Goal: Ask a question: Seek information or help from site administrators or community

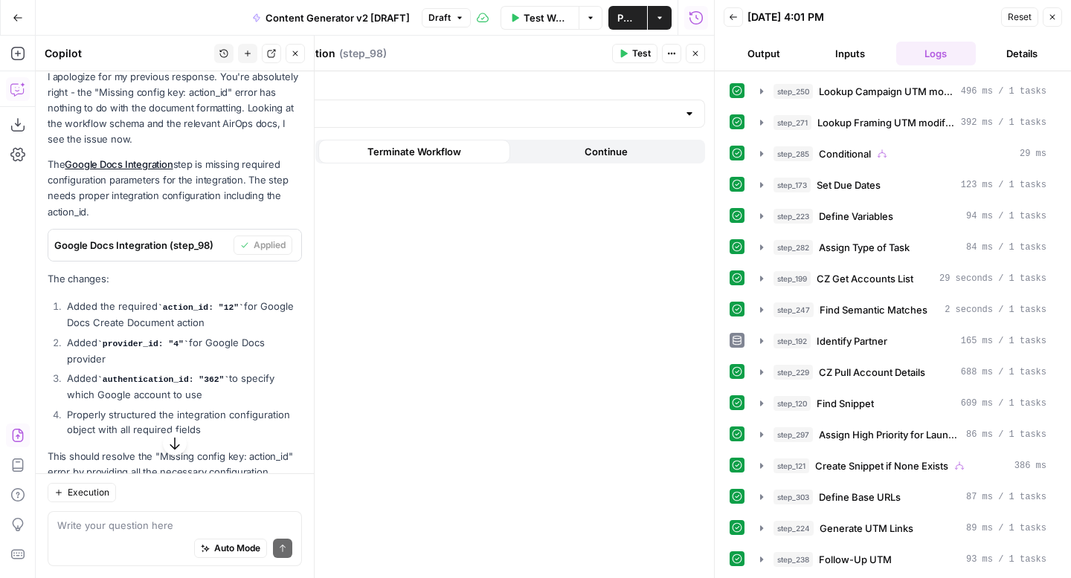
click at [1056, 20] on icon "button" at bounding box center [1051, 17] width 9 height 9
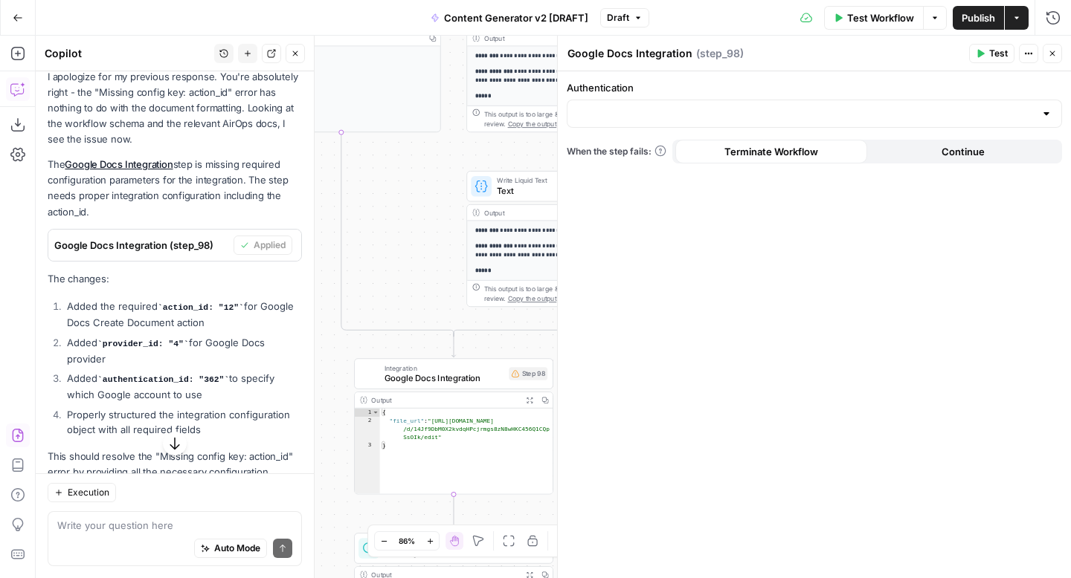
click at [979, 15] on span "Publish" at bounding box center [977, 17] width 33 height 15
click at [1057, 52] on button "Close" at bounding box center [1051, 53] width 19 height 19
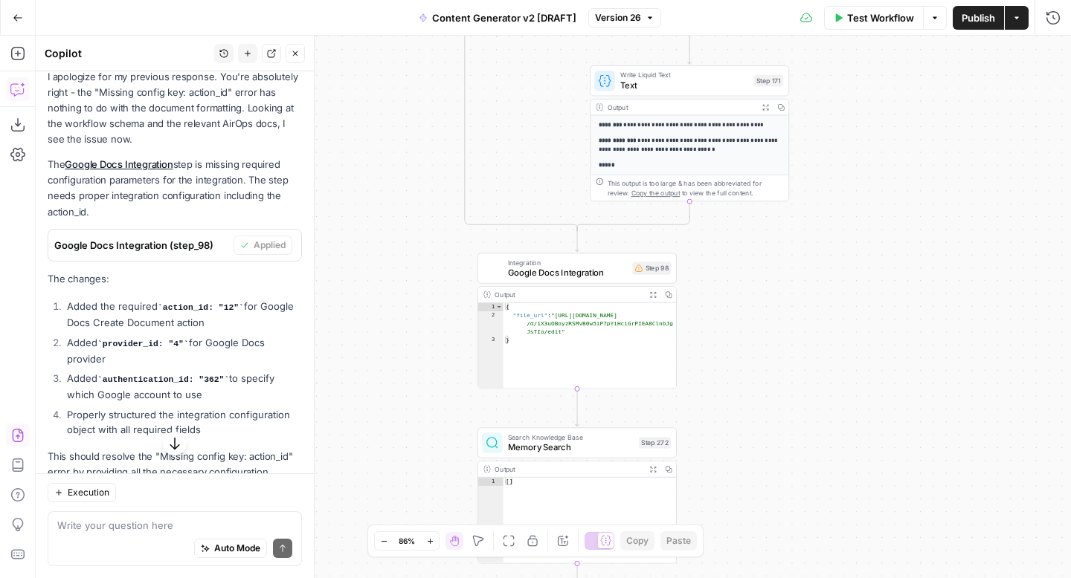
drag, startPoint x: 817, startPoint y: 228, endPoint x: 940, endPoint y: 123, distance: 161.8
click at [940, 123] on div "true false true false true false true true false true false false Workflow Set …" at bounding box center [553, 307] width 1035 height 543
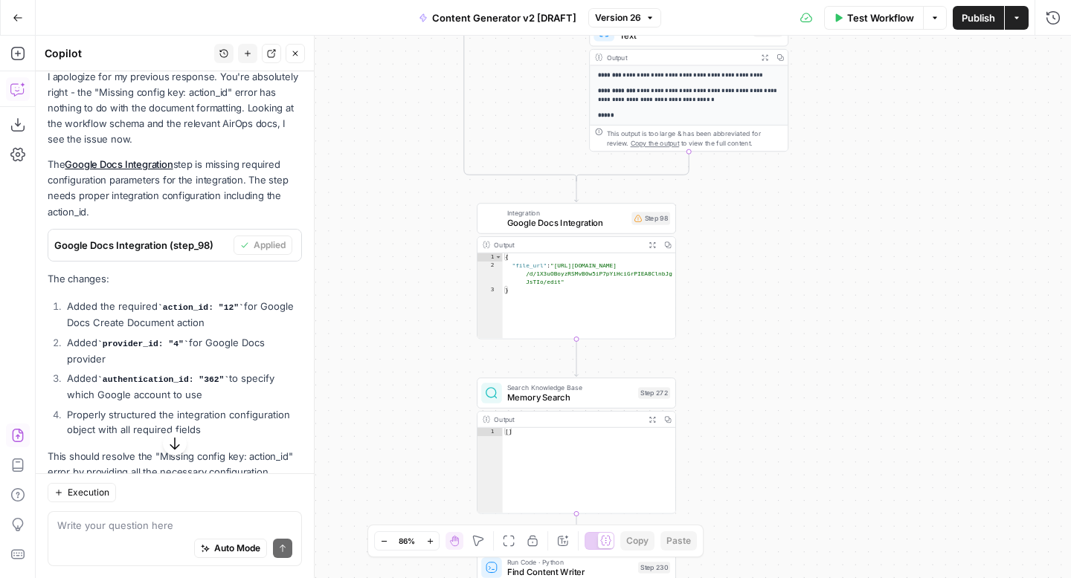
drag, startPoint x: 866, startPoint y: 367, endPoint x: 866, endPoint y: 317, distance: 49.8
click at [866, 317] on div "true false true false true false true true false true false false Workflow Set …" at bounding box center [553, 307] width 1035 height 543
click at [592, 224] on span "Google Docs Integration" at bounding box center [567, 222] width 120 height 13
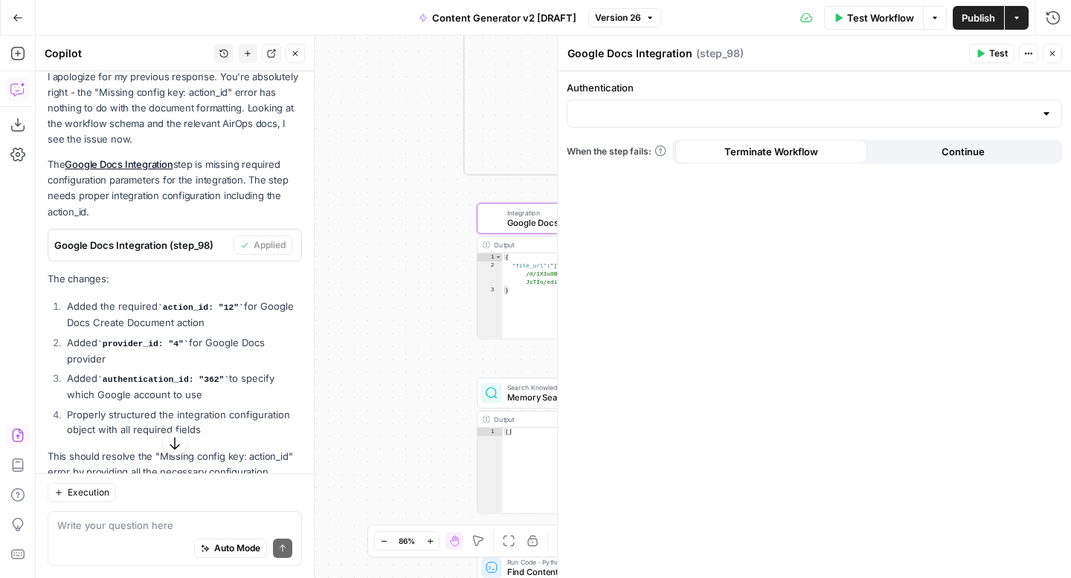
click at [1052, 56] on icon "button" at bounding box center [1051, 53] width 9 height 9
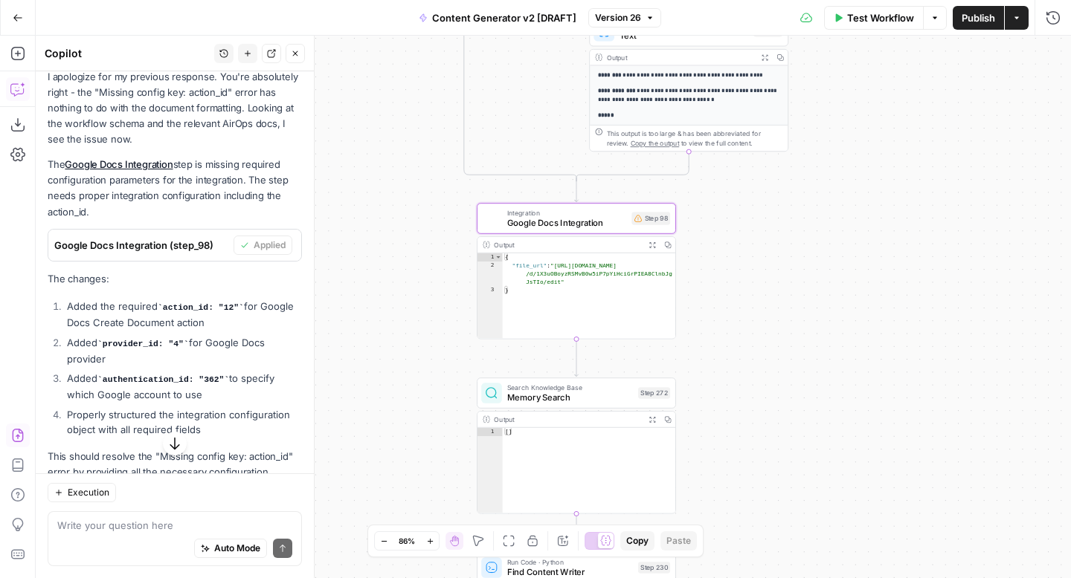
click at [651, 244] on icon "button" at bounding box center [651, 245] width 7 height 7
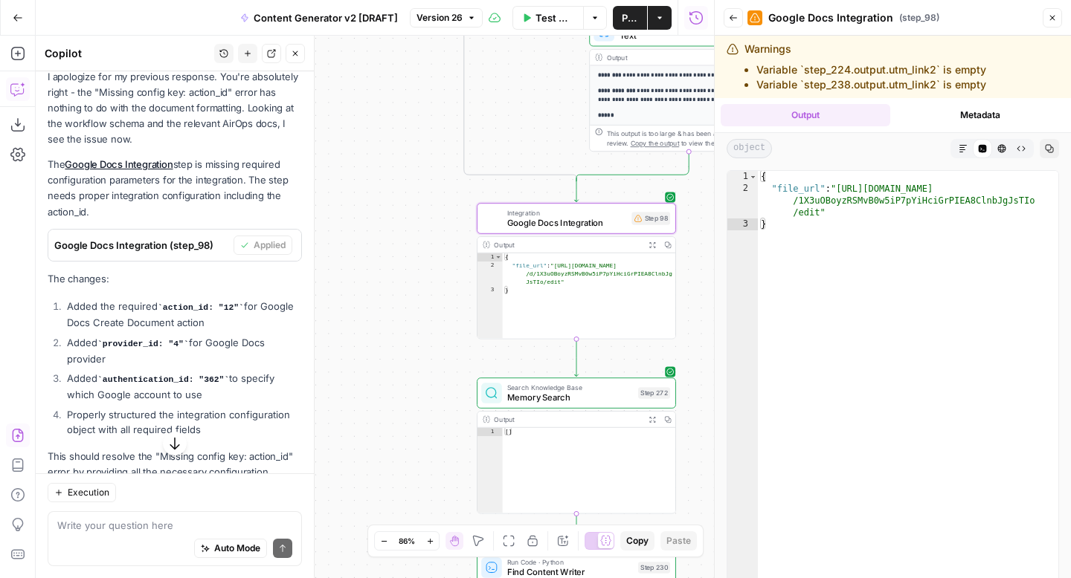
click at [978, 113] on button "Metadata" at bounding box center [980, 115] width 169 height 22
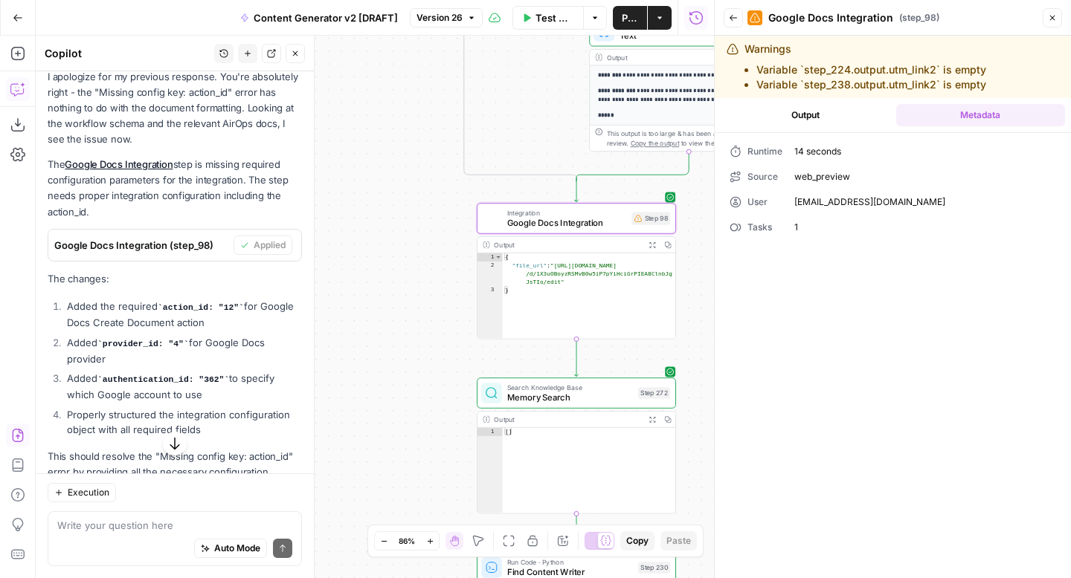
click at [819, 121] on button "Output" at bounding box center [804, 115] width 169 height 22
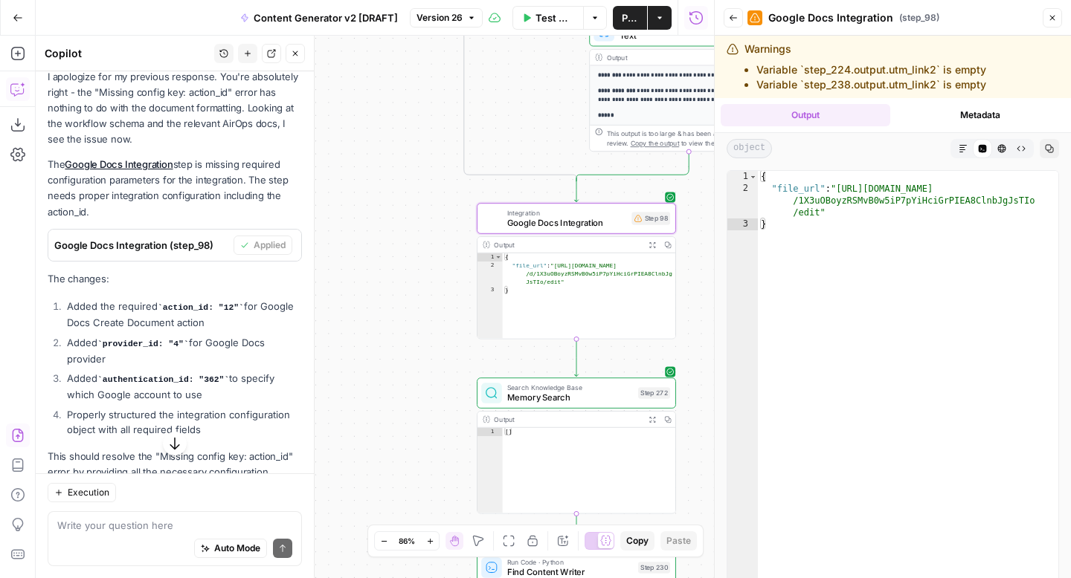
click at [1050, 19] on icon "button" at bounding box center [1051, 17] width 9 height 9
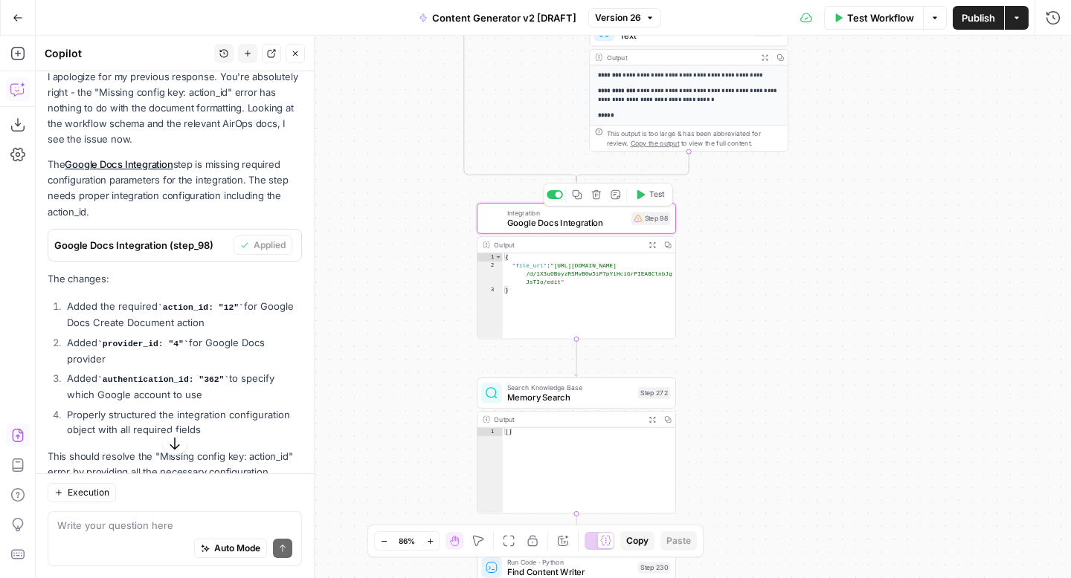
click at [591, 224] on span "Google Docs Integration" at bounding box center [567, 222] width 120 height 13
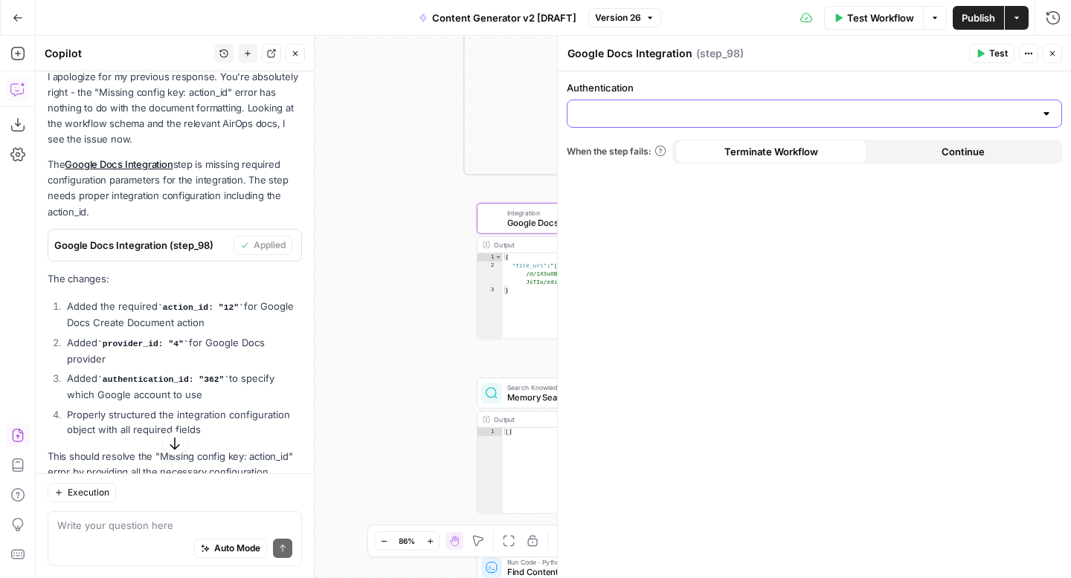
click at [665, 111] on input "Authentication" at bounding box center [805, 113] width 458 height 15
click at [662, 277] on div "Authentication When the step fails: Terminate Workflow Continue" at bounding box center [814, 324] width 513 height 507
click at [723, 54] on span "( step_98 )" at bounding box center [720, 53] width 48 height 15
click at [1036, 54] on button "Actions" at bounding box center [1027, 53] width 19 height 19
click at [827, 284] on div "Authentication When the step fails: Terminate Workflow Continue" at bounding box center [814, 324] width 513 height 507
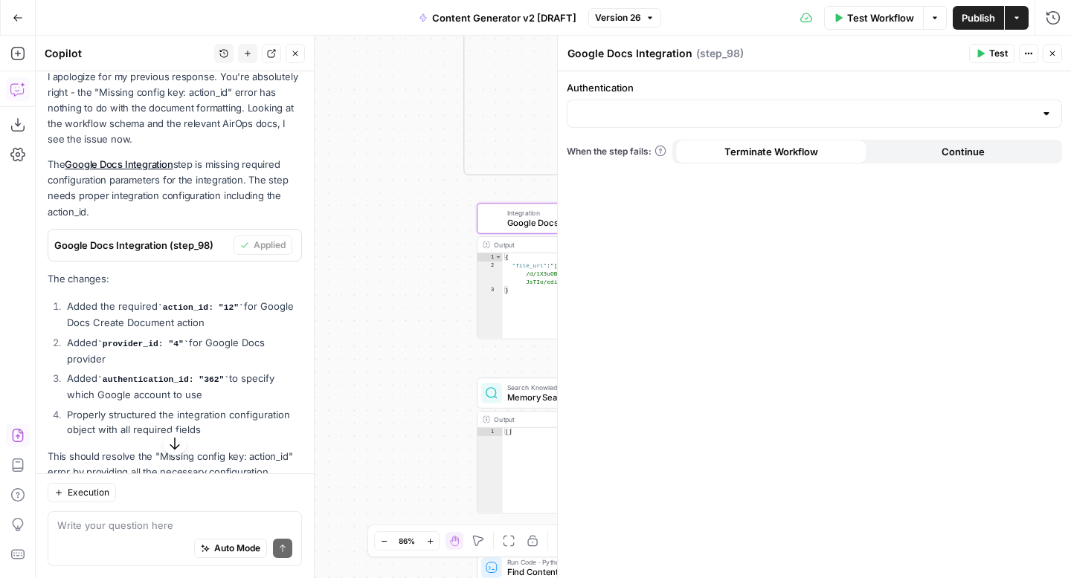
click at [1040, 106] on div at bounding box center [1046, 113] width 12 height 15
click at [932, 151] on span "﹢ Create New" at bounding box center [811, 150] width 464 height 15
click at [821, 112] on input "Authentication" at bounding box center [805, 113] width 458 height 15
click at [774, 154] on span "﹢ Create New" at bounding box center [811, 150] width 464 height 15
click at [1054, 54] on icon "button" at bounding box center [1051, 53] width 9 height 9
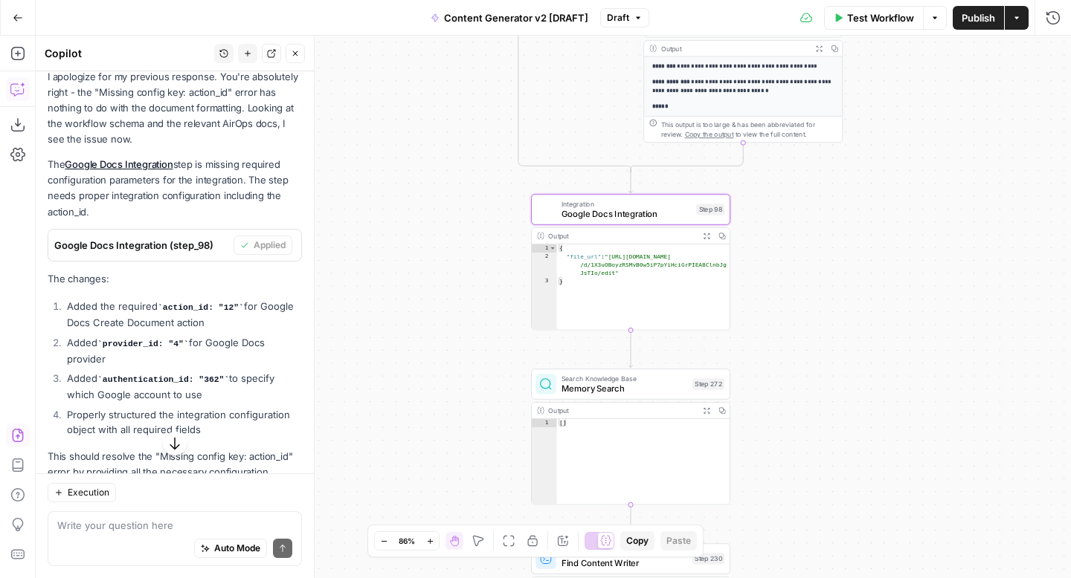
drag, startPoint x: 766, startPoint y: 293, endPoint x: 816, endPoint y: 284, distance: 50.6
click at [818, 284] on div "true false true false true false true true false true false false Workflow Set …" at bounding box center [553, 307] width 1035 height 543
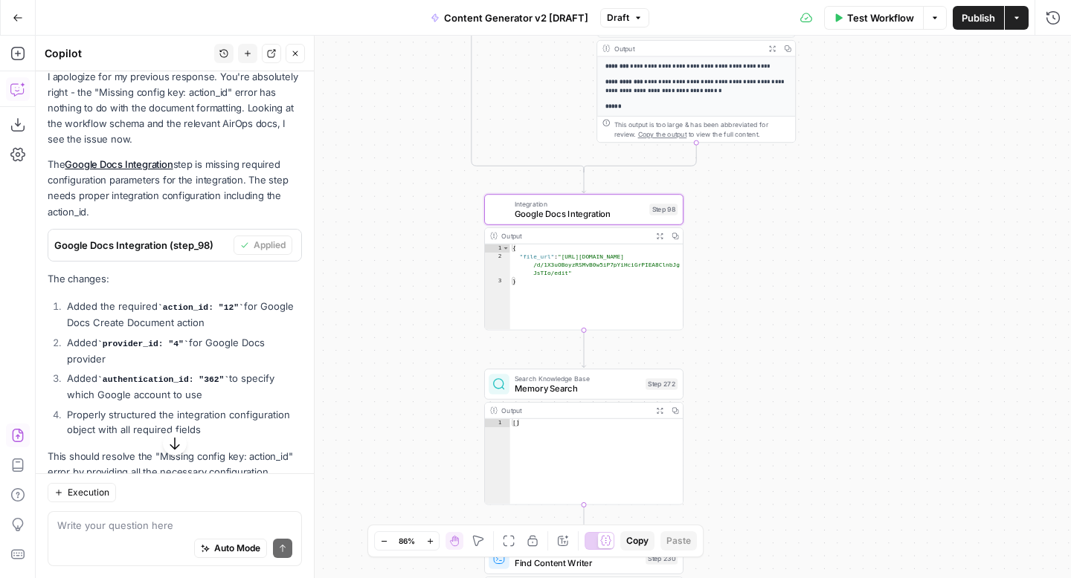
drag, startPoint x: 809, startPoint y: 277, endPoint x: 756, endPoint y: 280, distance: 52.8
click at [756, 280] on div "true false true false true false true true false true false false Workflow Set …" at bounding box center [553, 307] width 1035 height 543
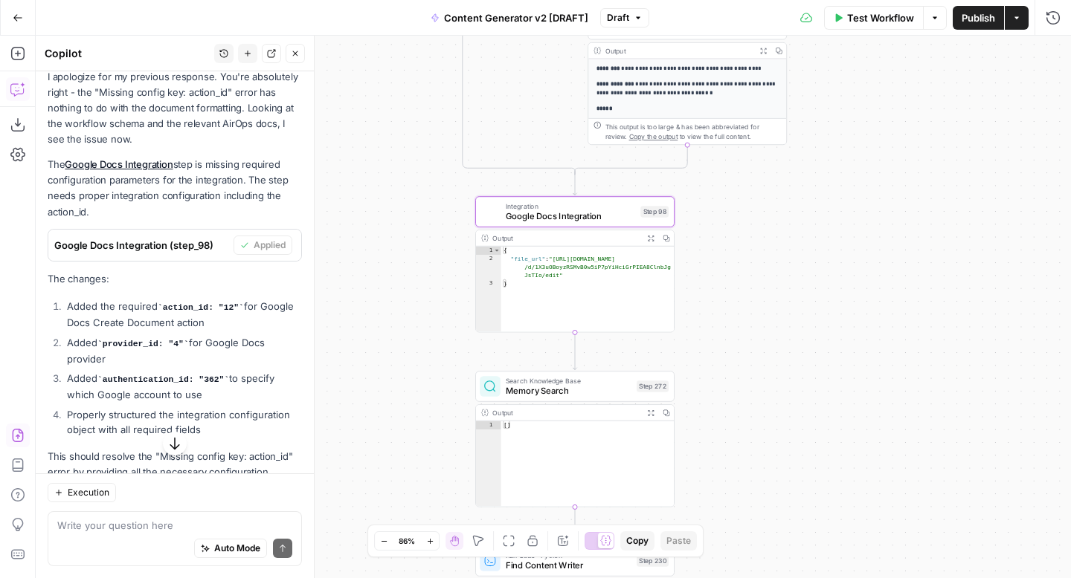
type textarea "**********"
click at [623, 282] on div "{ "file_url" : "https://docs.google.com/document /d/1X3uOBoyzRSMvB0w5iP7pYiHciG…" at bounding box center [587, 298] width 173 height 103
click at [648, 236] on icon "button" at bounding box center [650, 238] width 7 height 7
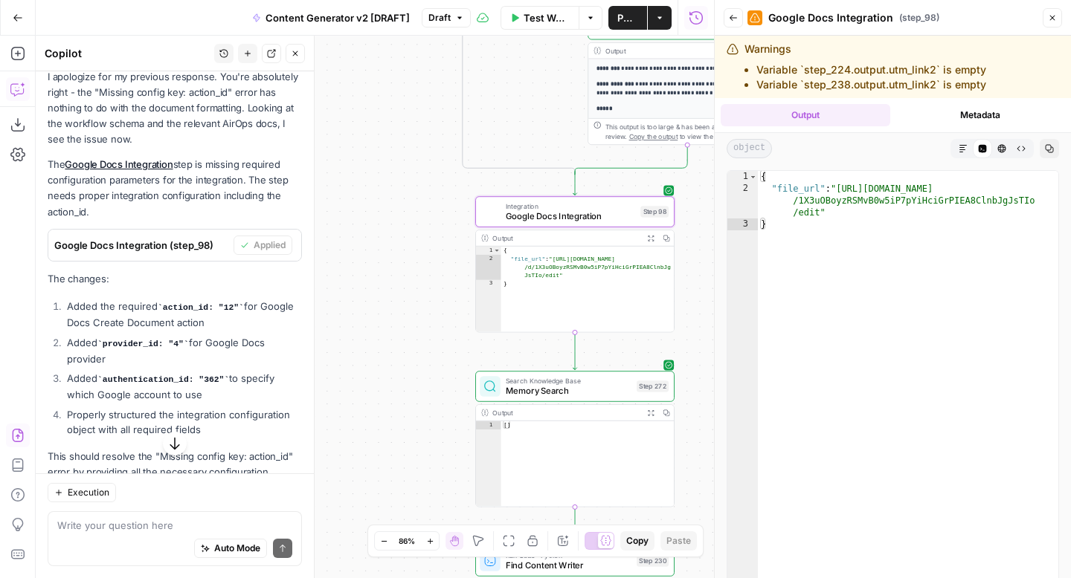
click at [959, 108] on button "Metadata" at bounding box center [980, 115] width 169 height 22
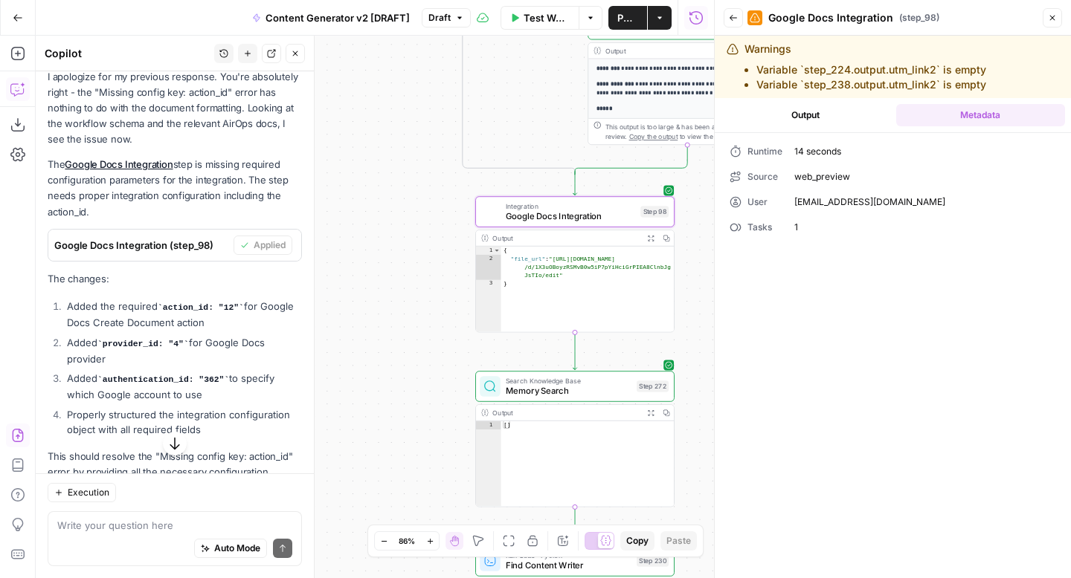
click at [842, 117] on button "Output" at bounding box center [804, 115] width 169 height 22
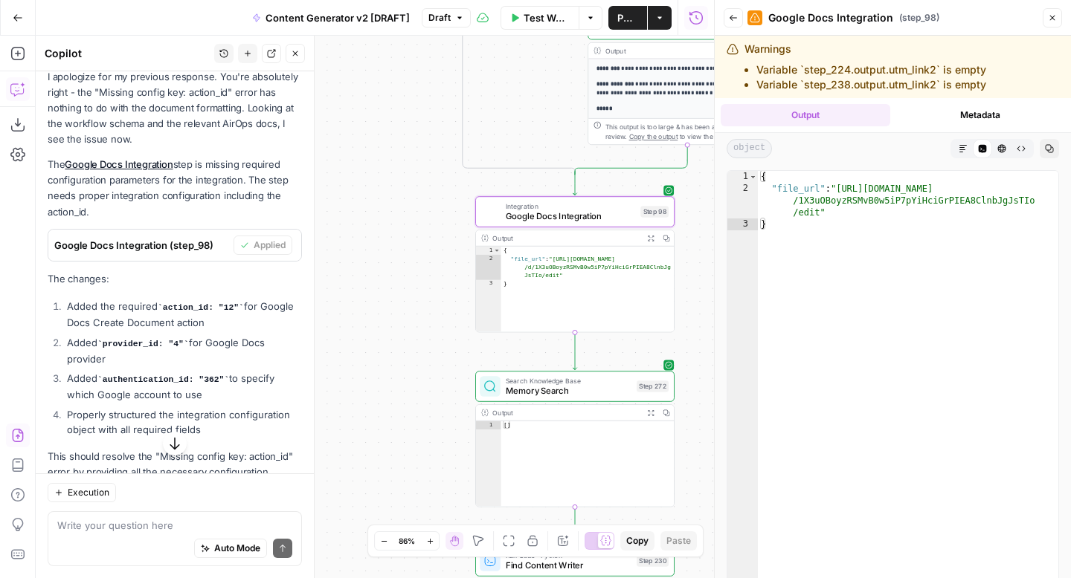
click at [960, 155] on button "Markdown" at bounding box center [962, 148] width 19 height 19
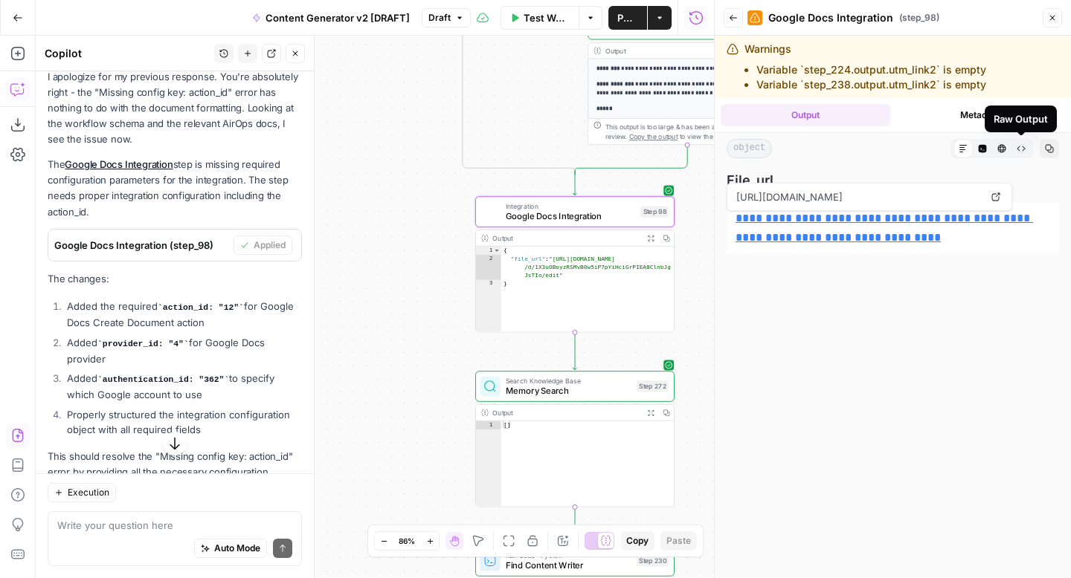
click at [1021, 149] on icon "button" at bounding box center [1020, 148] width 9 height 9
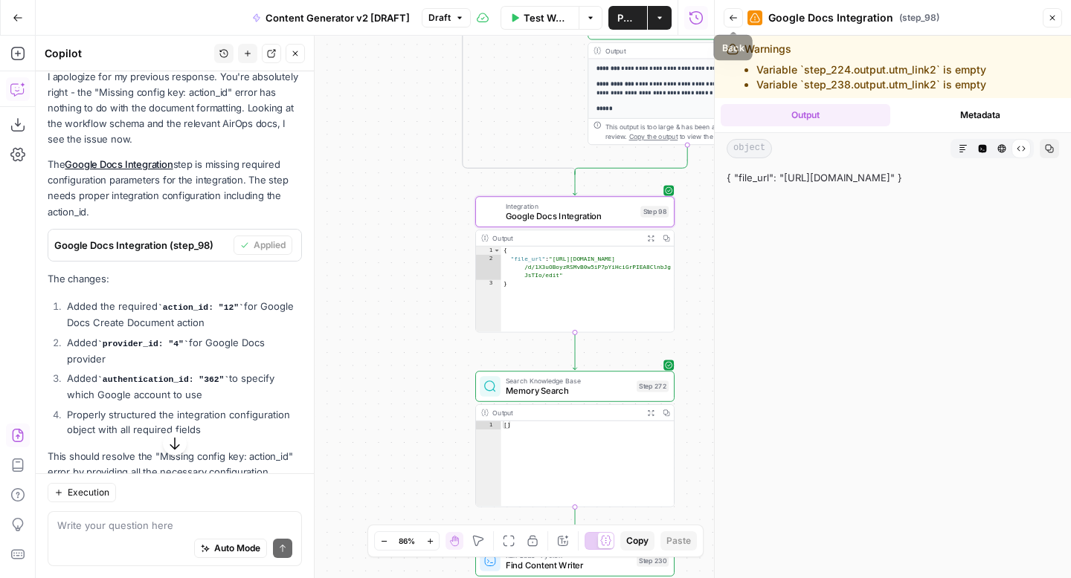
click at [732, 17] on icon "button" at bounding box center [733, 17] width 9 height 9
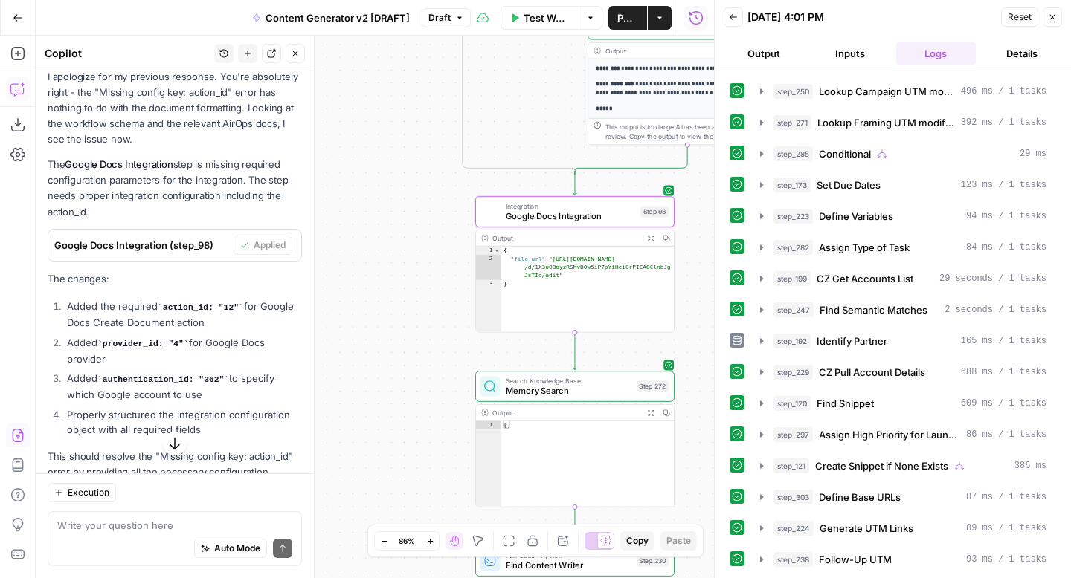
click at [183, 238] on span "Google Docs Integration (step_98)" at bounding box center [140, 245] width 173 height 15
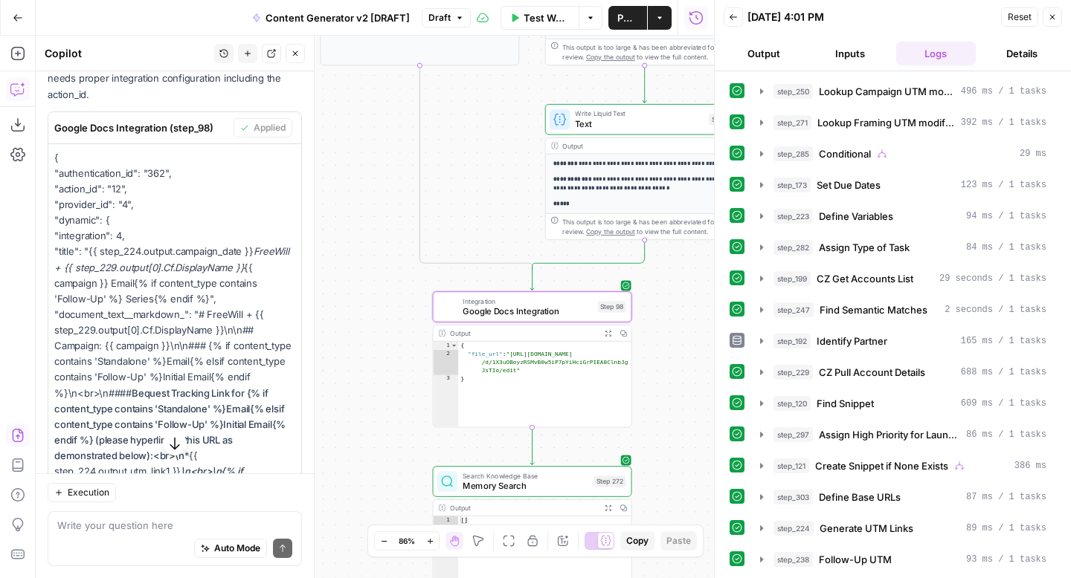
scroll to position [1397, 0]
click at [447, 310] on div at bounding box center [447, 307] width 21 height 21
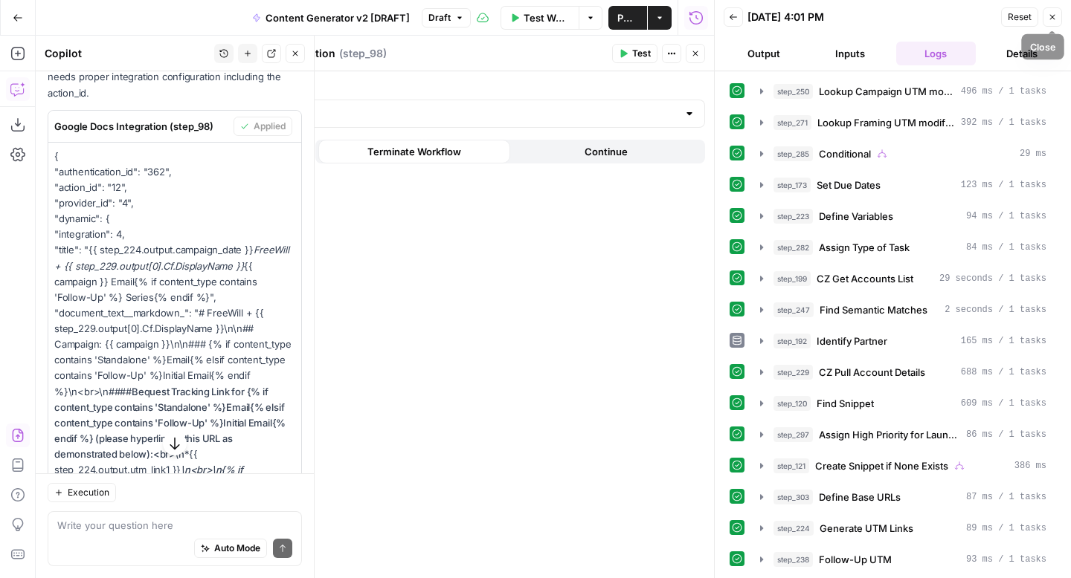
click at [1055, 19] on icon "button" at bounding box center [1051, 17] width 9 height 9
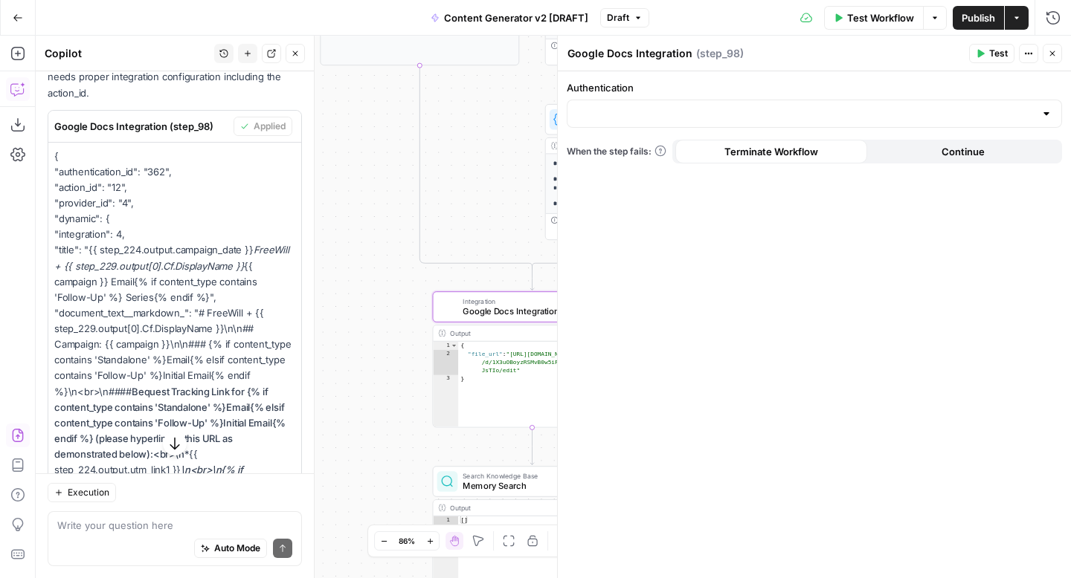
click at [1057, 56] on button "Close" at bounding box center [1051, 53] width 19 height 19
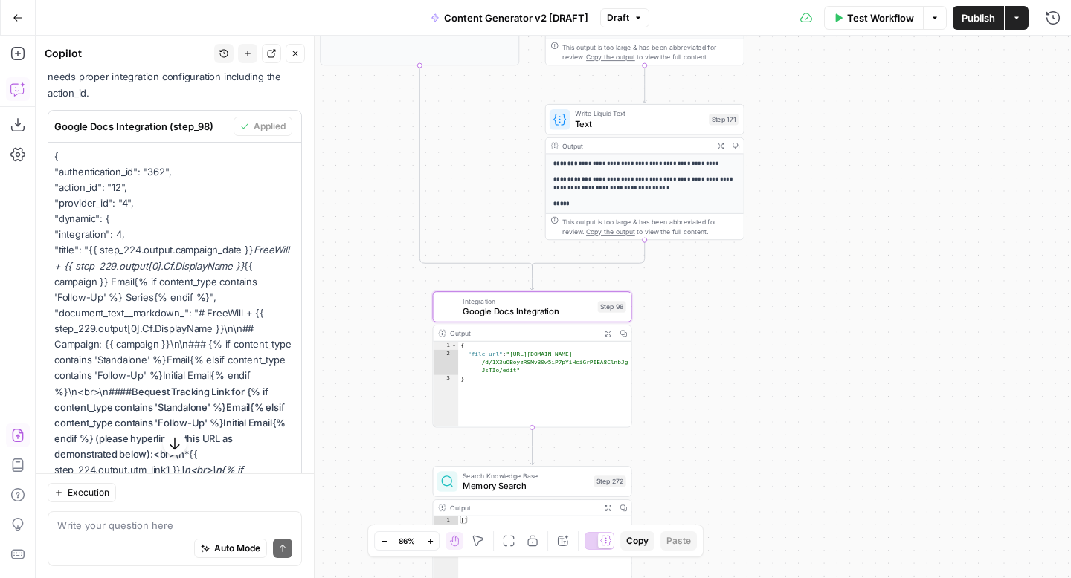
click at [633, 25] on button "Draft" at bounding box center [624, 17] width 49 height 19
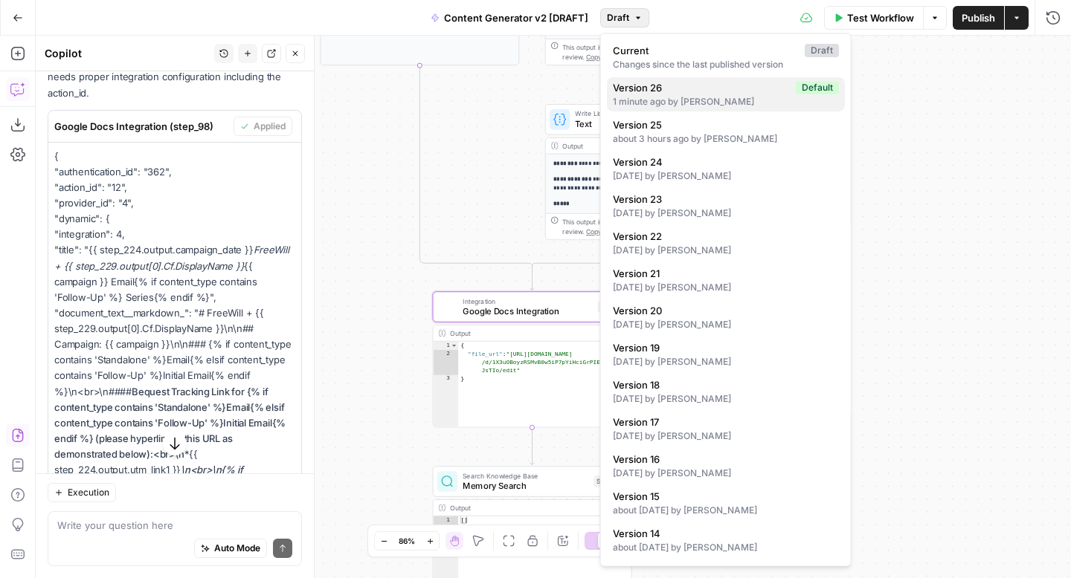
click at [717, 105] on div "1 minute ago by Kelly Jo Drey" at bounding box center [726, 101] width 226 height 13
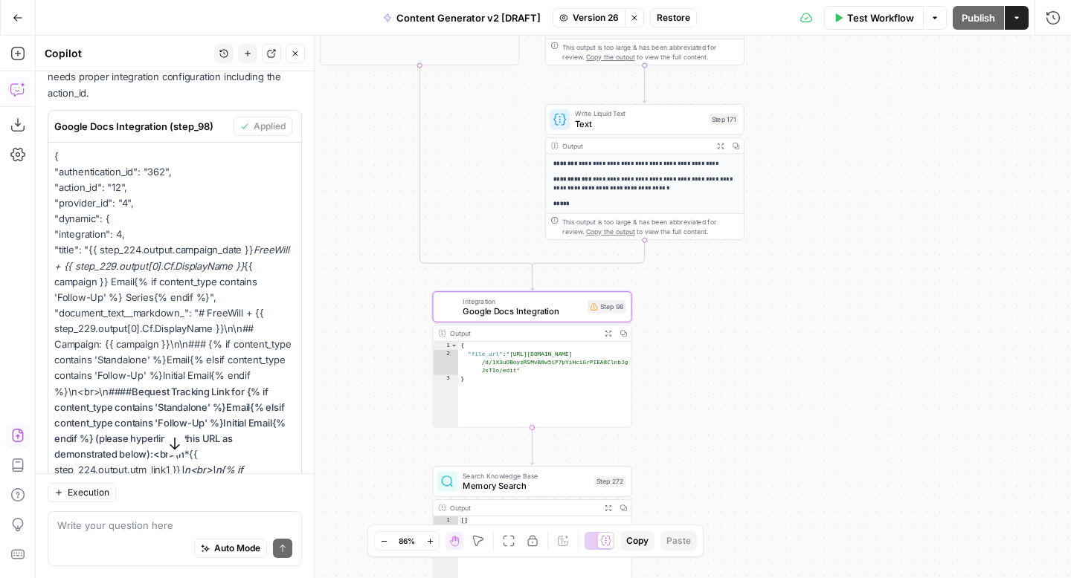
click at [671, 11] on span "Restore" at bounding box center [672, 17] width 33 height 13
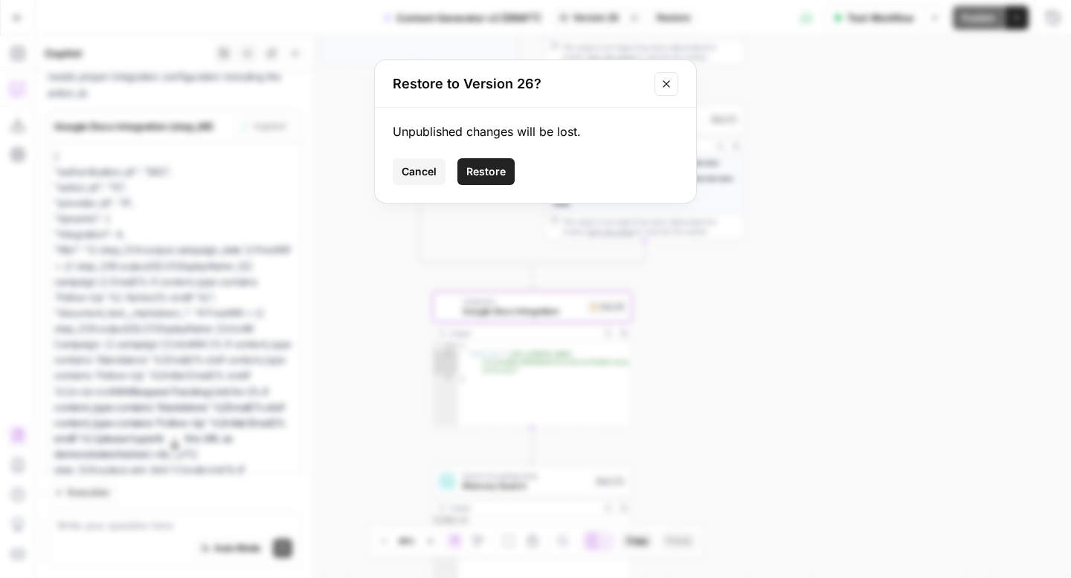
click at [500, 171] on span "Restore" at bounding box center [485, 171] width 39 height 15
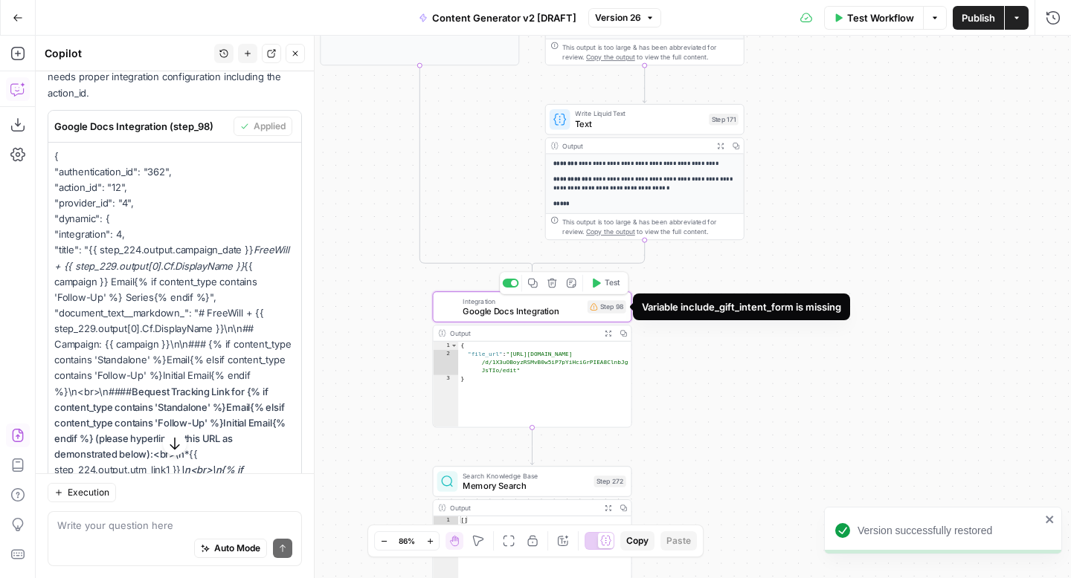
click at [608, 311] on div "Step 98" at bounding box center [606, 306] width 39 height 13
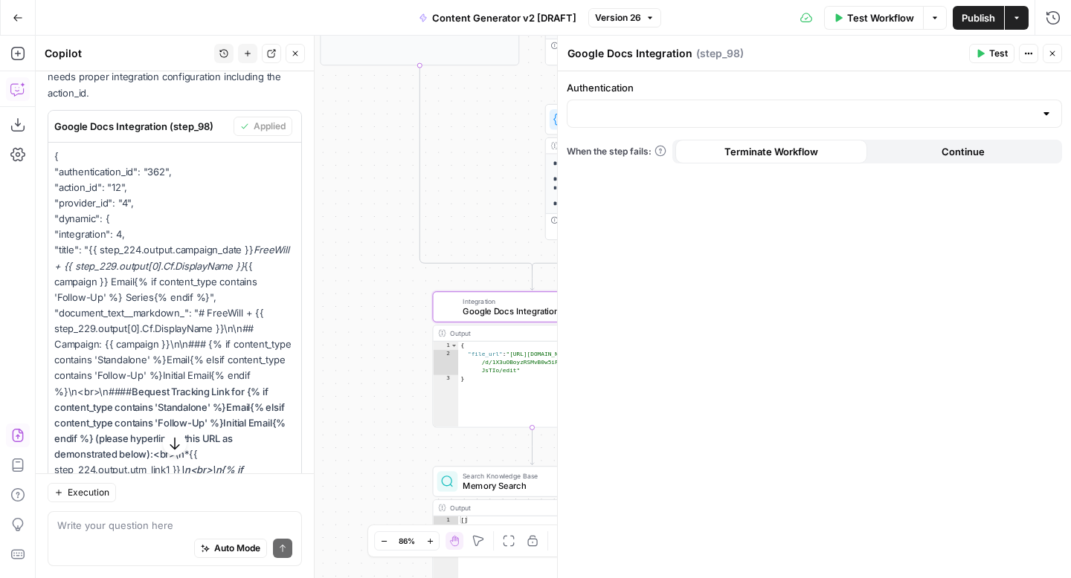
click at [685, 123] on div at bounding box center [813, 114] width 495 height 28
click at [1055, 55] on icon "button" at bounding box center [1051, 53] width 9 height 9
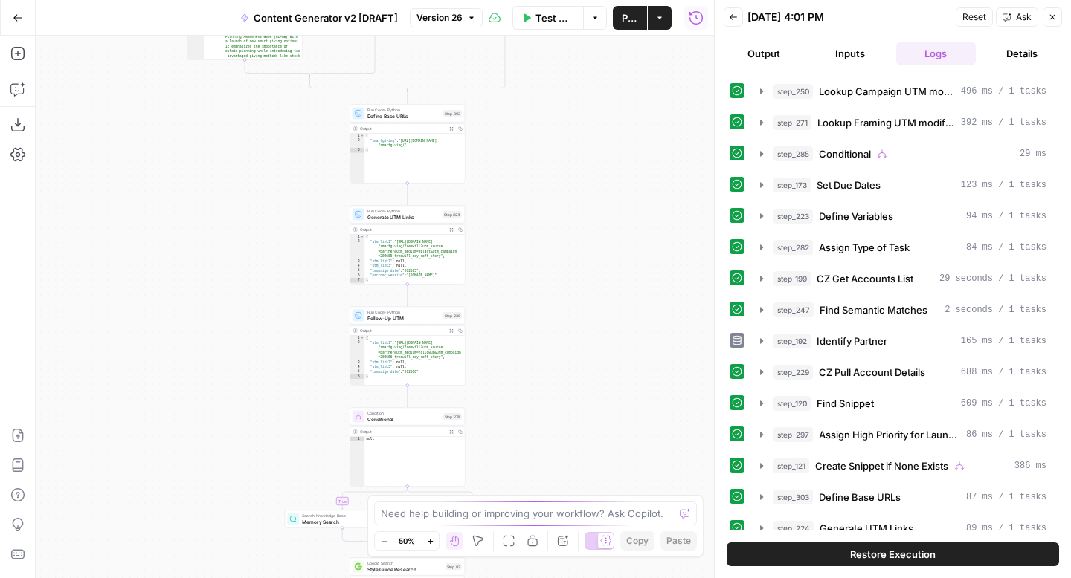
click at [1050, 19] on icon "button" at bounding box center [1051, 17] width 9 height 9
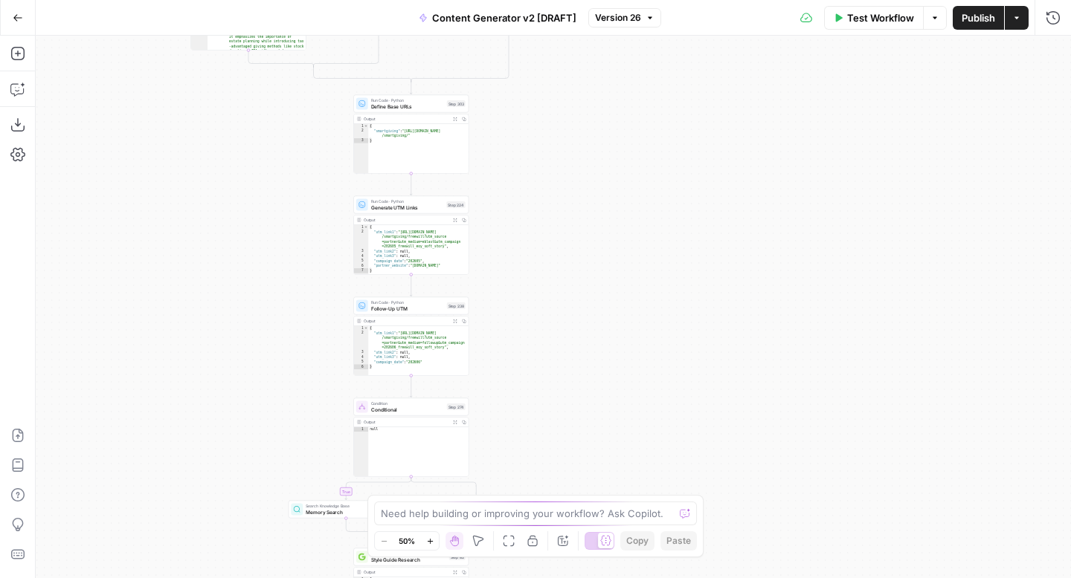
drag, startPoint x: 662, startPoint y: 291, endPoint x: 665, endPoint y: 282, distance: 10.4
click at [665, 282] on div "true false true false true false true true false true false false Workflow Set …" at bounding box center [553, 307] width 1035 height 543
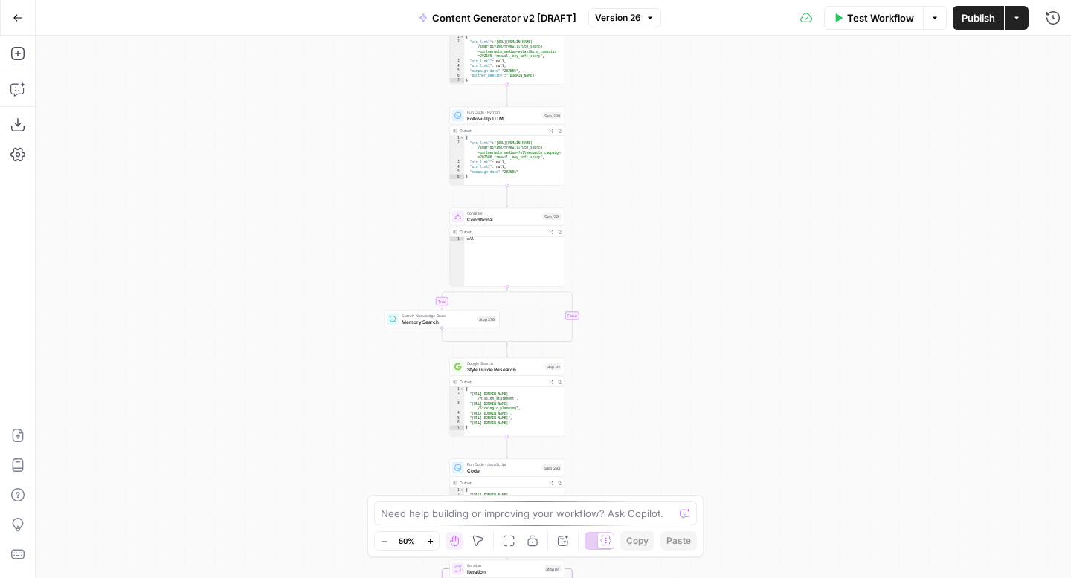
drag, startPoint x: 620, startPoint y: 358, endPoint x: 715, endPoint y: 167, distance: 213.4
click at [715, 167] on div "true false true false true false true true false true false false Workflow Set …" at bounding box center [553, 307] width 1035 height 543
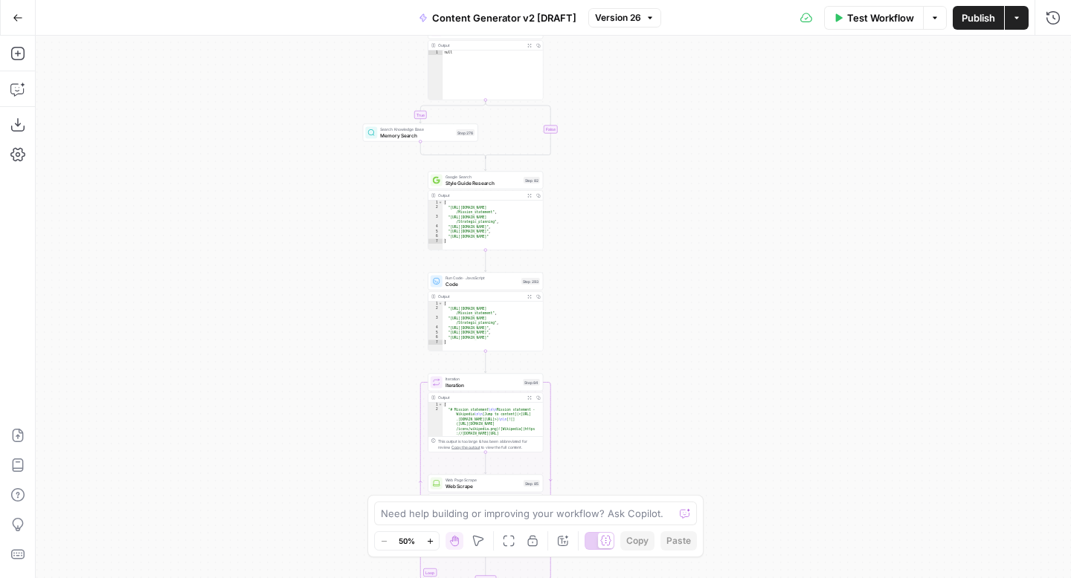
drag, startPoint x: 734, startPoint y: 392, endPoint x: 711, endPoint y: 151, distance: 242.0
click at [711, 151] on div "true false true false true false true true false true false false Workflow Set …" at bounding box center [553, 307] width 1035 height 543
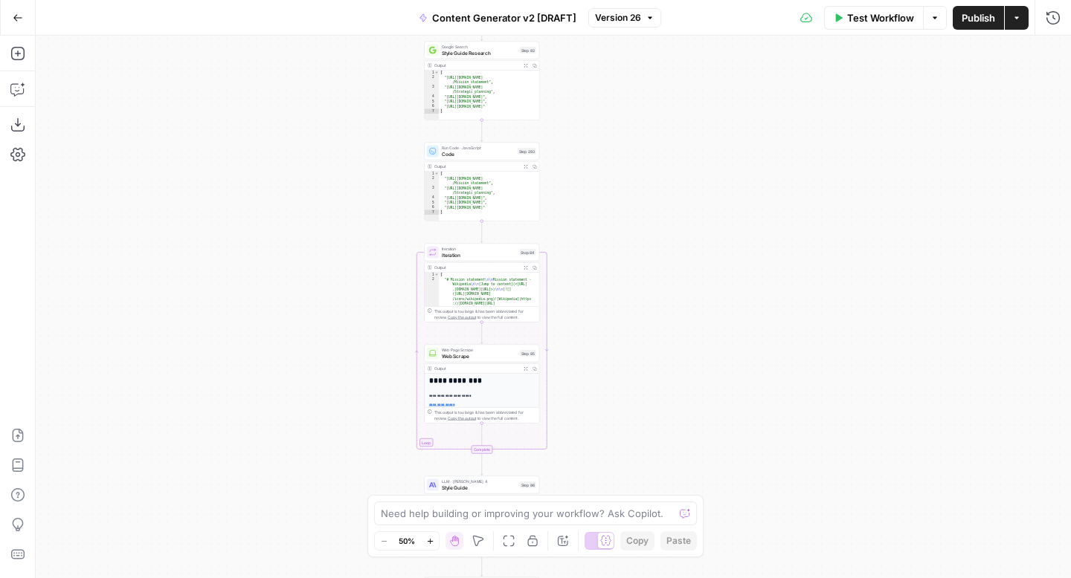
drag, startPoint x: 701, startPoint y: 357, endPoint x: 702, endPoint y: 216, distance: 140.5
click at [703, 216] on div "true false true false true false true true false true false false Workflow Set …" at bounding box center [553, 307] width 1035 height 543
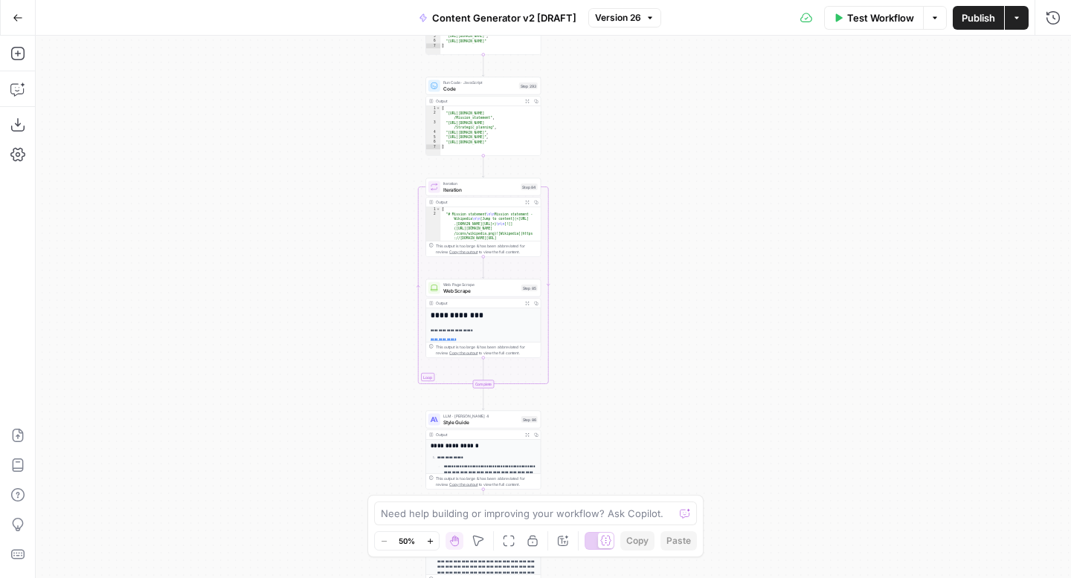
click at [430, 540] on icon "button" at bounding box center [430, 541] width 8 height 8
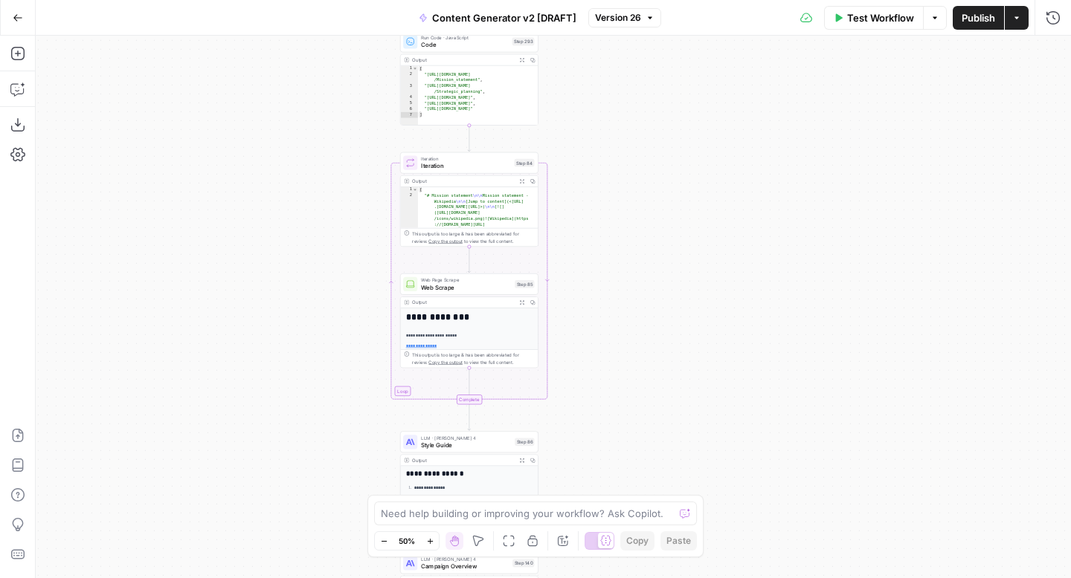
click at [430, 540] on icon "button" at bounding box center [430, 541] width 8 height 8
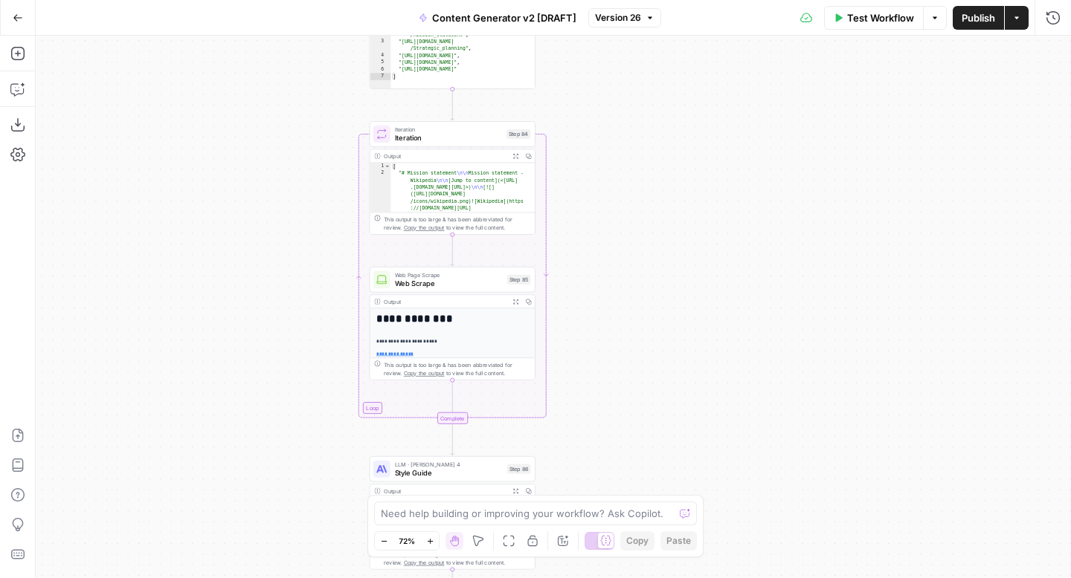
click at [430, 540] on icon "button" at bounding box center [430, 541] width 8 height 8
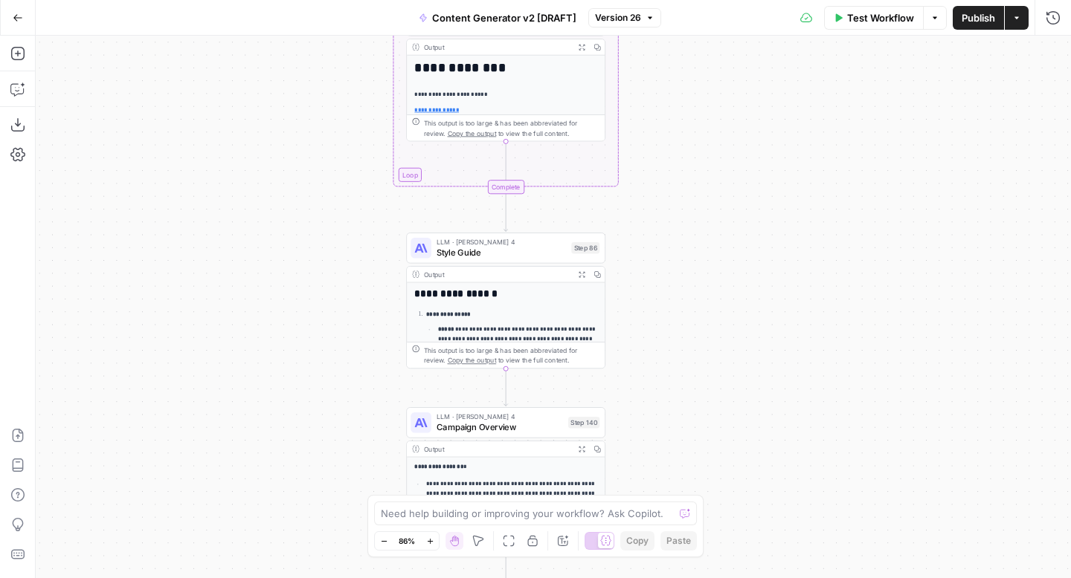
drag, startPoint x: 687, startPoint y: 217, endPoint x: 770, endPoint y: -62, distance: 291.7
click at [770, 0] on html "FreeWill New Home Browse Your Data Usage Settings Recent Grids Check for FreeWi…" at bounding box center [535, 289] width 1071 height 578
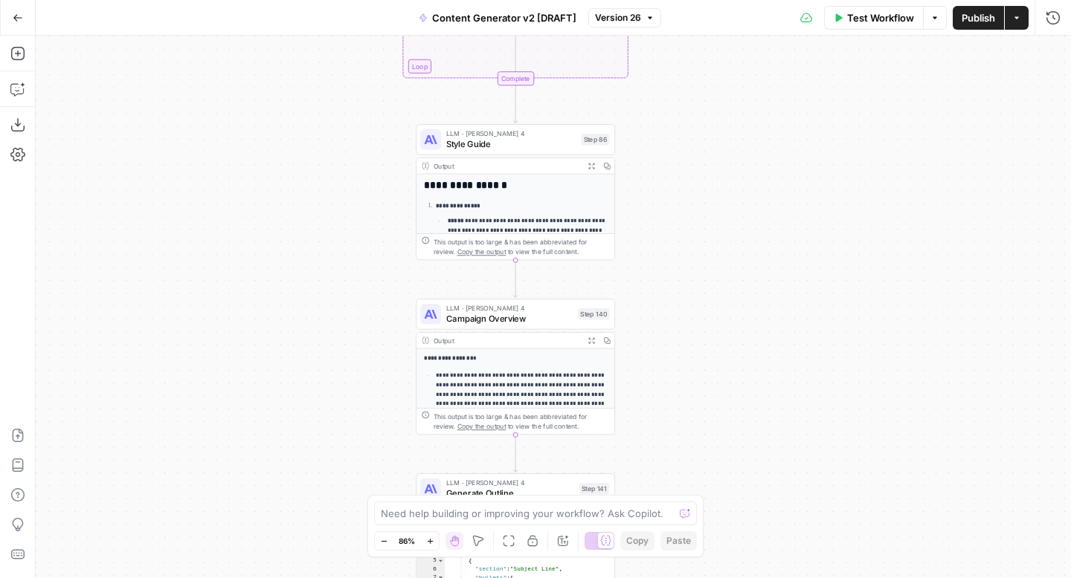
drag, startPoint x: 749, startPoint y: 178, endPoint x: 747, endPoint y: 10, distance: 168.0
click at [748, 10] on div "Go Back Content Generator v2 [DRAFT] Version 26 Test Workflow Options Publish A…" at bounding box center [535, 289] width 1071 height 578
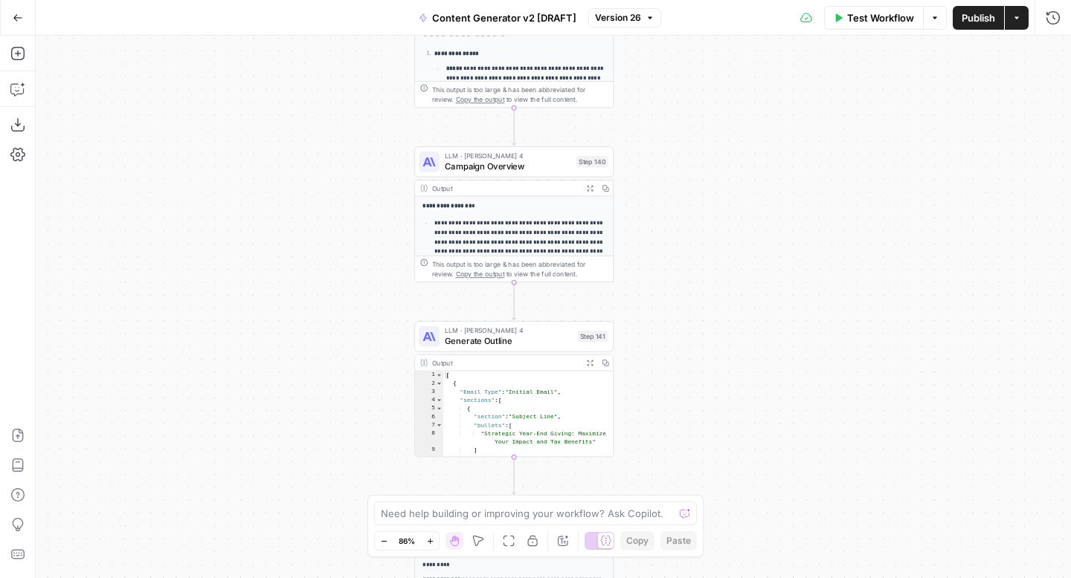
drag, startPoint x: 746, startPoint y: 318, endPoint x: 737, endPoint y: 59, distance: 259.6
click at [737, 59] on div "true false true false true false true true false true false false Workflow Set …" at bounding box center [553, 307] width 1035 height 543
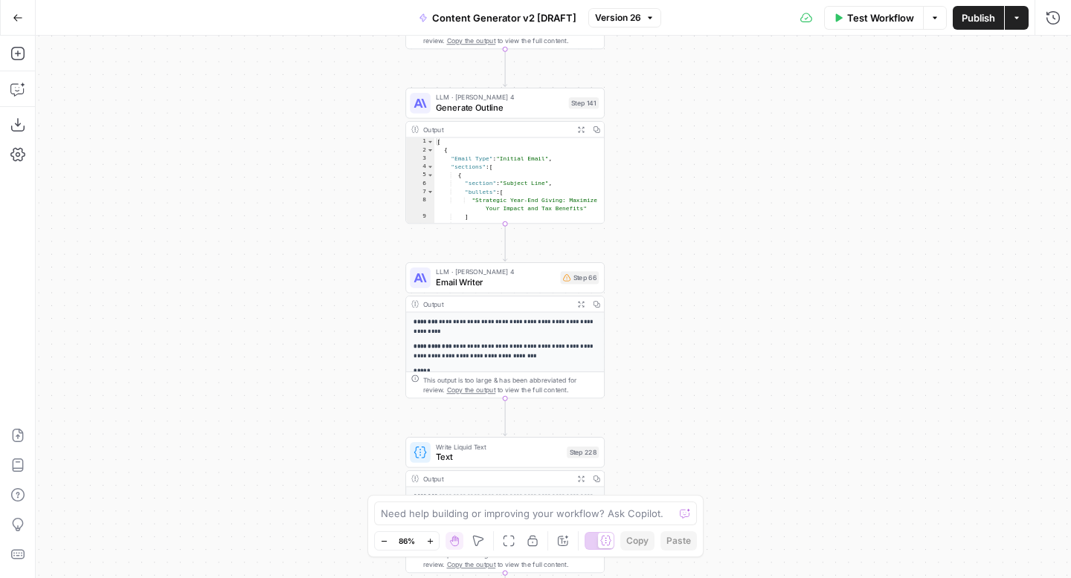
drag, startPoint x: 726, startPoint y: 369, endPoint x: 722, endPoint y: 97, distance: 272.1
click at [722, 97] on div "true false true false true false true true false true false false Workflow Set …" at bounding box center [553, 307] width 1035 height 543
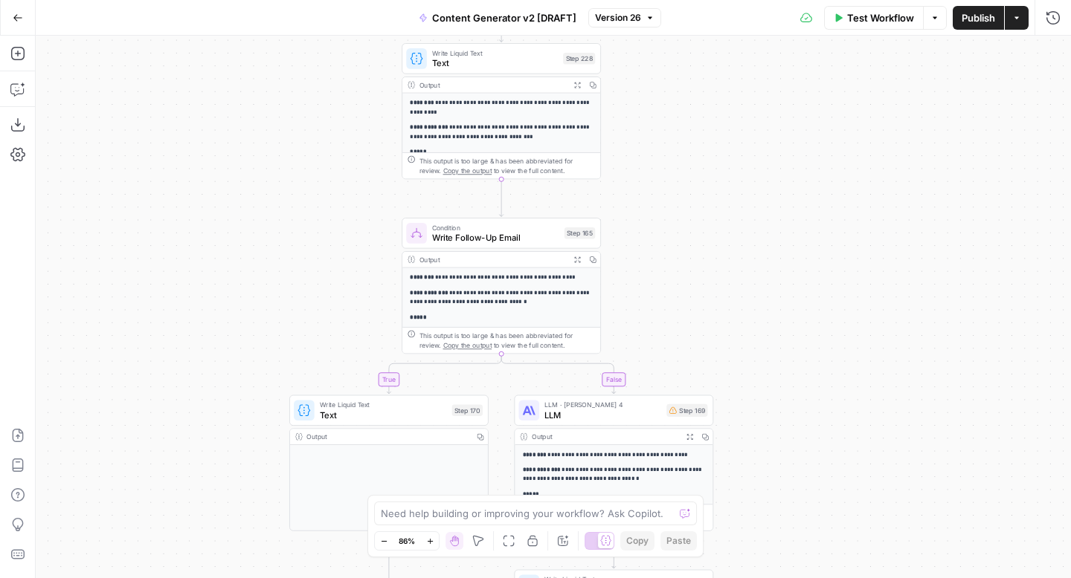
drag, startPoint x: 703, startPoint y: 309, endPoint x: 700, endPoint y: 33, distance: 275.8
click at [700, 33] on div "Go Back Content Generator v2 [DRAFT] Version 26 Test Workflow Options Publish A…" at bounding box center [535, 289] width 1071 height 578
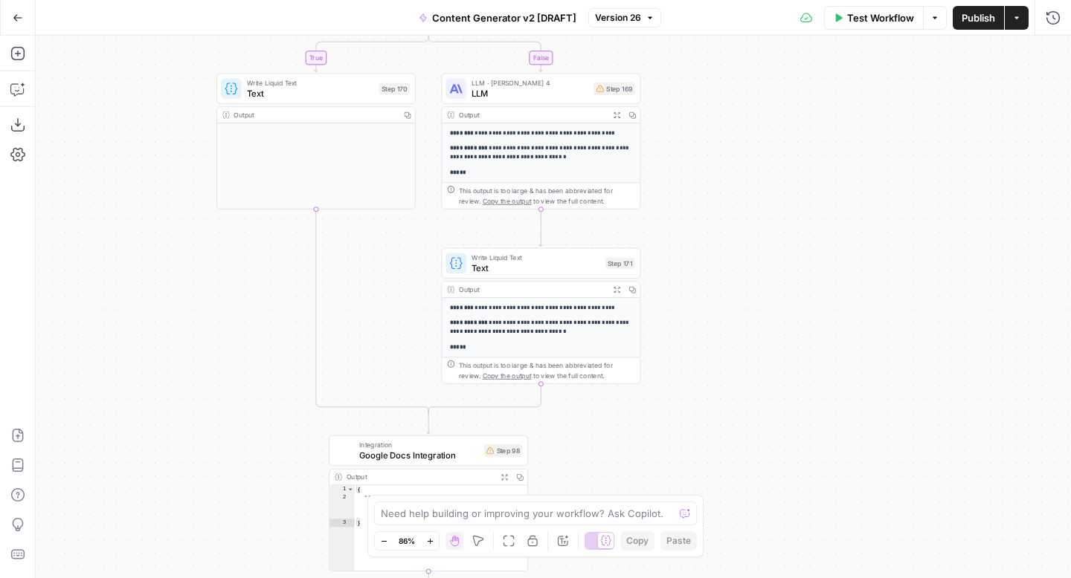
drag, startPoint x: 807, startPoint y: 278, endPoint x: 729, endPoint y: 61, distance: 230.7
click at [729, 61] on div "true false true false true false true true false true false false Workflow Set …" at bounding box center [553, 307] width 1035 height 543
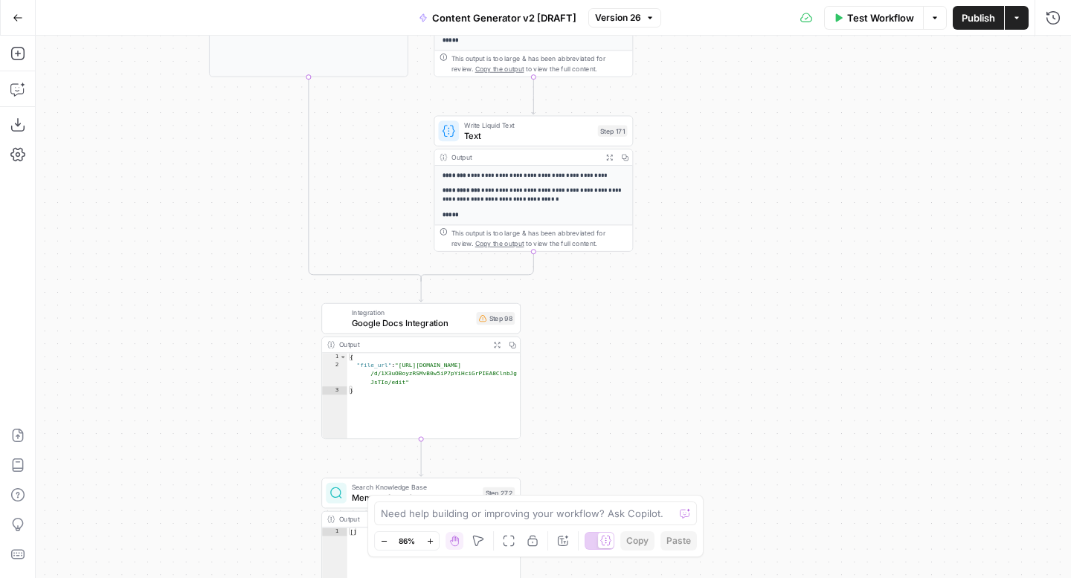
drag, startPoint x: 763, startPoint y: 285, endPoint x: 755, endPoint y: 137, distance: 148.9
click at [757, 138] on div "true false true false true false true true false true false false Workflow Set …" at bounding box center [553, 307] width 1035 height 543
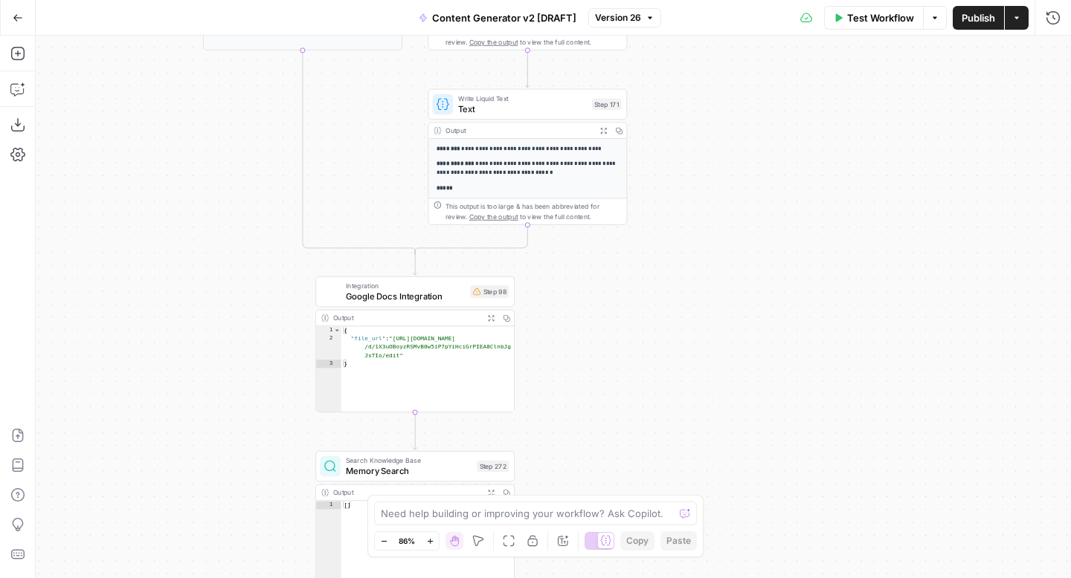
click at [401, 297] on span "Google Docs Integration" at bounding box center [406, 296] width 120 height 13
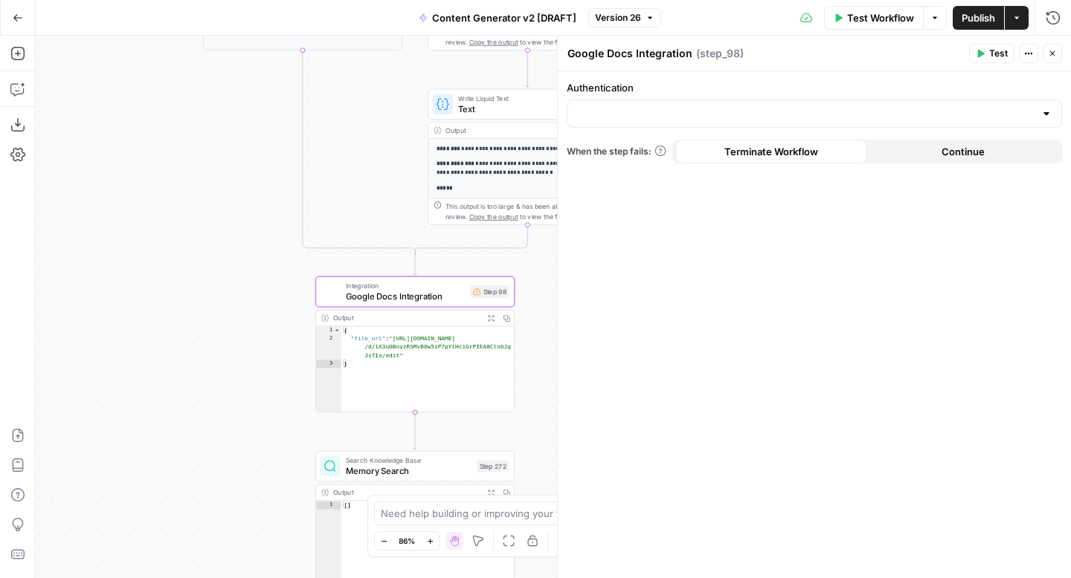
click at [1048, 114] on div at bounding box center [1046, 113] width 12 height 15
click at [955, 273] on div "Authentication When the step fails: Terminate Workflow Continue" at bounding box center [814, 324] width 513 height 507
click at [738, 61] on div "Google Docs Integration Google Docs Integration ( step_98 )" at bounding box center [765, 53] width 398 height 16
click at [1027, 54] on icon "button" at bounding box center [1028, 53] width 9 height 9
click at [896, 281] on div "Authentication When the step fails: Terminate Workflow Continue" at bounding box center [814, 324] width 513 height 507
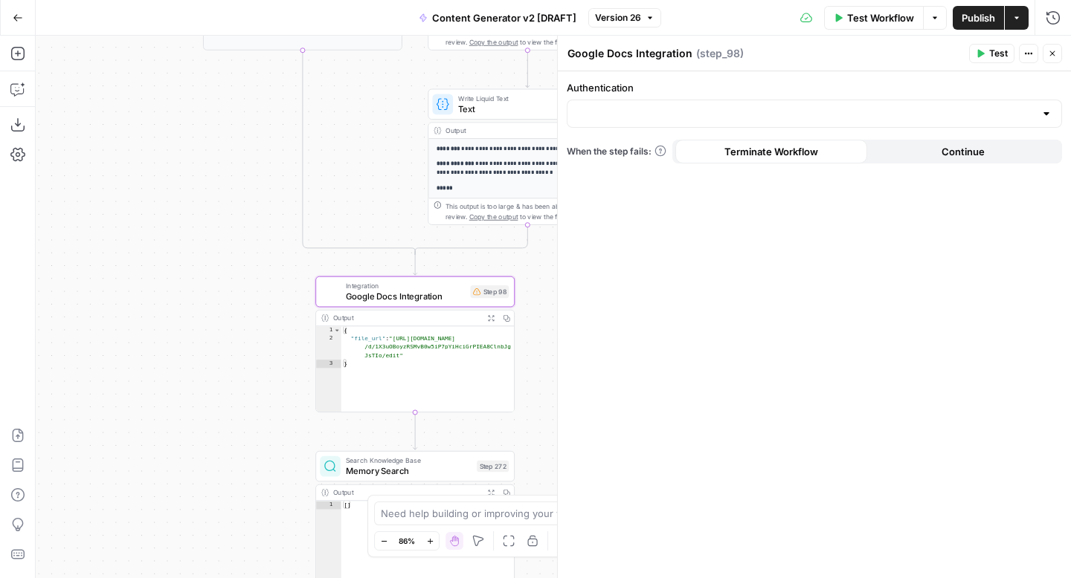
click at [991, 161] on button "Continue" at bounding box center [963, 152] width 192 height 24
click at [792, 161] on button "Terminate Workflow" at bounding box center [771, 152] width 192 height 24
click at [1053, 56] on icon "button" at bounding box center [1051, 53] width 9 height 9
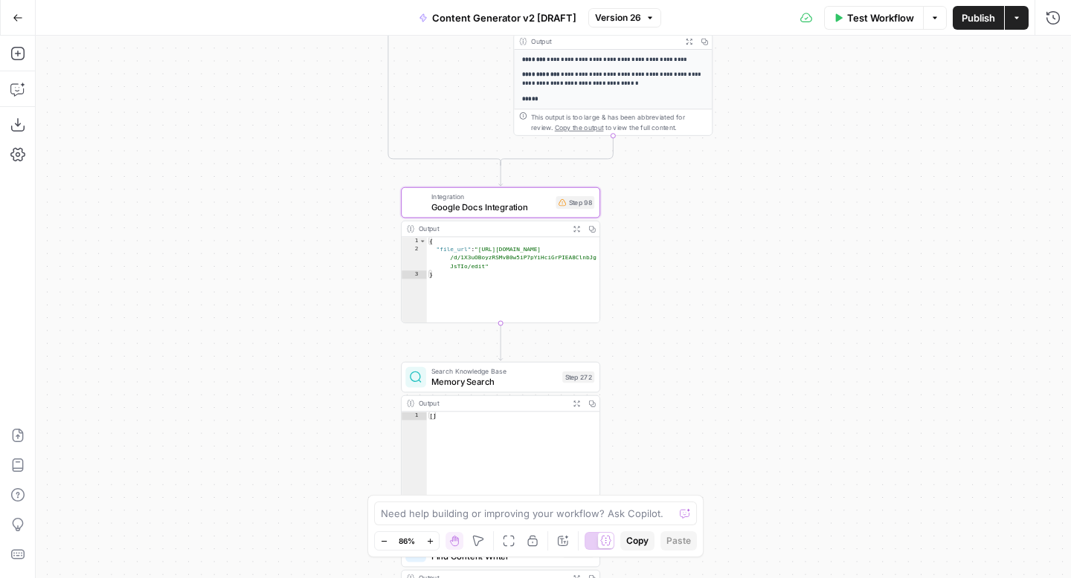
drag, startPoint x: 766, startPoint y: 378, endPoint x: 855, endPoint y: 289, distance: 125.6
click at [855, 289] on div "true false true false true false true true false true false false Workflow Set …" at bounding box center [553, 307] width 1035 height 543
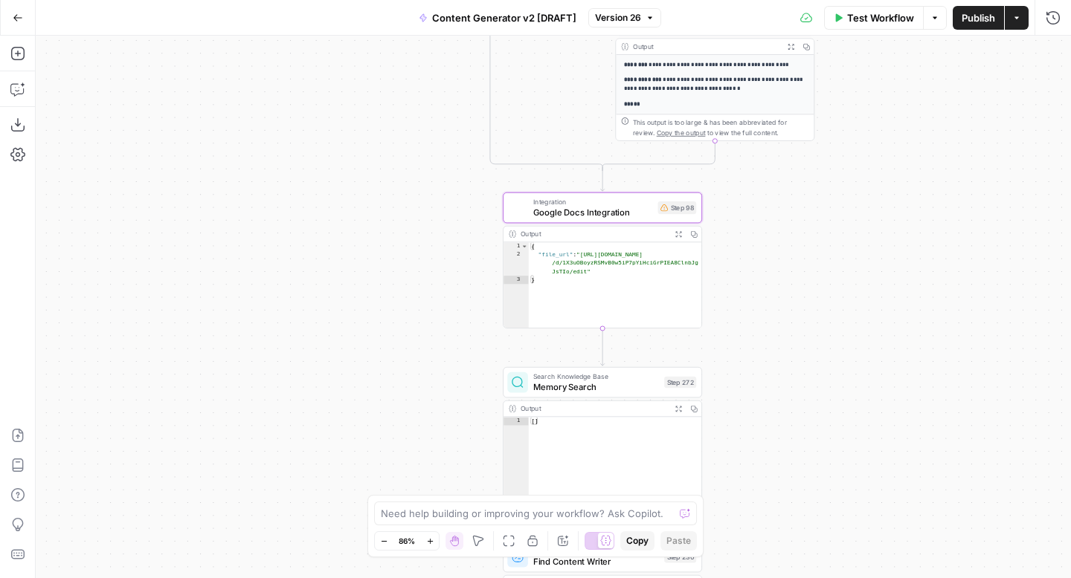
drag, startPoint x: 855, startPoint y: 289, endPoint x: 954, endPoint y: 295, distance: 99.1
click at [954, 295] on div "true false true false true false true true false true false false Workflow Set …" at bounding box center [553, 307] width 1035 height 543
click at [15, 88] on icon "button" at bounding box center [17, 89] width 15 height 15
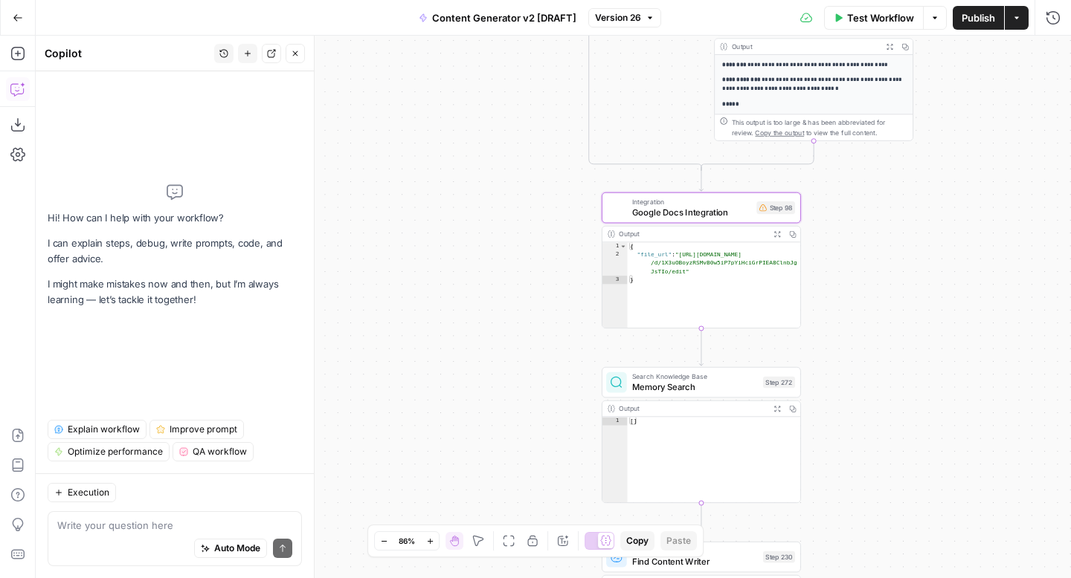
click at [295, 55] on icon "button" at bounding box center [295, 53] width 9 height 9
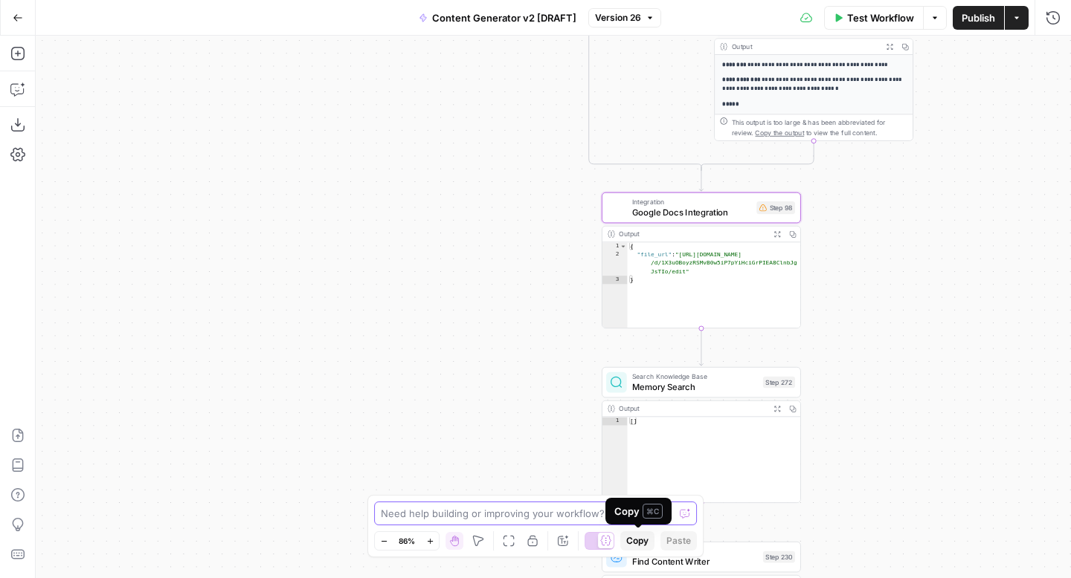
click at [571, 516] on textarea at bounding box center [527, 513] width 293 height 15
click at [665, 211] on span "Google Docs Integration" at bounding box center [692, 212] width 120 height 13
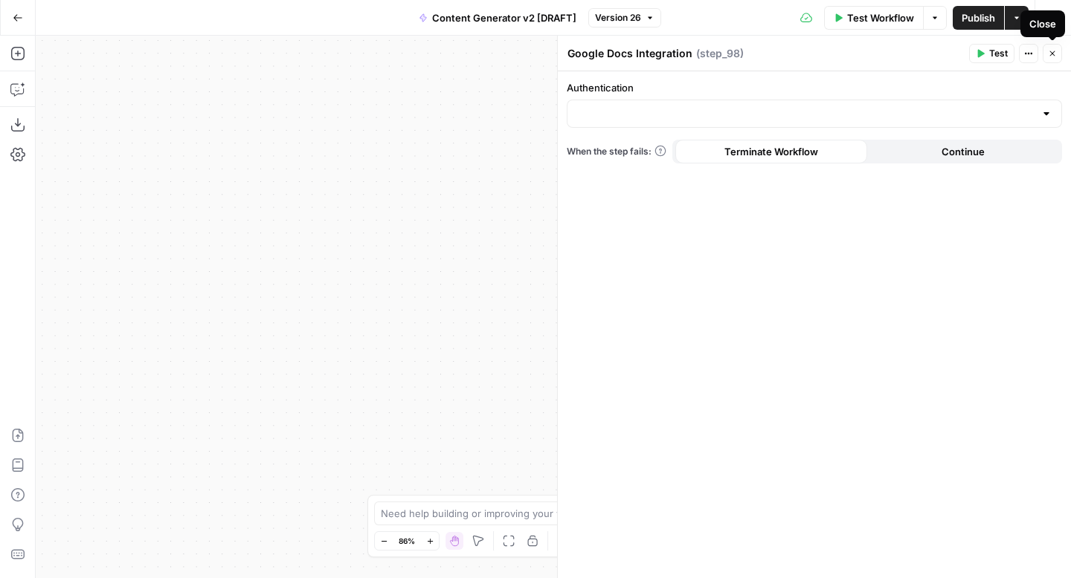
click at [1053, 54] on icon "button" at bounding box center [1051, 53] width 9 height 9
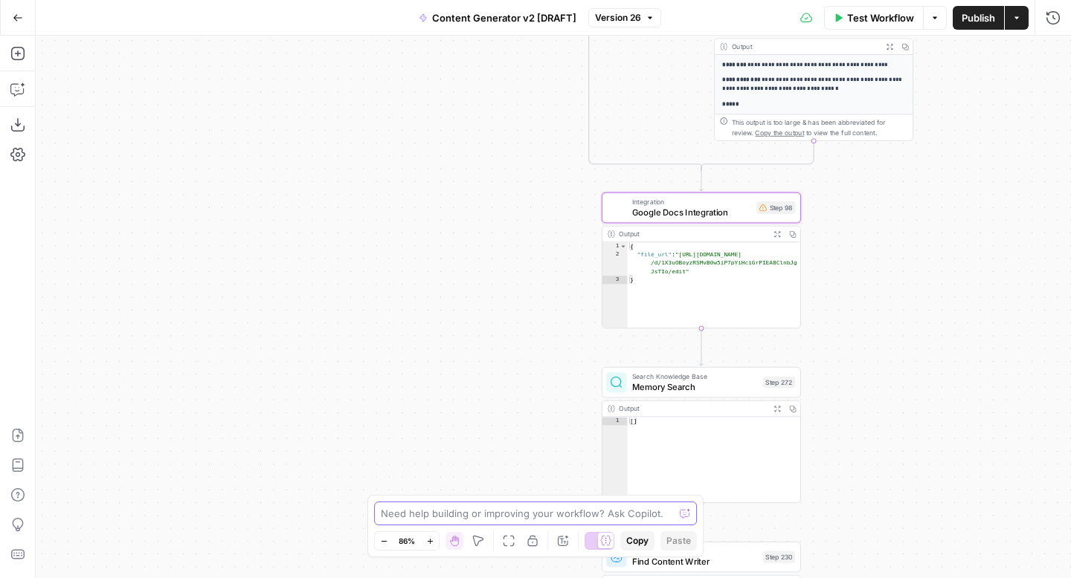
click at [480, 513] on textarea at bounding box center [527, 513] width 293 height 15
type textarea "how do I see and edit the details of what's in step 98"
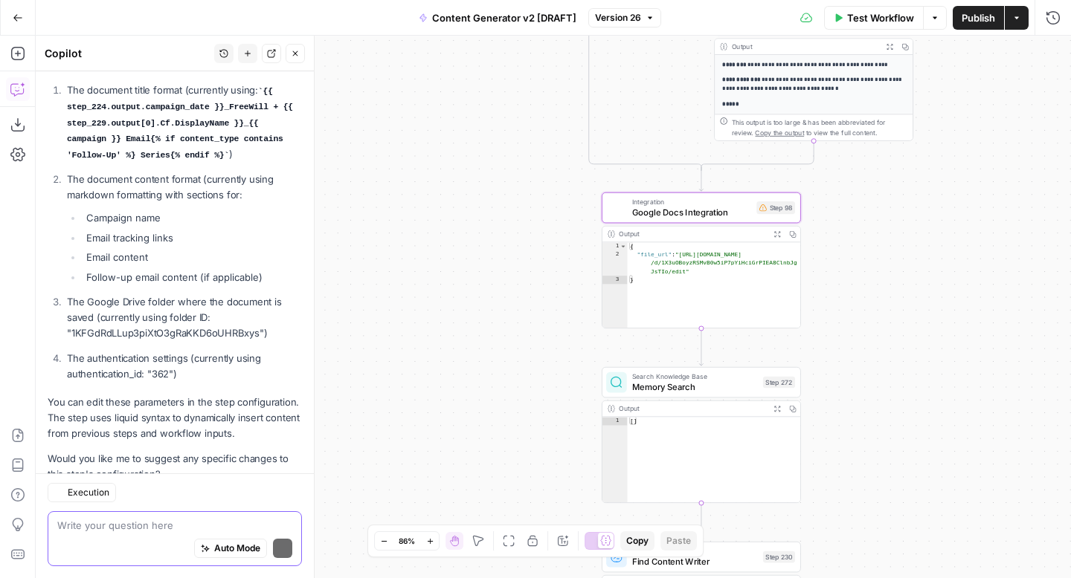
scroll to position [340, 0]
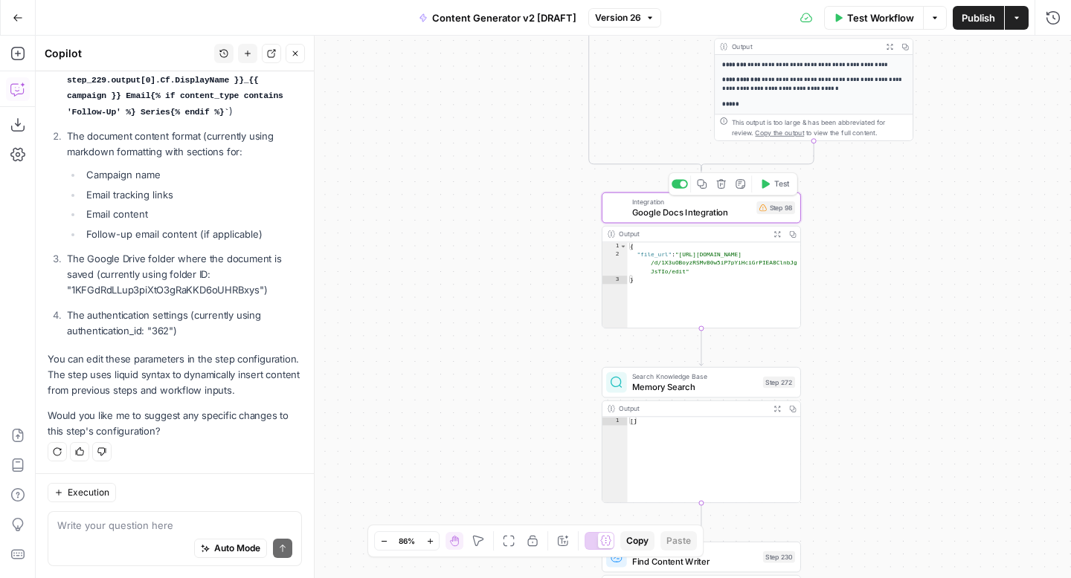
click at [685, 212] on span "Google Docs Integration" at bounding box center [692, 212] width 120 height 13
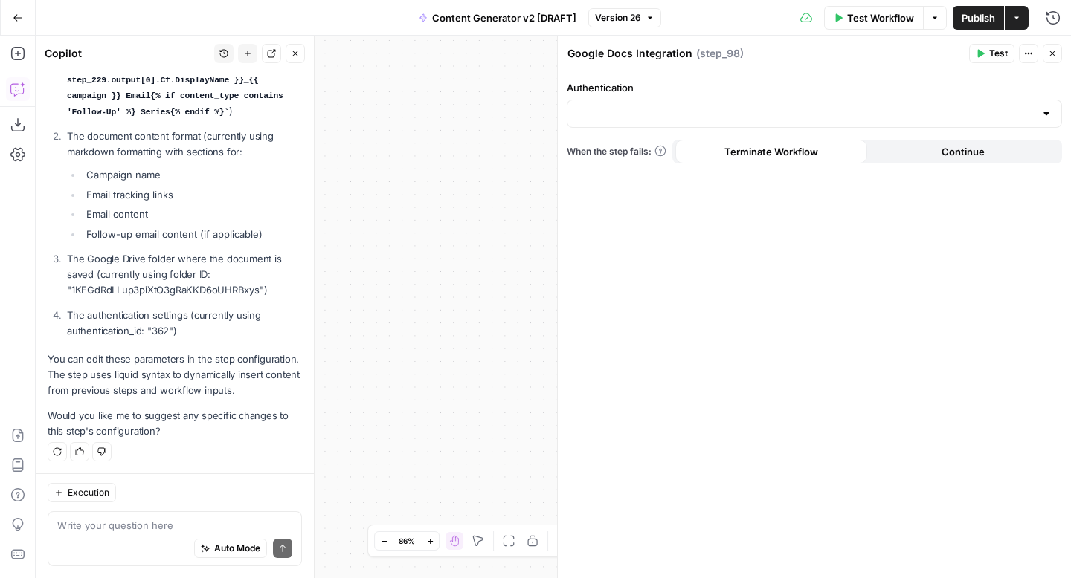
click at [749, 123] on div at bounding box center [813, 114] width 495 height 28
click at [752, 278] on div "Authentication When the step fails: Terminate Workflow Continue" at bounding box center [814, 324] width 513 height 507
click at [135, 525] on textarea at bounding box center [174, 525] width 235 height 15
type textarea "Yes, but I don't know where to view it"
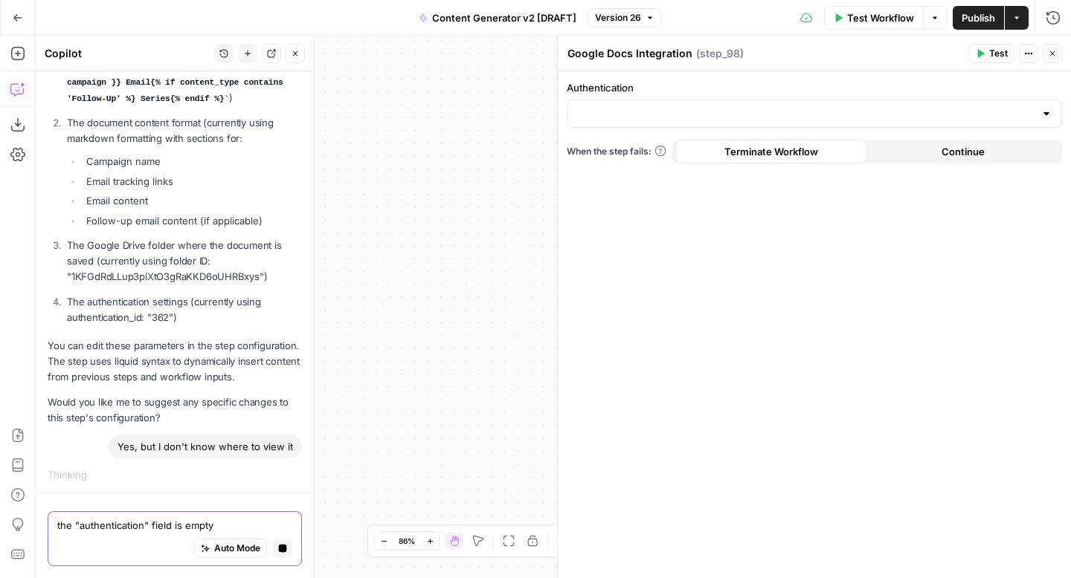
type textarea "the "authentication" field is empty"
click at [282, 553] on button "Stop generating" at bounding box center [282, 548] width 19 height 19
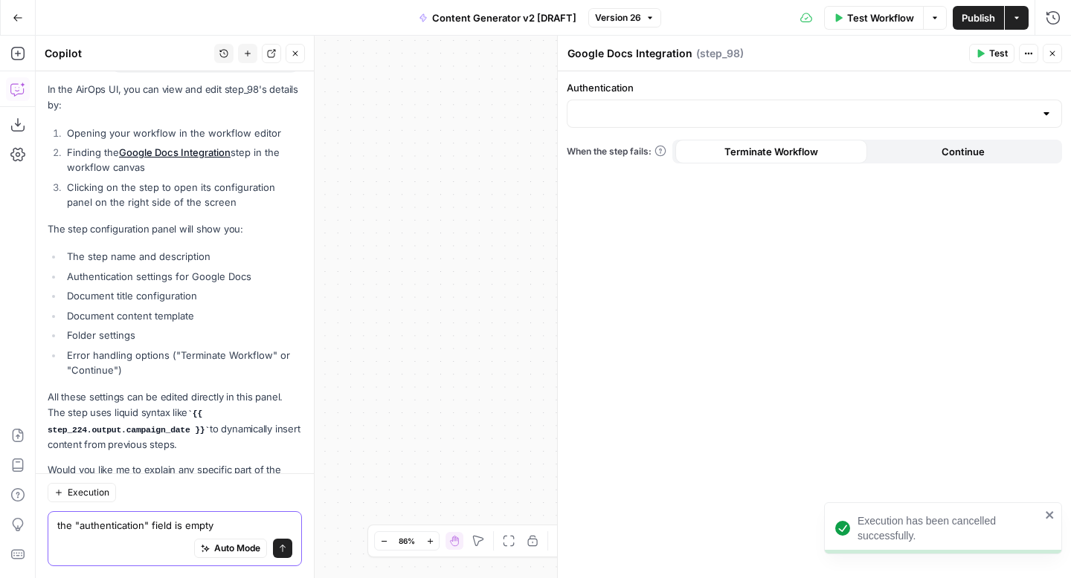
scroll to position [740, 0]
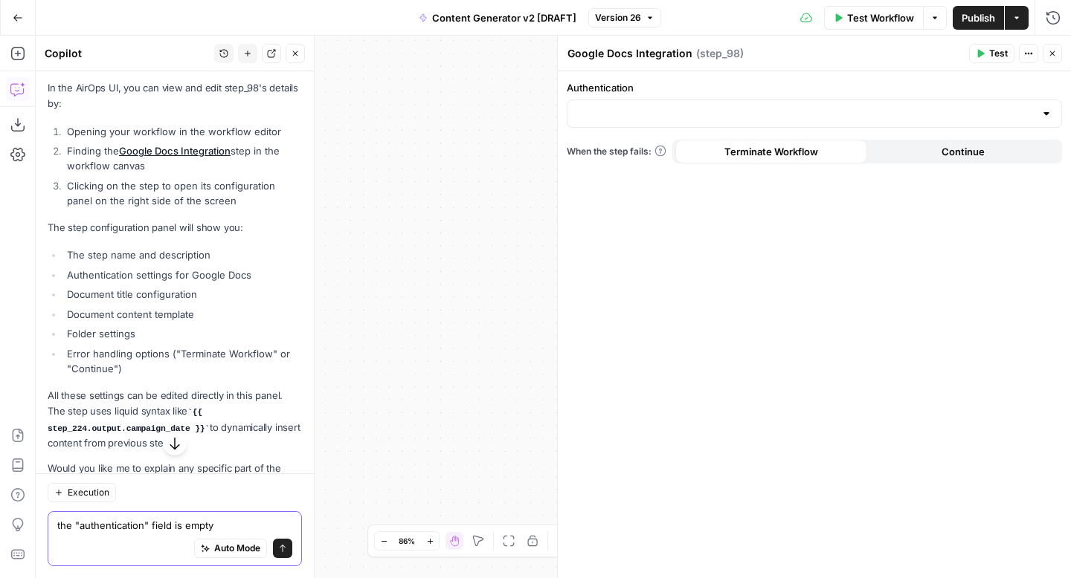
click at [173, 149] on link "Google Docs Integration" at bounding box center [175, 151] width 112 height 12
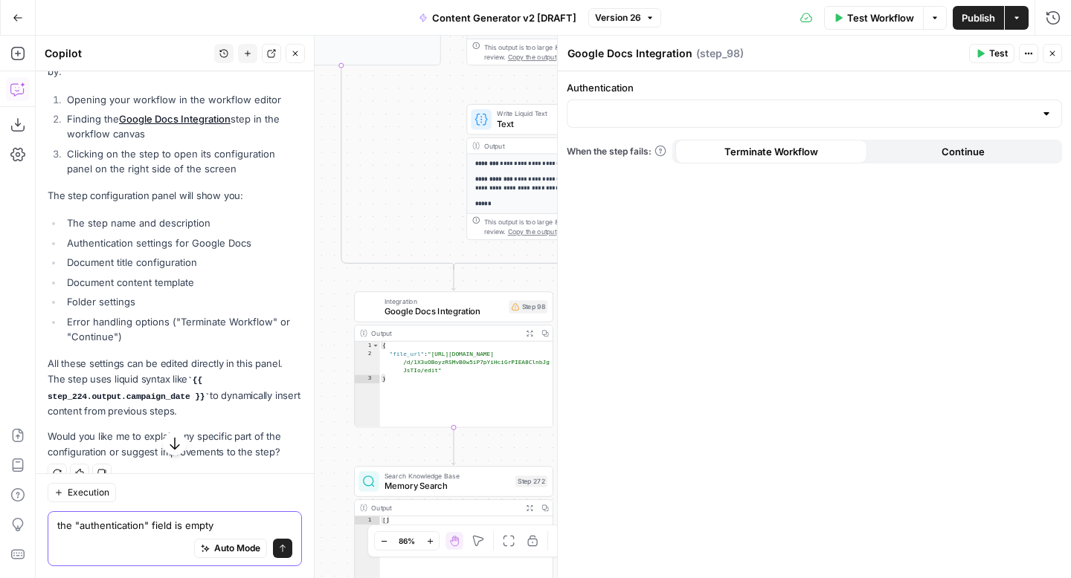
scroll to position [793, 0]
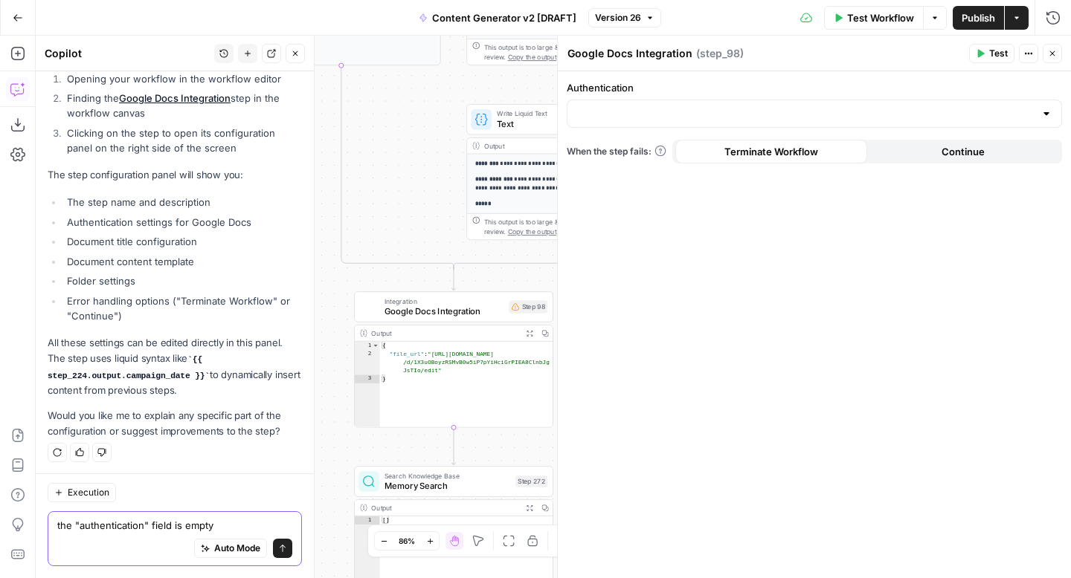
click at [231, 527] on textarea "the "authentication" field is empty" at bounding box center [174, 525] width 235 height 15
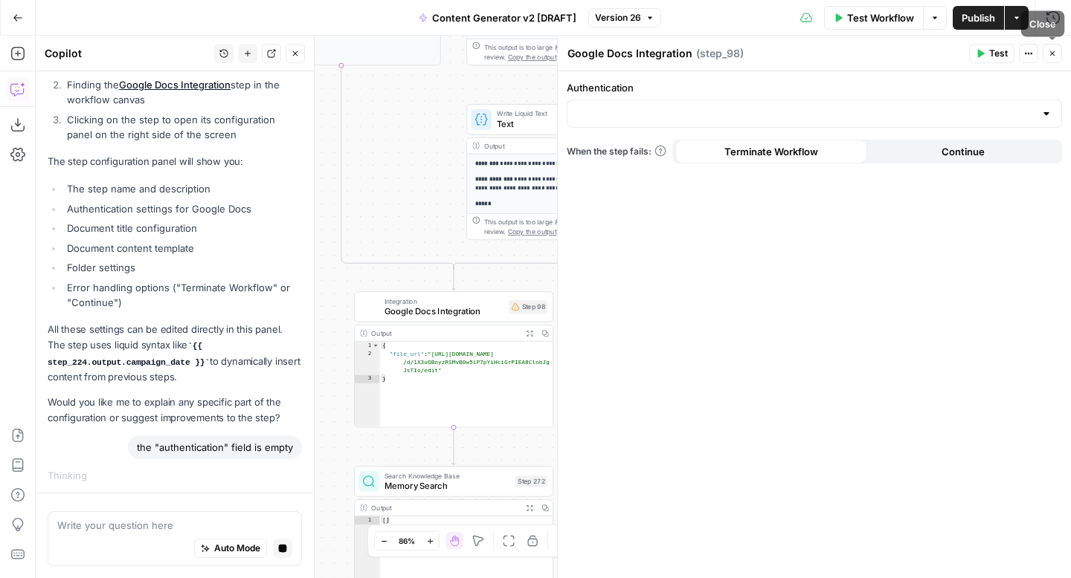
click at [1052, 56] on icon "button" at bounding box center [1051, 53] width 9 height 9
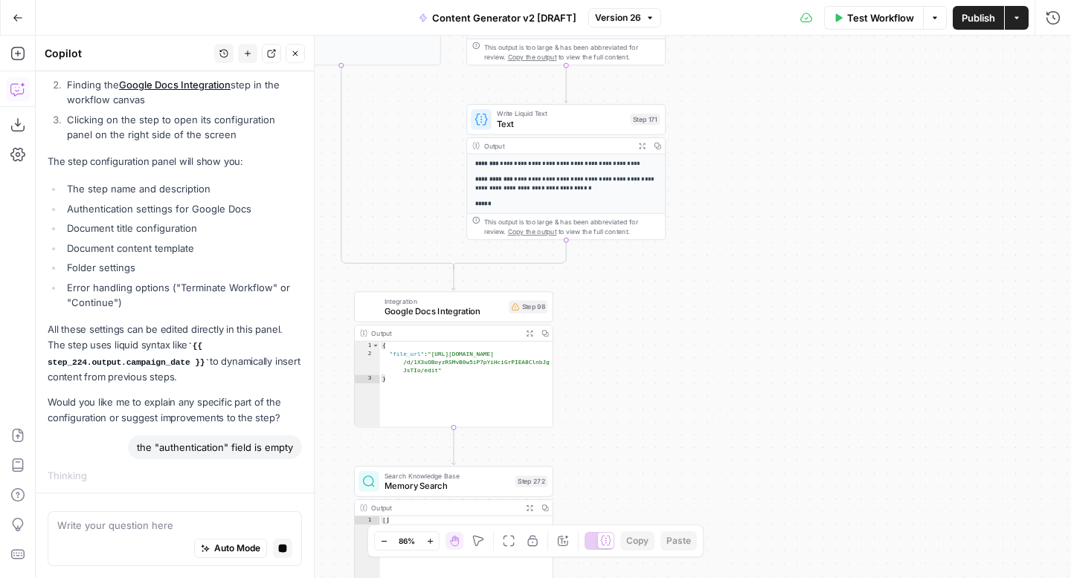
scroll to position [785, 0]
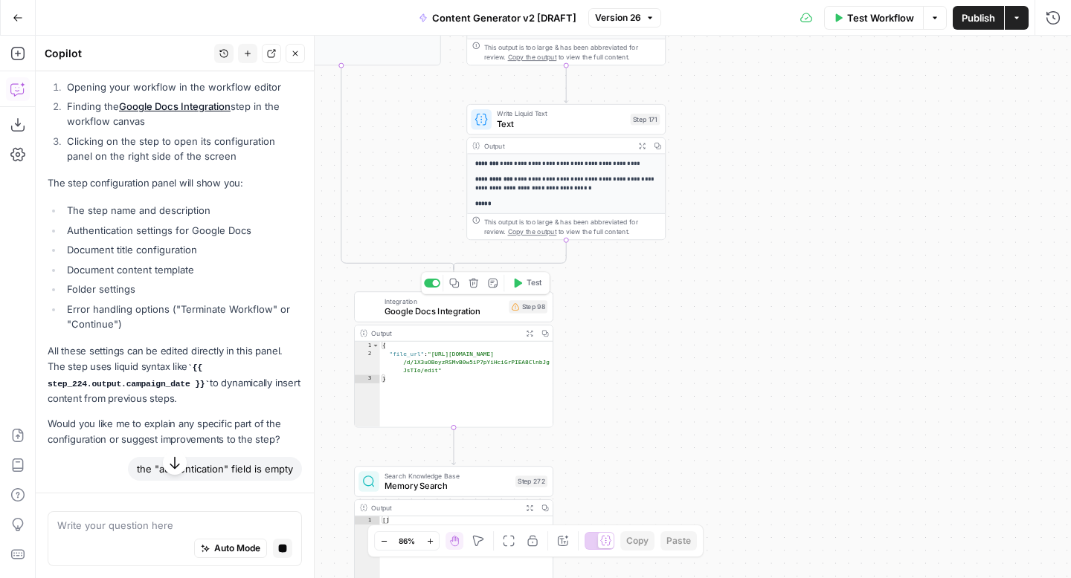
click at [413, 316] on span "Google Docs Integration" at bounding box center [444, 311] width 120 height 13
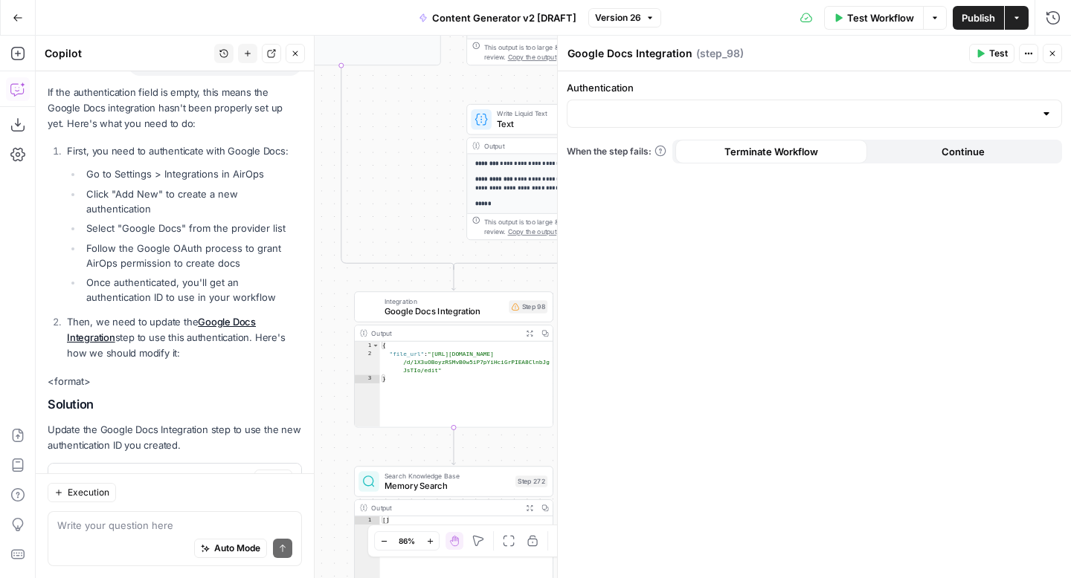
scroll to position [1184, 0]
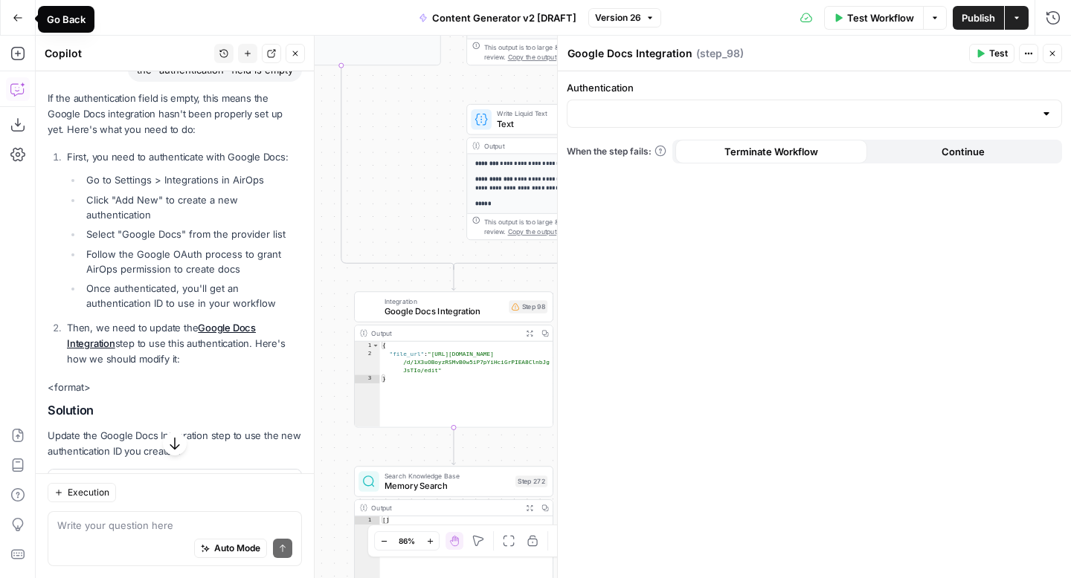
click at [10, 16] on button "Go Back" at bounding box center [17, 17] width 27 height 27
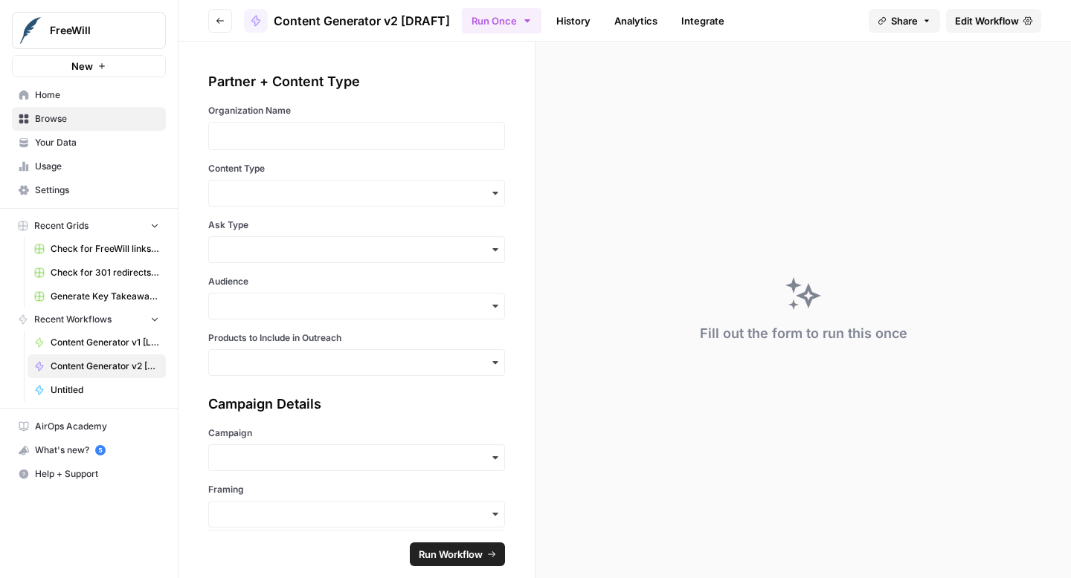
click at [63, 194] on span "Settings" at bounding box center [97, 190] width 124 height 13
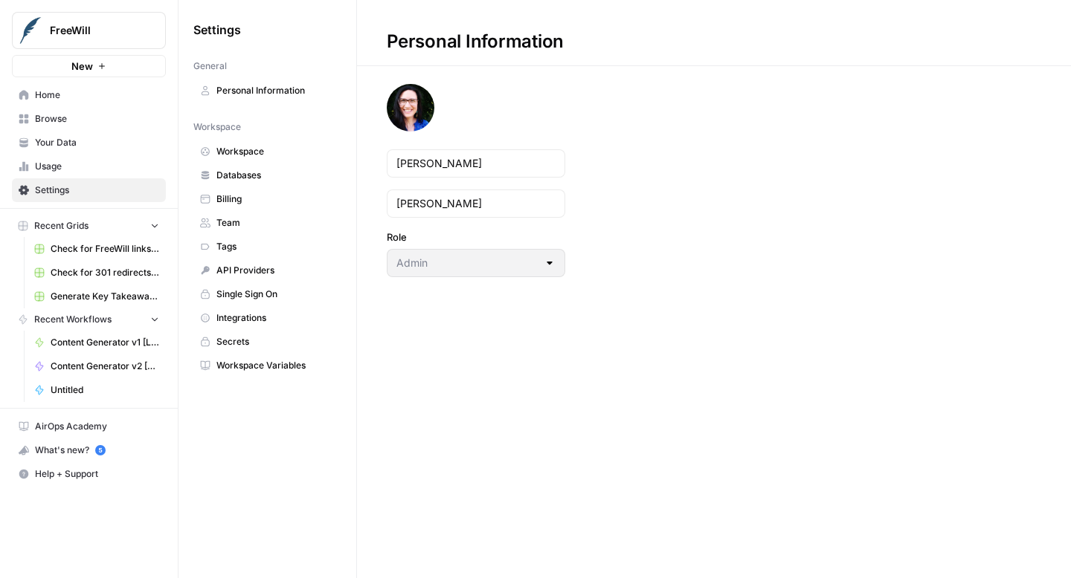
click at [281, 316] on span "Integrations" at bounding box center [275, 317] width 118 height 13
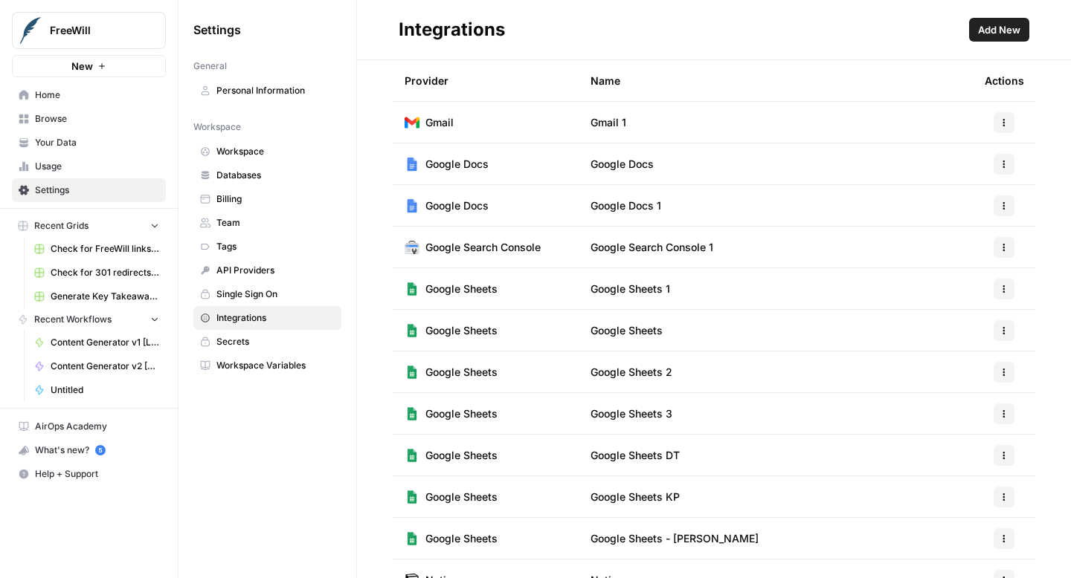
click at [1002, 165] on icon "button" at bounding box center [1003, 164] width 9 height 9
click at [978, 193] on span "Edit" at bounding box center [972, 197] width 48 height 15
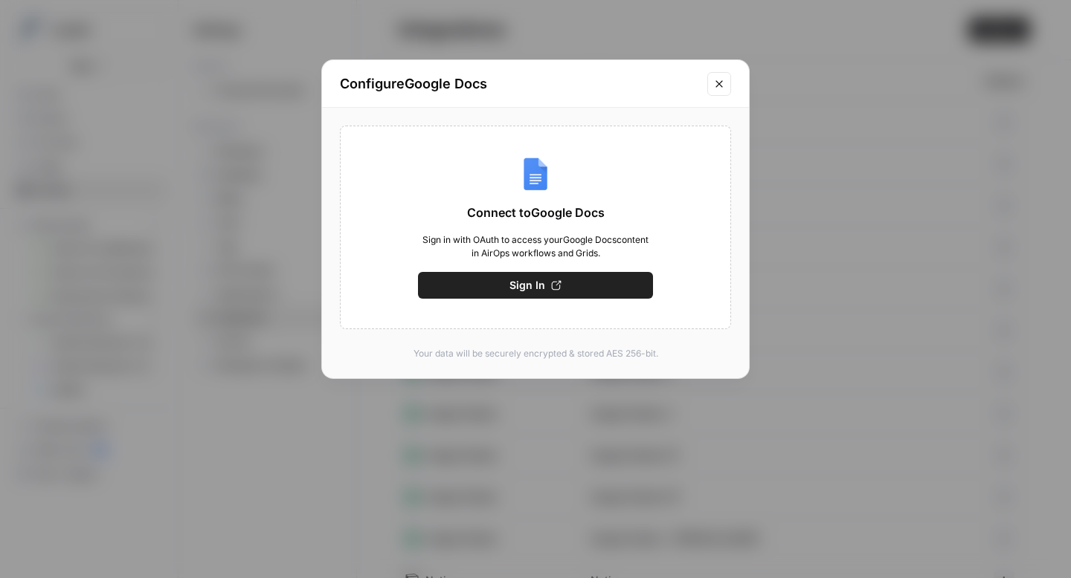
click at [566, 282] on button "Sign In" at bounding box center [535, 285] width 235 height 27
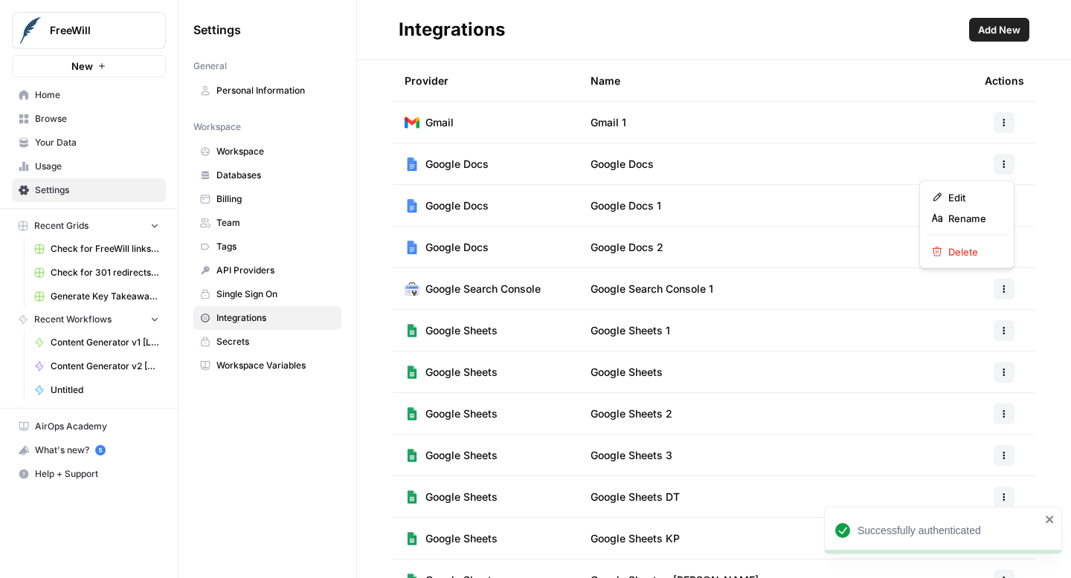
click at [1004, 172] on button "button" at bounding box center [1003, 164] width 21 height 21
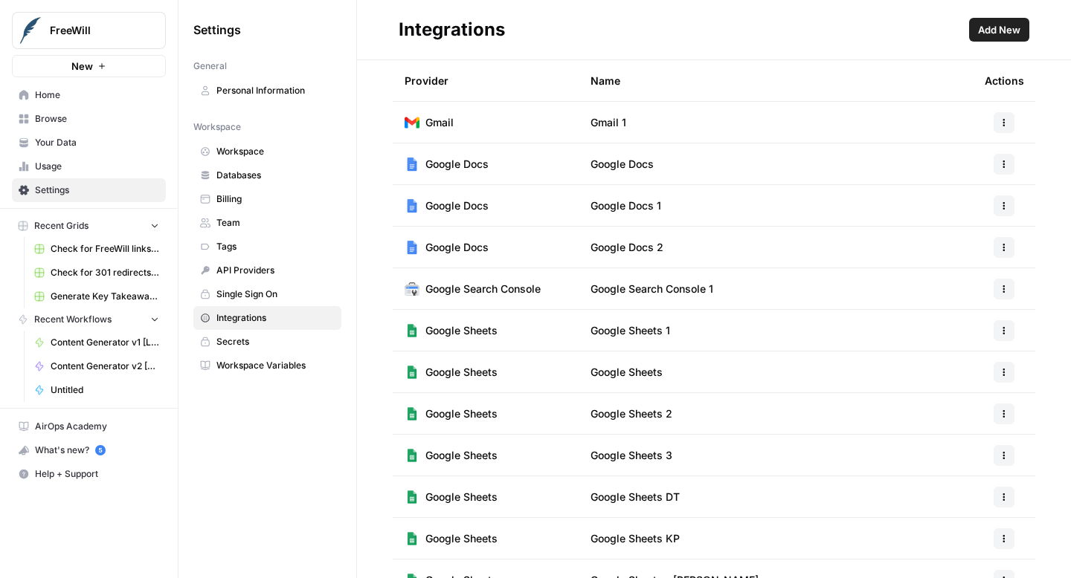
click at [1041, 161] on div "Provider Name Actions Gmail Gmail 1 Google Docs Google Docs Google Docs Google …" at bounding box center [714, 319] width 714 height 518
click at [997, 161] on button "button" at bounding box center [1003, 164] width 21 height 21
click at [1055, 149] on div "Provider Name Actions Gmail Gmail 1 Google Docs Google Docs Google Docs Google …" at bounding box center [714, 319] width 714 height 518
click at [1009, 210] on button "button" at bounding box center [1003, 206] width 21 height 21
click at [1042, 206] on div "Provider Name Actions Gmail Gmail 1 Google Docs Google Docs Google Docs Google …" at bounding box center [714, 319] width 714 height 518
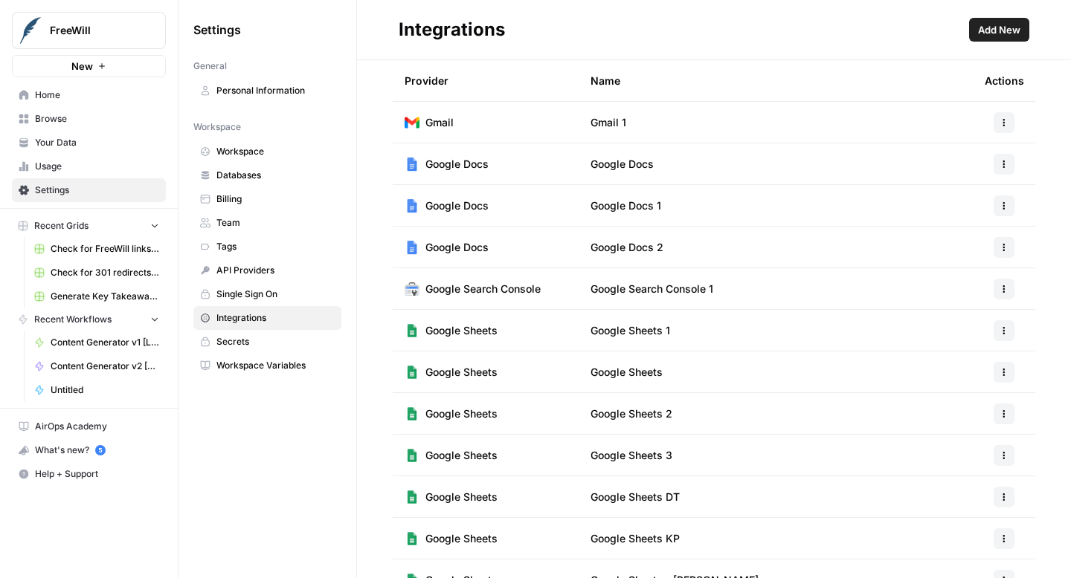
click at [1007, 245] on icon "button" at bounding box center [1003, 247] width 9 height 9
click at [1045, 240] on div "Provider Name Actions Gmail Gmail 1 Google Docs Google Docs Google Docs Google …" at bounding box center [714, 319] width 714 height 518
click at [638, 169] on span "Google Docs" at bounding box center [621, 164] width 63 height 15
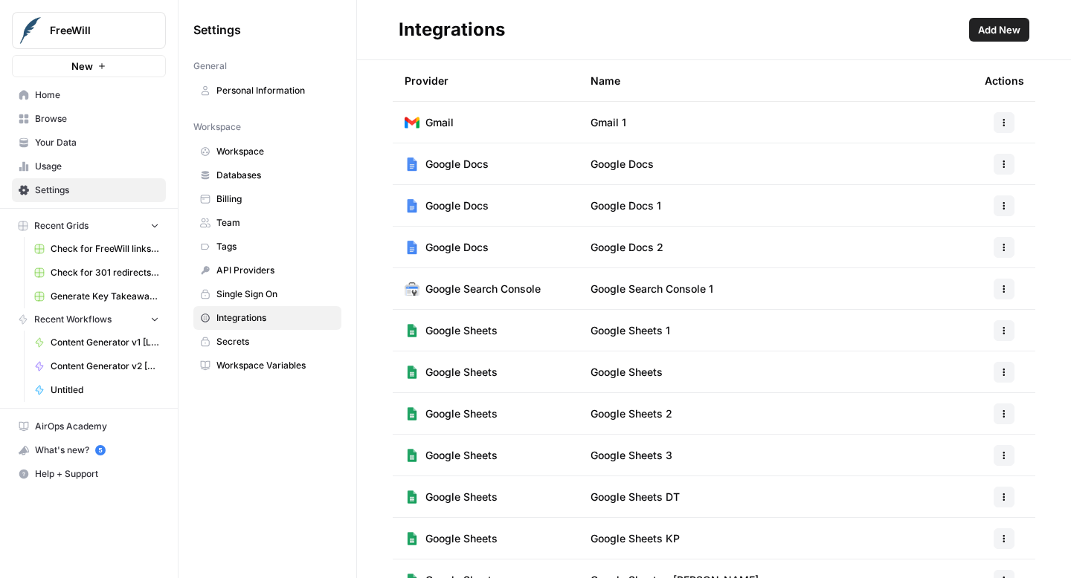
click at [699, 167] on td "Google Docs" at bounding box center [775, 163] width 394 height 41
click at [1001, 161] on icon "button" at bounding box center [1003, 164] width 9 height 9
click at [984, 184] on div "Edit Rename Delete" at bounding box center [966, 225] width 95 height 88
click at [983, 192] on span "Edit" at bounding box center [972, 197] width 48 height 15
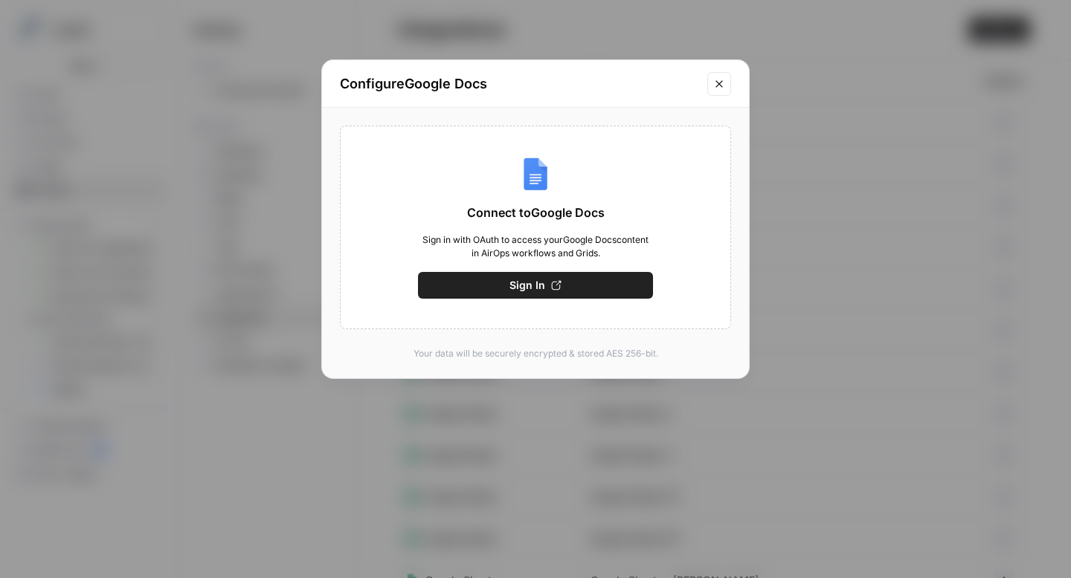
click at [716, 86] on icon "Close modal" at bounding box center [719, 84] width 12 height 12
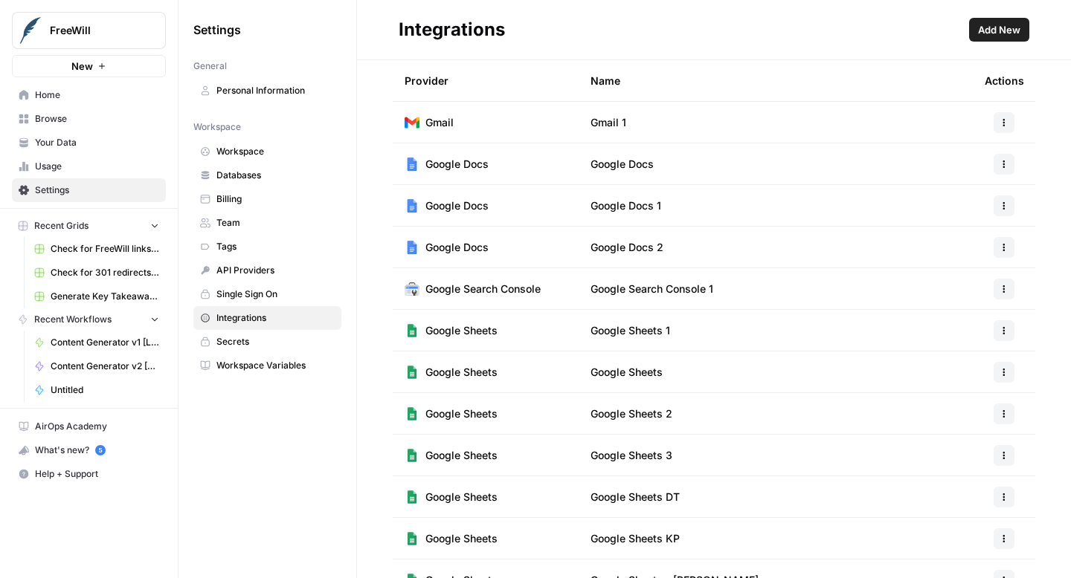
click at [1006, 175] on td at bounding box center [1003, 163] width 62 height 41
click at [1001, 164] on icon "button" at bounding box center [1003, 164] width 9 height 9
click at [972, 219] on span "Rename" at bounding box center [972, 218] width 48 height 15
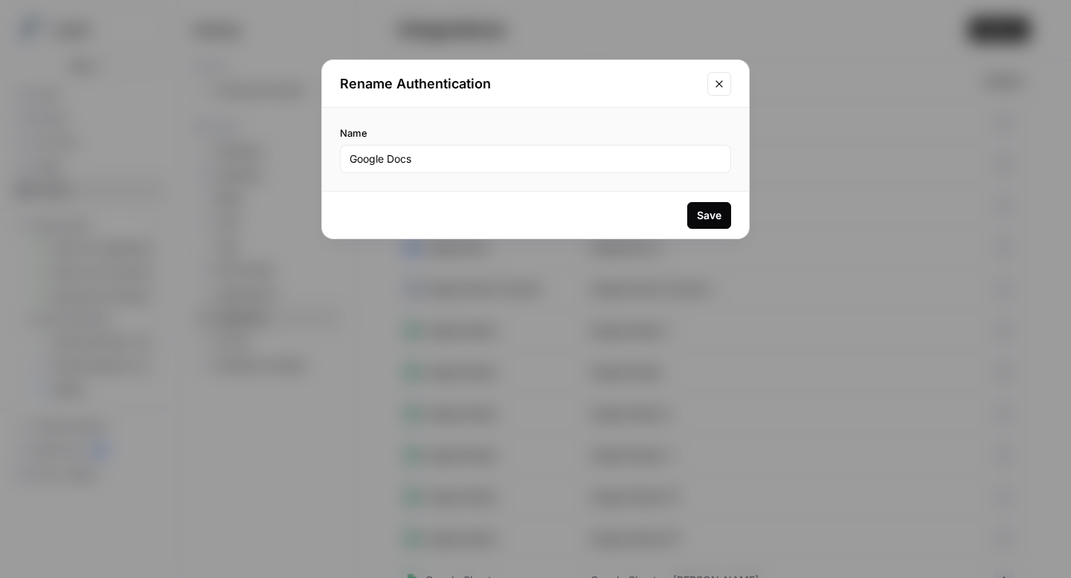
click at [721, 80] on icon "Close modal" at bounding box center [718, 83] width 7 height 7
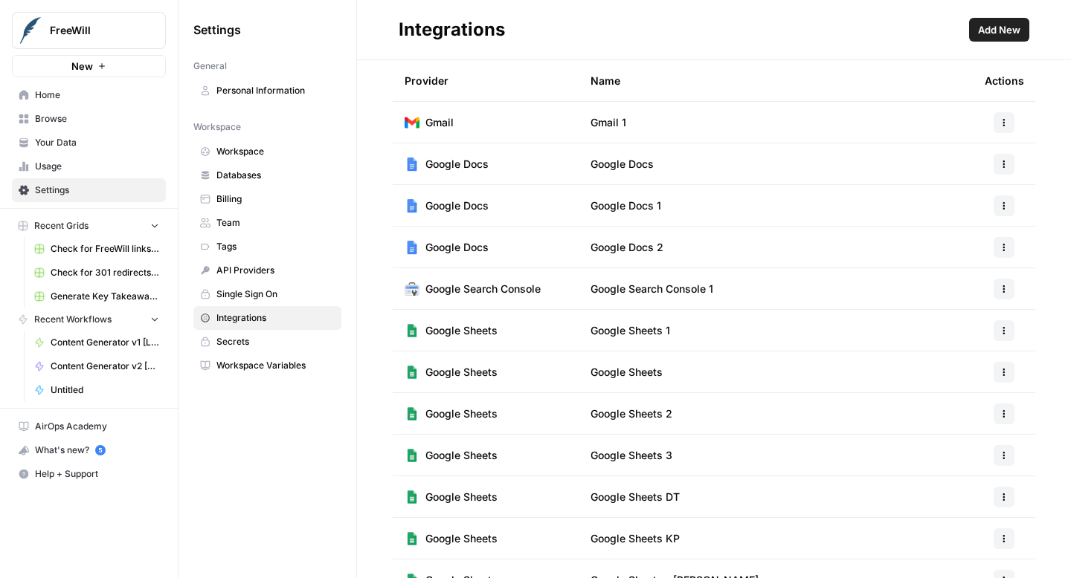
click at [74, 91] on span "Home" at bounding box center [97, 94] width 124 height 13
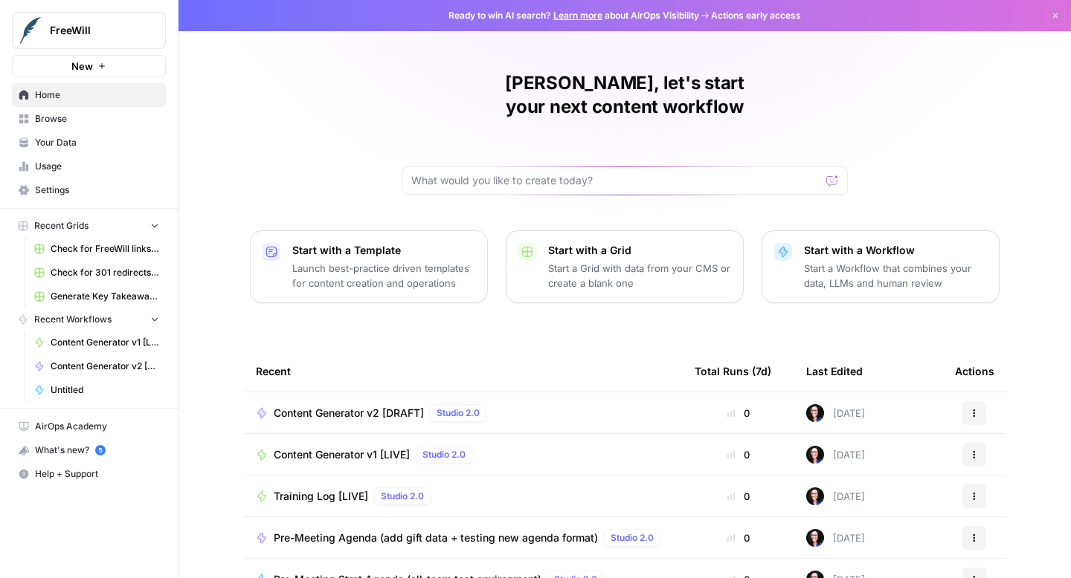
click at [323, 406] on span "Content Generator v2 [DRAFT]" at bounding box center [349, 413] width 150 height 15
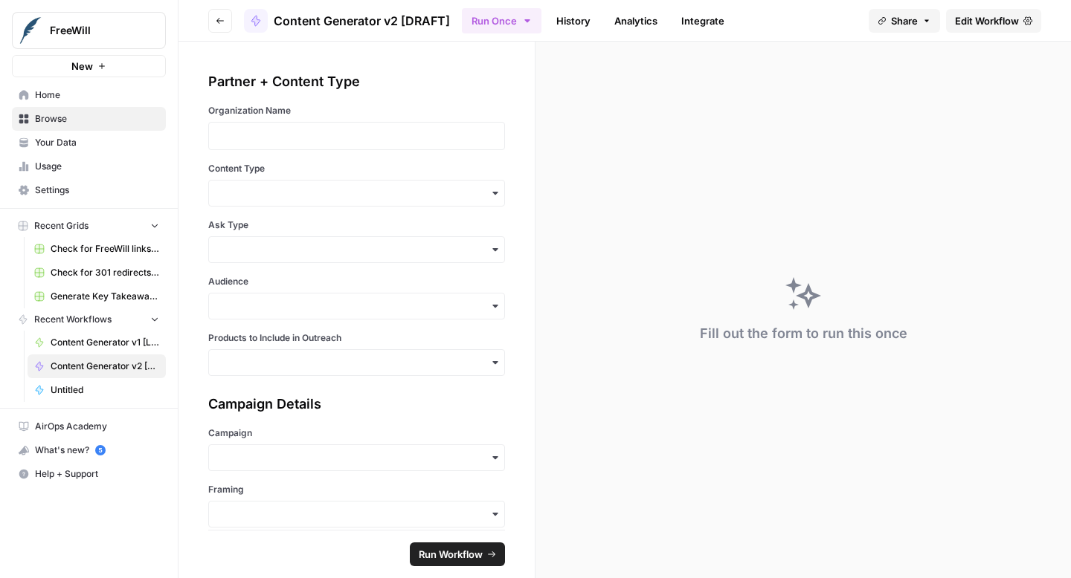
click at [992, 20] on span "Edit Workflow" at bounding box center [987, 20] width 64 height 15
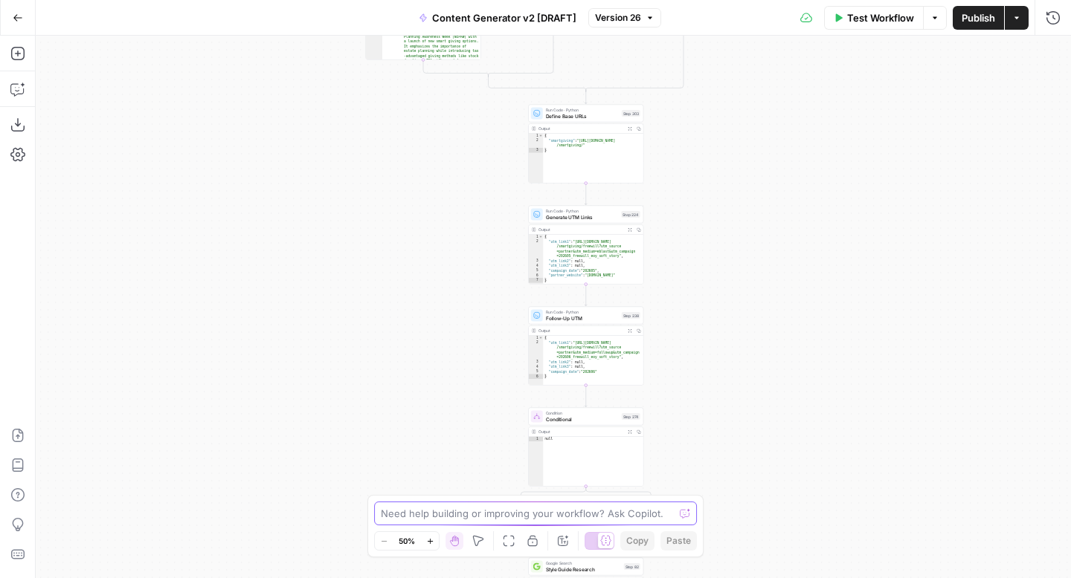
click at [471, 510] on textarea at bounding box center [527, 513] width 293 height 15
click at [19, 91] on icon "button" at bounding box center [17, 89] width 15 height 15
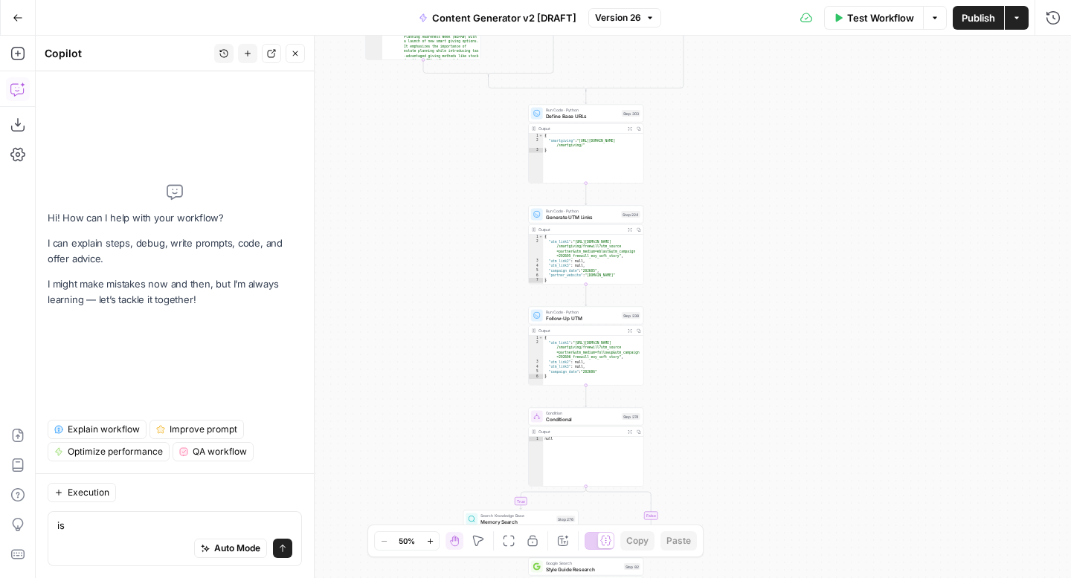
type textarea "i"
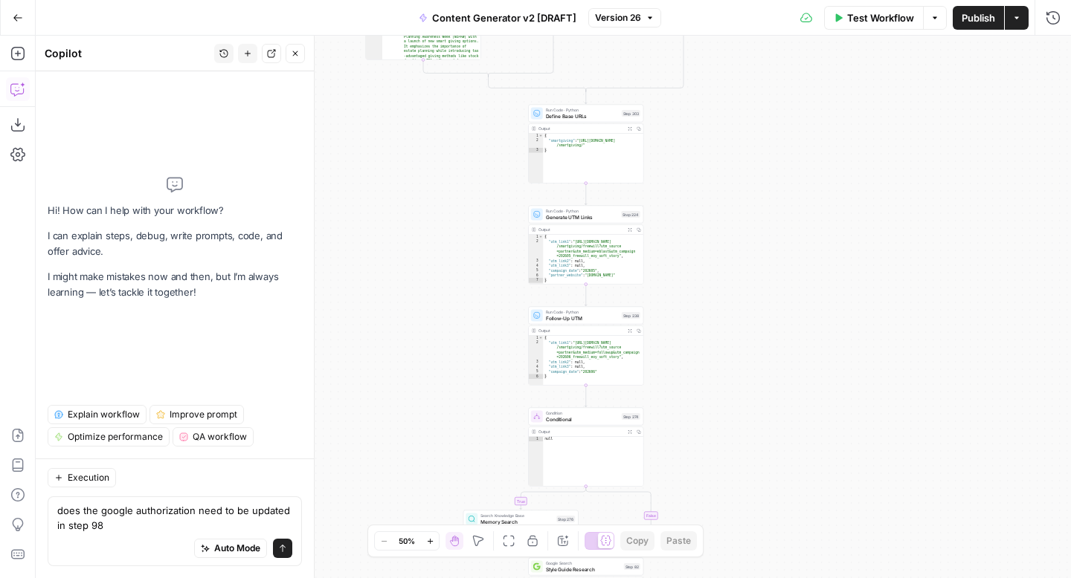
type textarea "does the google authorization need to be updated in step 98?"
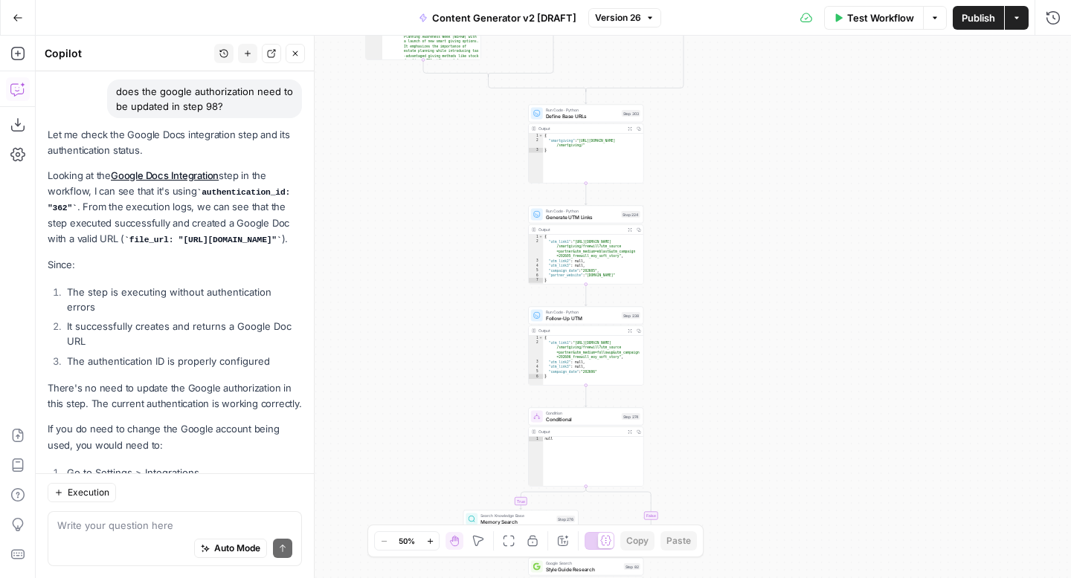
scroll to position [97, 0]
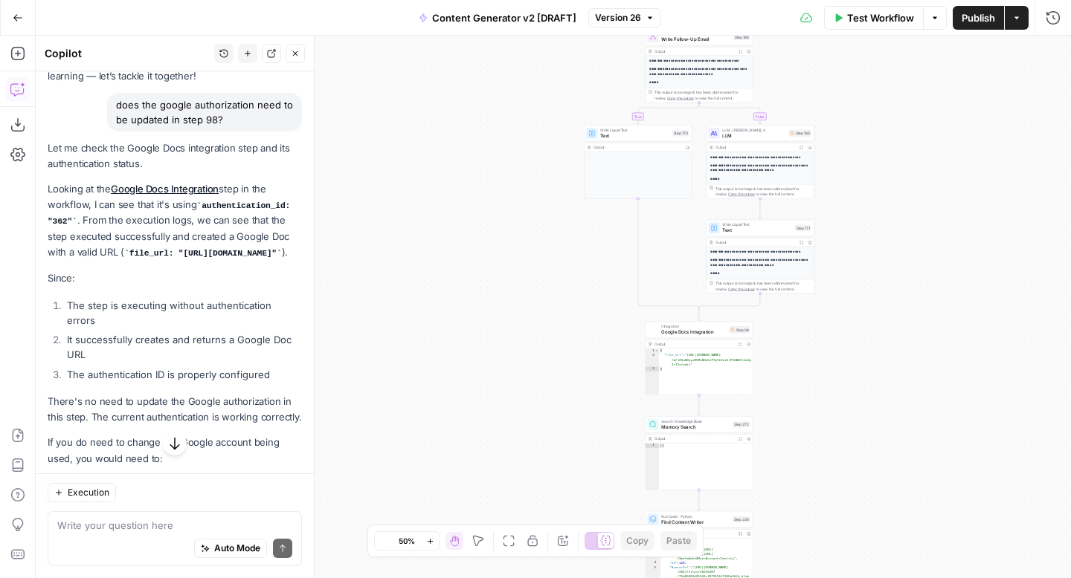
click at [187, 187] on link "Google Docs Integration" at bounding box center [165, 189] width 108 height 12
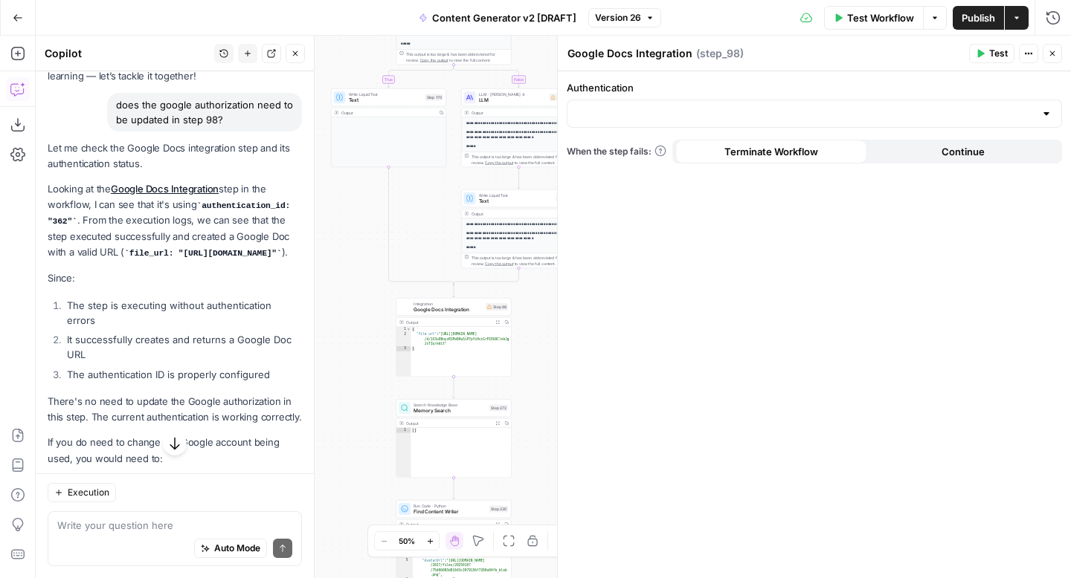
click at [955, 121] on div at bounding box center [813, 114] width 495 height 28
click at [911, 252] on div "Authentication When the step fails: Terminate Workflow Continue" at bounding box center [814, 324] width 513 height 507
click at [895, 111] on input "Authentication" at bounding box center [805, 113] width 458 height 15
click at [861, 152] on span "﹢ Create New" at bounding box center [811, 150] width 464 height 15
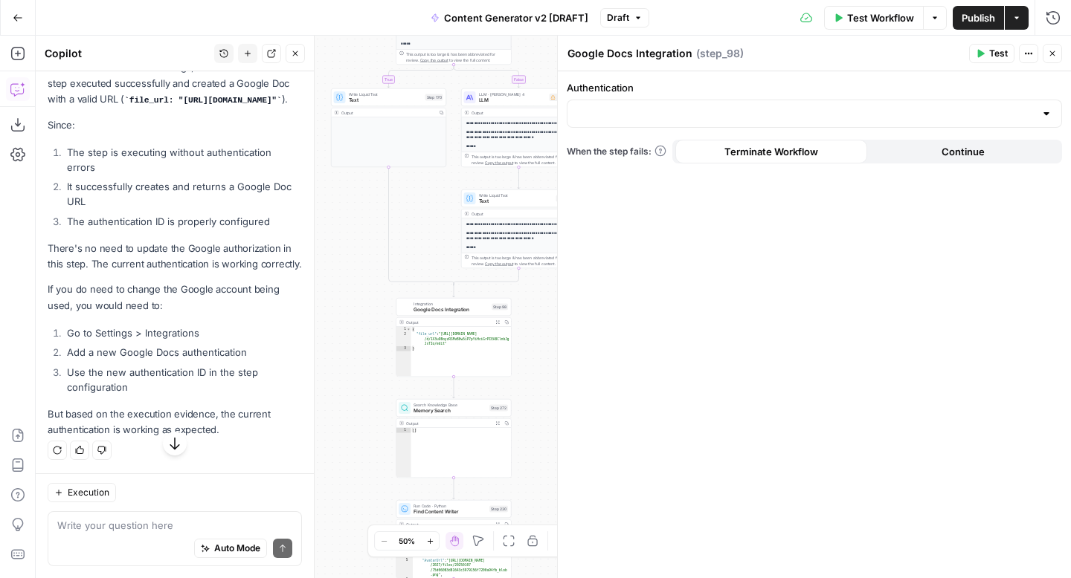
scroll to position [290, 0]
click at [187, 518] on textarea at bounding box center [174, 525] width 235 height 15
type textarea "the authentication field is empty"
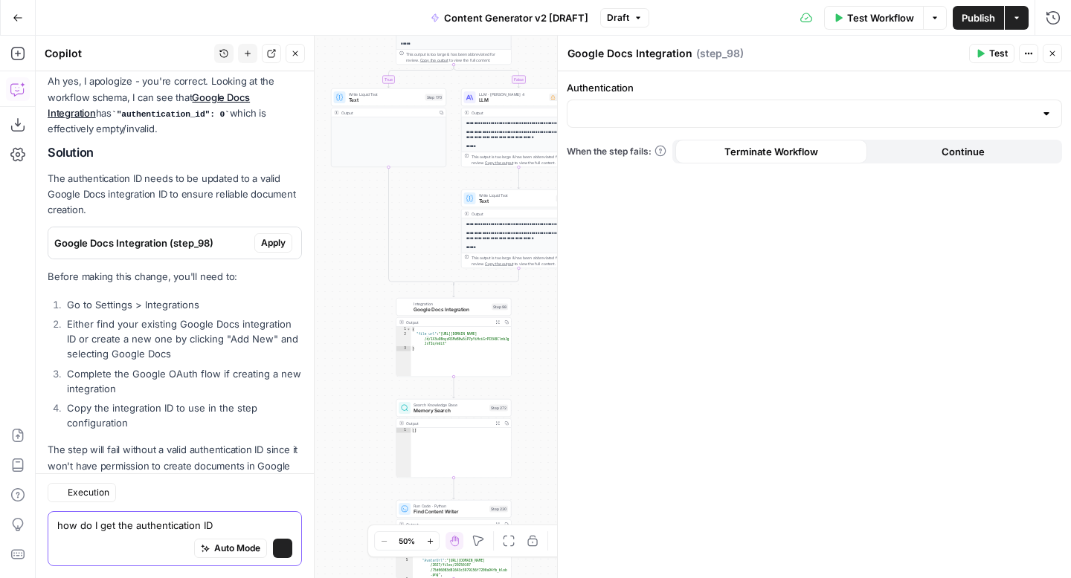
scroll to position [747, 0]
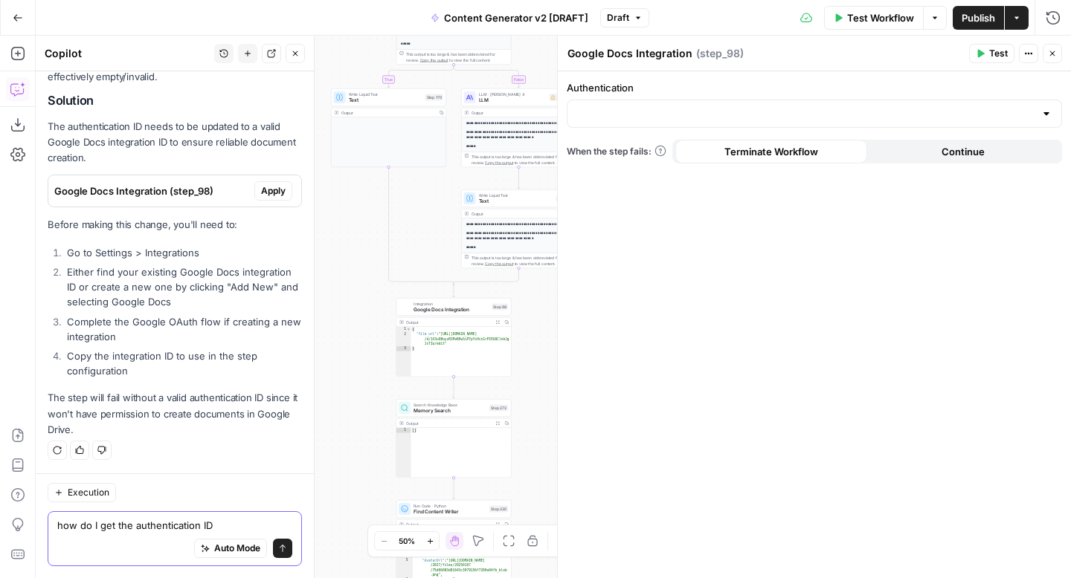
type textarea "how do I get the authentication ID"
click at [282, 551] on icon "submit" at bounding box center [283, 548] width 6 height 7
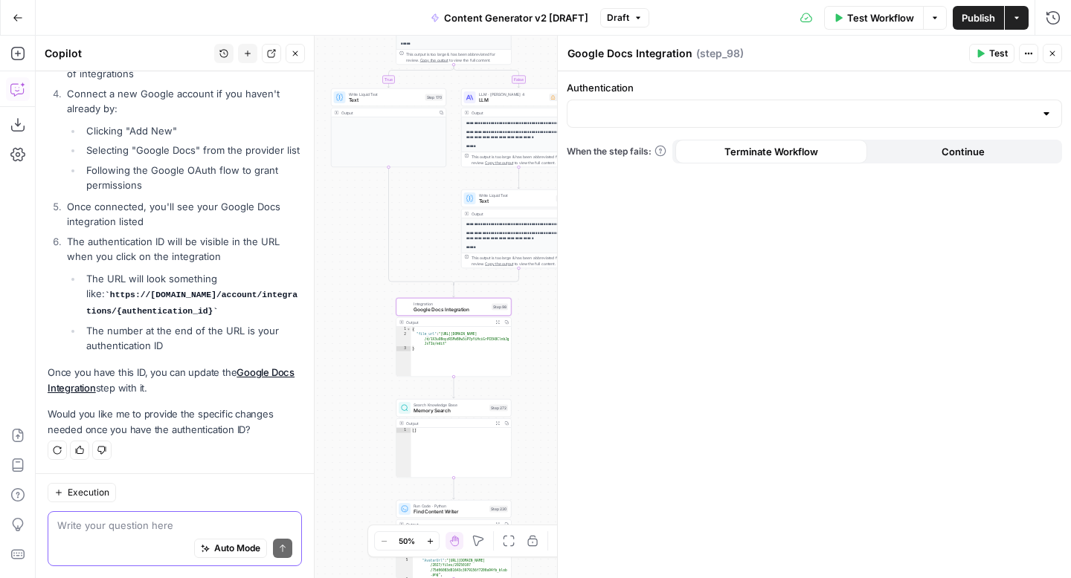
scroll to position [1270, 0]
click at [181, 530] on textarea at bounding box center [174, 525] width 235 height 15
type textarea "yes please"
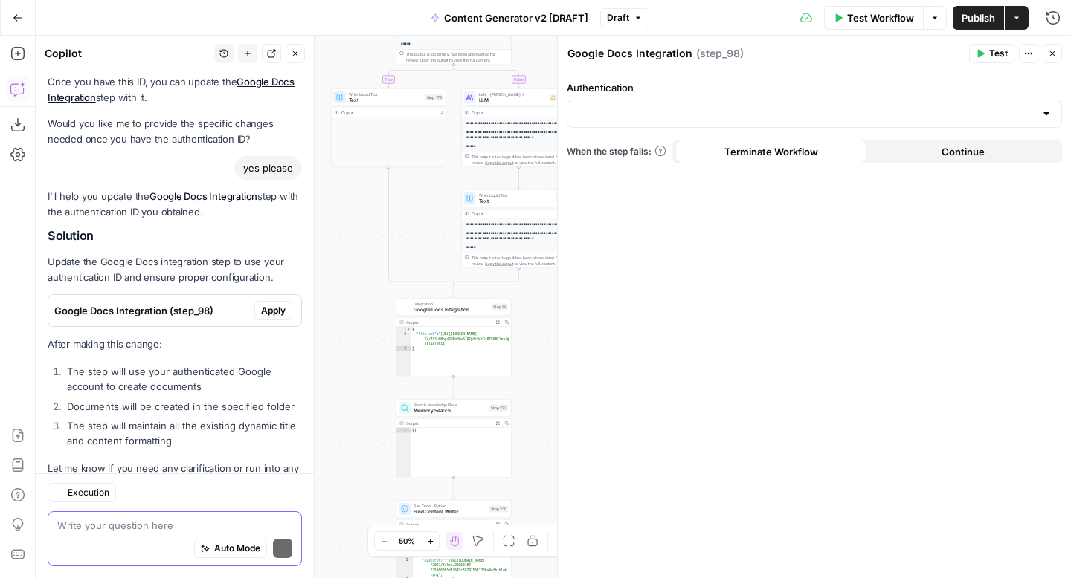
scroll to position [1615, 0]
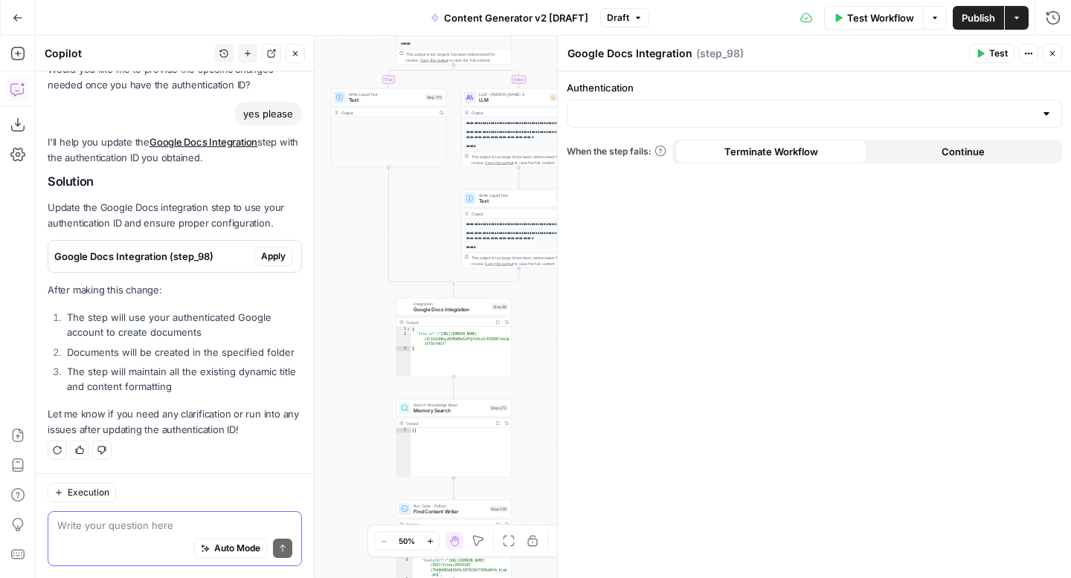
click at [213, 520] on textarea at bounding box center [174, 525] width 235 height 15
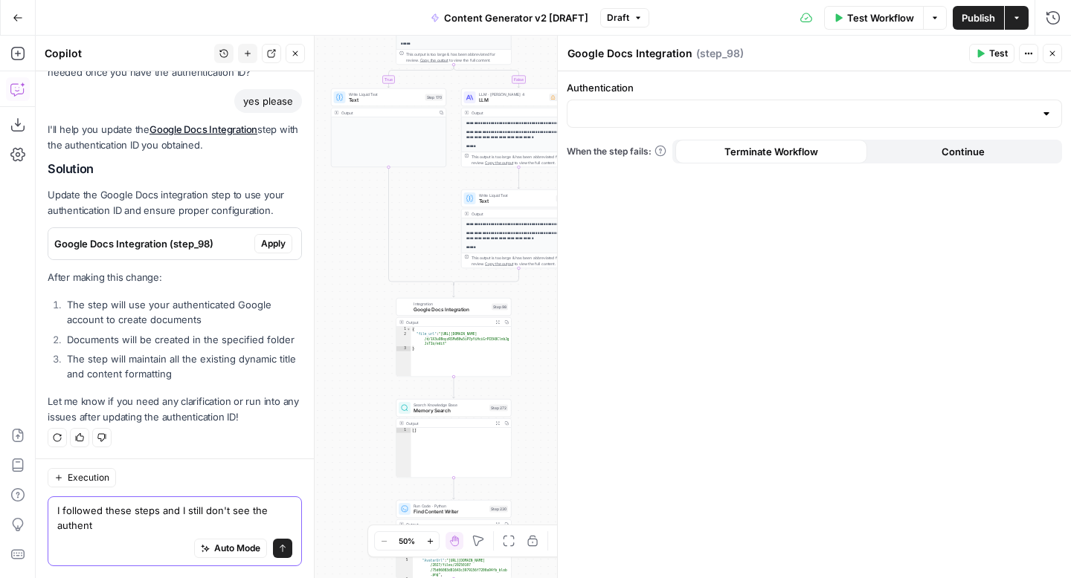
scroll to position [1630, 0]
type textarea "I followed these steps and I still don't see the authentication ID"
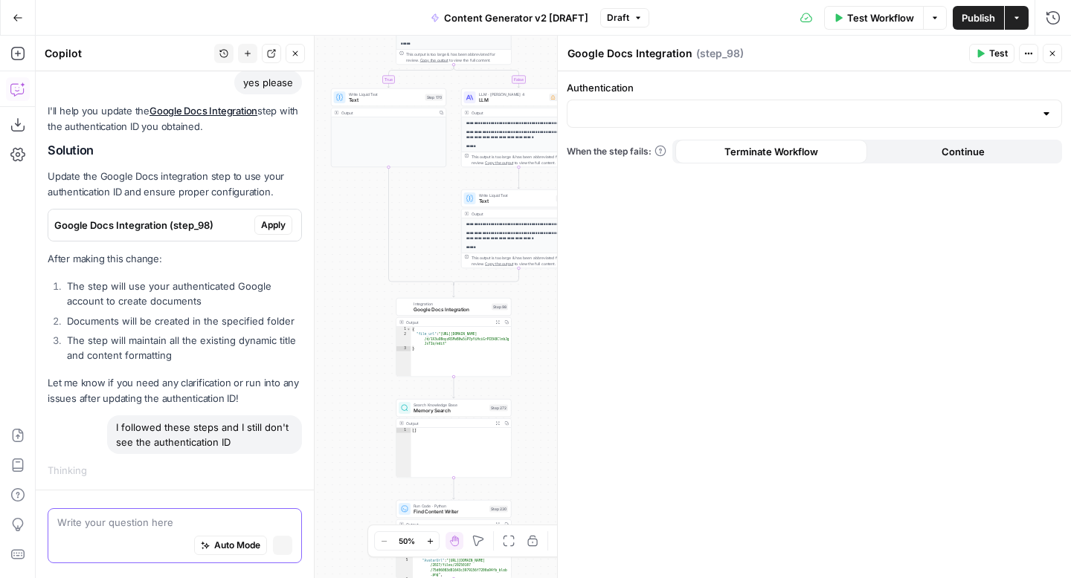
scroll to position [1620, 0]
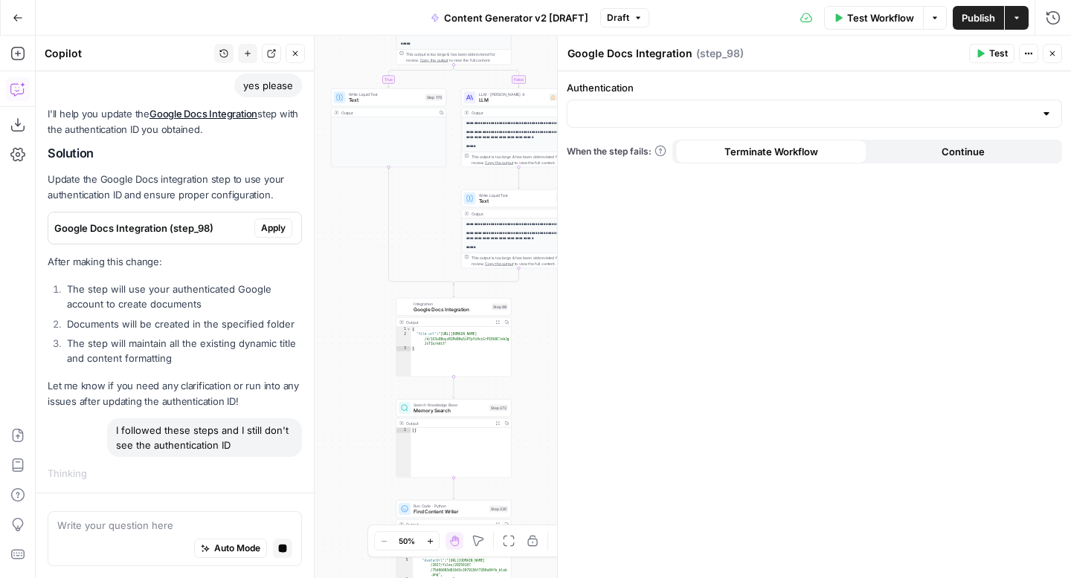
click at [759, 104] on div at bounding box center [813, 114] width 495 height 28
click at [740, 291] on div "Authentication When the step fails: Terminate Workflow Continue" at bounding box center [814, 324] width 513 height 507
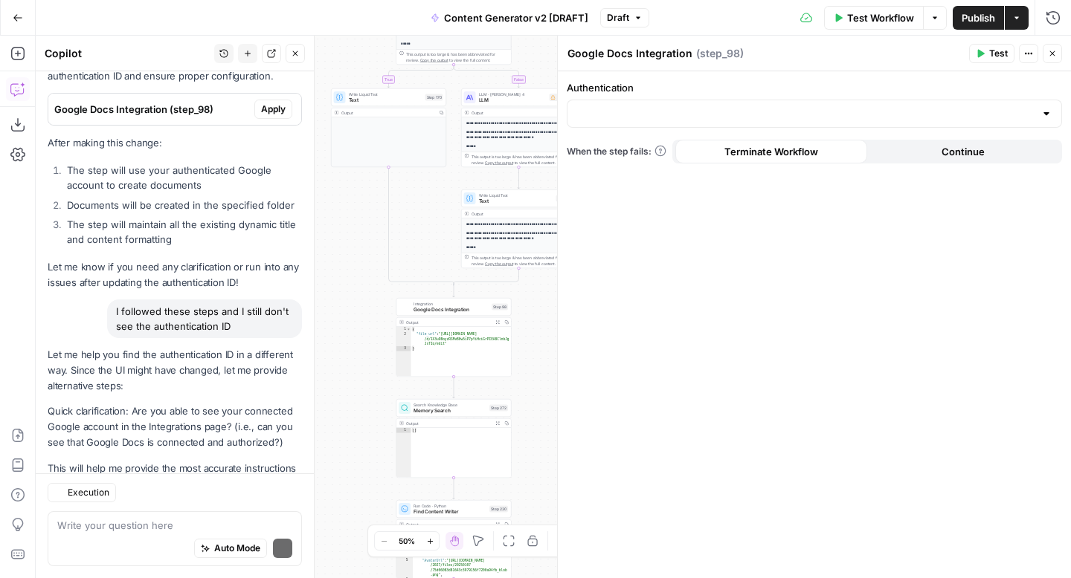
scroll to position [1817, 0]
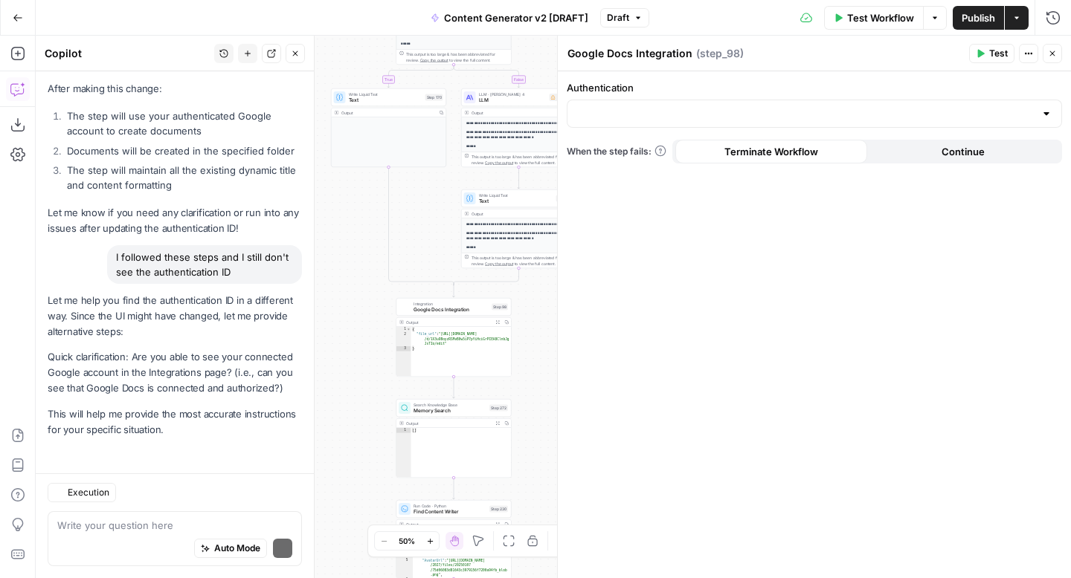
click at [242, 351] on p "Quick clarification: Are you able to see your connected Google account in the I…" at bounding box center [175, 372] width 254 height 47
click at [152, 524] on textarea at bounding box center [174, 525] width 235 height 15
type textarea "Yes"
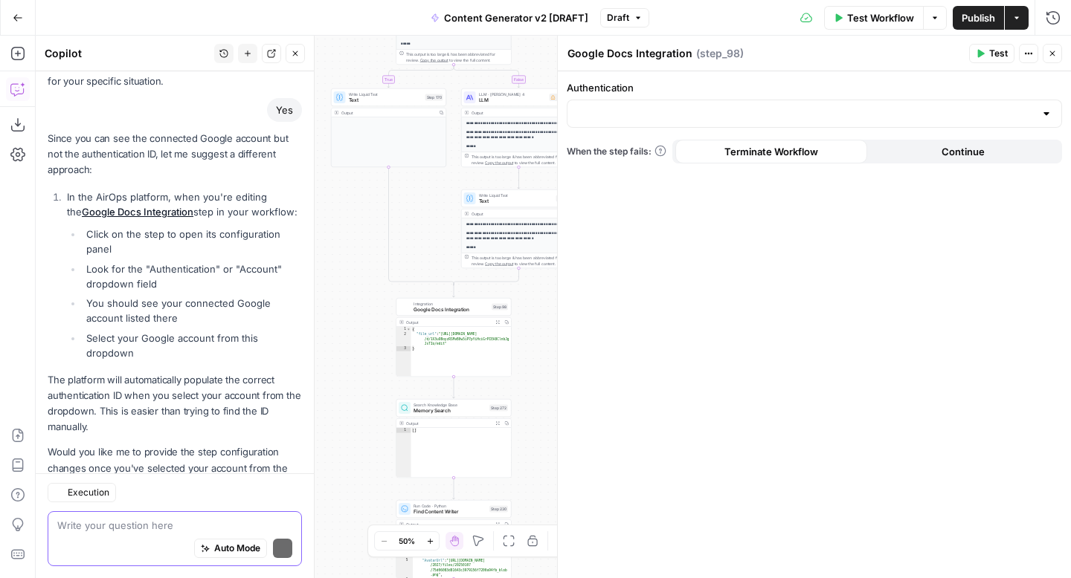
scroll to position [2220, 0]
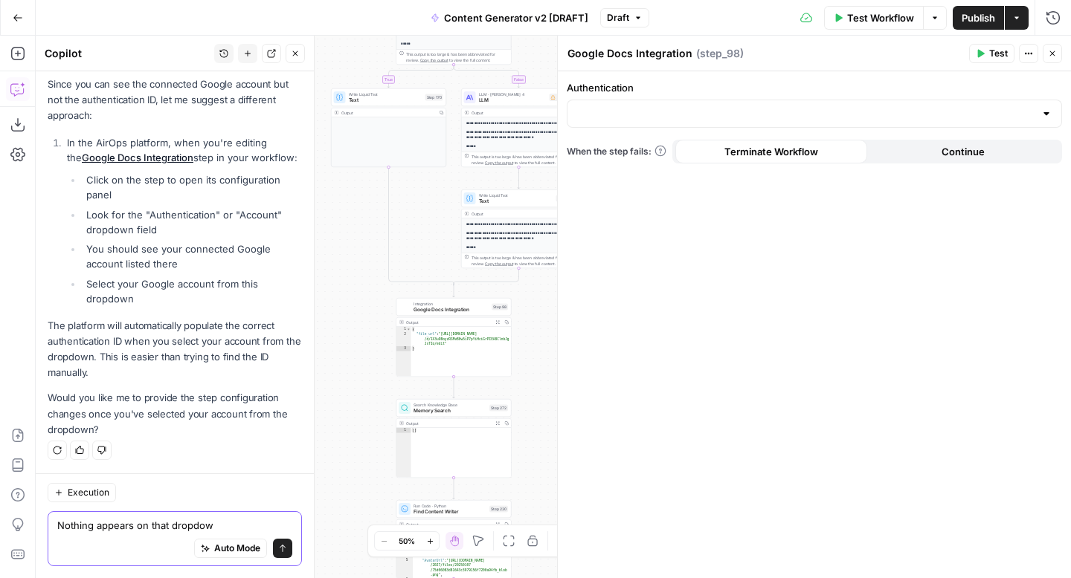
type textarea "Nothing appears on that dropdown"
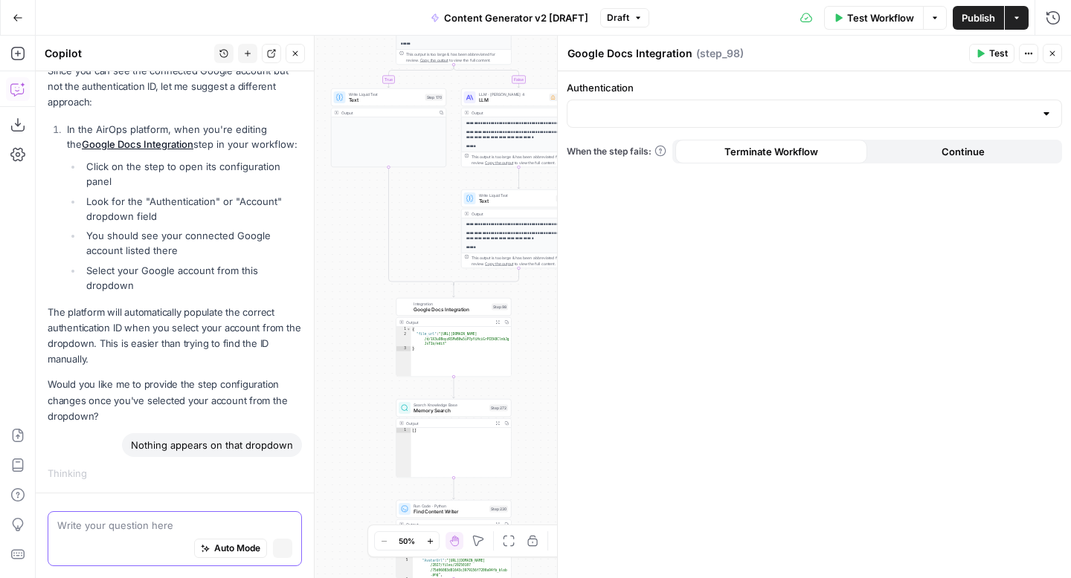
scroll to position [2209, 0]
click at [681, 117] on input "Authentication" at bounding box center [805, 113] width 458 height 15
click at [616, 155] on span "﹢ Create New" at bounding box center [811, 150] width 464 height 15
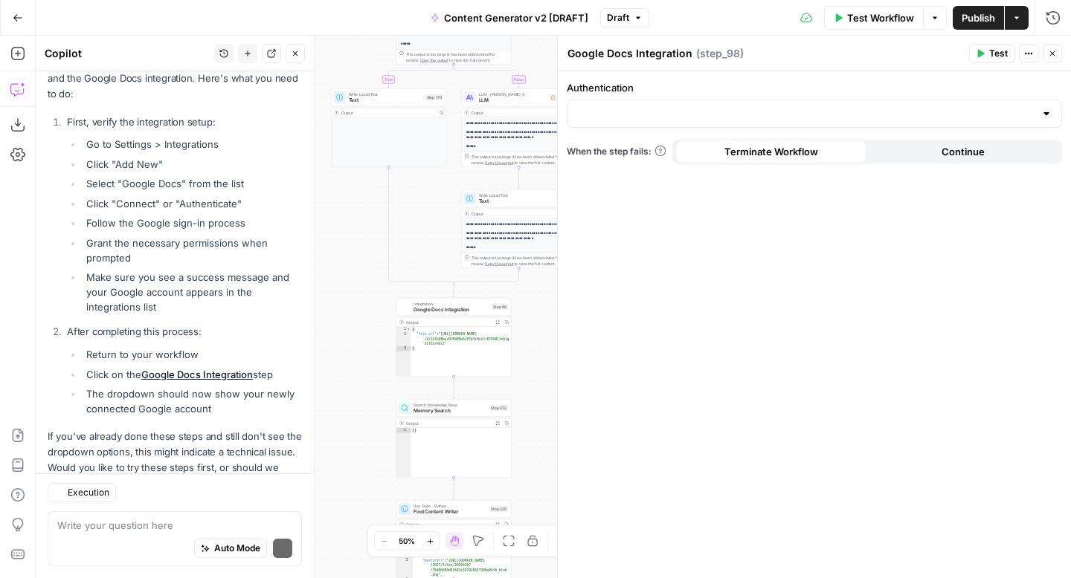
scroll to position [2714, 0]
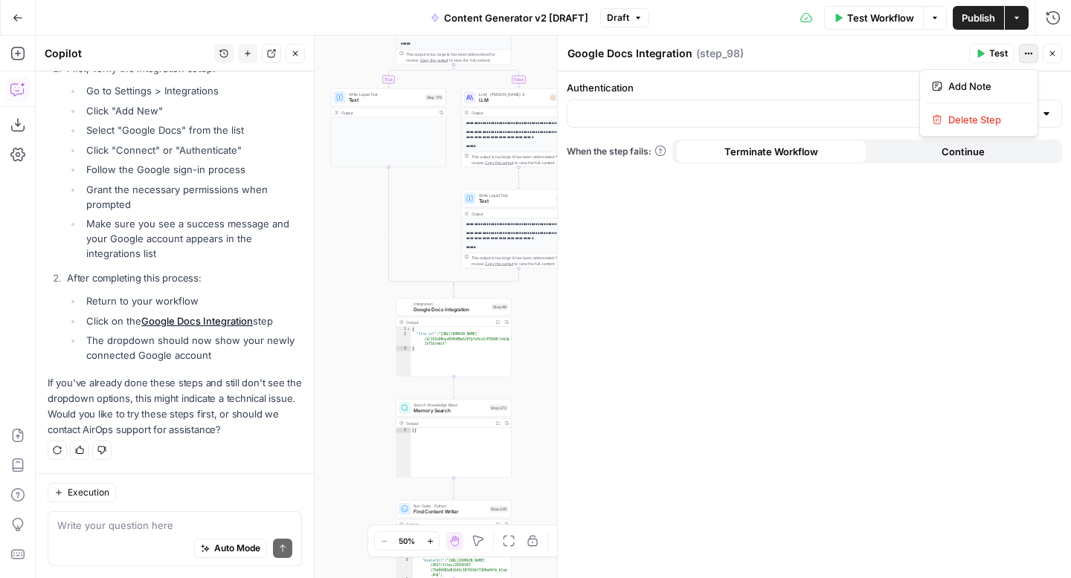
click at [1028, 51] on icon "button" at bounding box center [1028, 53] width 9 height 9
click at [849, 260] on div "Authentication When the step fails: Terminate Workflow Continue" at bounding box center [814, 324] width 513 height 507
click at [1056, 56] on icon "button" at bounding box center [1051, 53] width 9 height 9
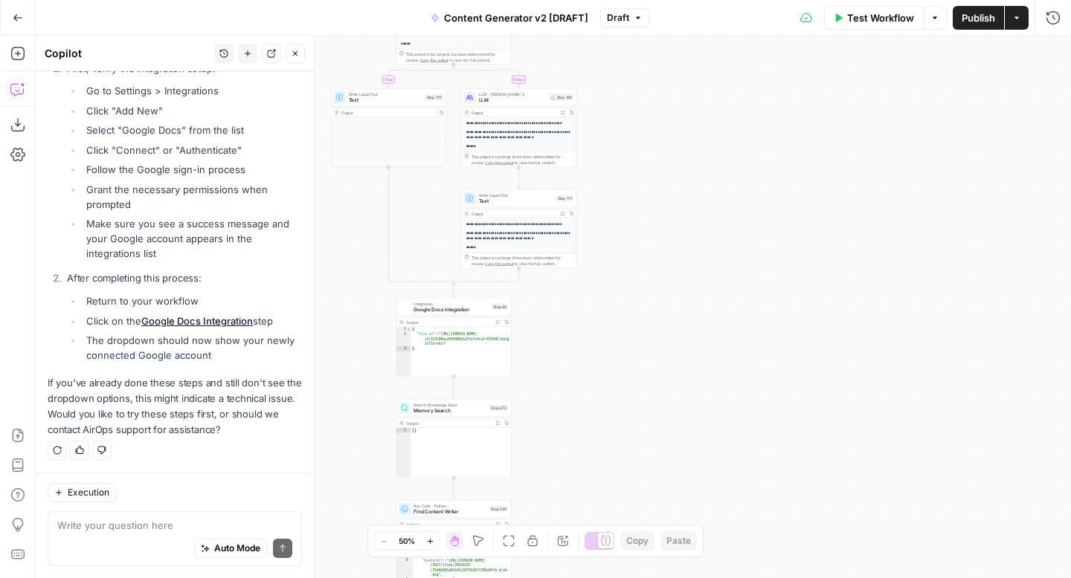
click at [625, 19] on span "Draft" at bounding box center [618, 17] width 22 height 13
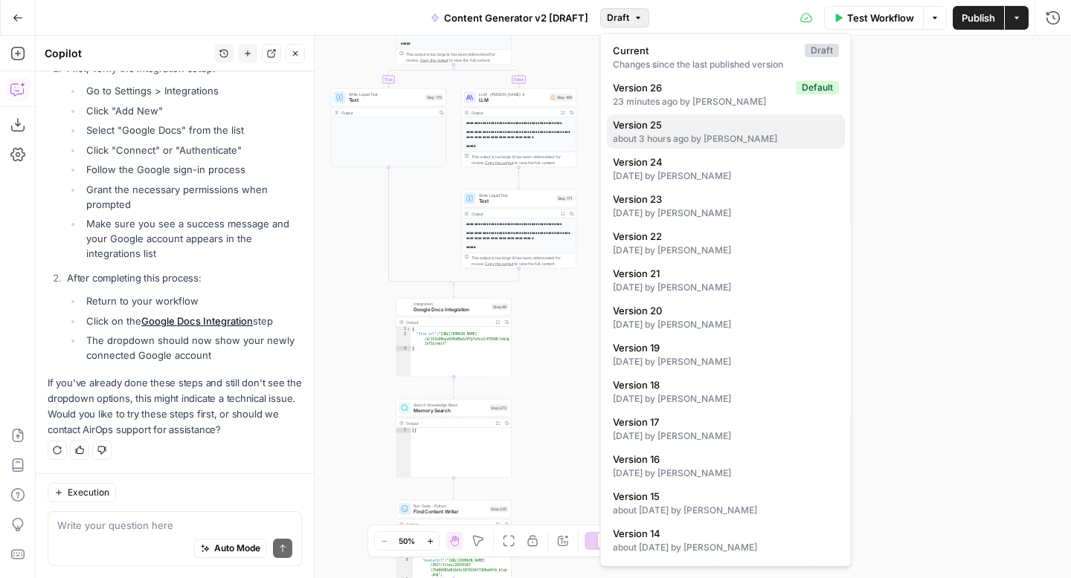
click at [683, 130] on span "Version 25" at bounding box center [723, 124] width 220 height 15
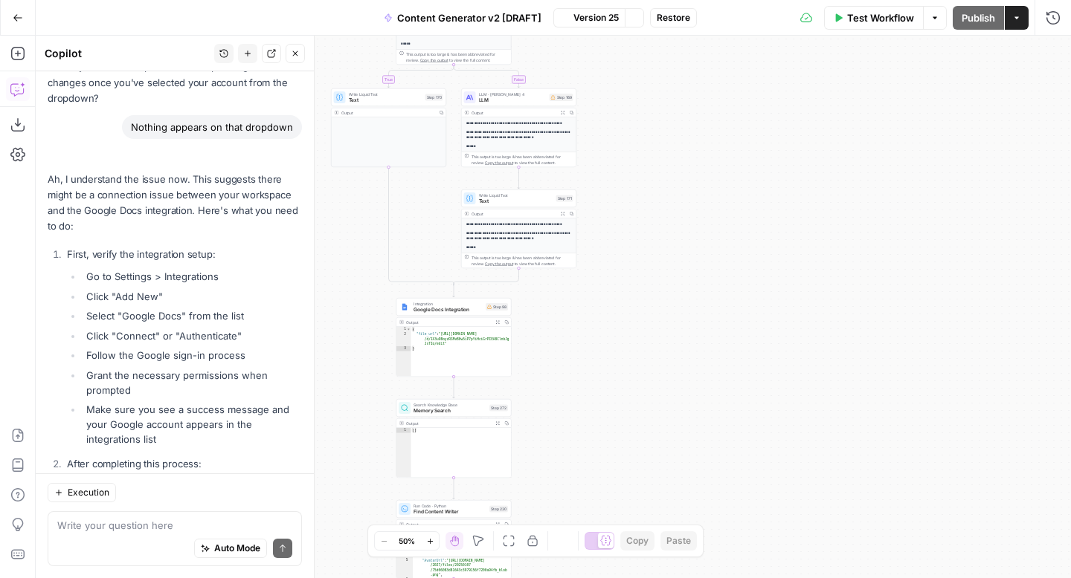
scroll to position [2913, 0]
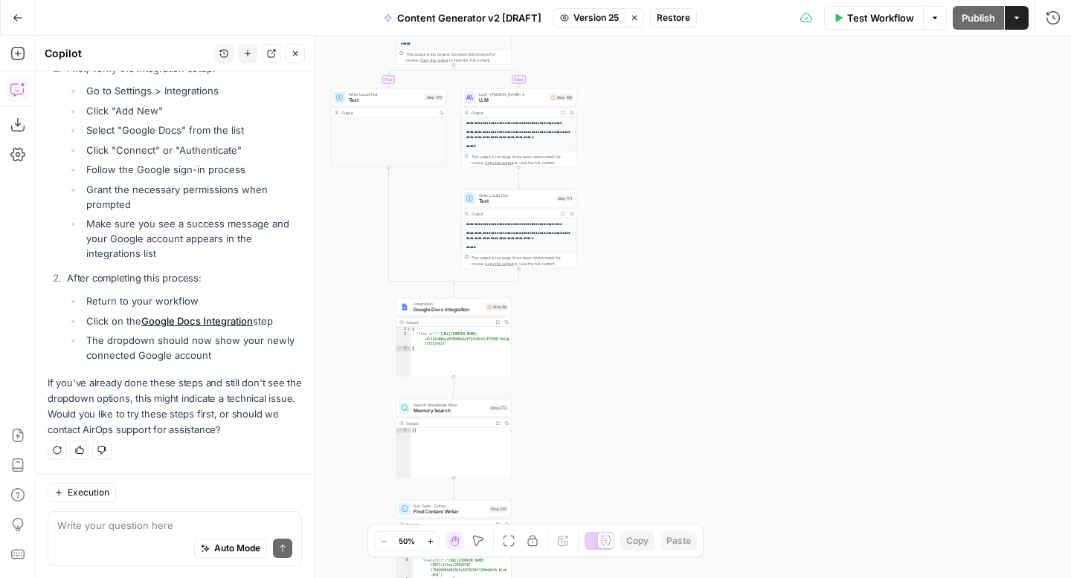
click at [456, 306] on span "Google Docs Integration" at bounding box center [447, 309] width 69 height 7
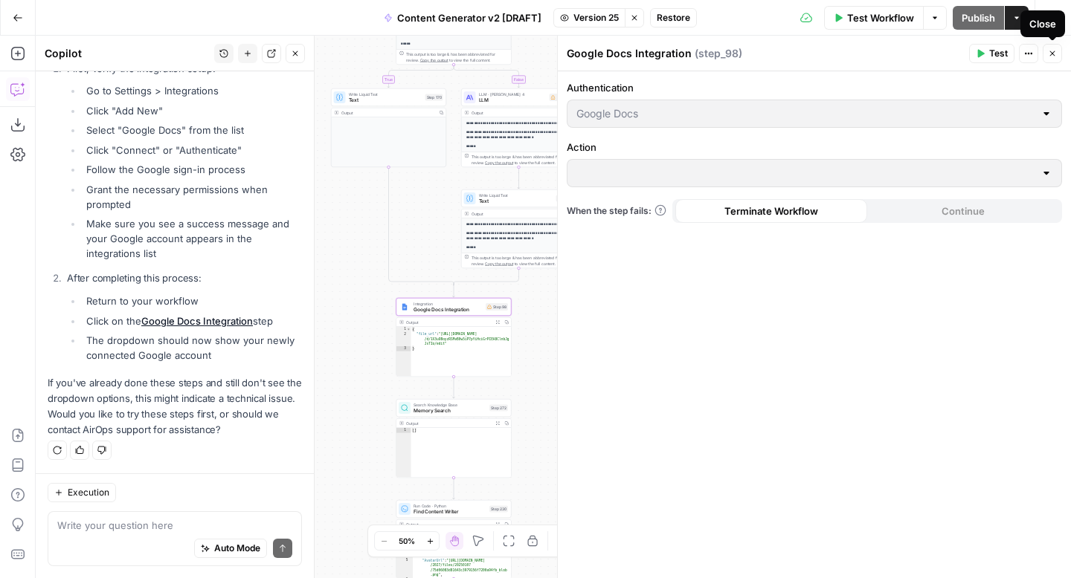
click at [1050, 49] on icon "button" at bounding box center [1051, 53] width 9 height 9
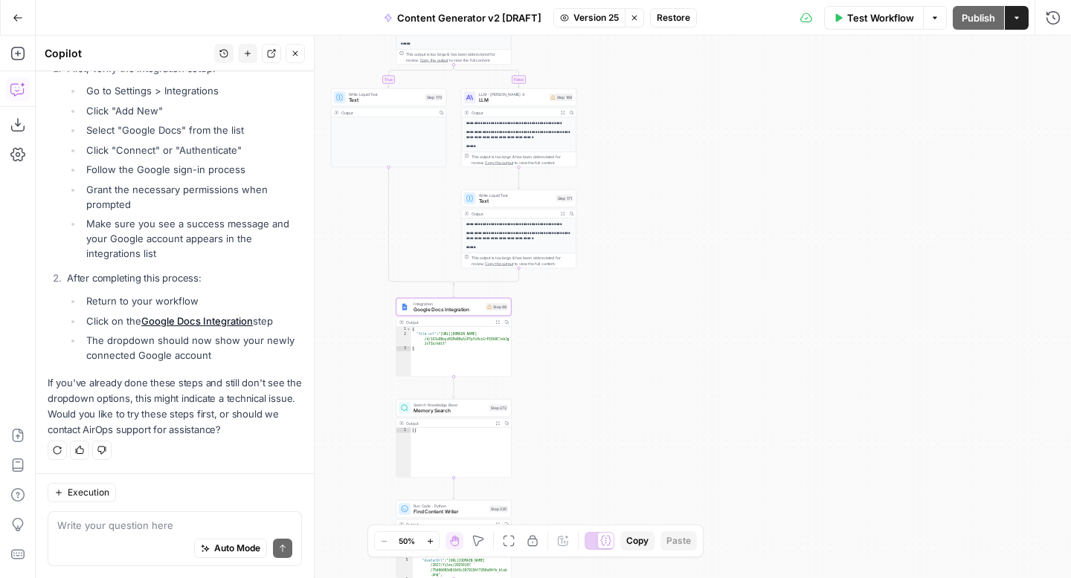
click at [603, 25] on button "Version 25" at bounding box center [589, 17] width 72 height 19
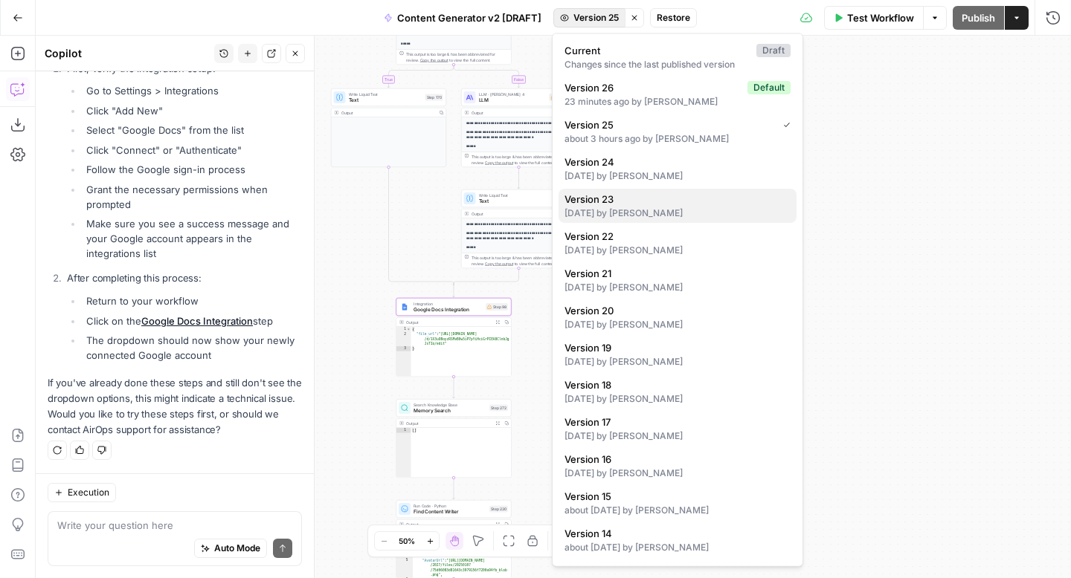
click at [681, 216] on div "3 days ago by Kelly Jo Drey" at bounding box center [677, 213] width 226 height 13
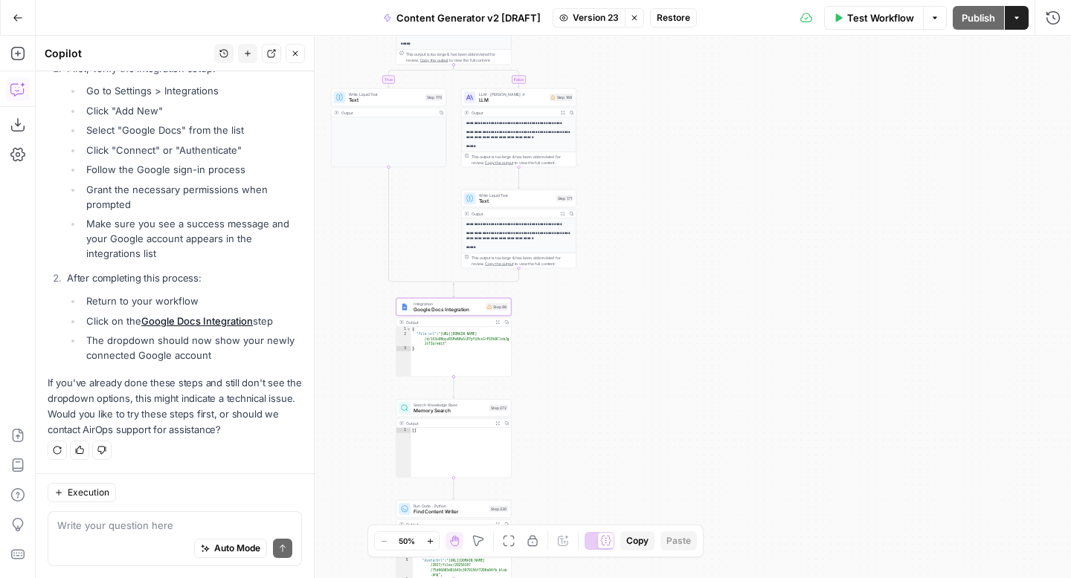
click at [441, 306] on span "Google Docs Integration" at bounding box center [447, 309] width 69 height 7
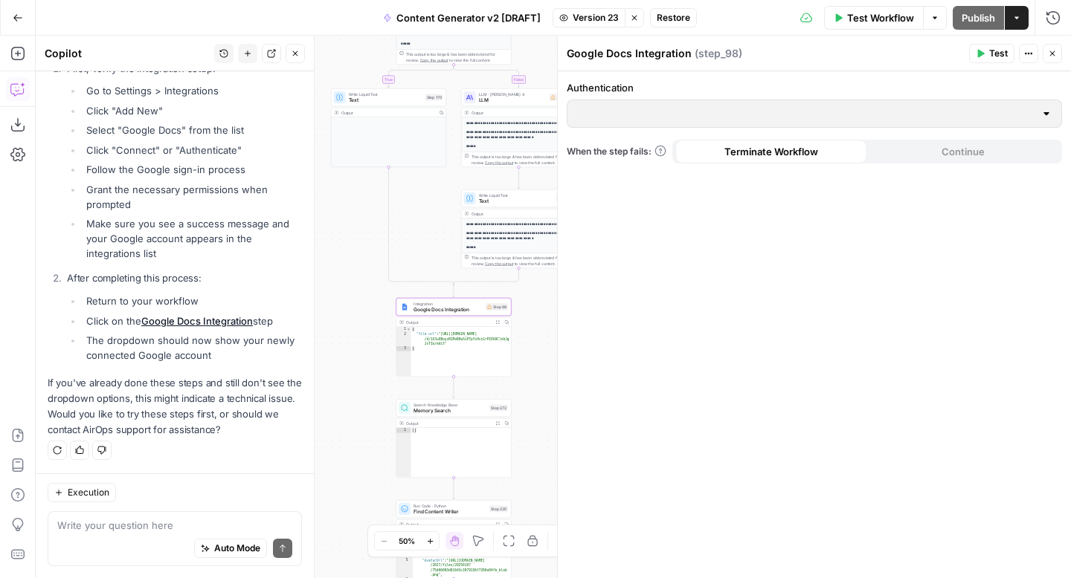
click at [1051, 57] on icon "button" at bounding box center [1051, 53] width 9 height 9
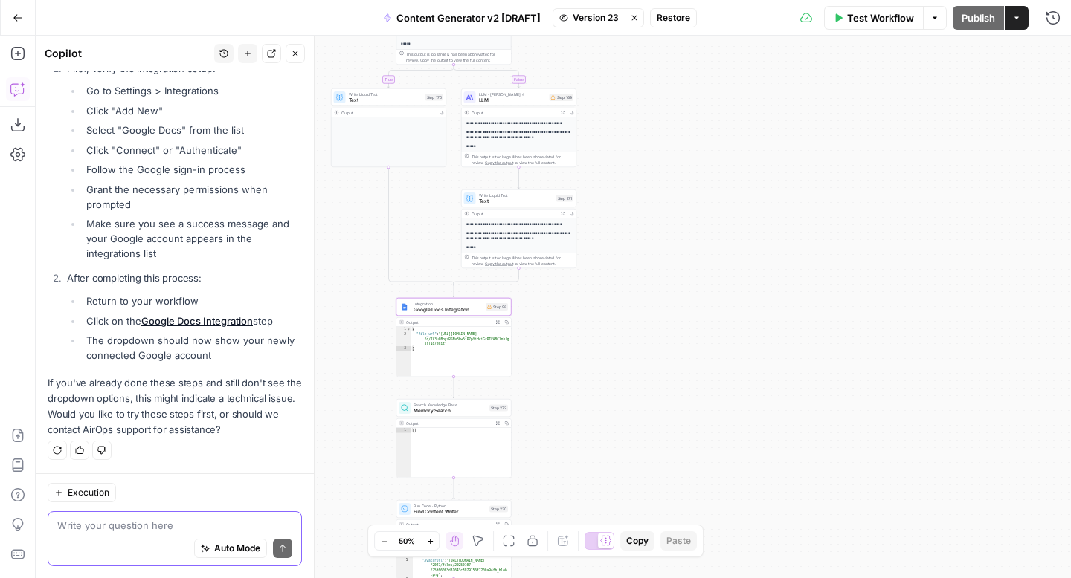
click at [162, 523] on textarea at bounding box center [174, 525] width 235 height 15
type textarea "I already tried all these steps. I need assistance"
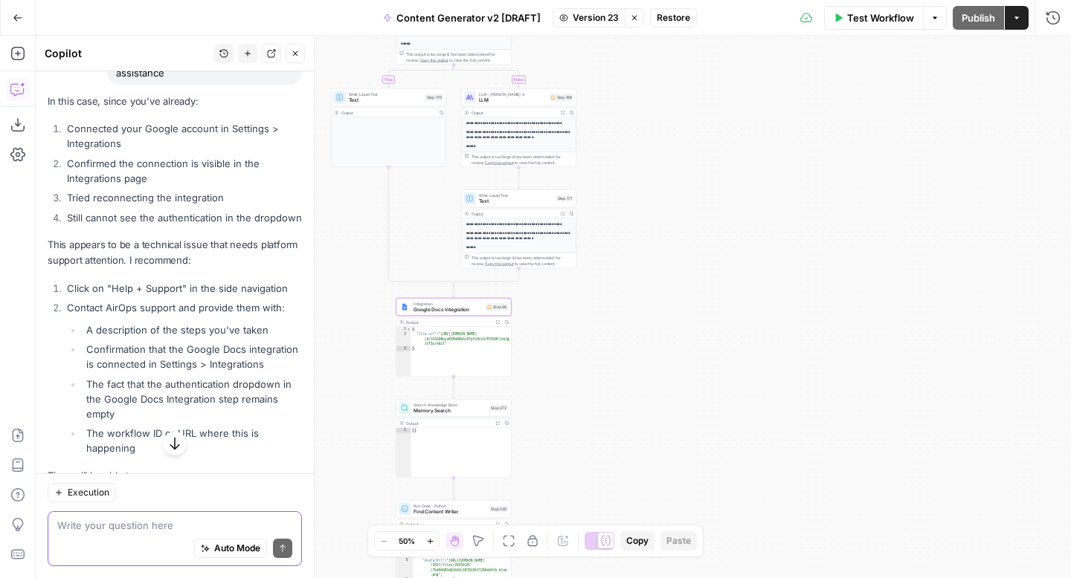
scroll to position [3299, 0]
drag, startPoint x: 68, startPoint y: 146, endPoint x: 297, endPoint y: 227, distance: 242.9
click at [297, 227] on ol "Connected your Google account in Settings > Integrations Confirmed the connecti…" at bounding box center [175, 175] width 254 height 104
copy ol "Connected your Google account in Settings > Integrations Confirmed the connecti…"
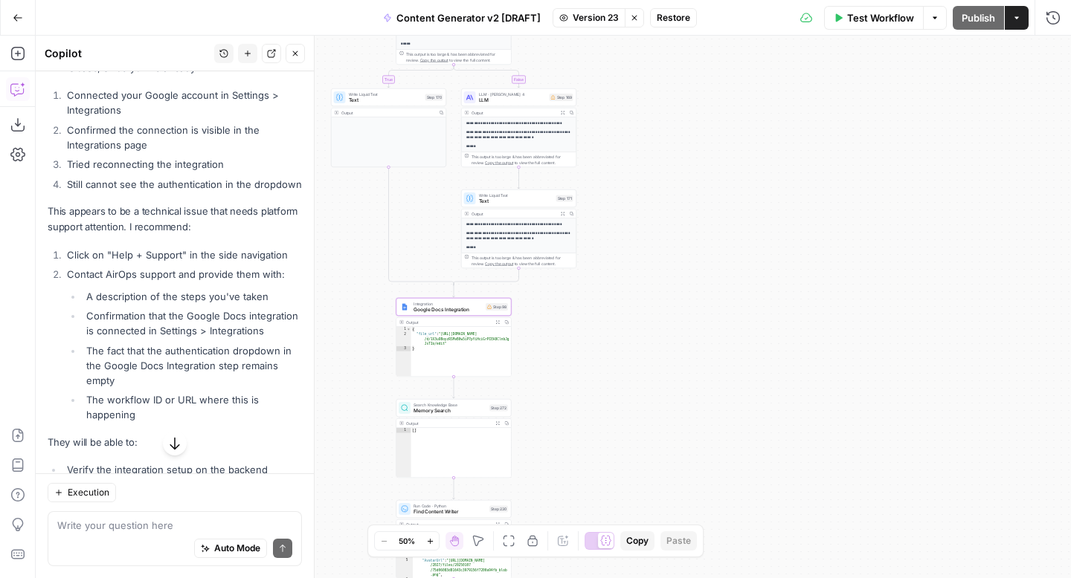
click at [300, 51] on button "Close" at bounding box center [294, 53] width 19 height 19
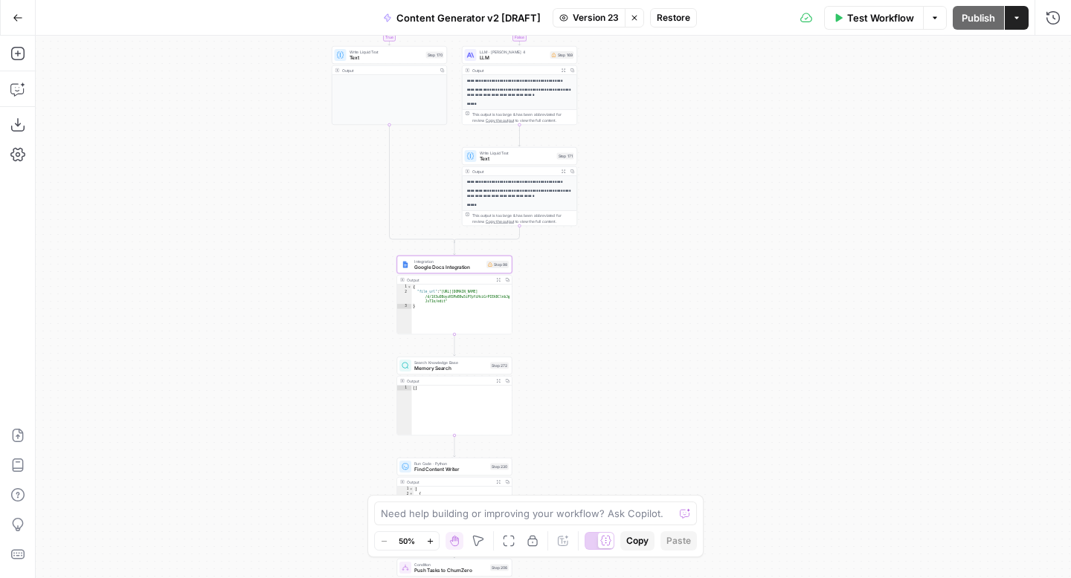
drag, startPoint x: 790, startPoint y: 352, endPoint x: 791, endPoint y: 309, distance: 43.1
click at [791, 309] on div "true false true false true false true true false true false false Workflow Set …" at bounding box center [553, 307] width 1035 height 543
click at [16, 497] on icon "button" at bounding box center [17, 495] width 15 height 15
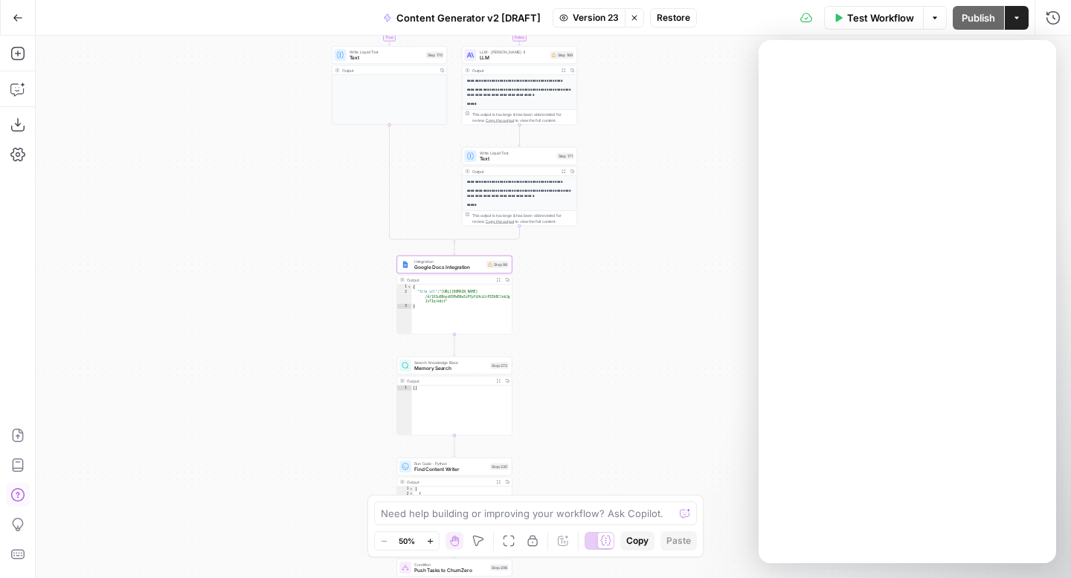
scroll to position [0, 0]
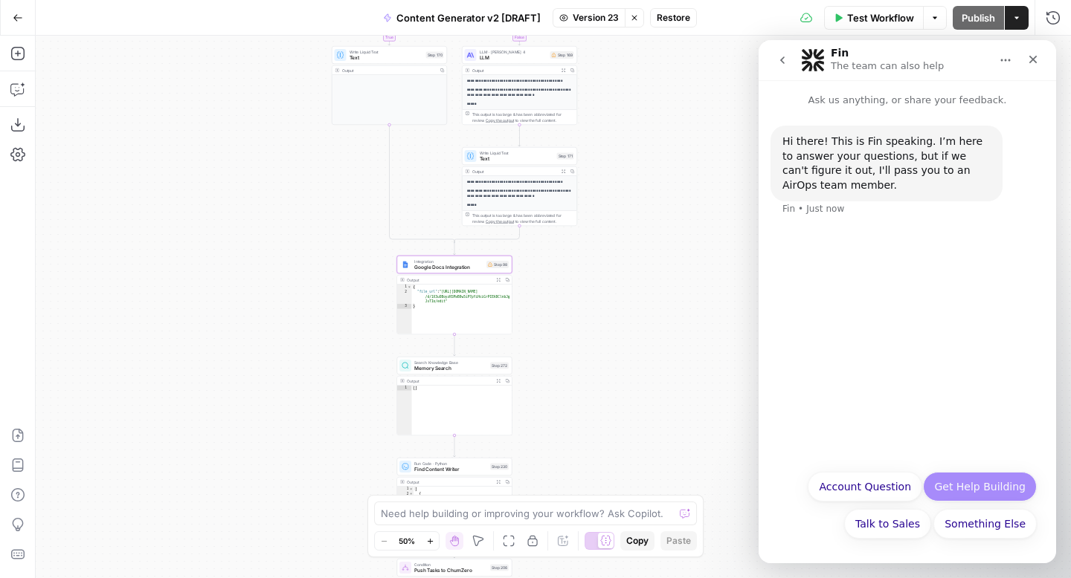
click at [976, 483] on button "Get Help Building" at bounding box center [980, 487] width 114 height 30
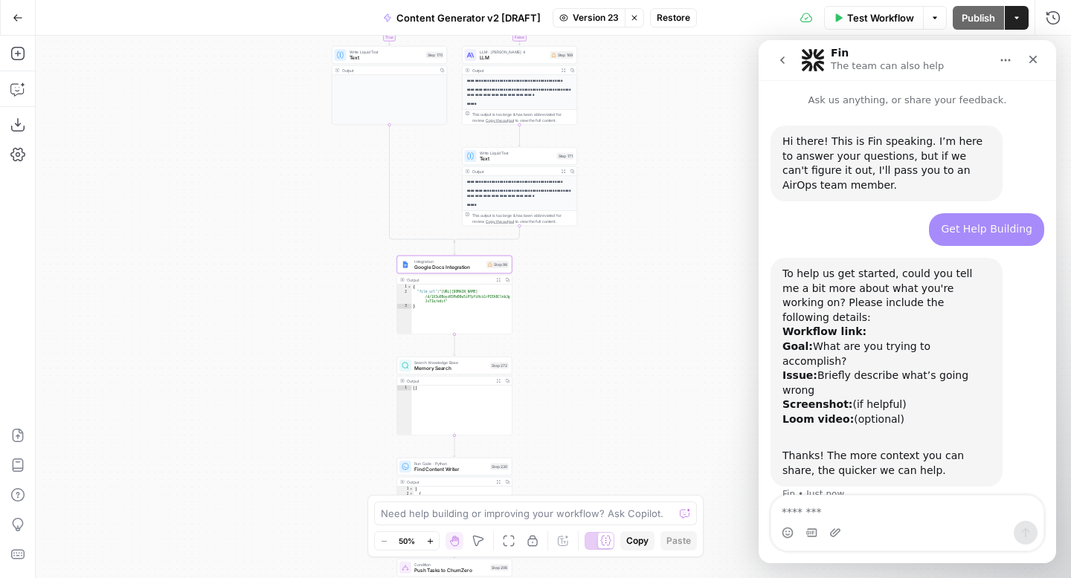
click at [862, 509] on textarea "Message…" at bounding box center [907, 508] width 272 height 25
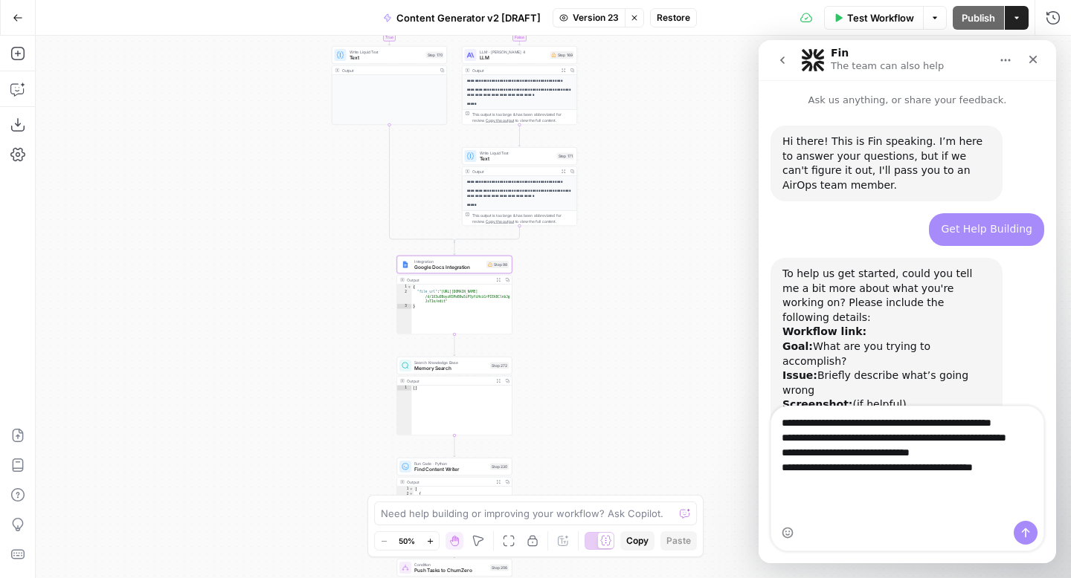
scroll to position [53, 0]
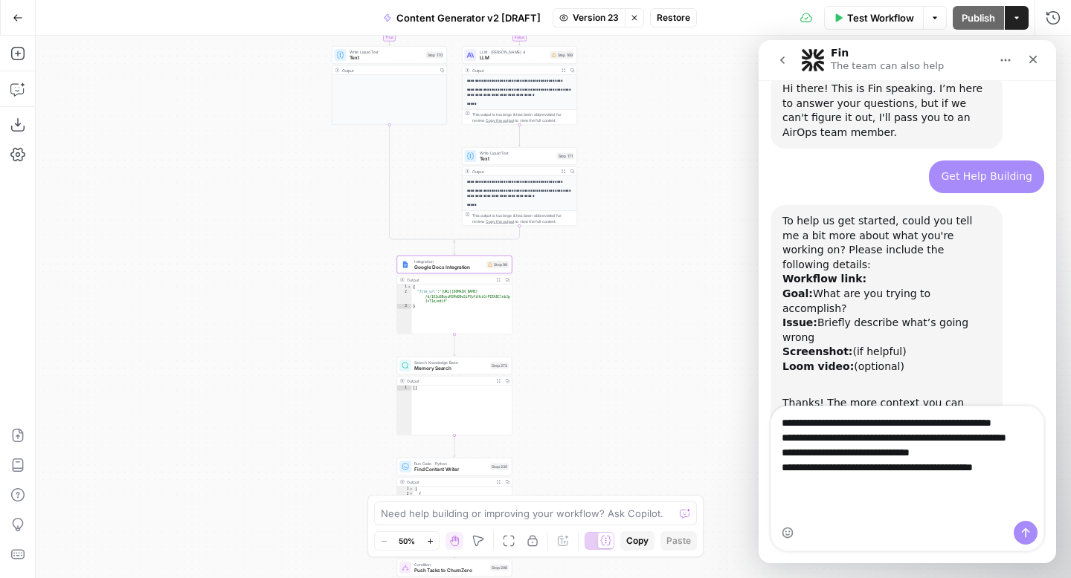
click at [778, 438] on textarea "**********" at bounding box center [907, 457] width 272 height 100
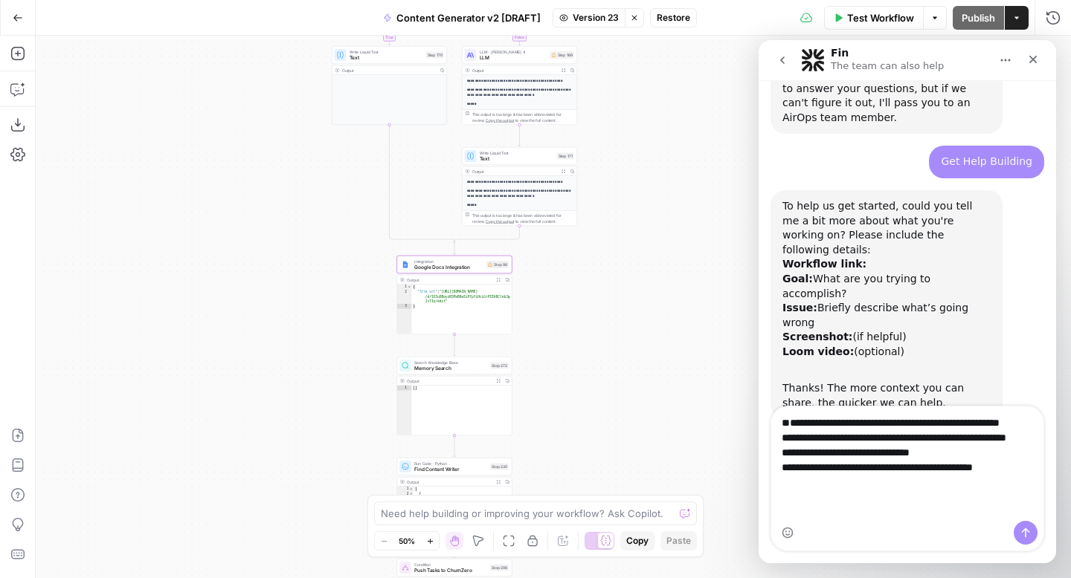
scroll to position [71, 0]
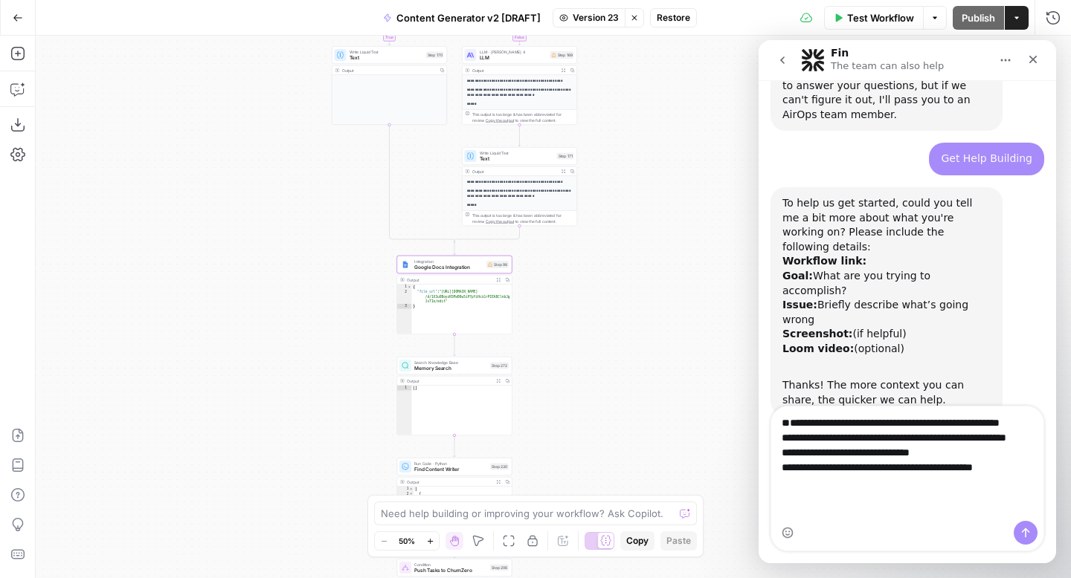
click at [816, 417] on textarea "**********" at bounding box center [907, 465] width 272 height 117
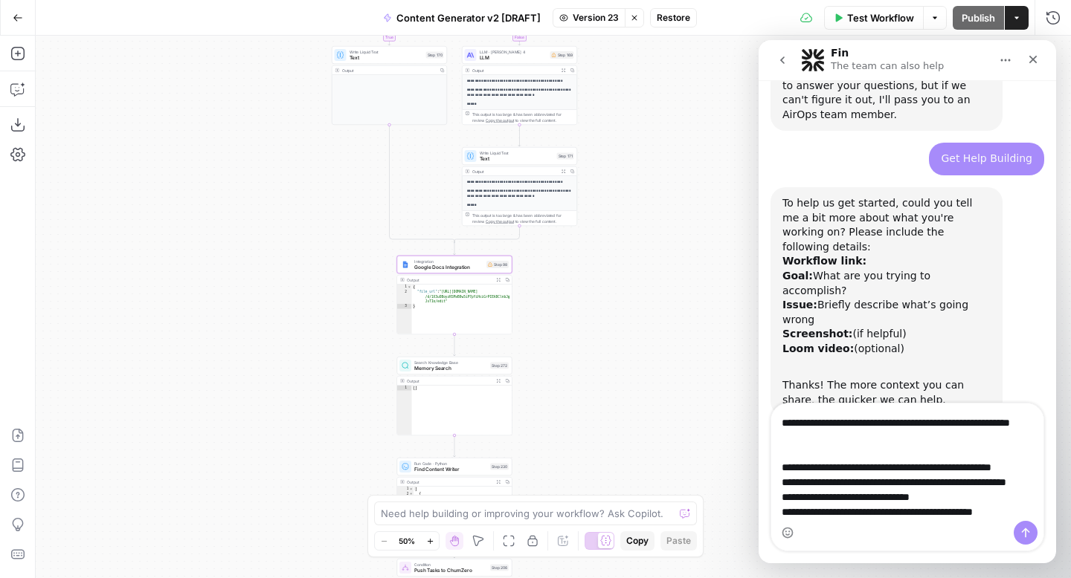
scroll to position [99, 0]
type textarea "**********"
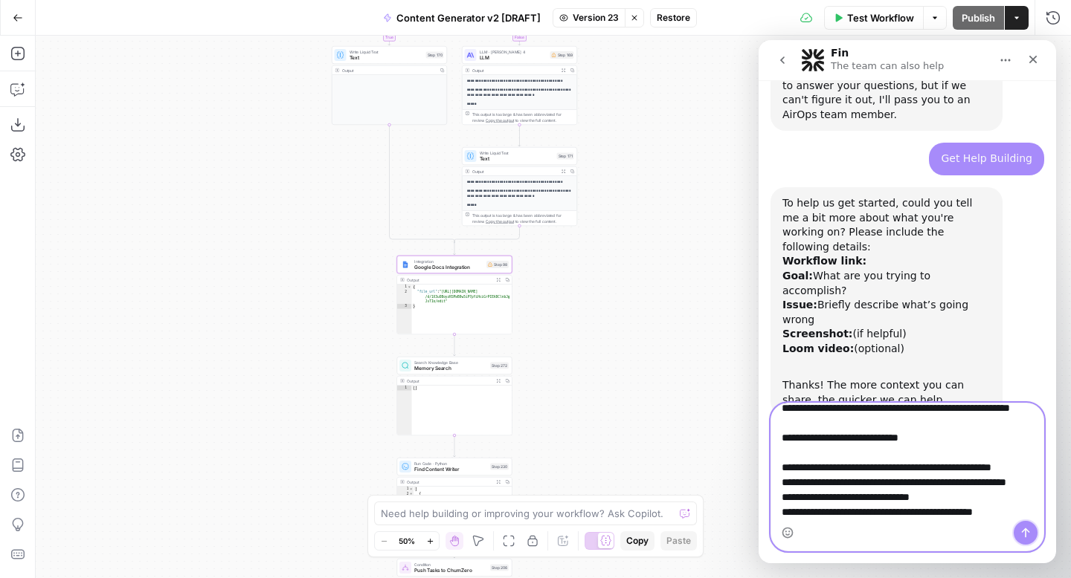
click at [1023, 536] on icon "Send a message…" at bounding box center [1025, 533] width 12 height 12
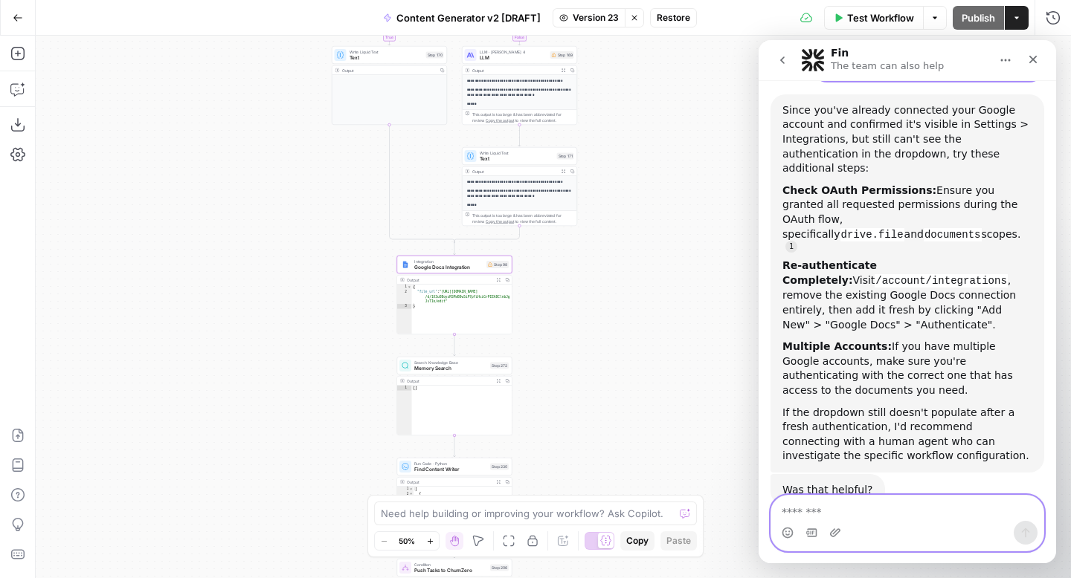
scroll to position [708, 0]
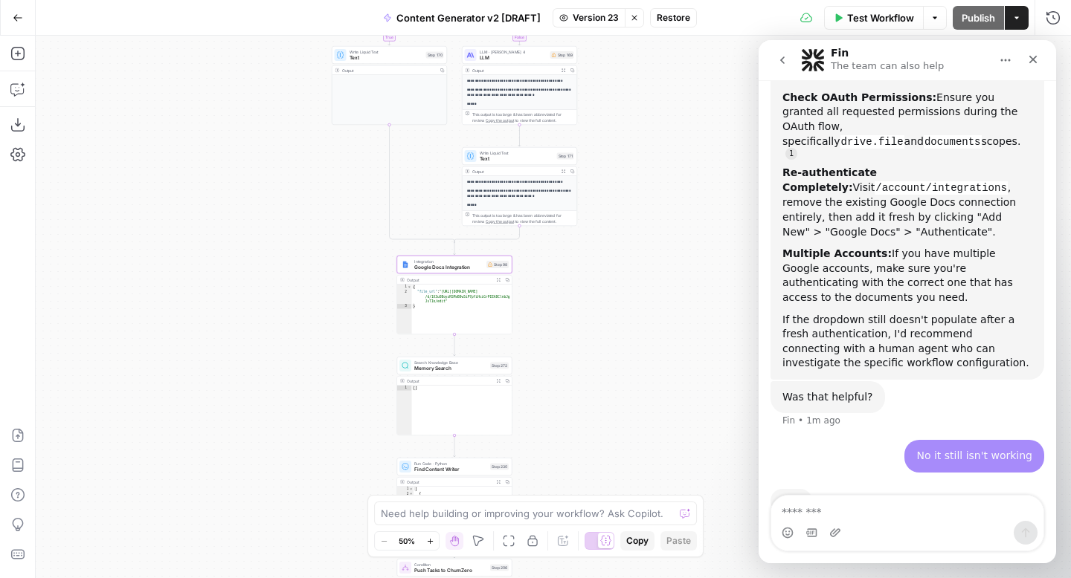
click at [435, 261] on span "Integration" at bounding box center [448, 262] width 69 height 6
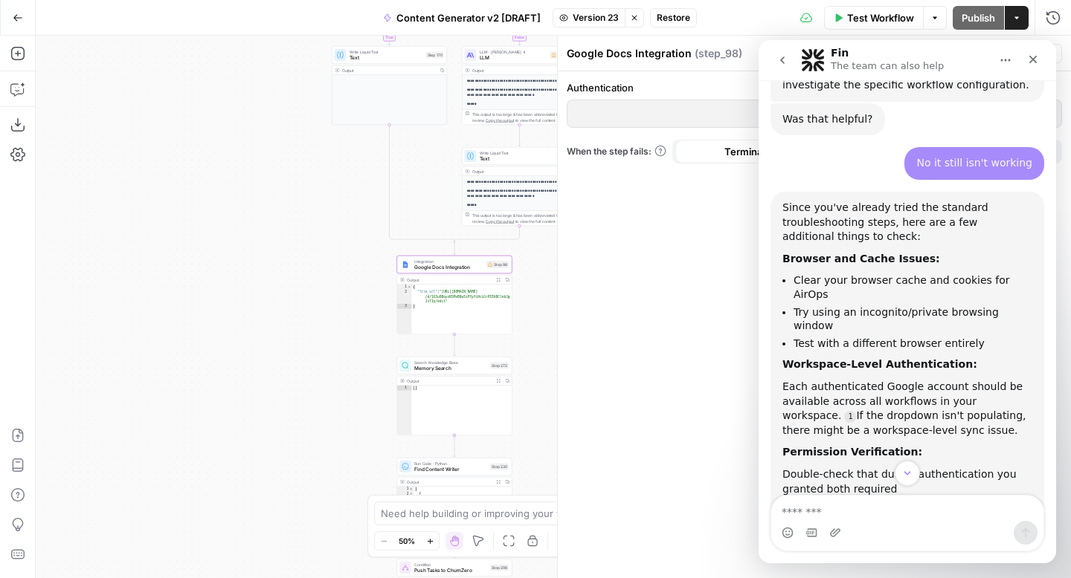
scroll to position [985, 0]
click at [868, 509] on textarea "Message…" at bounding box center [907, 508] width 272 height 25
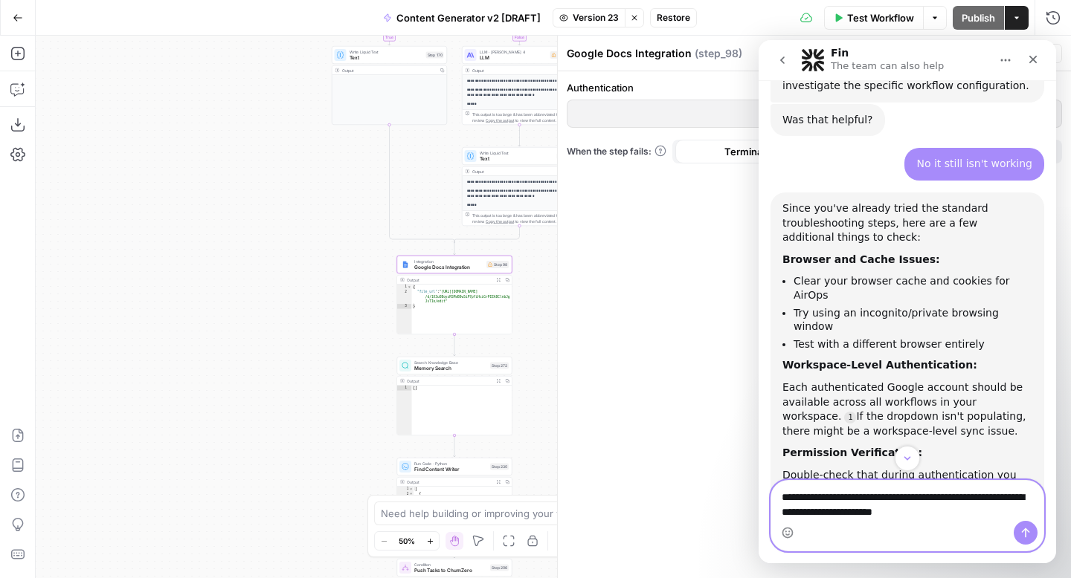
type textarea "**********"
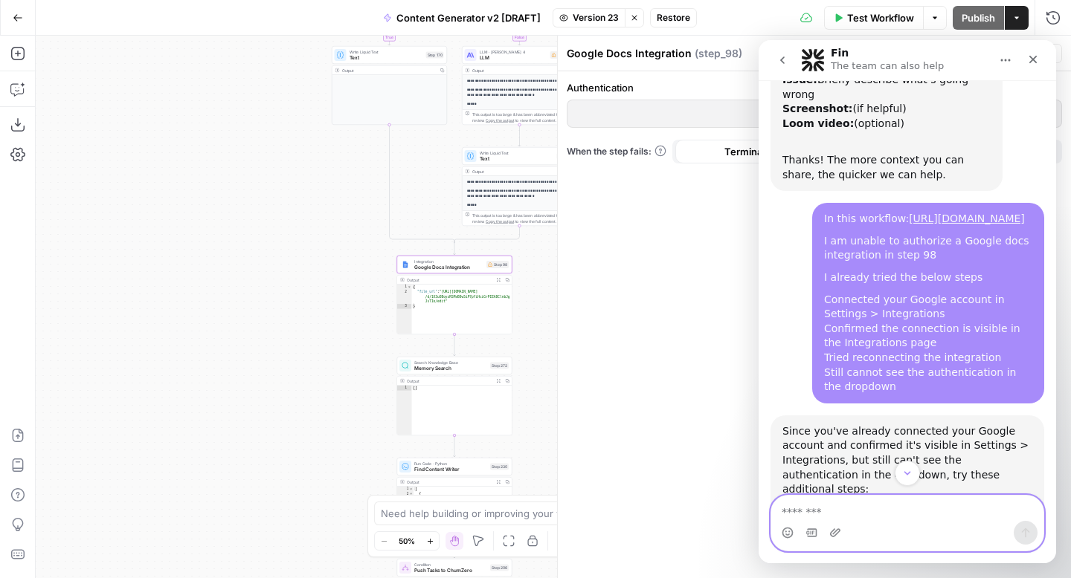
scroll to position [0, 0]
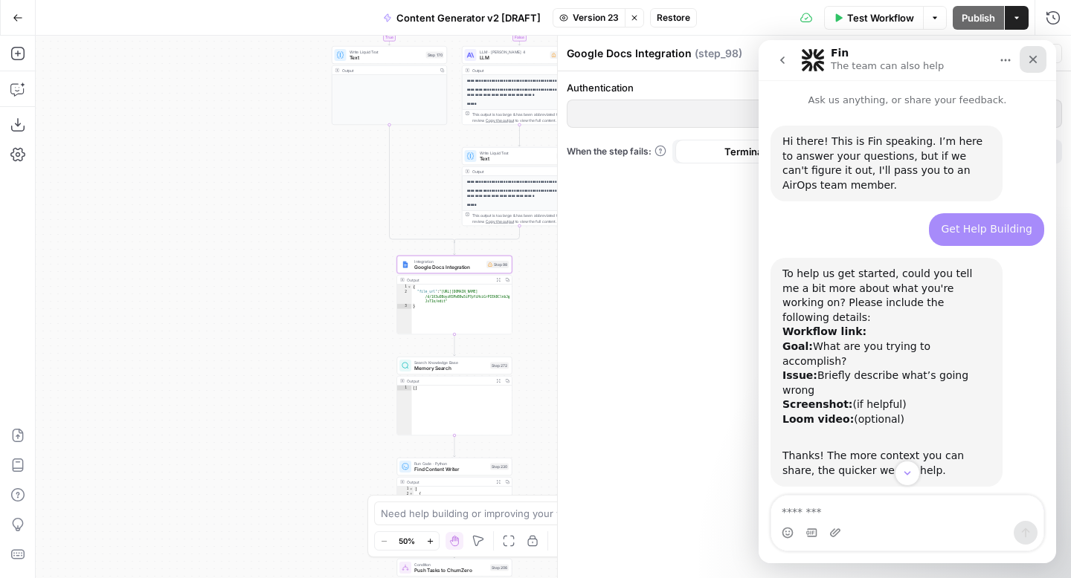
click at [1032, 56] on icon "Close" at bounding box center [1033, 60] width 12 height 12
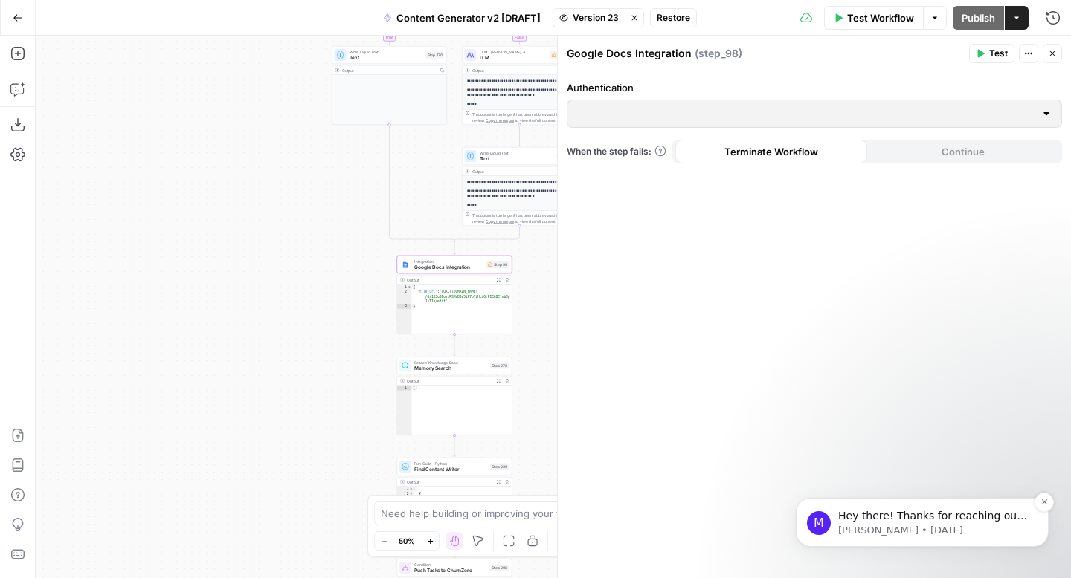
click at [952, 514] on p "Hey there! Thanks for reaching out. Would you be able to share more details on …" at bounding box center [934, 516] width 192 height 15
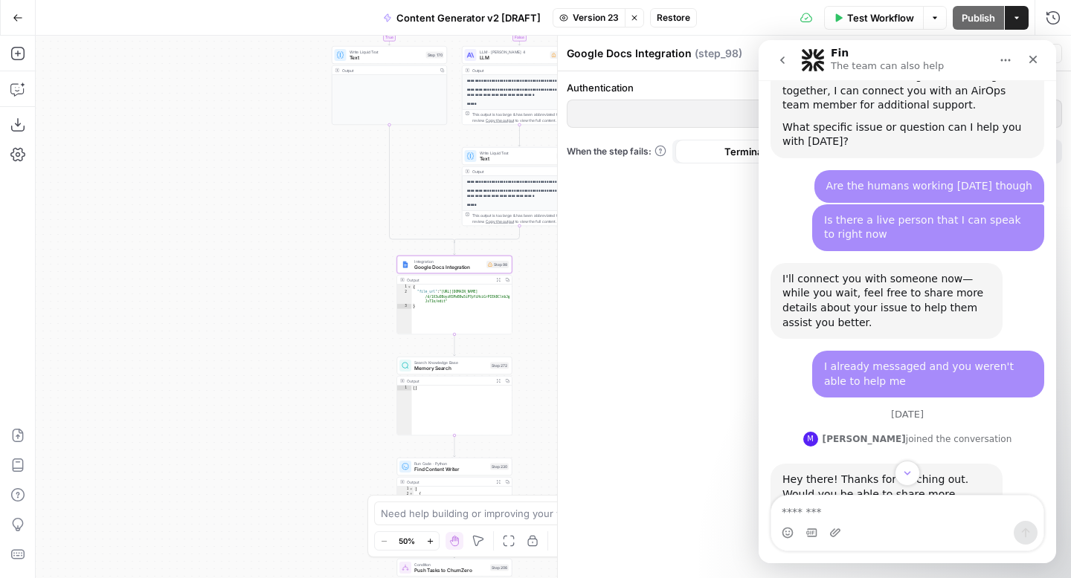
scroll to position [608, 0]
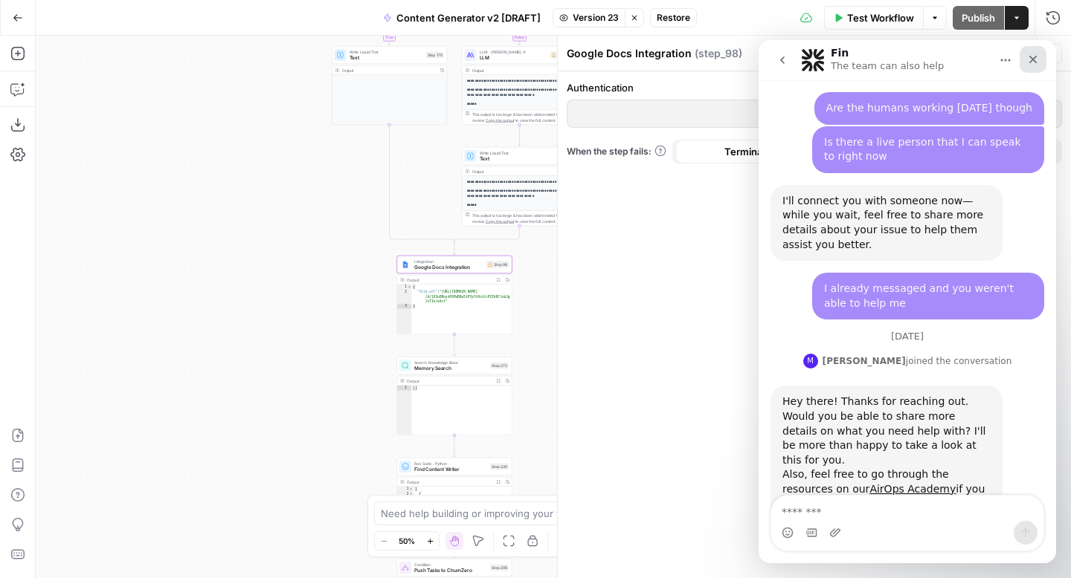
click at [1033, 56] on icon "Close" at bounding box center [1033, 60] width 12 height 12
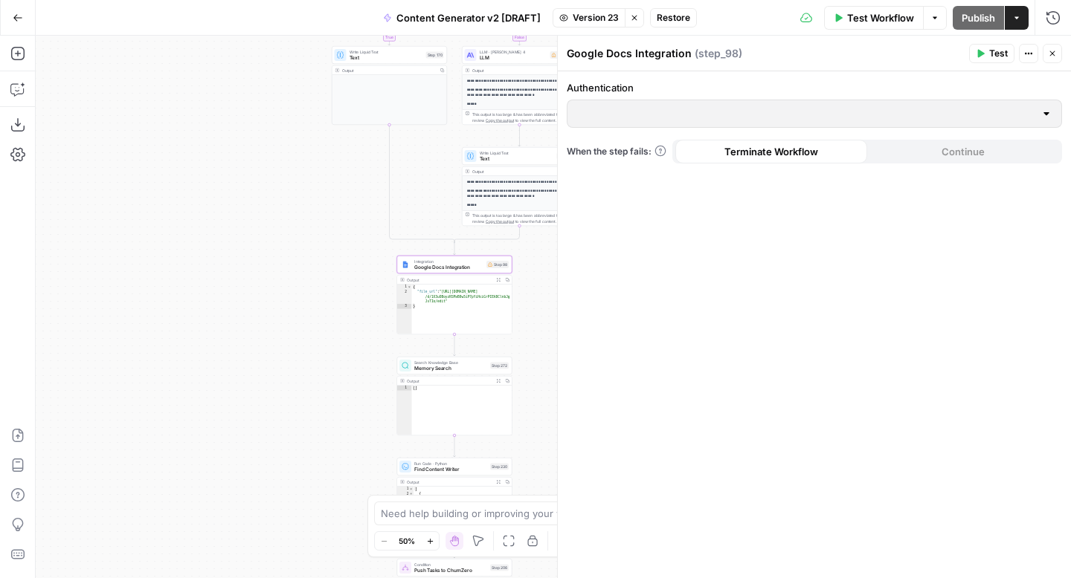
click at [1056, 57] on button "Close" at bounding box center [1051, 53] width 19 height 19
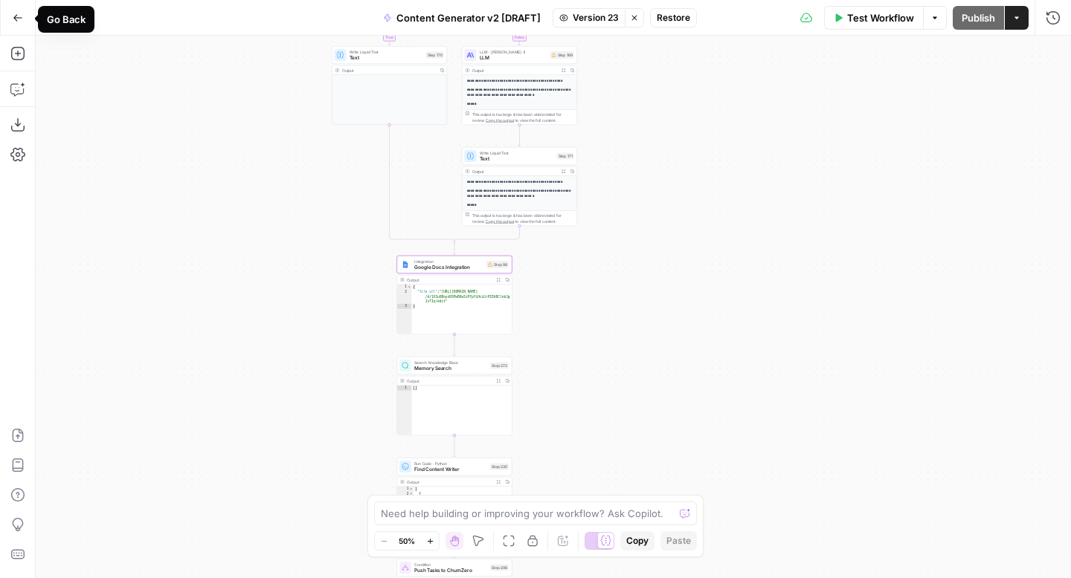
click at [13, 16] on icon "button" at bounding box center [18, 18] width 10 height 10
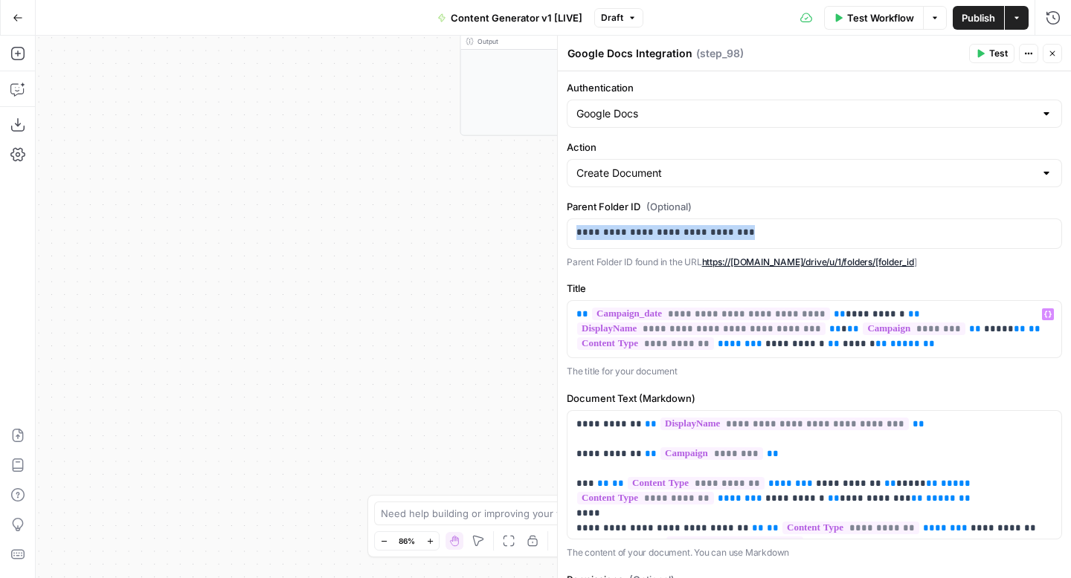
click at [998, 284] on label "Title" at bounding box center [813, 288] width 495 height 15
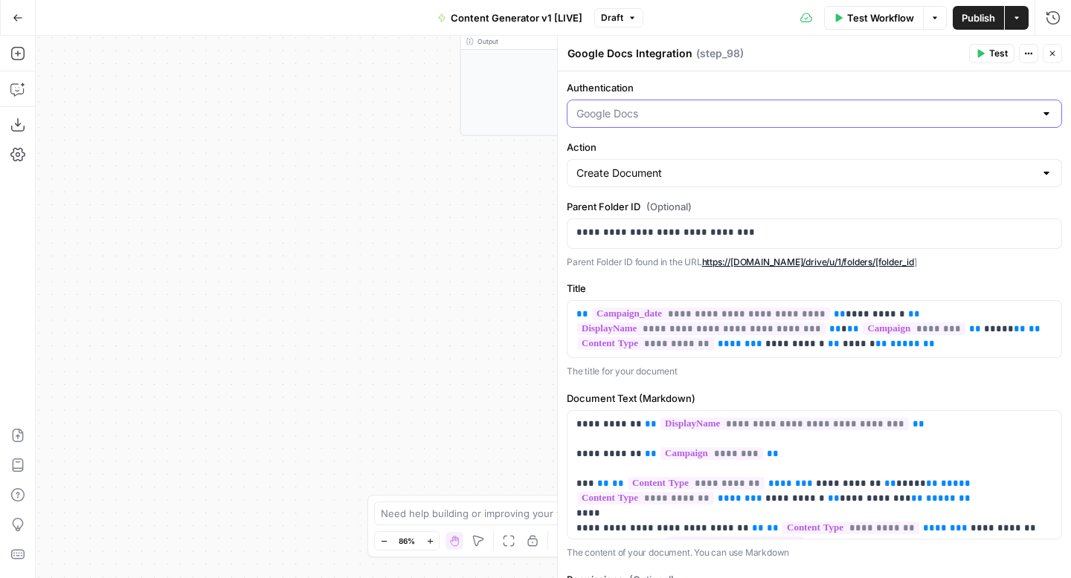
click at [956, 114] on input "Authentication" at bounding box center [805, 113] width 458 height 15
type input "Google Docs"
click at [994, 264] on p "Parent Folder ID found in the URL https://drive.google.com/drive/u/1/folders/[f…" at bounding box center [813, 262] width 495 height 15
click at [975, 169] on input "Action" at bounding box center [805, 173] width 458 height 15
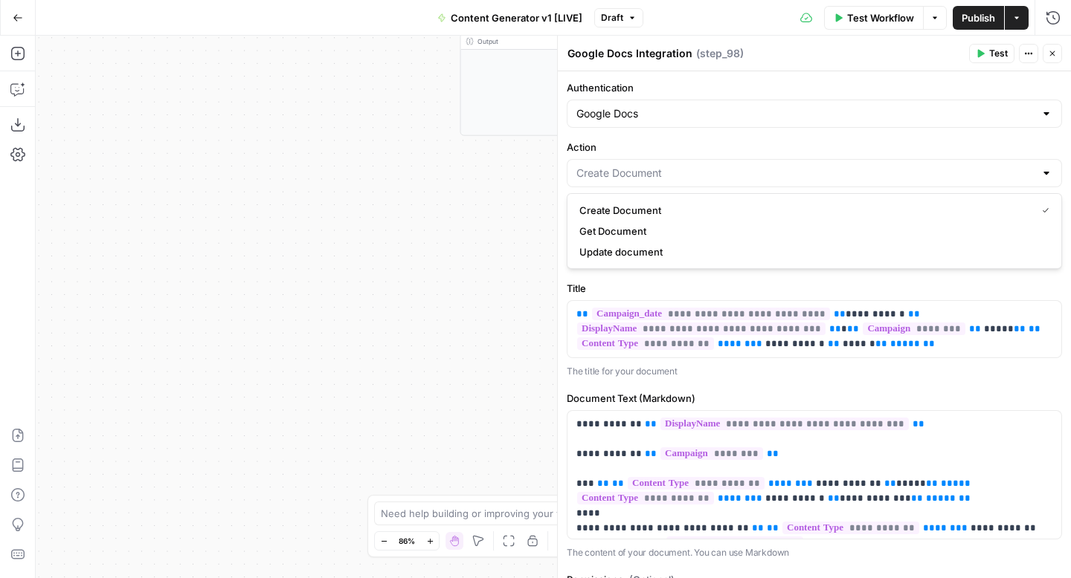
type input "Create Document"
click at [968, 144] on label "Action" at bounding box center [813, 147] width 495 height 15
click at [968, 166] on input "Create Document" at bounding box center [805, 173] width 458 height 15
type input "Create Document"
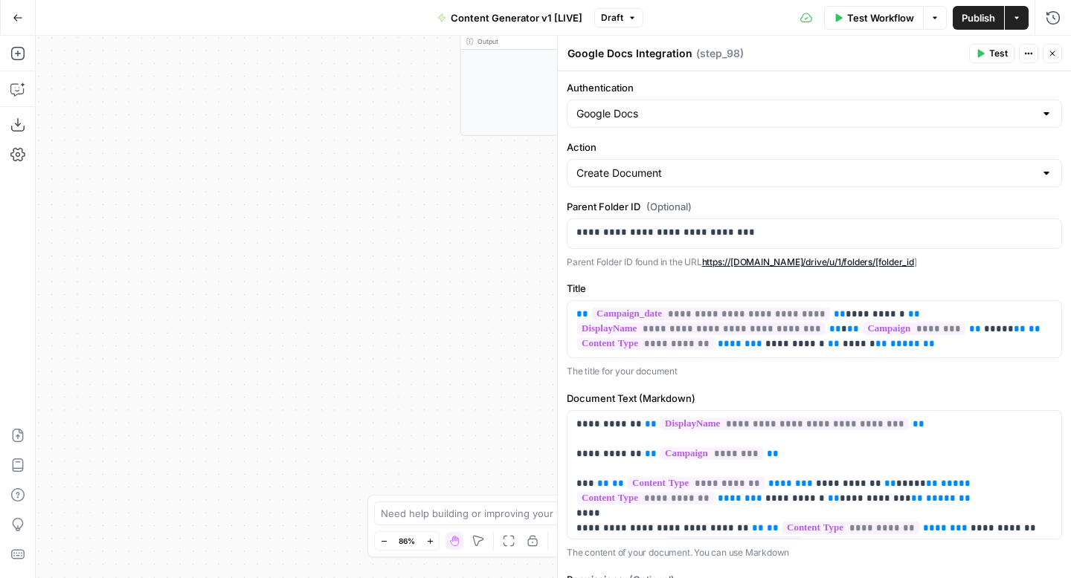
click at [1015, 292] on label "Title" at bounding box center [813, 288] width 495 height 15
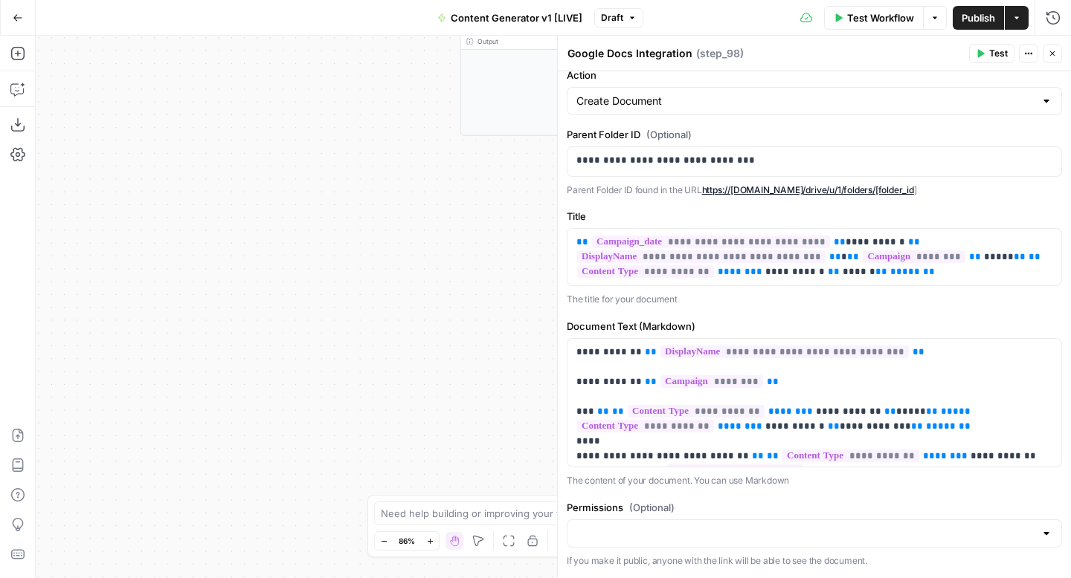
scroll to position [106, 0]
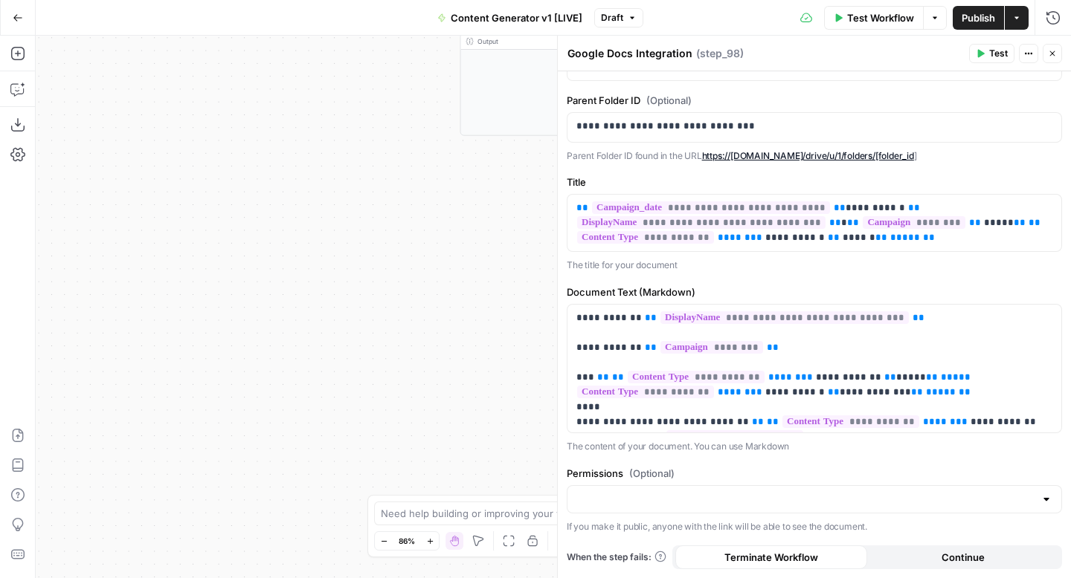
click at [1058, 55] on button "Close" at bounding box center [1051, 53] width 19 height 19
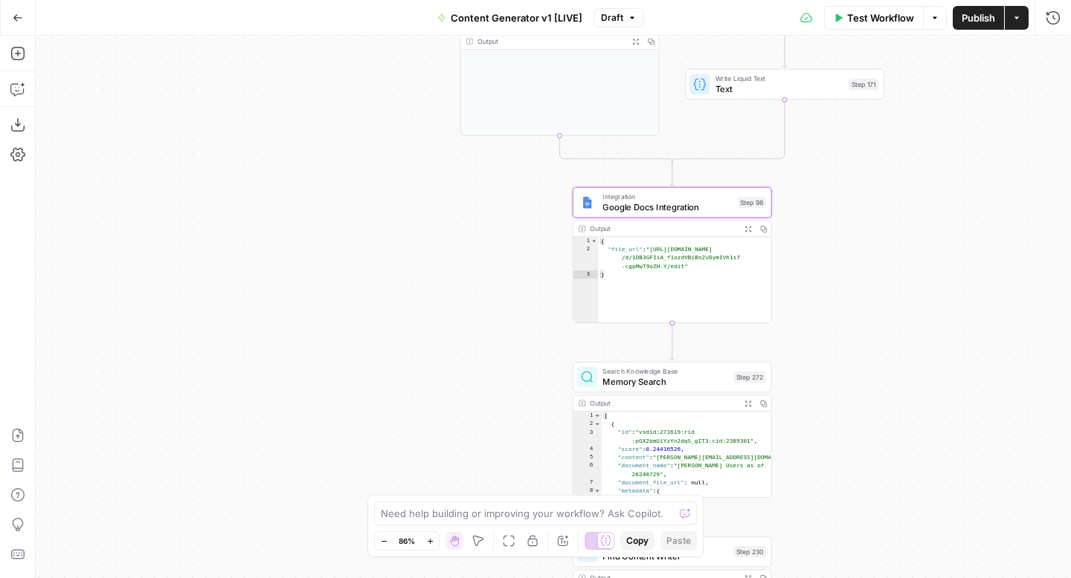
click at [22, 13] on icon "button" at bounding box center [18, 18] width 10 height 10
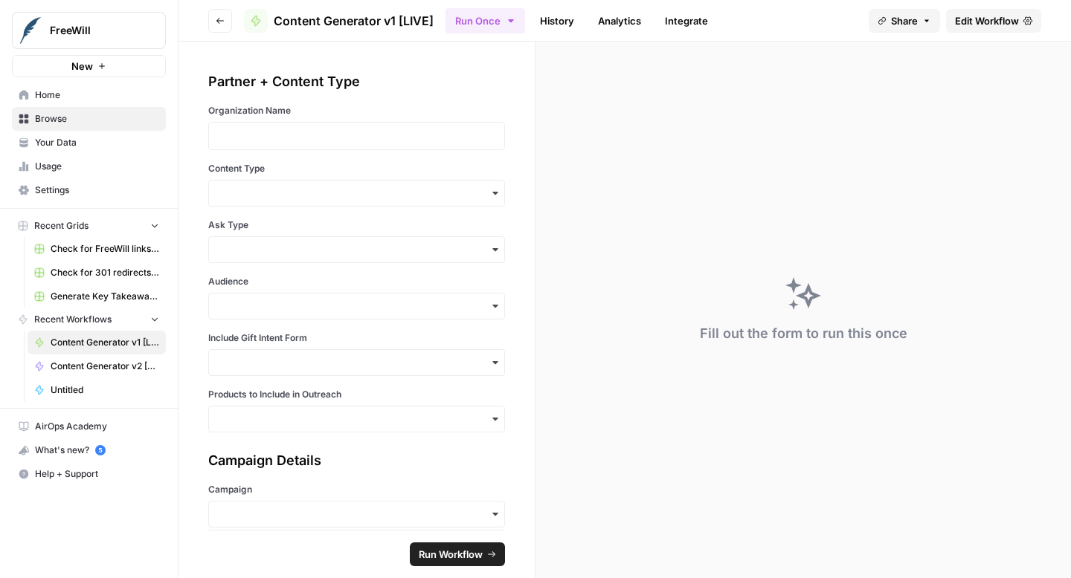
click at [67, 193] on span "Settings" at bounding box center [97, 190] width 124 height 13
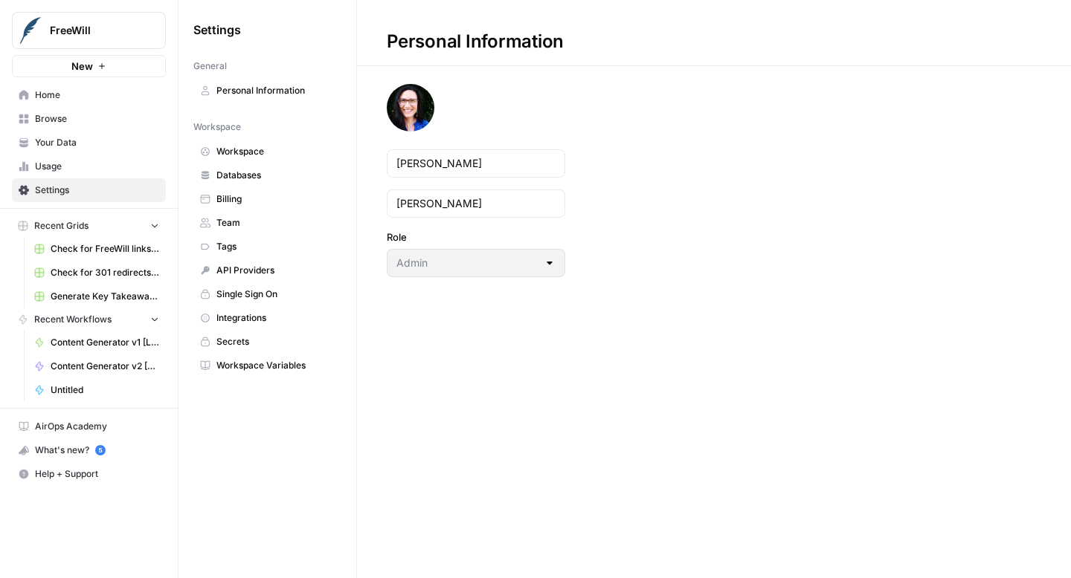
click at [259, 320] on span "Integrations" at bounding box center [275, 317] width 118 height 13
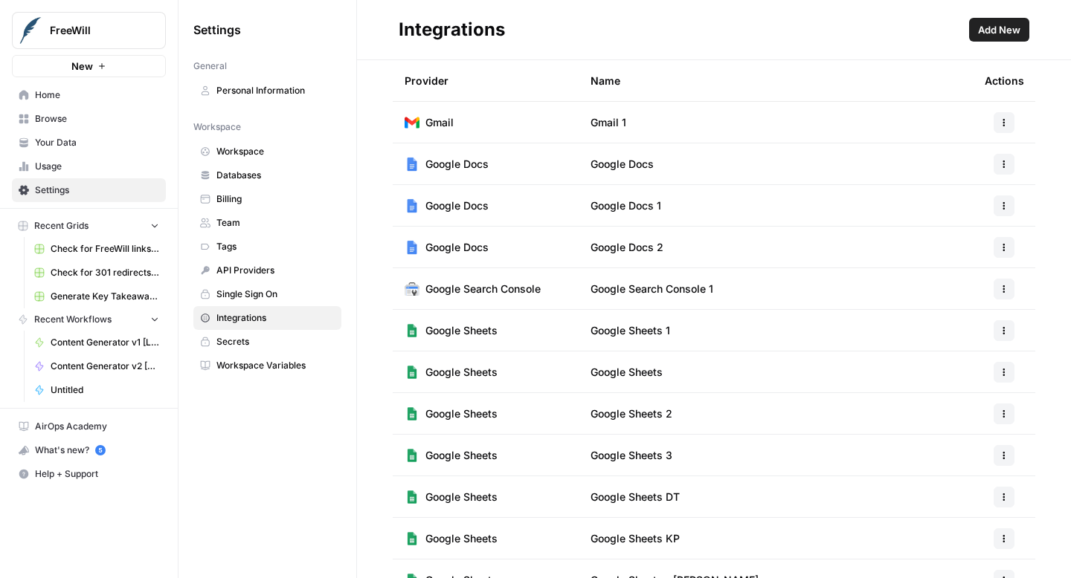
click at [704, 172] on td "Google Docs" at bounding box center [775, 163] width 394 height 41
click at [703, 206] on td "Google Docs 1" at bounding box center [775, 205] width 394 height 41
click at [700, 259] on td "Google Docs 2" at bounding box center [775, 247] width 394 height 41
click at [743, 167] on td "Google Docs" at bounding box center [775, 163] width 394 height 41
click at [655, 153] on td "Google Docs" at bounding box center [775, 163] width 394 height 41
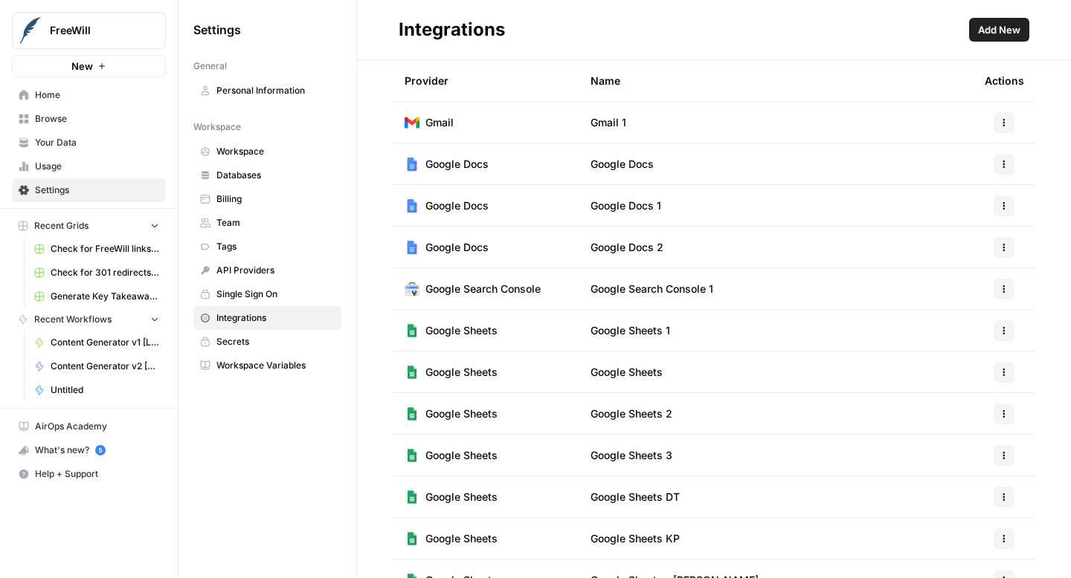
click at [644, 158] on span "Google Docs" at bounding box center [621, 164] width 63 height 15
click at [676, 199] on td "Google Docs 1" at bounding box center [775, 205] width 394 height 41
click at [678, 242] on td "Google Docs 2" at bounding box center [775, 247] width 394 height 41
click at [694, 171] on td "Google Docs" at bounding box center [775, 163] width 394 height 41
click at [627, 170] on span "Google Docs" at bounding box center [621, 164] width 63 height 15
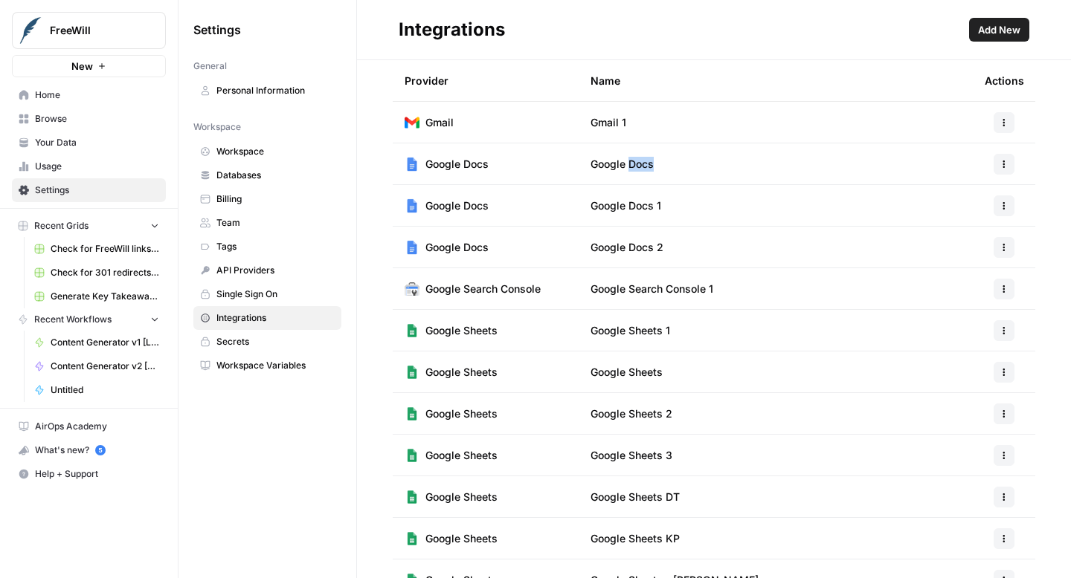
click at [627, 170] on span "Google Docs" at bounding box center [621, 164] width 63 height 15
click at [696, 165] on td "Google Docs" at bounding box center [775, 163] width 394 height 41
click at [460, 161] on span "Google Docs" at bounding box center [456, 164] width 63 height 15
click at [504, 162] on td "Google Docs" at bounding box center [486, 163] width 186 height 41
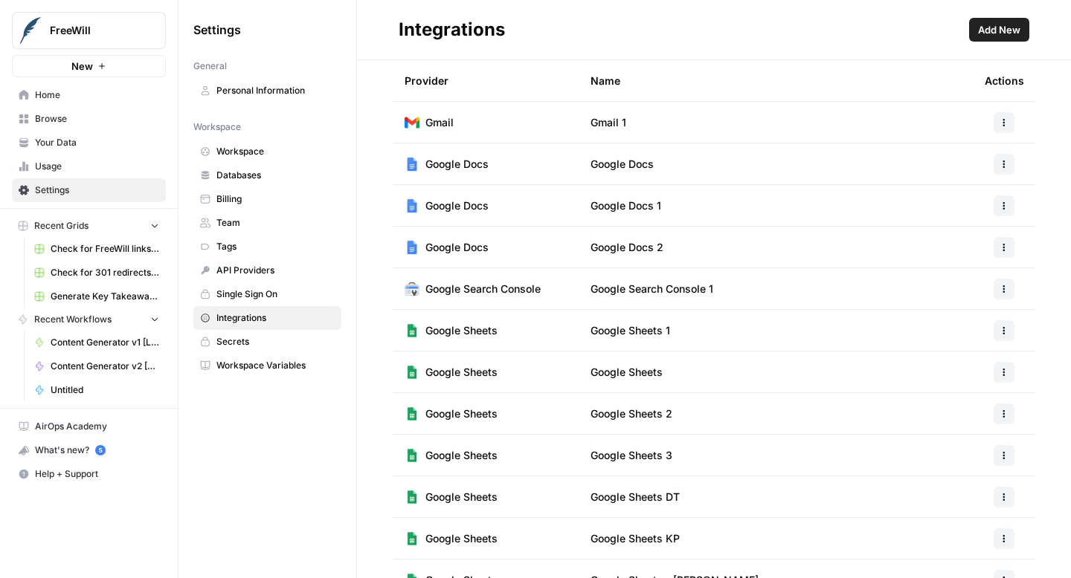
click at [497, 113] on td "Gmail" at bounding box center [486, 122] width 186 height 41
click at [508, 335] on td "Google Sheets" at bounding box center [486, 330] width 186 height 41
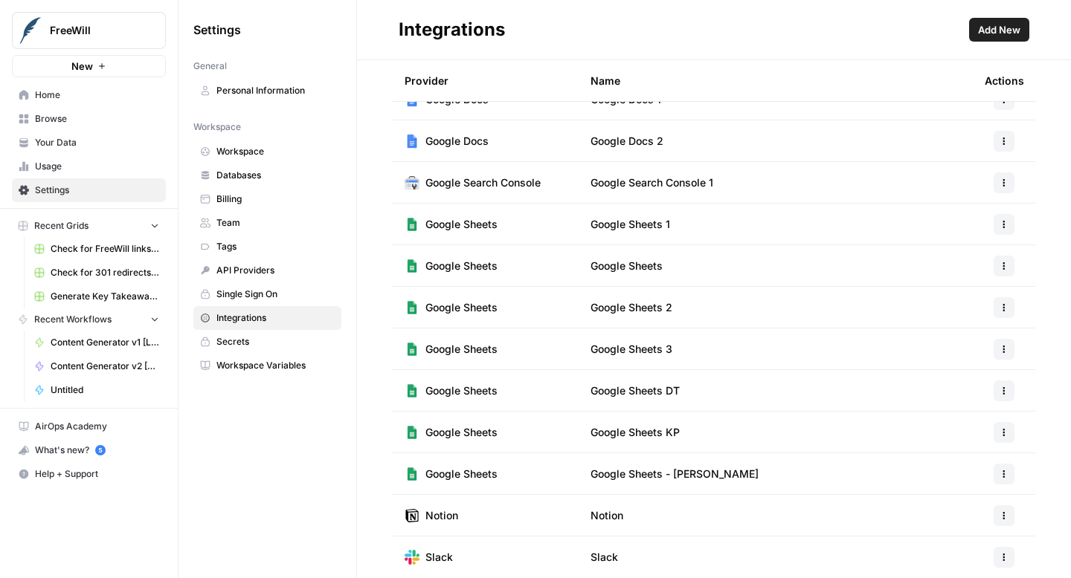
click at [479, 554] on td "Slack" at bounding box center [486, 558] width 186 height 42
click at [479, 524] on td "Notion" at bounding box center [486, 515] width 186 height 41
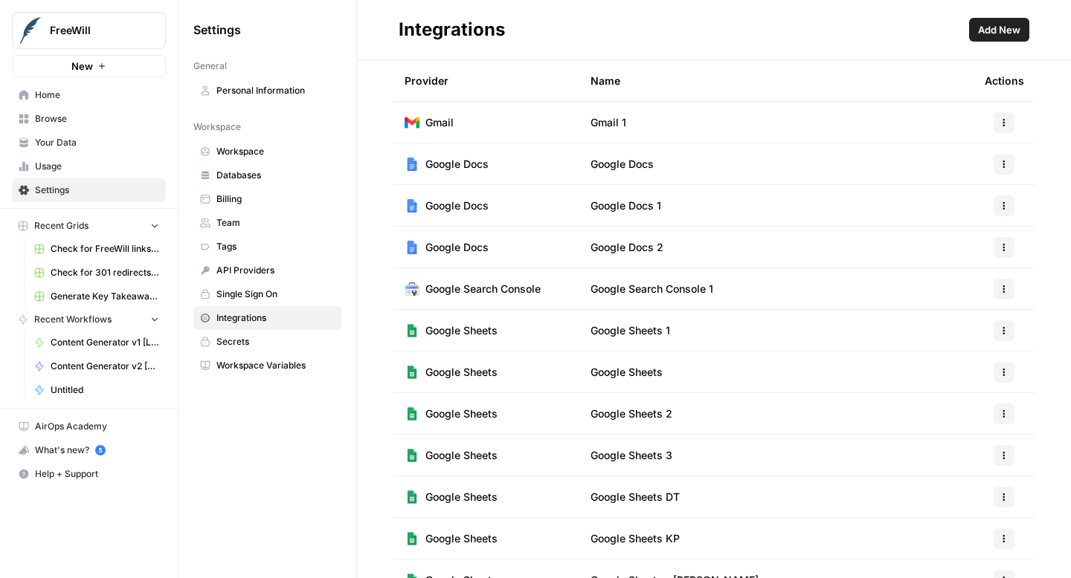
click at [595, 169] on span "Google Docs" at bounding box center [621, 164] width 63 height 15
click at [999, 167] on icon "button" at bounding box center [1003, 164] width 9 height 9
click at [807, 173] on td "Google Docs" at bounding box center [775, 163] width 394 height 41
click at [807, 174] on td "Google Docs" at bounding box center [775, 163] width 394 height 41
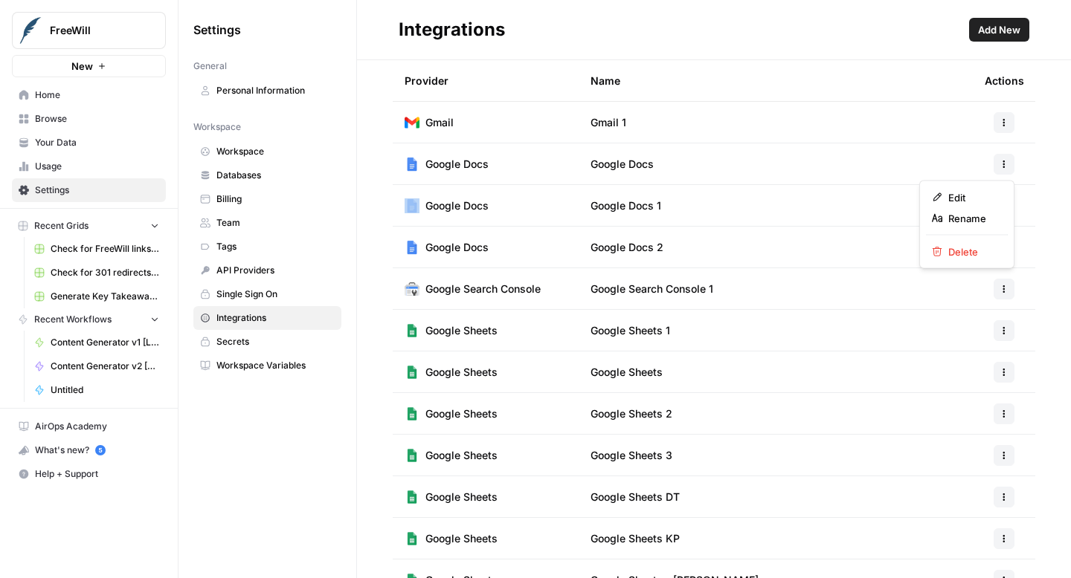
click at [1003, 165] on icon "button" at bounding box center [1003, 164] width 9 height 9
click at [987, 195] on span "Edit" at bounding box center [972, 197] width 48 height 15
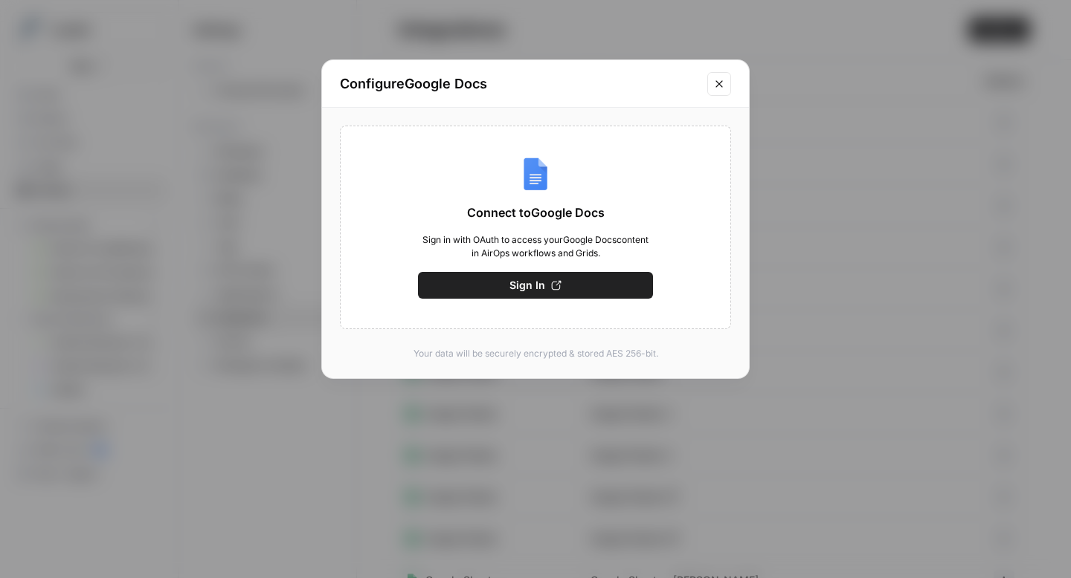
click at [566, 285] on button "Sign In" at bounding box center [535, 285] width 235 height 27
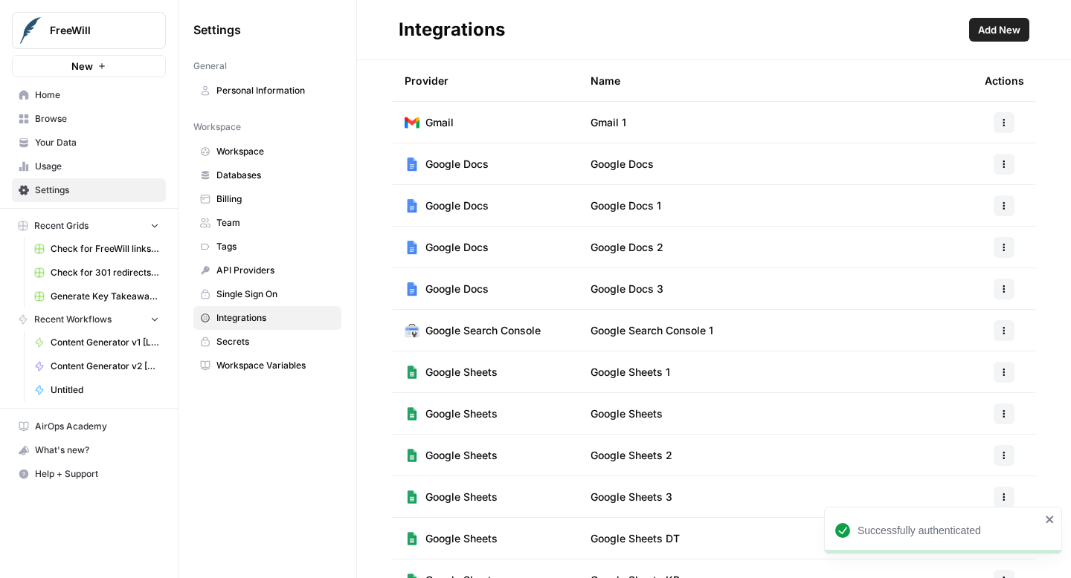
click at [668, 164] on td "Google Docs" at bounding box center [775, 163] width 394 height 41
click at [642, 209] on span "Google Docs 1" at bounding box center [625, 205] width 71 height 15
click at [665, 247] on td "Google Docs 2" at bounding box center [775, 247] width 394 height 41
click at [670, 288] on td "Google Docs 3" at bounding box center [775, 288] width 394 height 41
click at [879, 282] on td "Google Docs 3" at bounding box center [775, 288] width 394 height 41
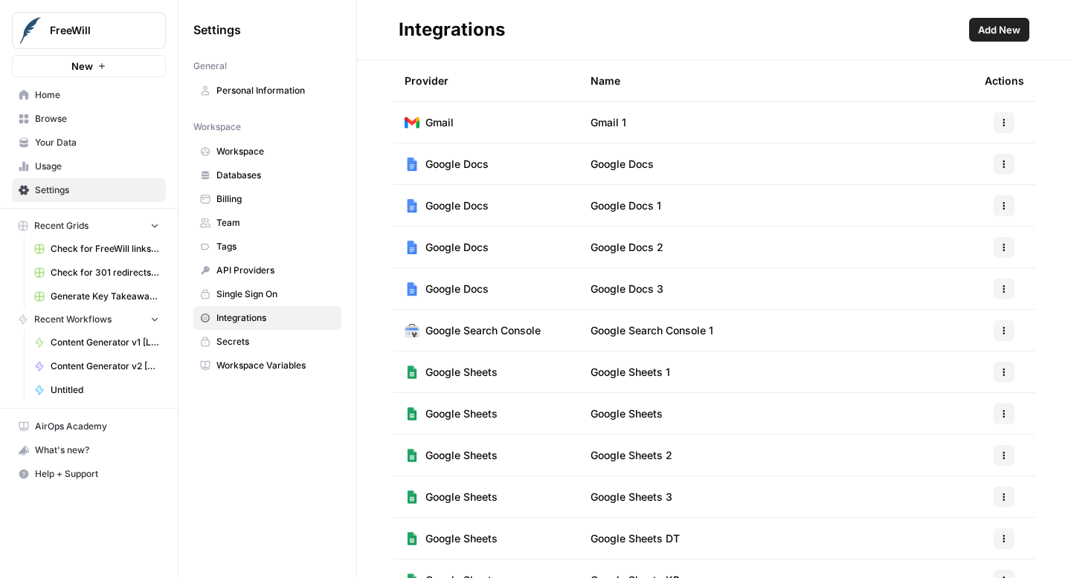
click at [949, 297] on td "Google Docs 3" at bounding box center [775, 288] width 394 height 41
click at [994, 290] on button "button" at bounding box center [1003, 289] width 21 height 21
click at [977, 338] on span "Rename" at bounding box center [972, 343] width 48 height 15
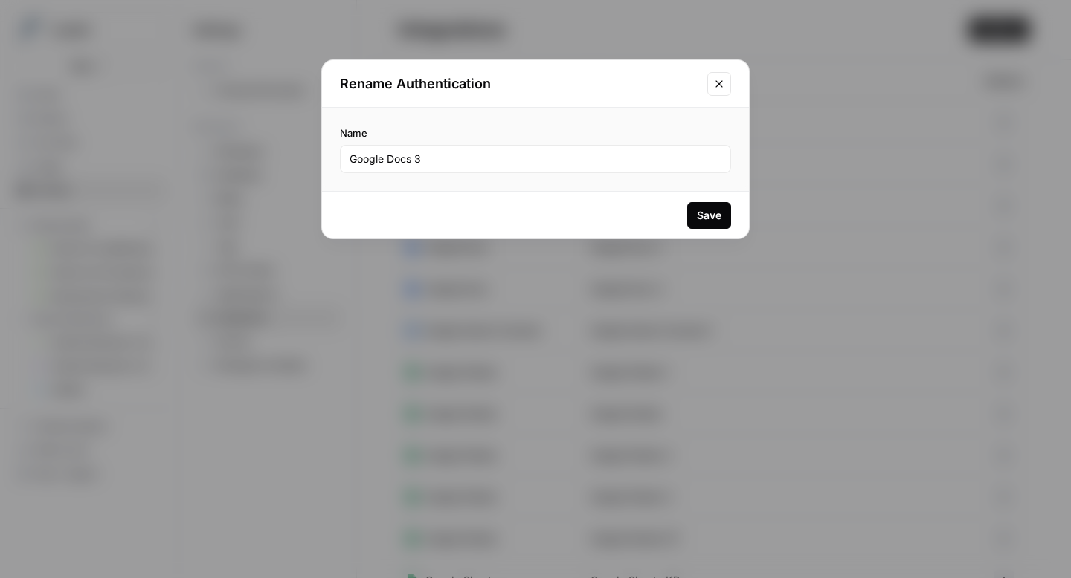
click at [717, 91] on button "Close modal" at bounding box center [719, 84] width 24 height 24
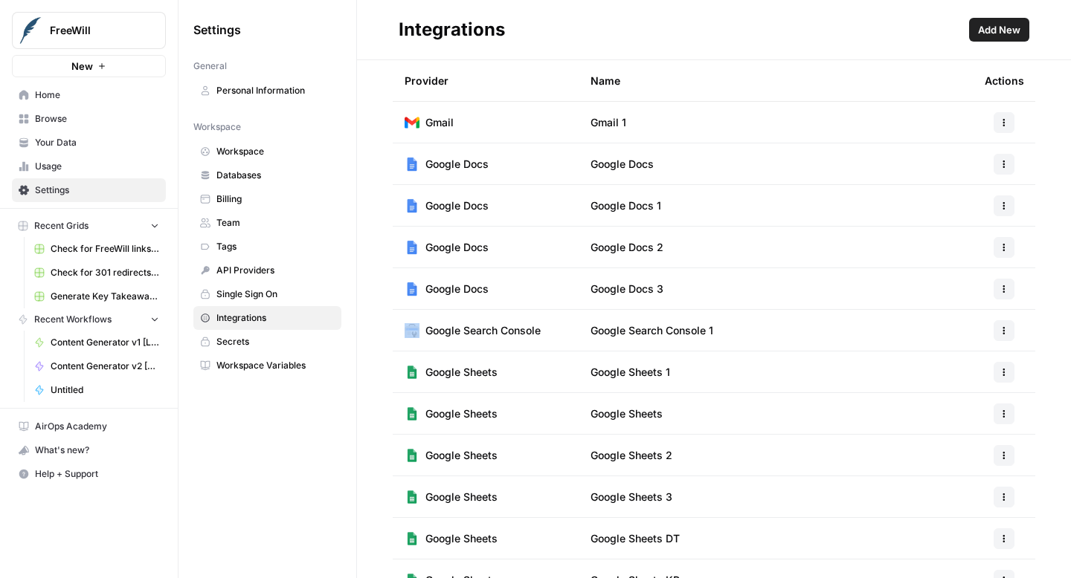
click at [1007, 294] on button "button" at bounding box center [1003, 289] width 21 height 21
click at [1002, 158] on button "button" at bounding box center [1003, 164] width 21 height 21
click at [816, 169] on td "Google Docs" at bounding box center [775, 163] width 394 height 41
click at [773, 294] on td "Google Docs 3" at bounding box center [775, 288] width 394 height 41
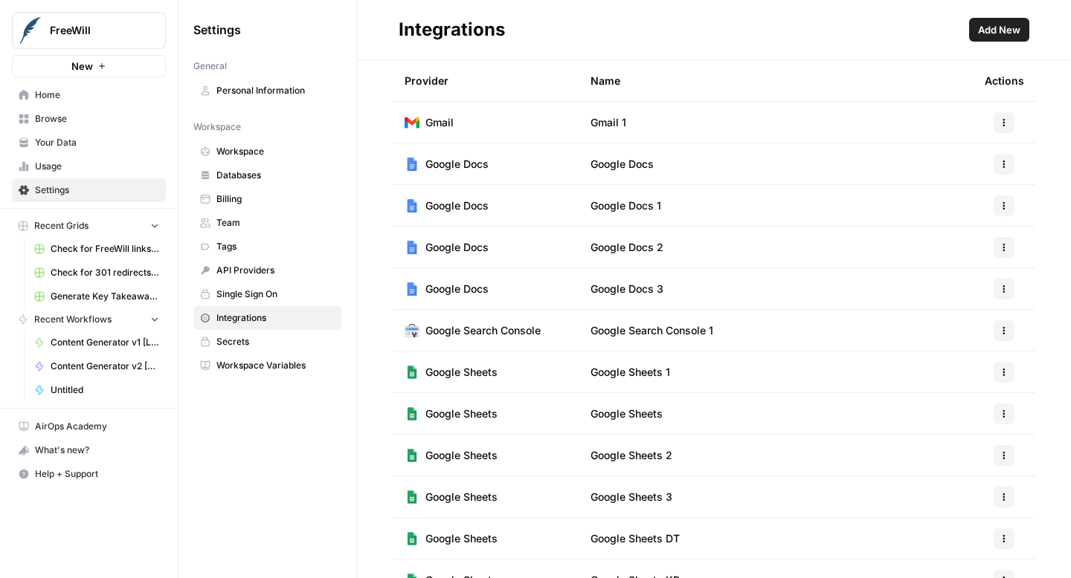
click at [652, 285] on span "Google Docs 3" at bounding box center [626, 289] width 73 height 15
click at [708, 290] on td "Google Docs 3" at bounding box center [775, 288] width 394 height 41
click at [749, 289] on td "Google Docs 3" at bounding box center [775, 288] width 394 height 41
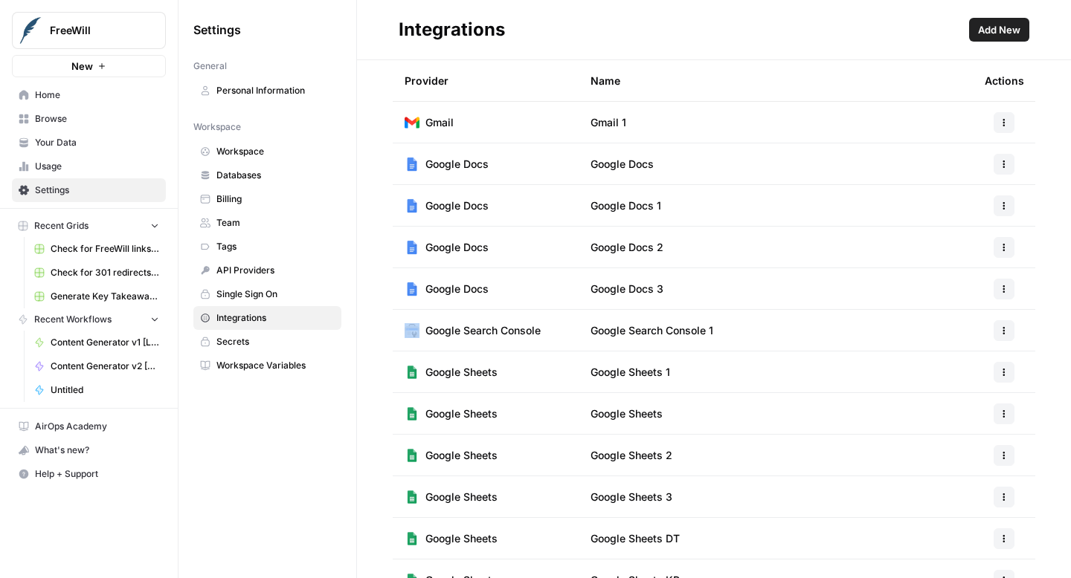
click at [749, 289] on td "Google Docs 3" at bounding box center [775, 288] width 394 height 41
click at [987, 26] on span "Add New" at bounding box center [999, 29] width 42 height 15
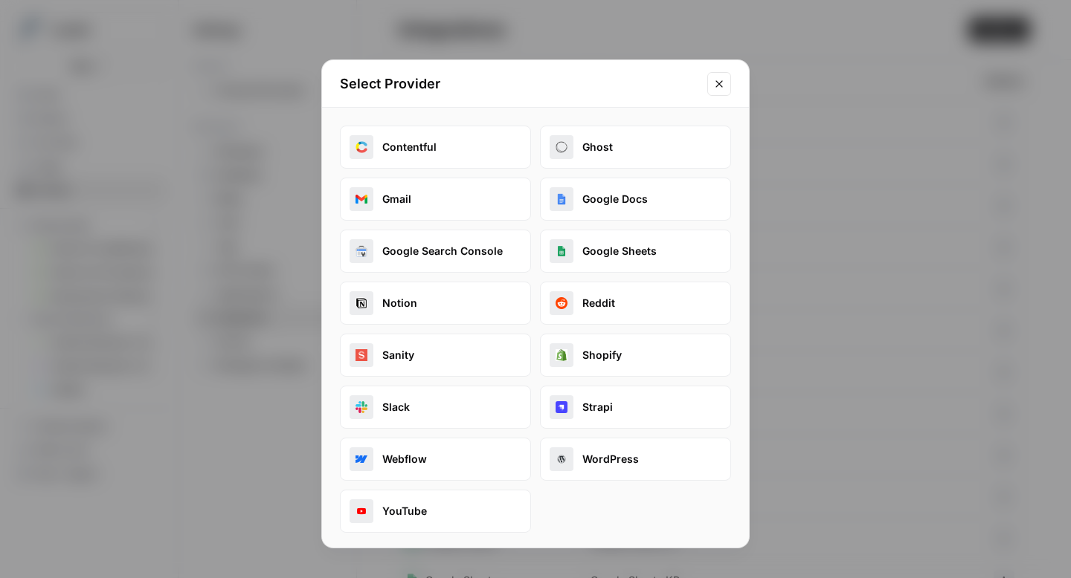
click at [639, 203] on button "Google Docs" at bounding box center [635, 199] width 191 height 43
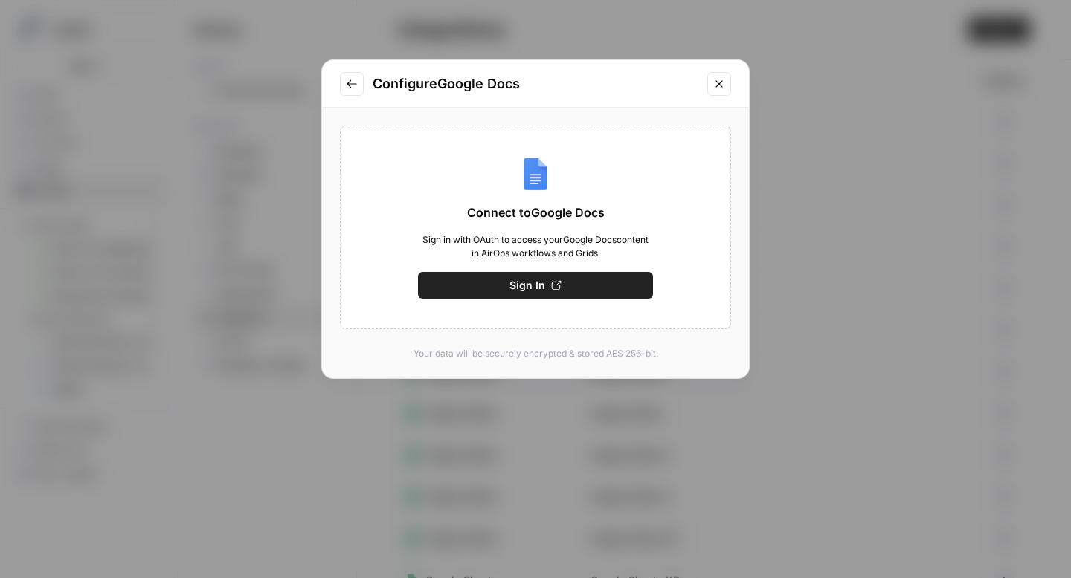
click at [543, 282] on span "Sign In" at bounding box center [527, 285] width 36 height 15
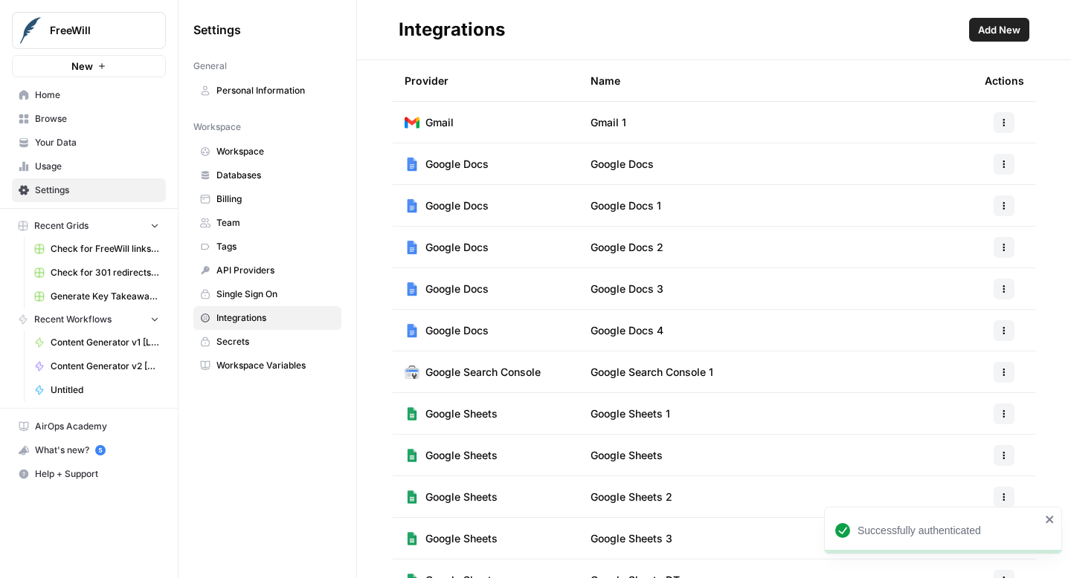
click at [787, 343] on td "Google Docs 4" at bounding box center [775, 330] width 394 height 41
click at [51, 88] on link "Home" at bounding box center [89, 95] width 154 height 24
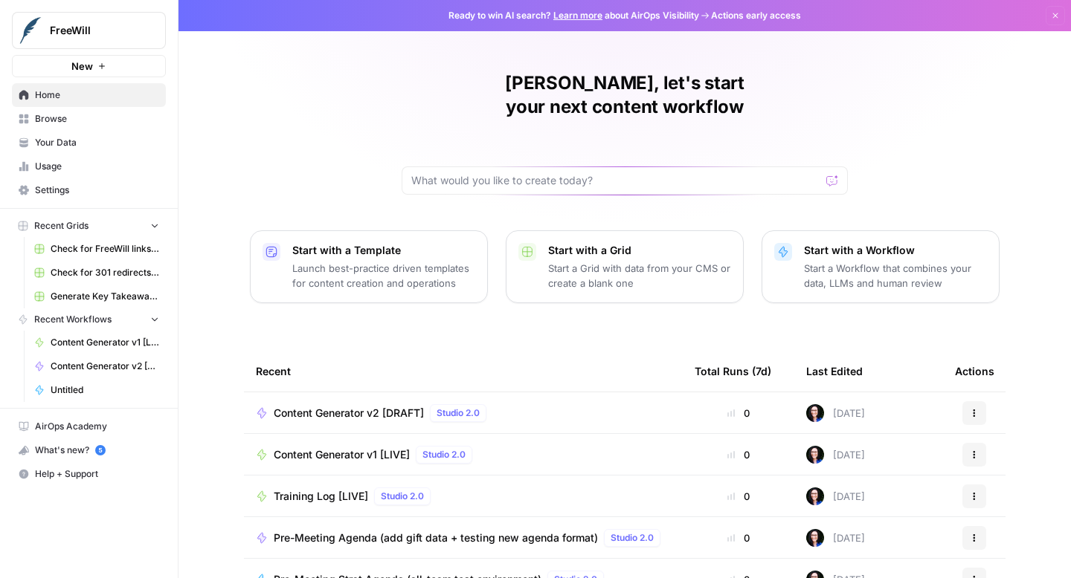
click at [320, 448] on span "Content Generator v1 [LIVE]" at bounding box center [342, 455] width 136 height 15
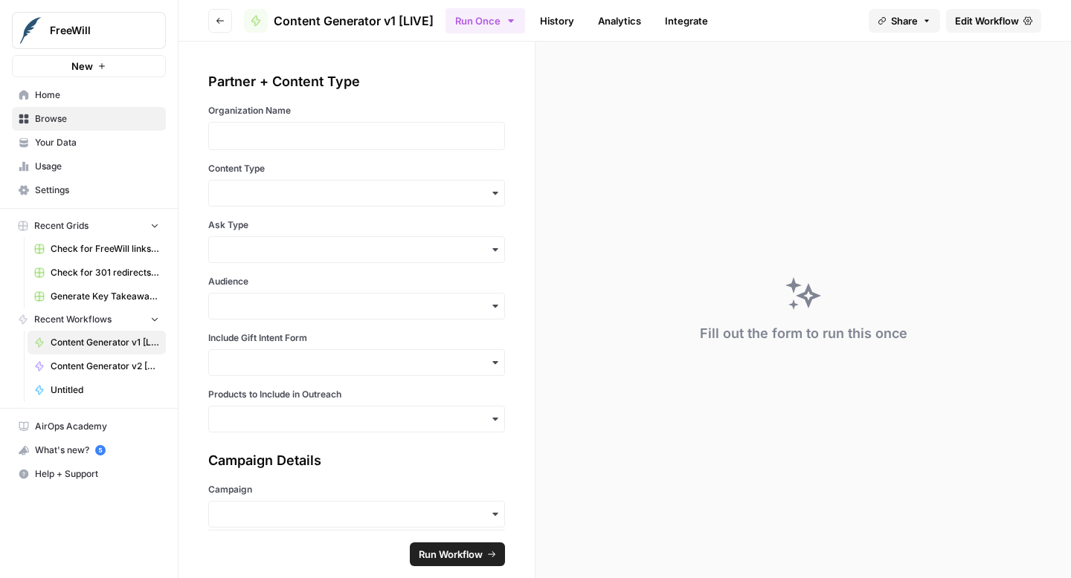
click at [987, 23] on span "Edit Workflow" at bounding box center [987, 20] width 64 height 15
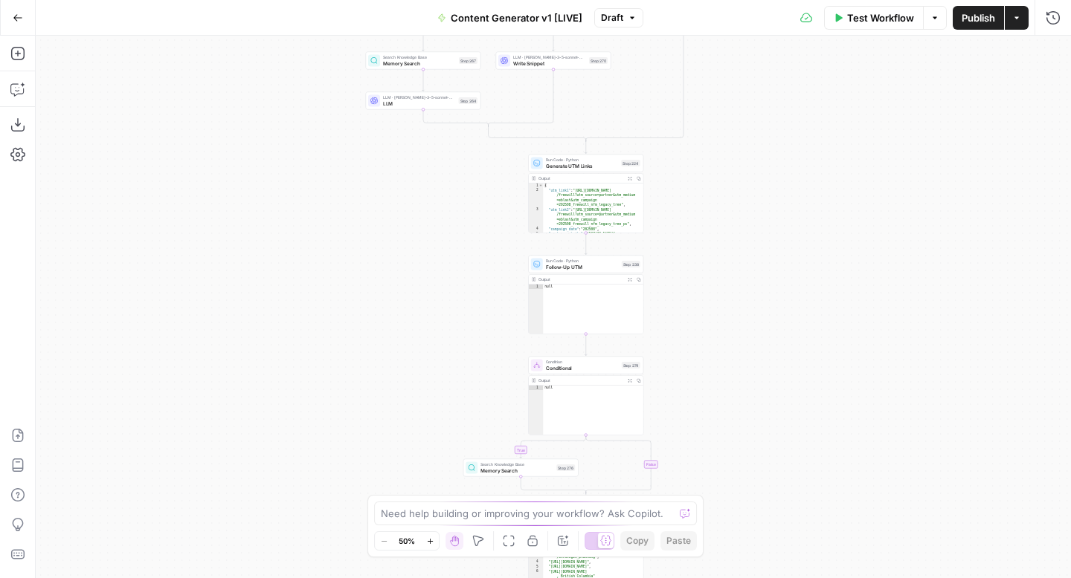
click at [428, 542] on icon "button" at bounding box center [430, 541] width 8 height 8
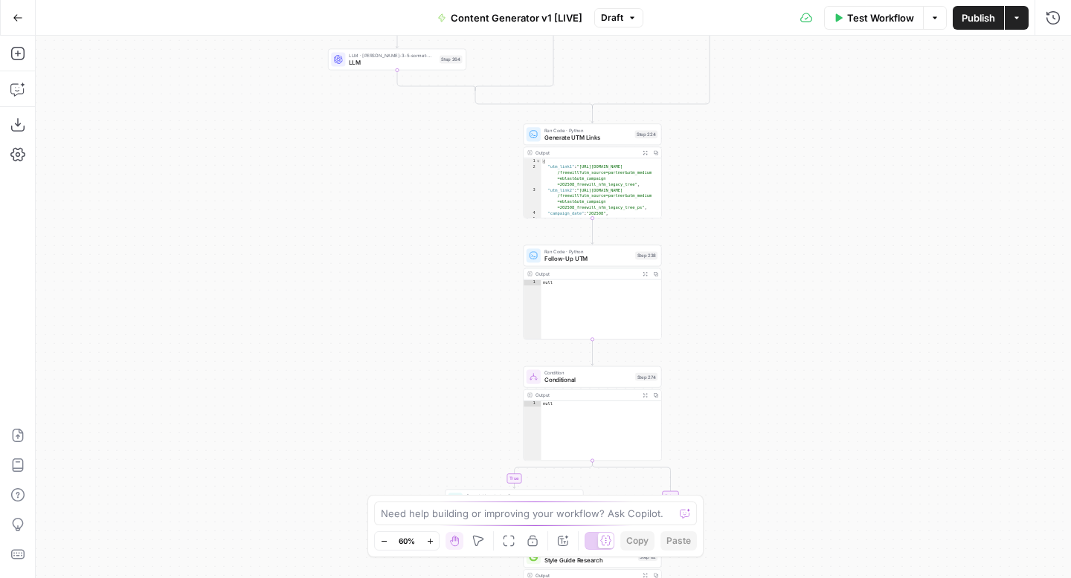
click at [428, 542] on icon "button" at bounding box center [430, 541] width 8 height 8
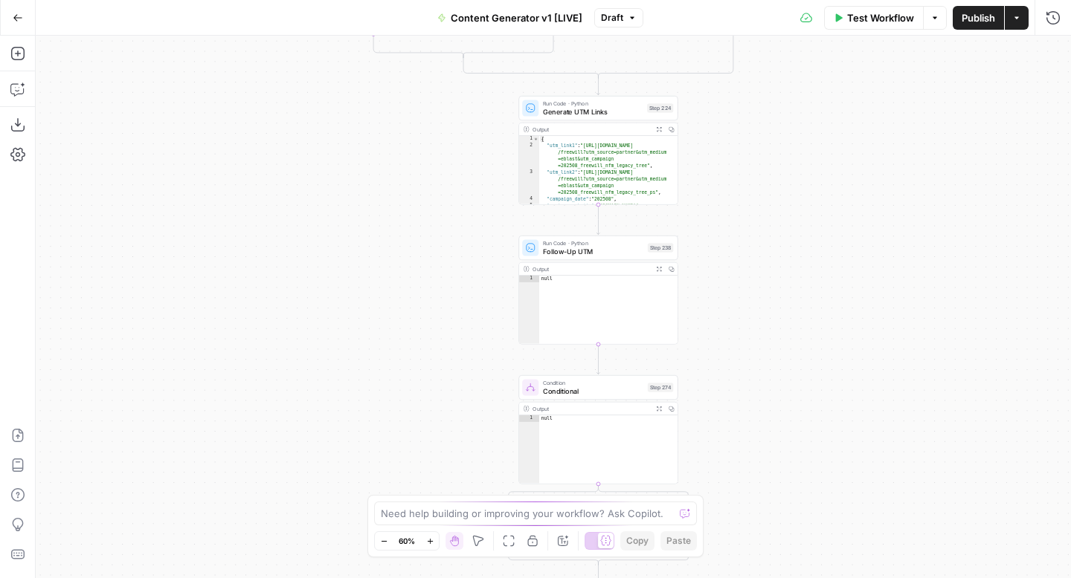
click at [428, 542] on icon "button" at bounding box center [430, 541] width 8 height 8
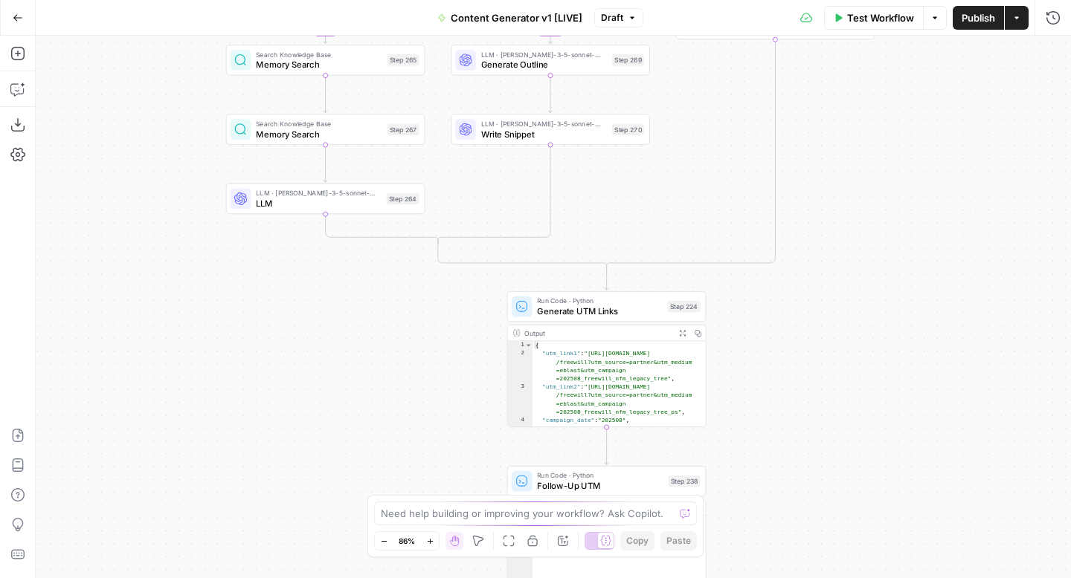
drag, startPoint x: 846, startPoint y: 259, endPoint x: 839, endPoint y: 507, distance: 247.7
click at [839, 507] on div "true false true false true false true false true false true false Workflow Set …" at bounding box center [553, 307] width 1035 height 543
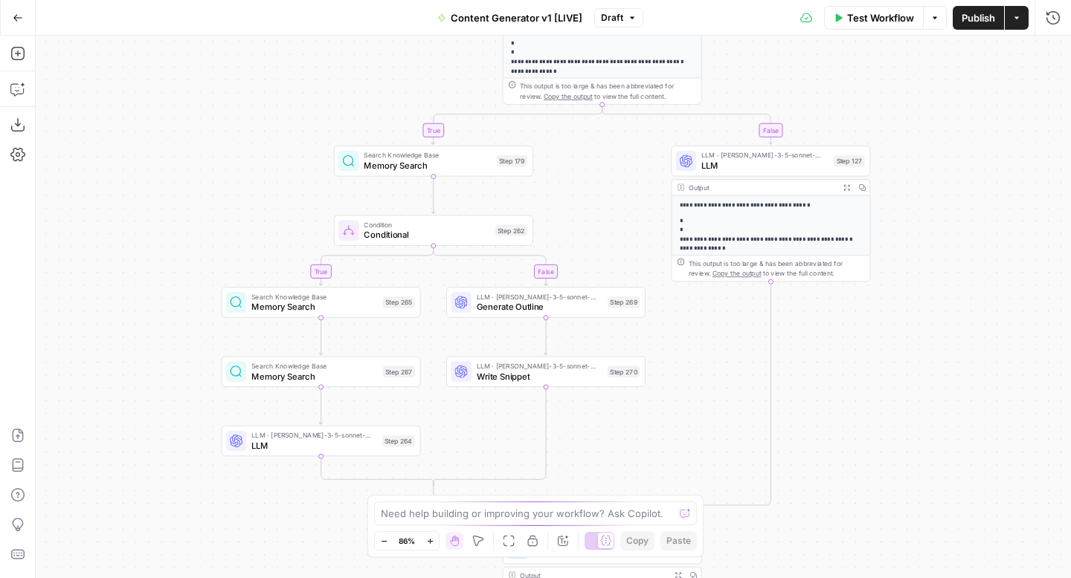
drag, startPoint x: 873, startPoint y: 271, endPoint x: 873, endPoint y: 514, distance: 243.1
click at [873, 514] on div "true false true false true false true false true false true false Workflow Set …" at bounding box center [553, 307] width 1035 height 543
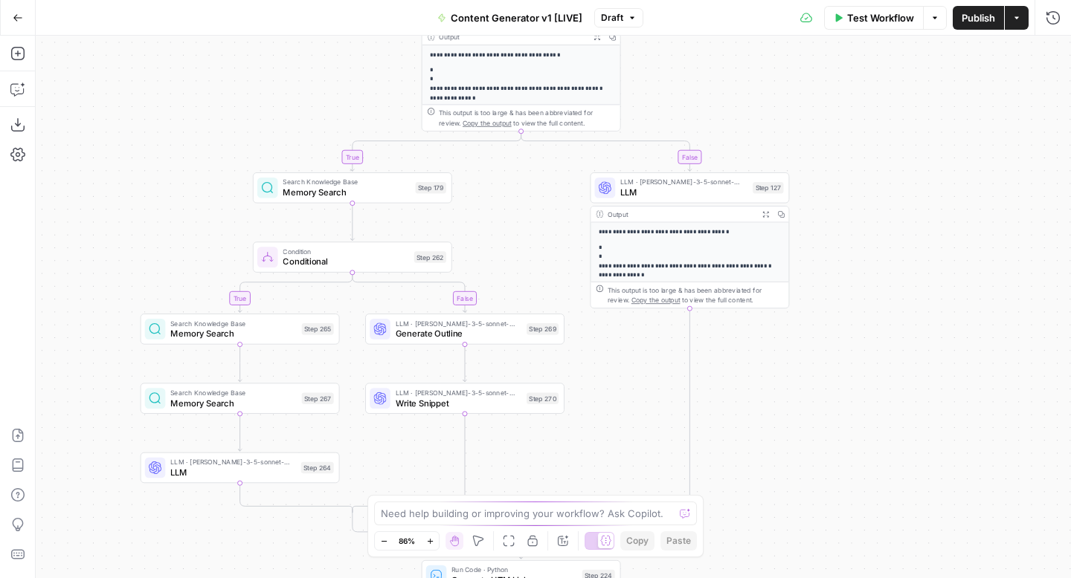
drag, startPoint x: 1011, startPoint y: 296, endPoint x: 938, endPoint y: 47, distance: 259.5
click at [938, 47] on div "true false true false true false true false true false true false Workflow Set …" at bounding box center [553, 307] width 1035 height 543
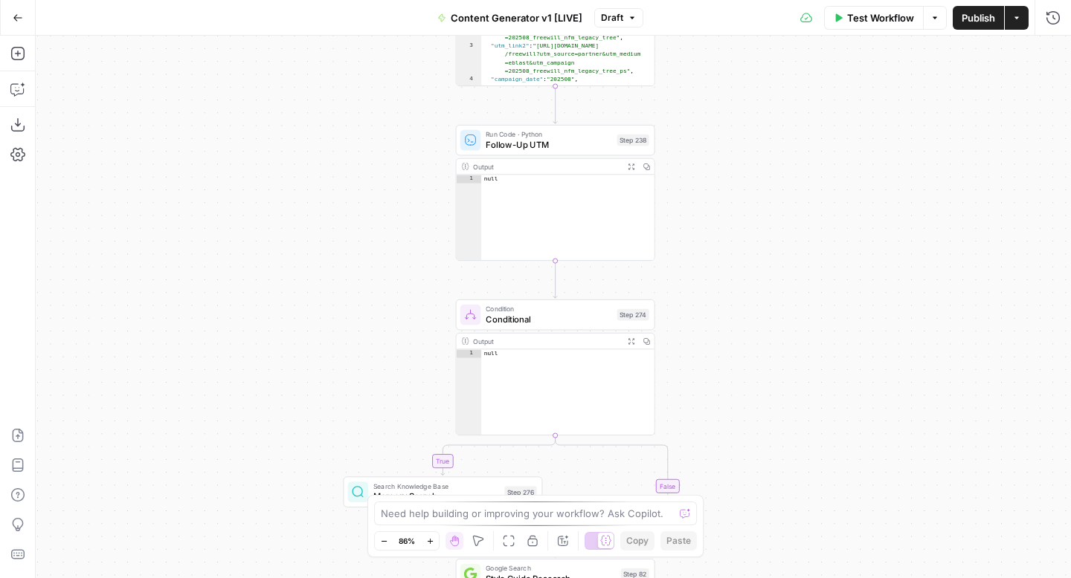
drag, startPoint x: 898, startPoint y: 367, endPoint x: 923, endPoint y: 32, distance: 336.2
click at [923, 32] on div "Go Back Content Generator v1 [LIVE] Draft Test Workflow Options Publish Actions…" at bounding box center [535, 289] width 1071 height 578
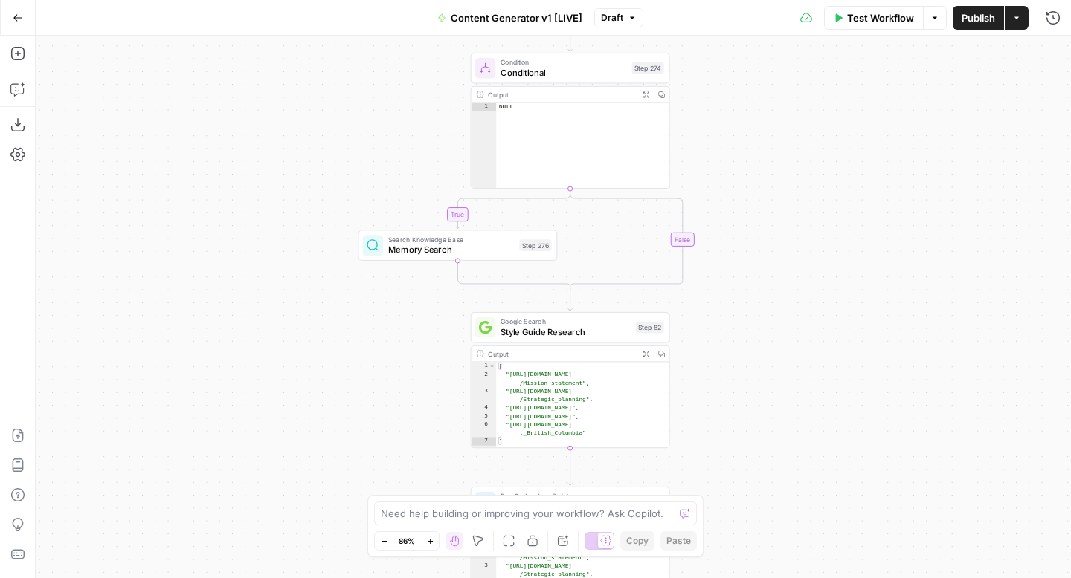
drag, startPoint x: 866, startPoint y: 324, endPoint x: 879, endPoint y: 75, distance: 249.4
click at [879, 75] on div "true false true false true false true false true false true false Workflow Set …" at bounding box center [553, 307] width 1035 height 543
drag, startPoint x: 793, startPoint y: 330, endPoint x: 792, endPoint y: 18, distance: 312.2
click at [793, 15] on div "Go Back Content Generator v1 [LIVE] Draft Test Workflow Options Publish Actions…" at bounding box center [535, 289] width 1071 height 578
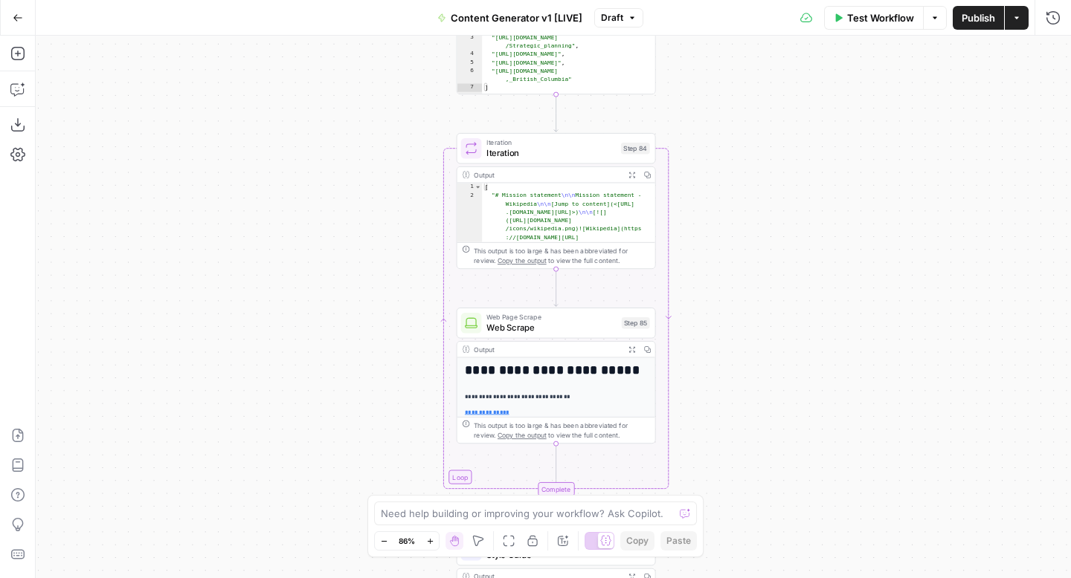
drag, startPoint x: 761, startPoint y: 294, endPoint x: 748, endPoint y: 95, distance: 198.9
click at [748, 95] on div "true false true false true false true false true false true false Workflow Set …" at bounding box center [553, 307] width 1035 height 543
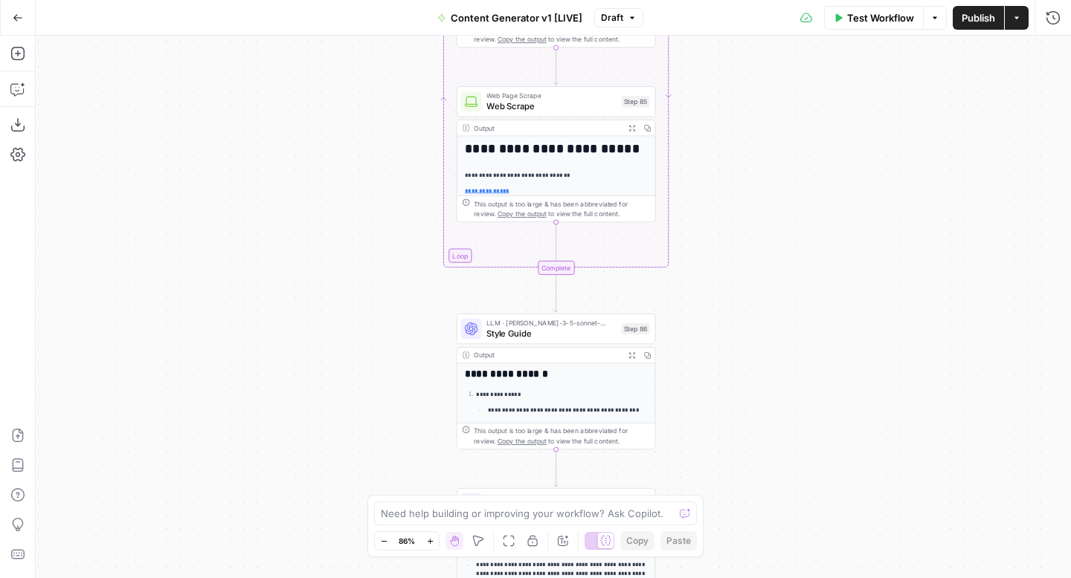
drag, startPoint x: 745, startPoint y: 371, endPoint x: 743, endPoint y: 148, distance: 223.0
click at [743, 148] on div "true false true false true false true false true false true false Workflow Set …" at bounding box center [553, 307] width 1035 height 543
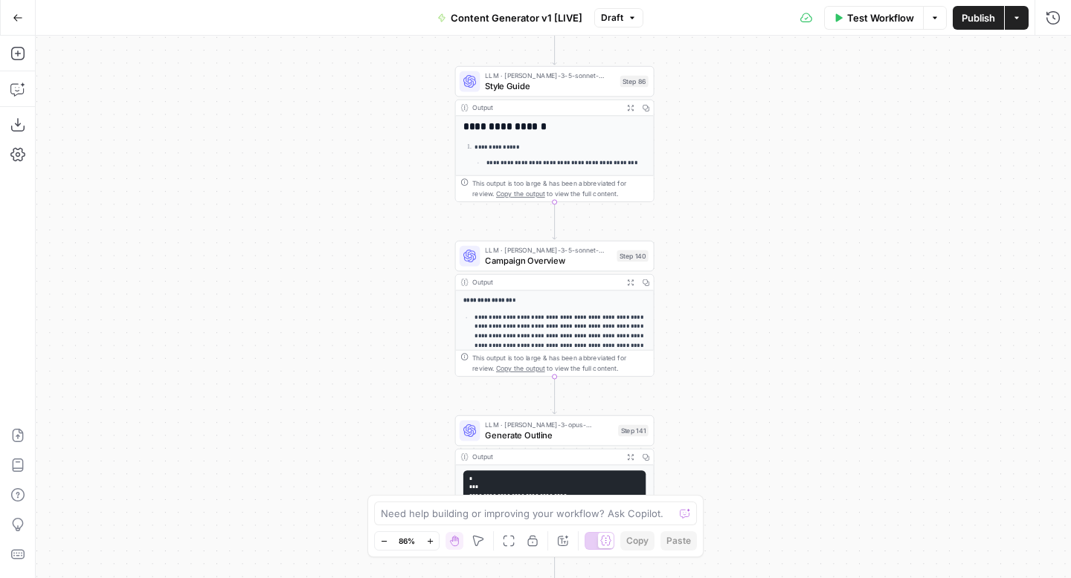
drag, startPoint x: 715, startPoint y: 439, endPoint x: 710, endPoint y: 175, distance: 264.0
click at [711, 175] on div "true false true false true false true false true false true false Workflow Set …" at bounding box center [553, 307] width 1035 height 543
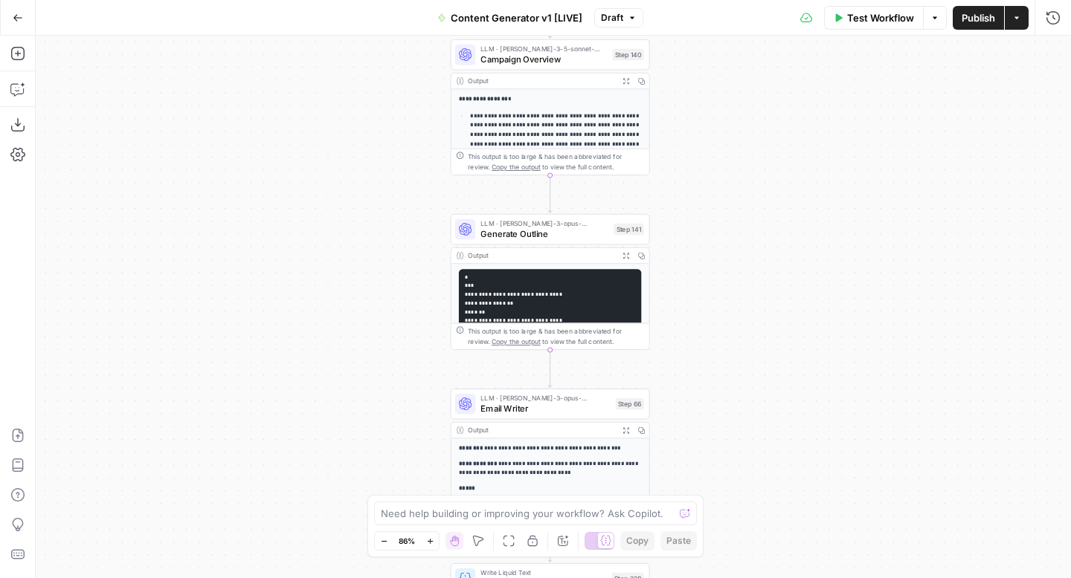
drag, startPoint x: 708, startPoint y: 412, endPoint x: 704, endPoint y: 217, distance: 194.8
click at [705, 217] on div "true false true false true false true false true false true false Workflow Set …" at bounding box center [553, 307] width 1035 height 543
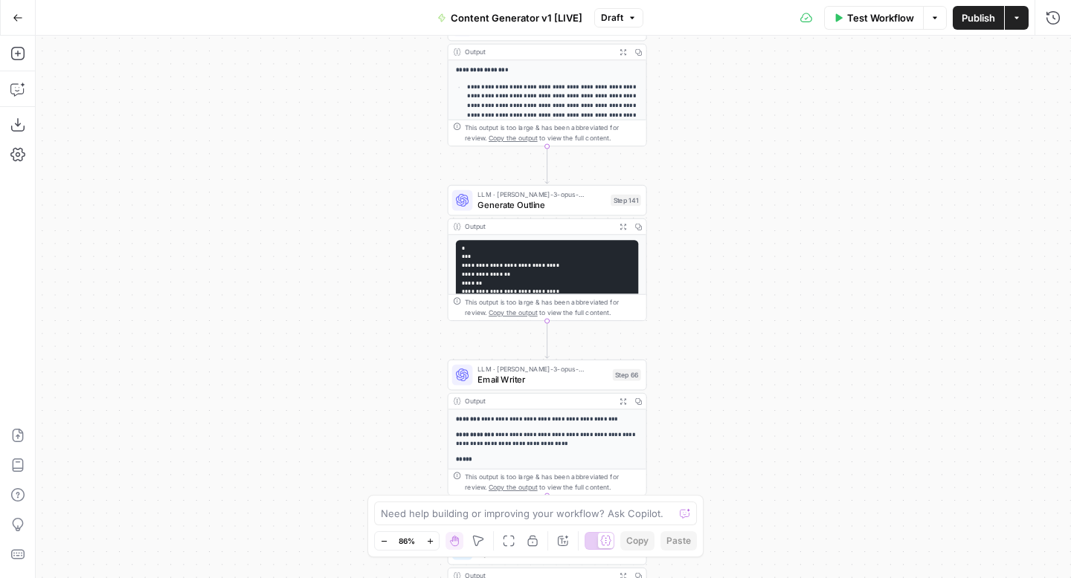
drag, startPoint x: 703, startPoint y: 364, endPoint x: 701, endPoint y: 103, distance: 260.9
click at [701, 103] on div "true false true false true false true false true false true false Workflow Set …" at bounding box center [553, 307] width 1035 height 543
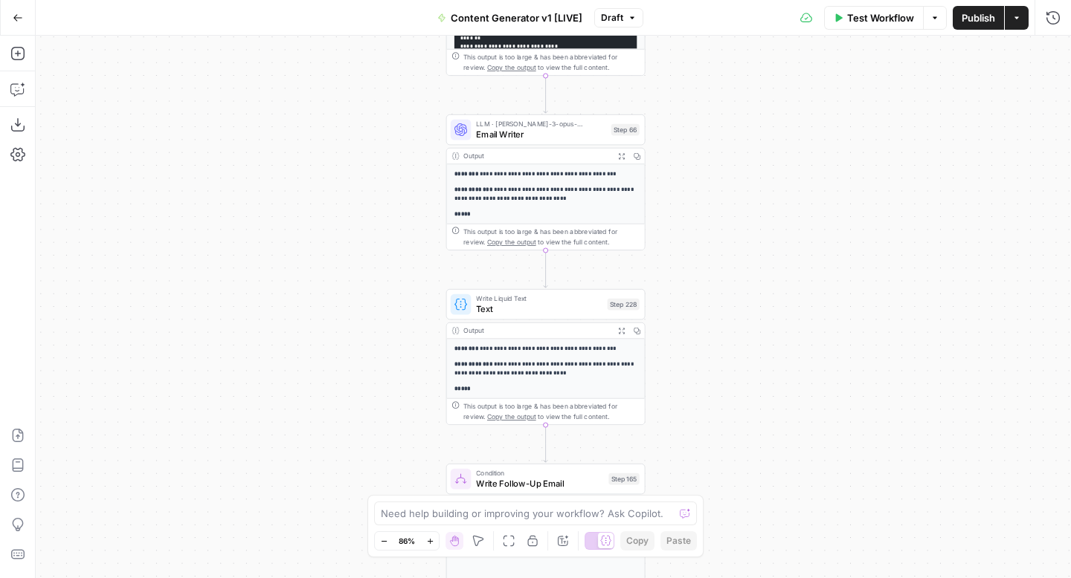
drag, startPoint x: 703, startPoint y: 407, endPoint x: 700, endPoint y: 162, distance: 245.3
click at [700, 162] on div "true false true false true false true false true false true false Workflow Set …" at bounding box center [553, 307] width 1035 height 543
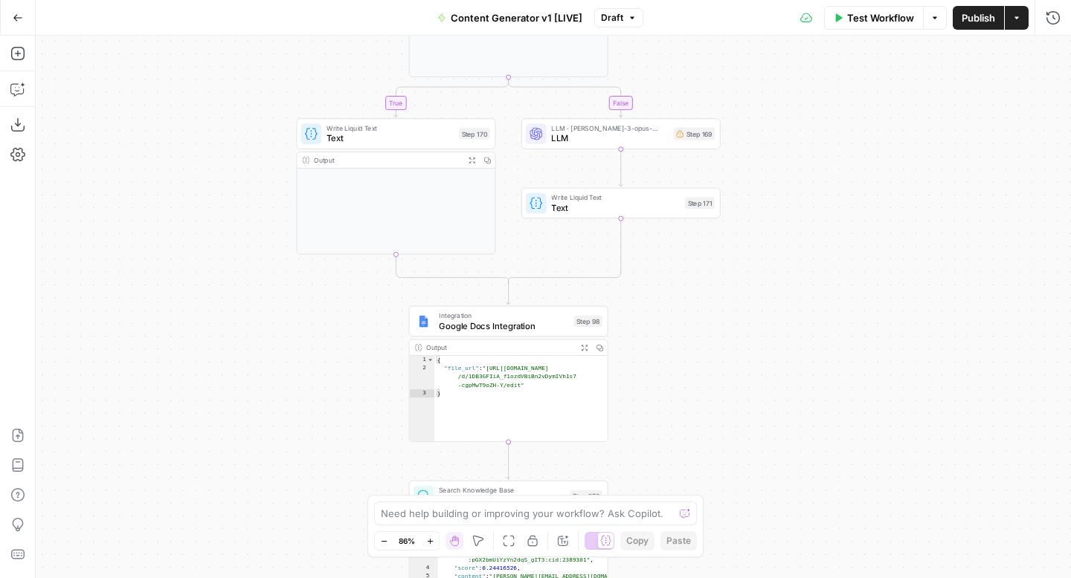
drag, startPoint x: 765, startPoint y: 271, endPoint x: 721, endPoint y: -7, distance: 281.5
click at [721, 0] on html "FreeWill New Home Browse Your Data Usage Settings Recent Grids Check for FreeWi…" at bounding box center [535, 289] width 1071 height 578
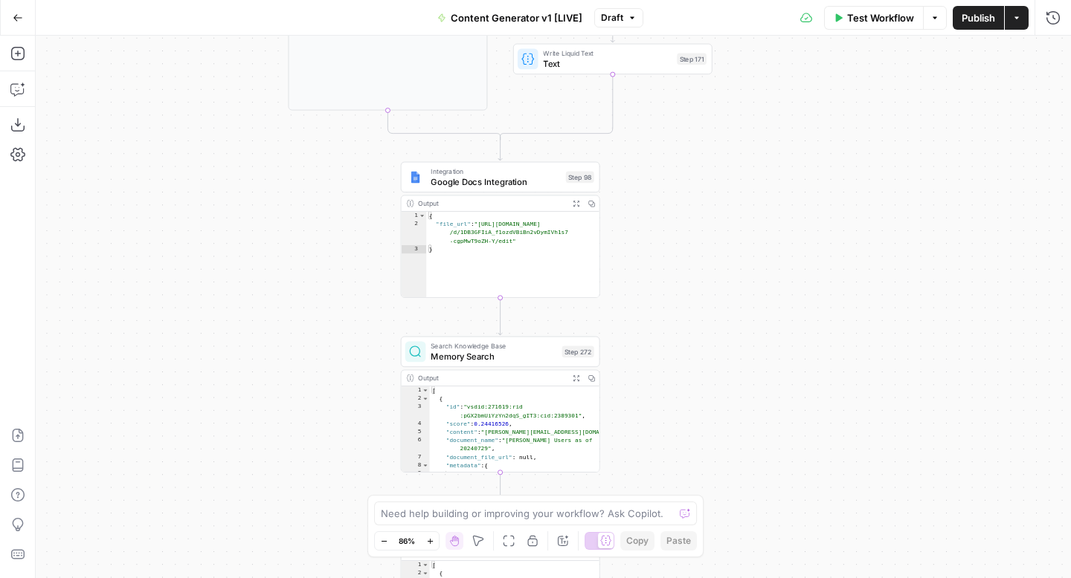
drag, startPoint x: 776, startPoint y: 347, endPoint x: 772, endPoint y: 213, distance: 134.6
click at [772, 210] on div "true false true false true false true false true false true false Workflow Set …" at bounding box center [553, 307] width 1035 height 543
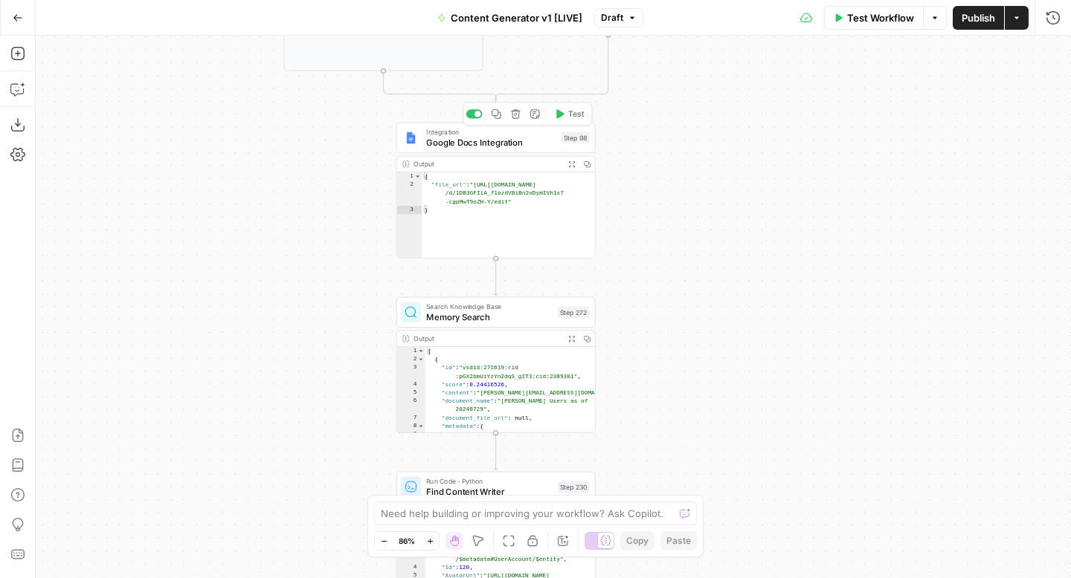
click at [491, 143] on span "Google Docs Integration" at bounding box center [491, 142] width 130 height 13
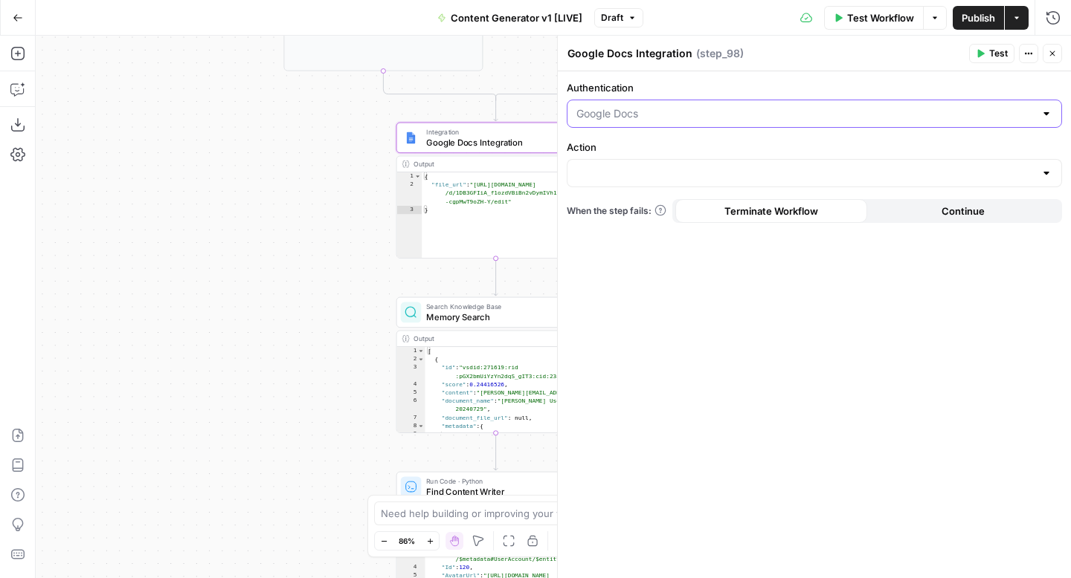
click at [831, 112] on input "Authentication" at bounding box center [805, 113] width 458 height 15
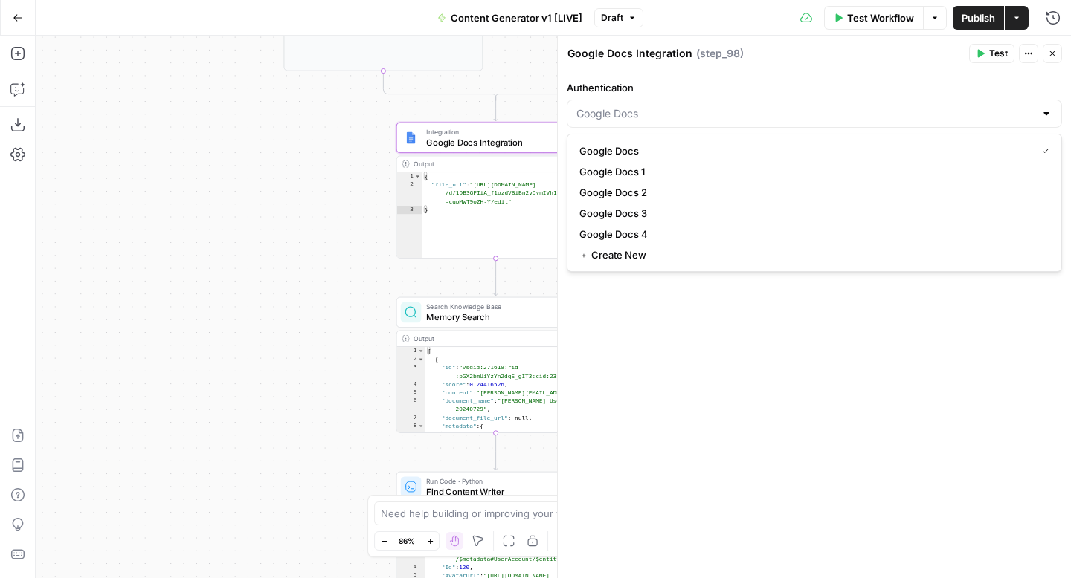
type input "Google Docs"
click at [816, 392] on div "Authentication Google Docs Action When the step fails: Terminate Workflow Conti…" at bounding box center [814, 324] width 513 height 507
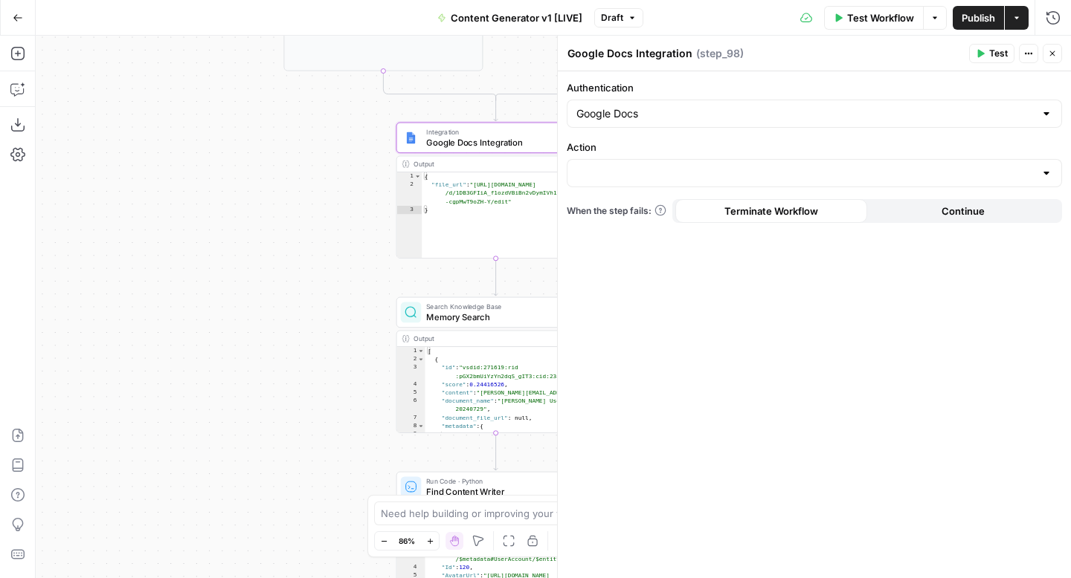
click at [662, 165] on div at bounding box center [813, 173] width 495 height 28
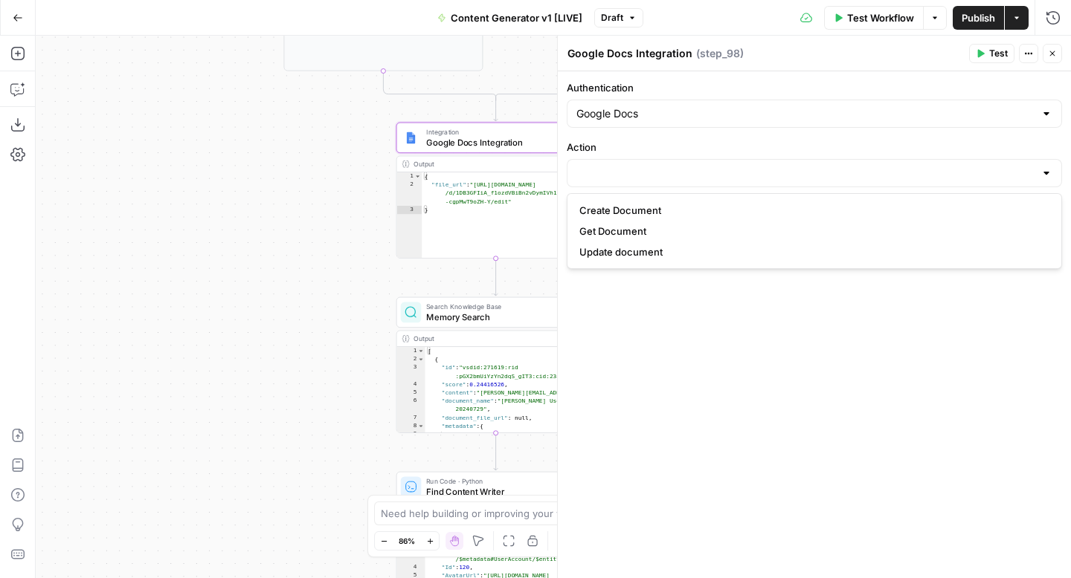
click at [674, 395] on div "Authentication Google Docs Action When the step fails: Terminate Workflow Conti…" at bounding box center [814, 324] width 513 height 507
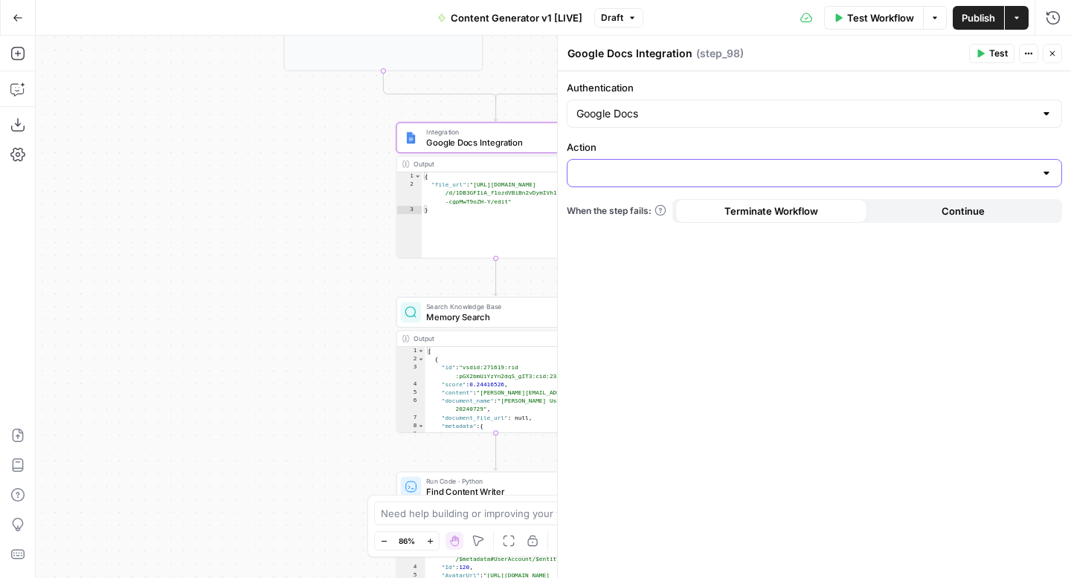
click at [655, 170] on input "Action" at bounding box center [805, 173] width 458 height 15
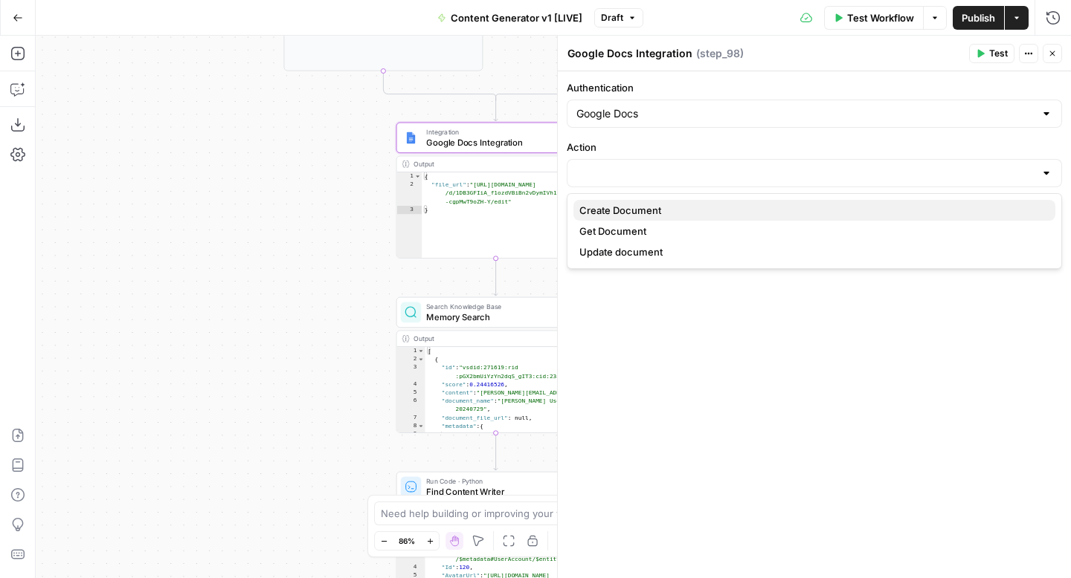
click at [648, 217] on span "Create Document" at bounding box center [811, 210] width 464 height 15
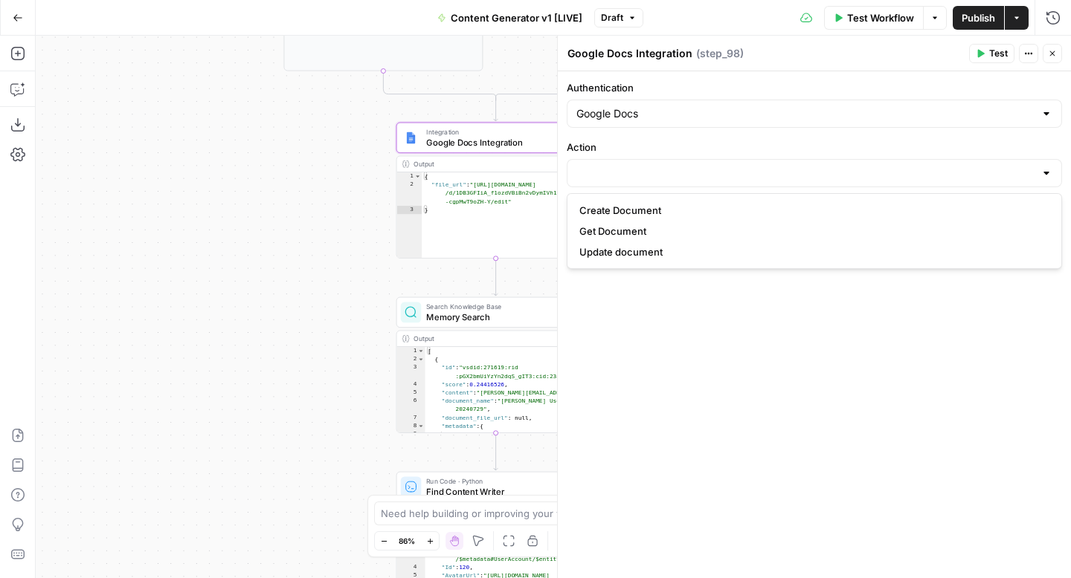
type input "Create Document"
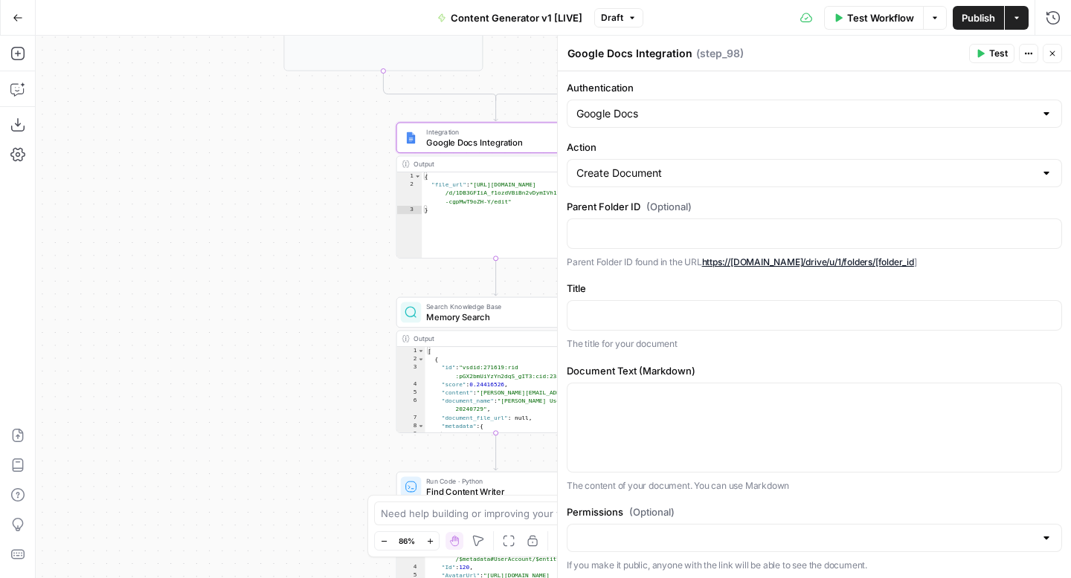
click at [1056, 51] on button "Close" at bounding box center [1051, 53] width 19 height 19
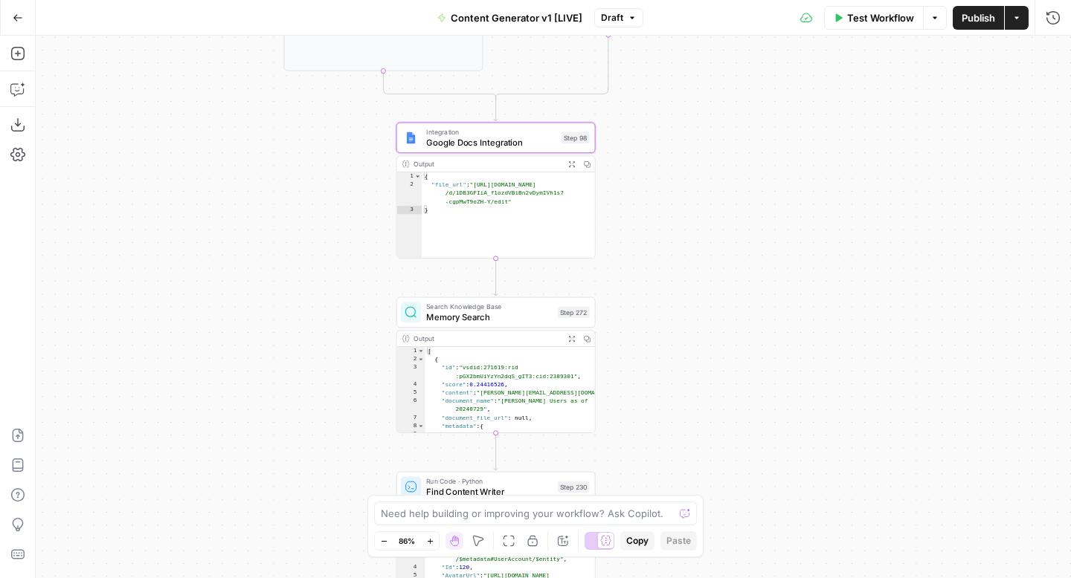
click at [842, 295] on div "true false true false true false true true false true false false Workflow Set …" at bounding box center [553, 307] width 1035 height 543
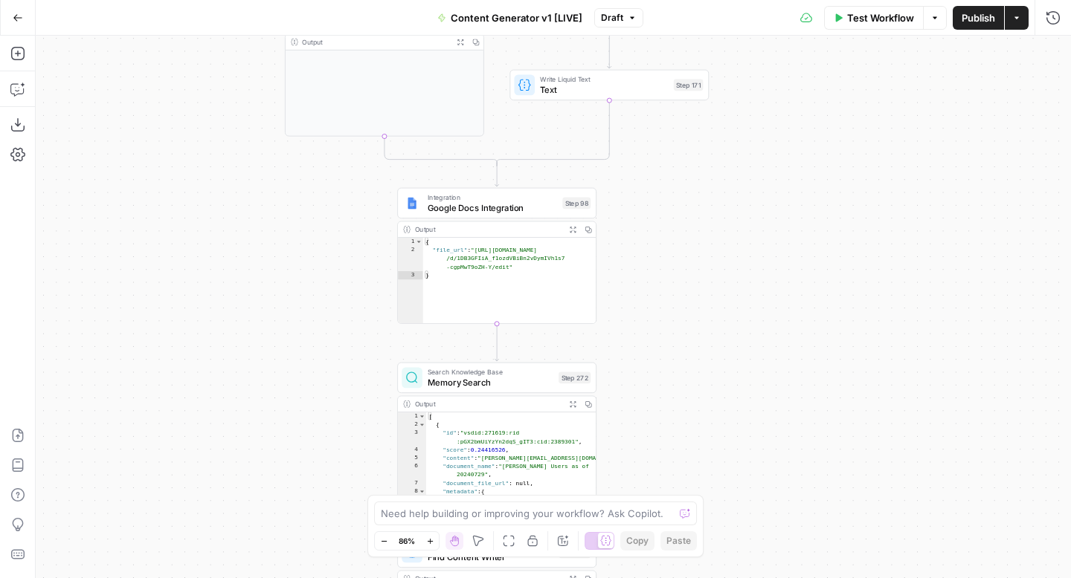
click at [621, 21] on button "Draft" at bounding box center [618, 17] width 49 height 19
click at [616, 18] on span "Draft" at bounding box center [612, 17] width 22 height 13
click at [616, 16] on span "Draft" at bounding box center [612, 17] width 22 height 13
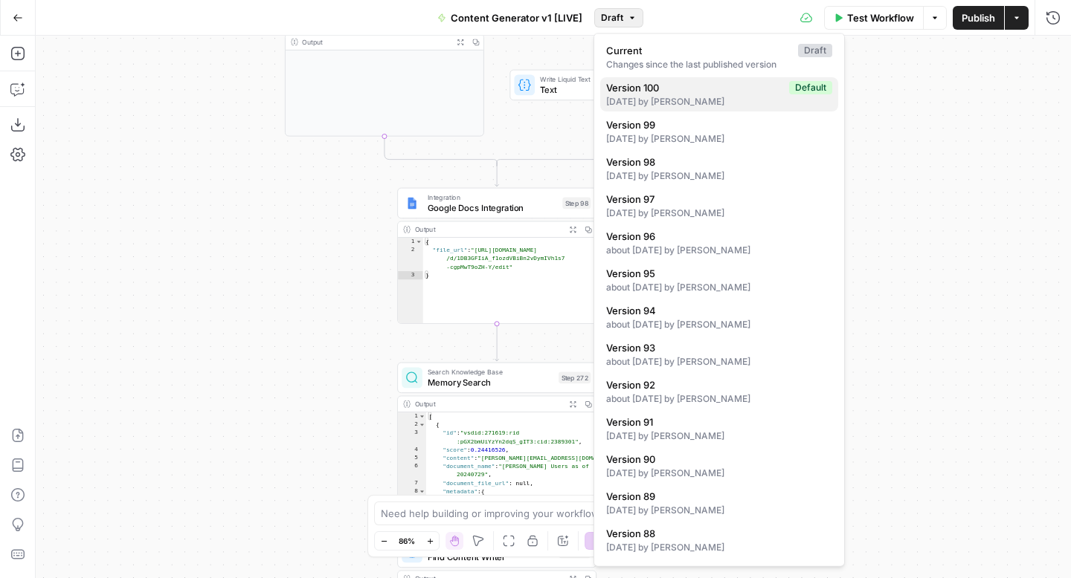
click at [630, 90] on span "Version 100" at bounding box center [694, 87] width 177 height 15
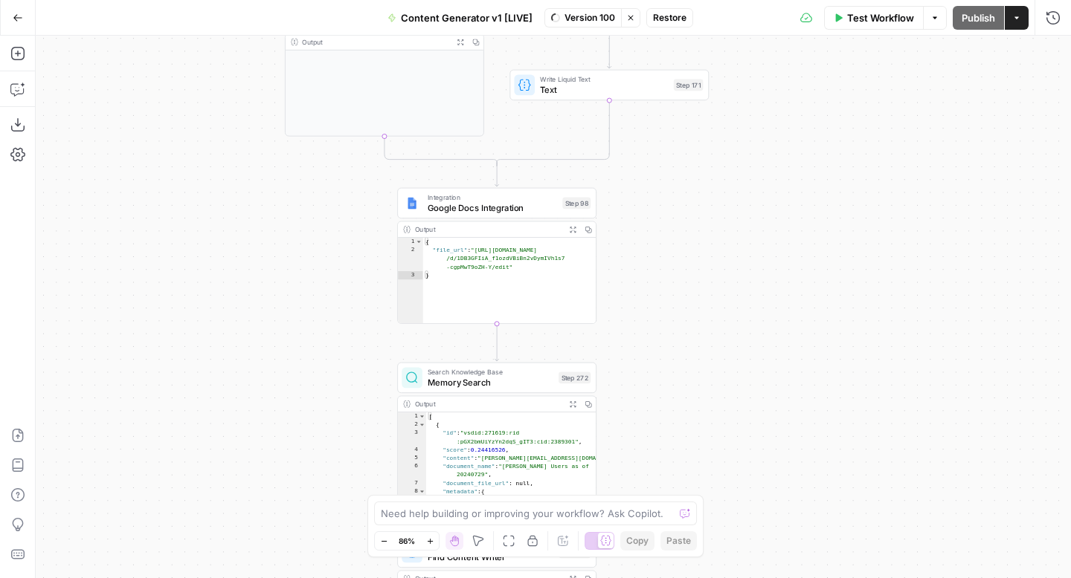
click at [662, 21] on span "Restore" at bounding box center [669, 17] width 33 height 13
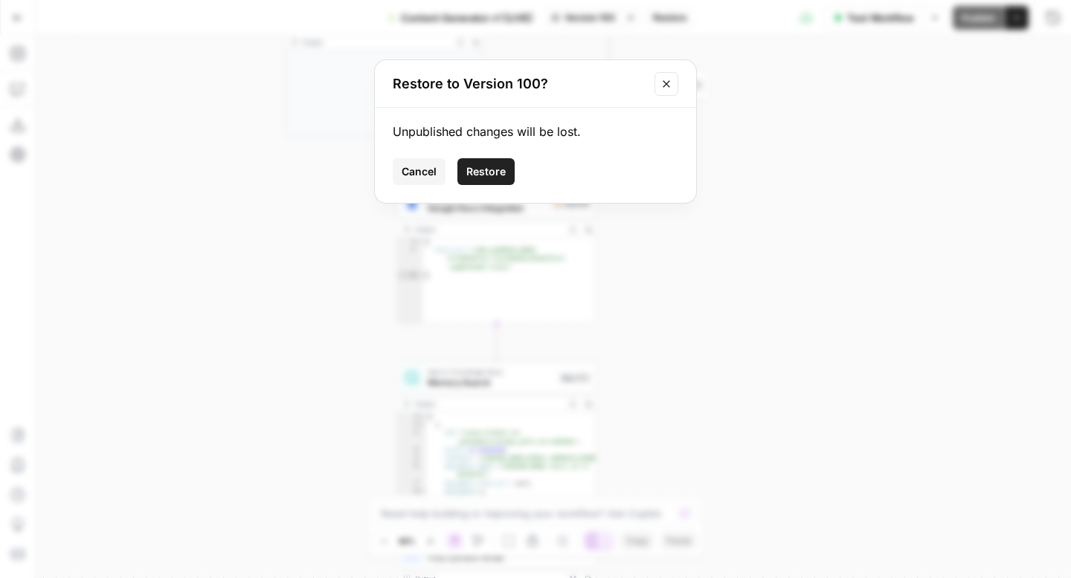
click at [491, 169] on span "Restore" at bounding box center [485, 171] width 39 height 15
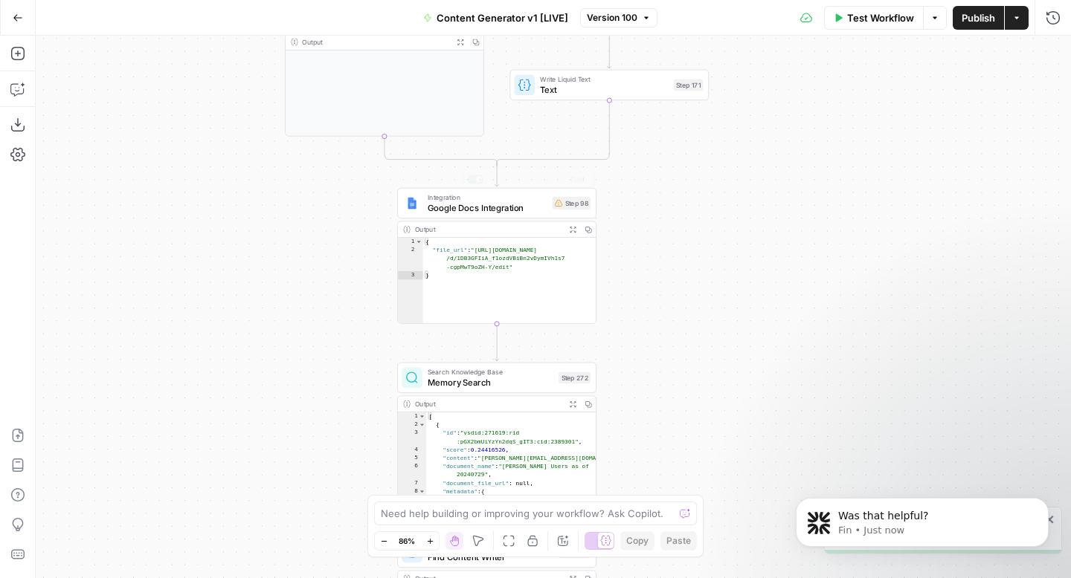
click at [511, 210] on span "Google Docs Integration" at bounding box center [487, 207] width 120 height 13
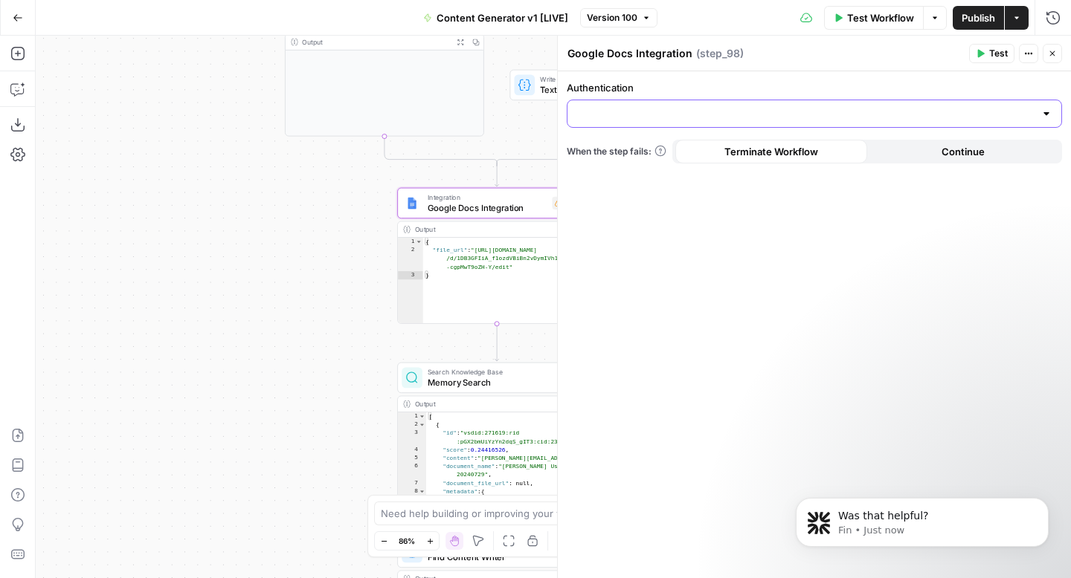
click at [616, 110] on input "Authentication" at bounding box center [805, 113] width 458 height 15
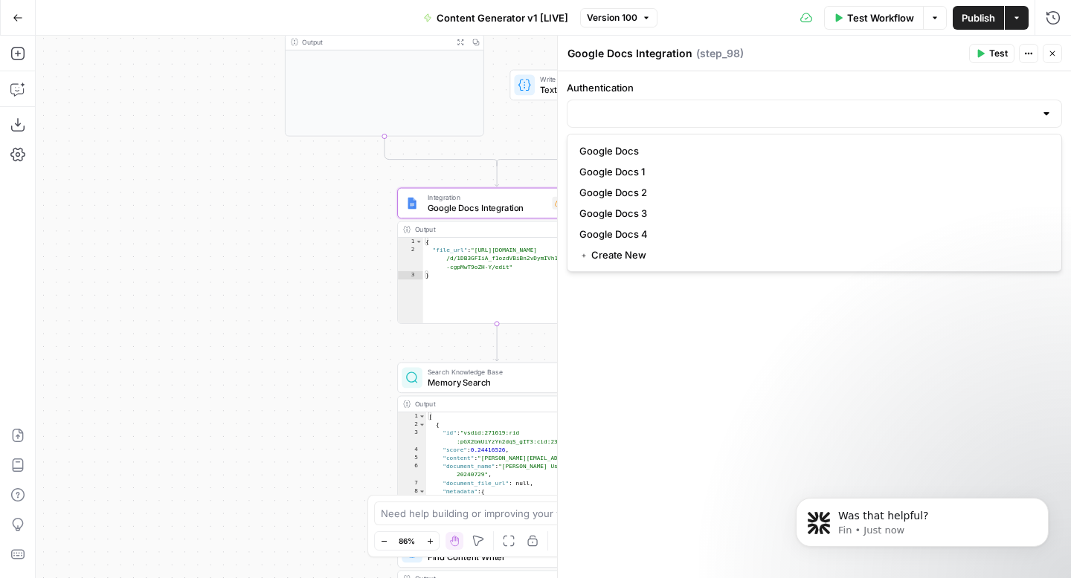
click at [726, 335] on div "Authentication When the step fails: Terminate Workflow Continue" at bounding box center [814, 324] width 513 height 507
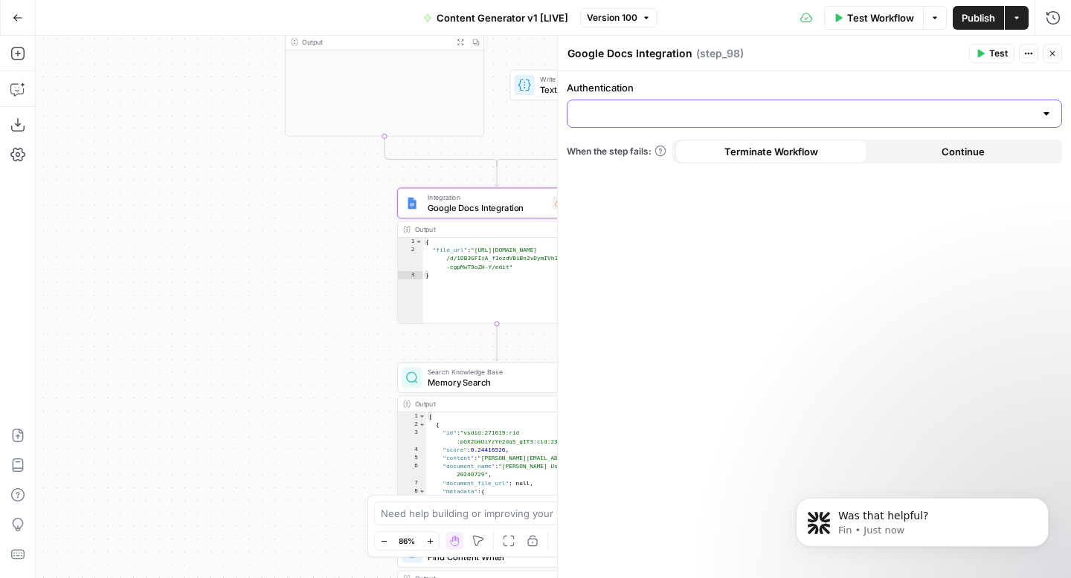
click at [665, 118] on input "Authentication" at bounding box center [805, 113] width 458 height 15
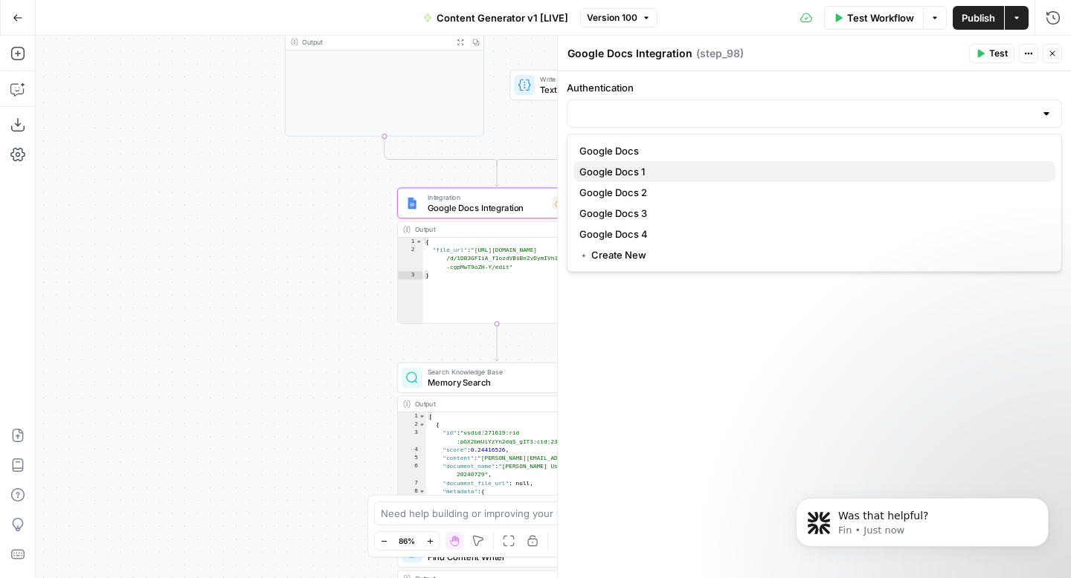
click at [657, 161] on button "Google Docs 1" at bounding box center [814, 171] width 482 height 21
type input "Google Docs 1"
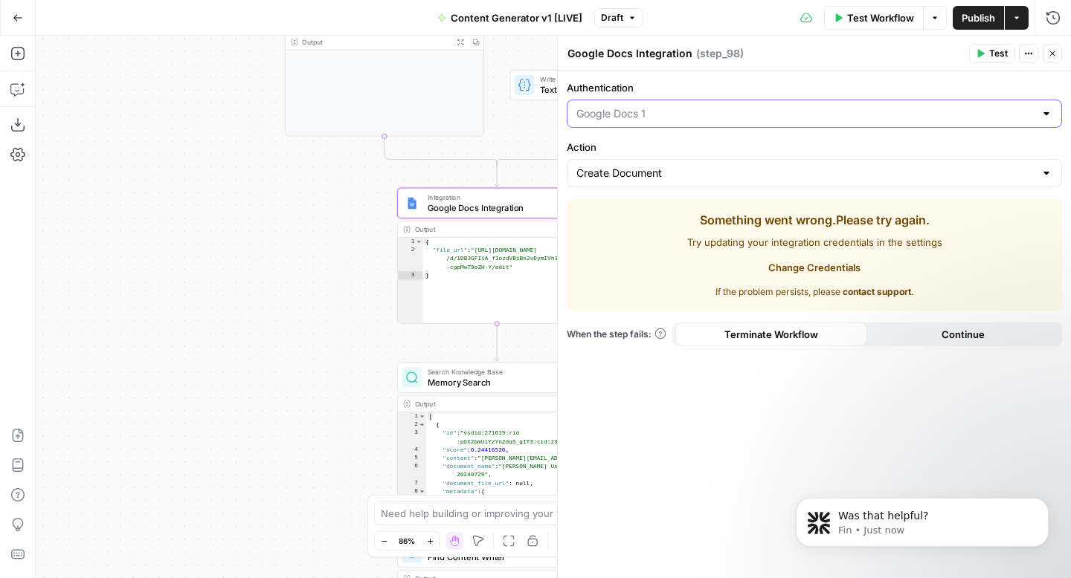
click at [665, 114] on input "Authentication" at bounding box center [805, 113] width 458 height 15
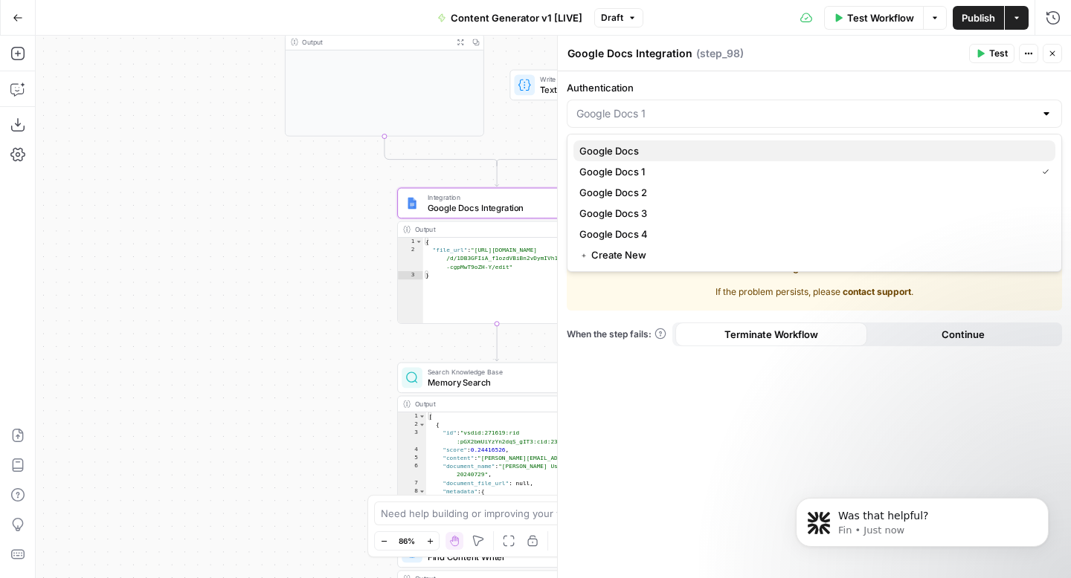
click at [653, 152] on span "Google Docs" at bounding box center [811, 150] width 464 height 15
type input "Google Docs"
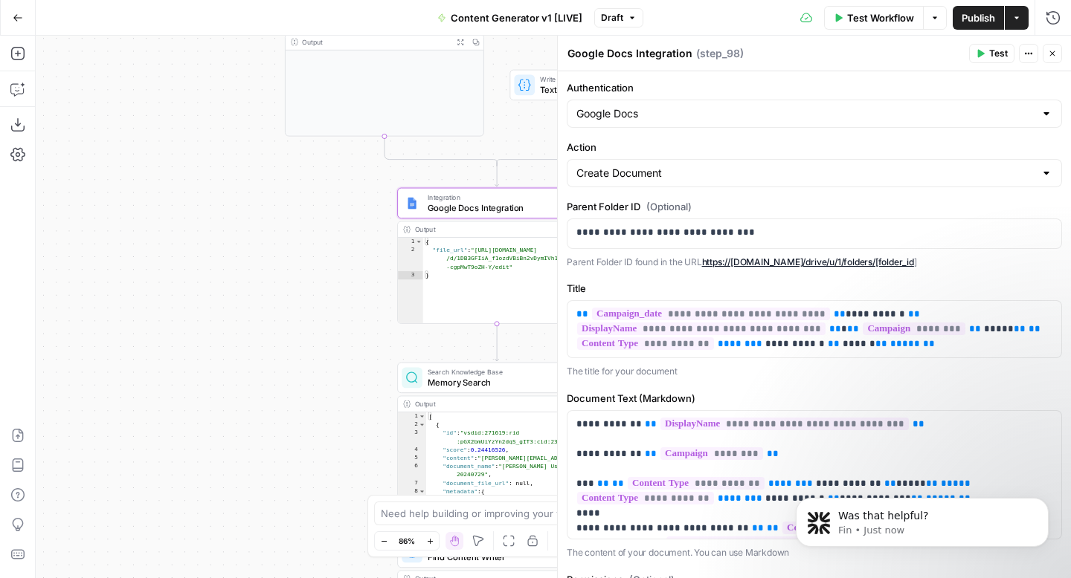
click at [1055, 55] on icon "button" at bounding box center [1051, 53] width 9 height 9
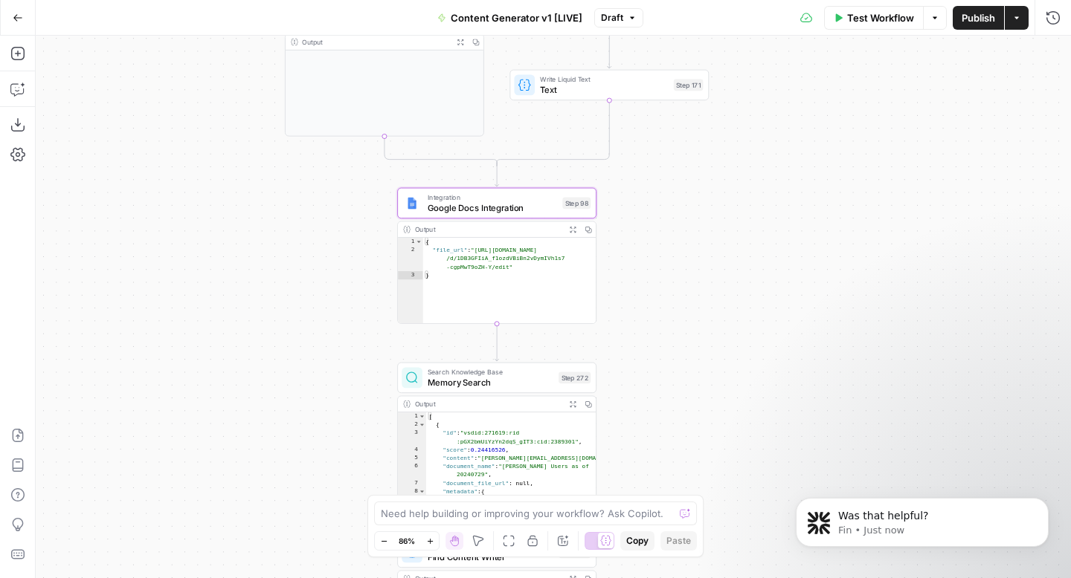
click at [15, 13] on icon "button" at bounding box center [18, 18] width 10 height 10
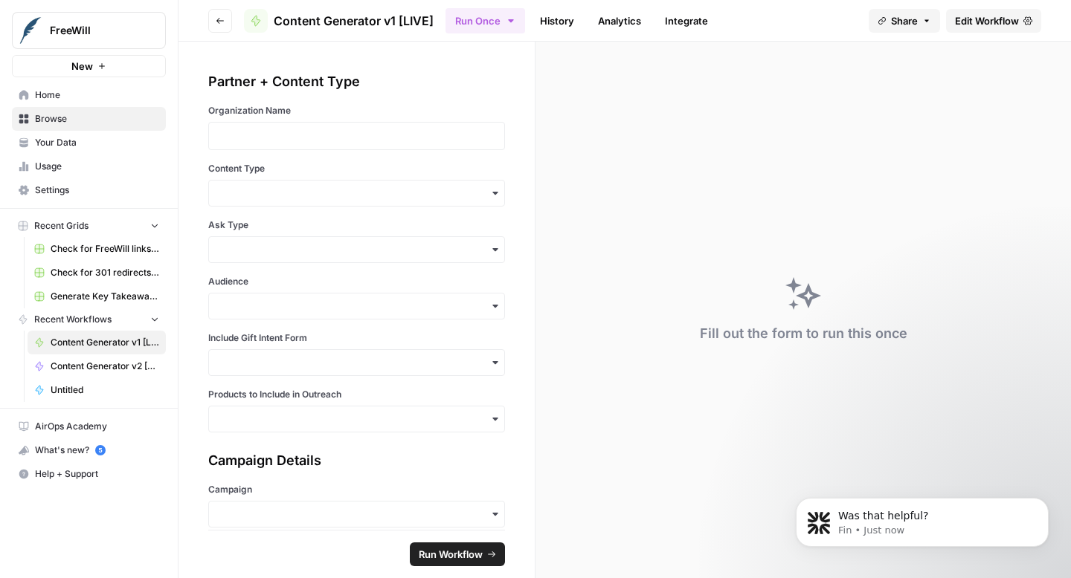
click at [81, 185] on span "Settings" at bounding box center [97, 190] width 124 height 13
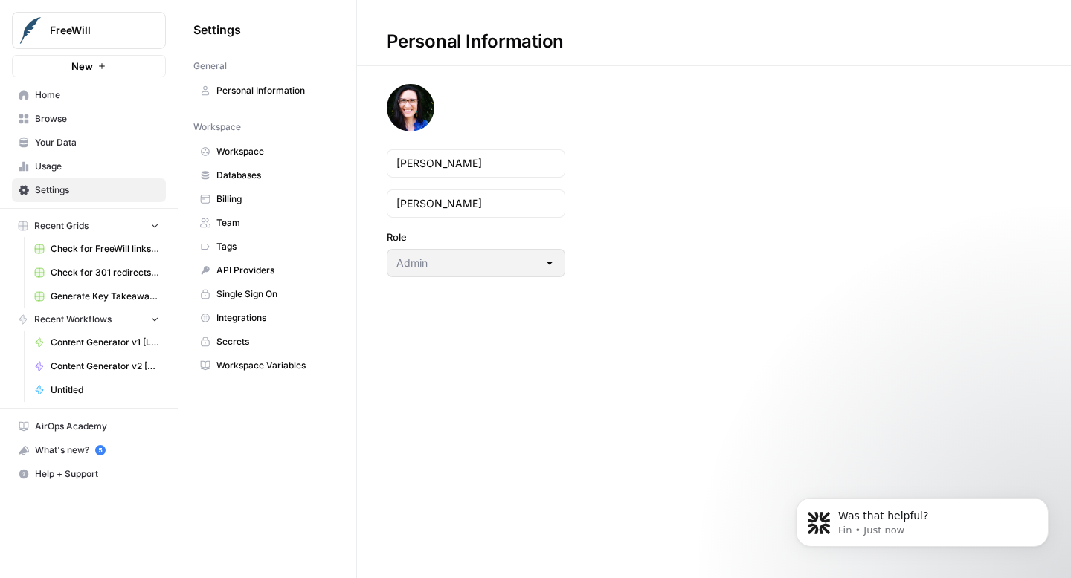
click at [268, 319] on span "Integrations" at bounding box center [275, 317] width 118 height 13
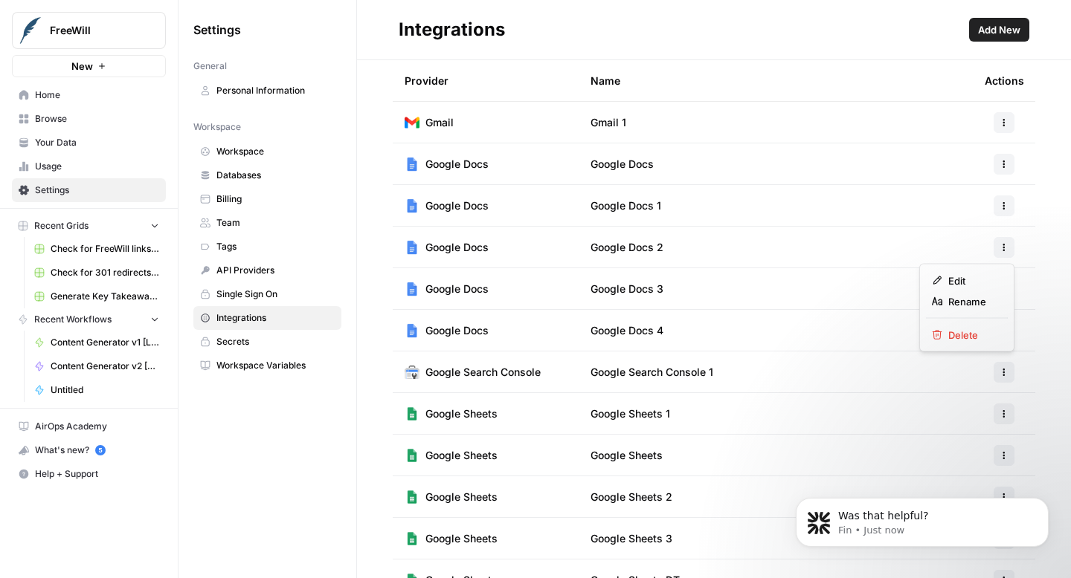
click at [1007, 243] on icon "button" at bounding box center [1003, 247] width 9 height 9
click at [969, 334] on span "Delete" at bounding box center [972, 335] width 48 height 15
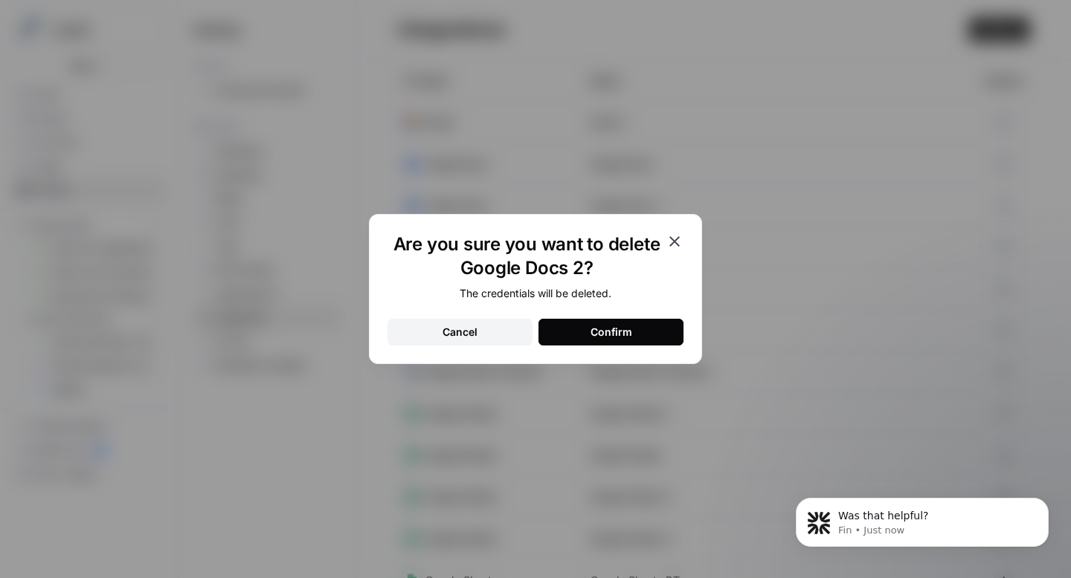
click at [607, 326] on div "Confirm" at bounding box center [611, 332] width 42 height 15
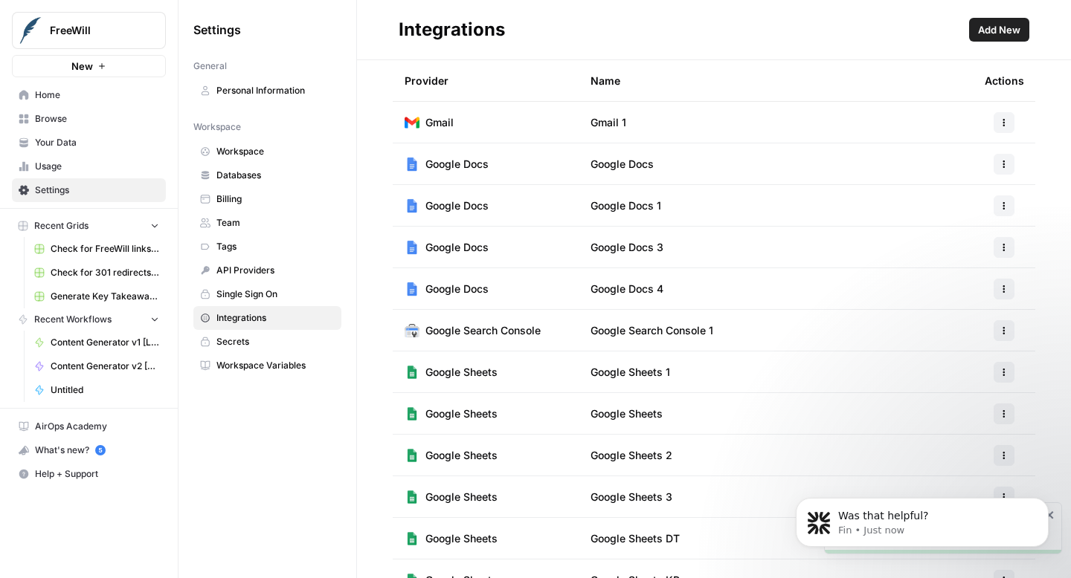
click at [1007, 246] on icon "button" at bounding box center [1003, 247] width 9 height 9
click at [962, 335] on span "Delete" at bounding box center [972, 335] width 48 height 15
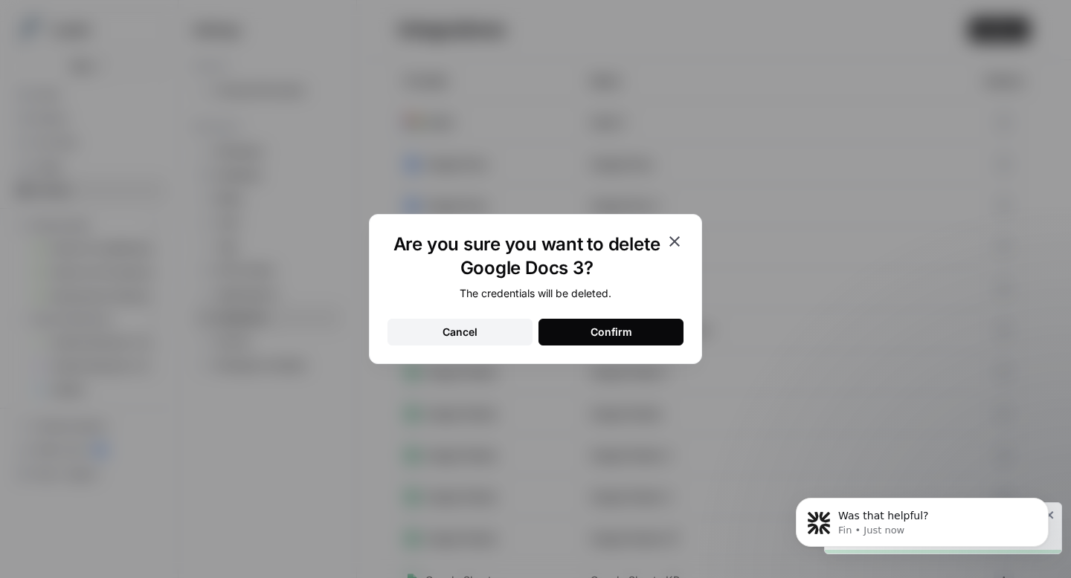
click at [611, 332] on div "Confirm" at bounding box center [611, 332] width 42 height 15
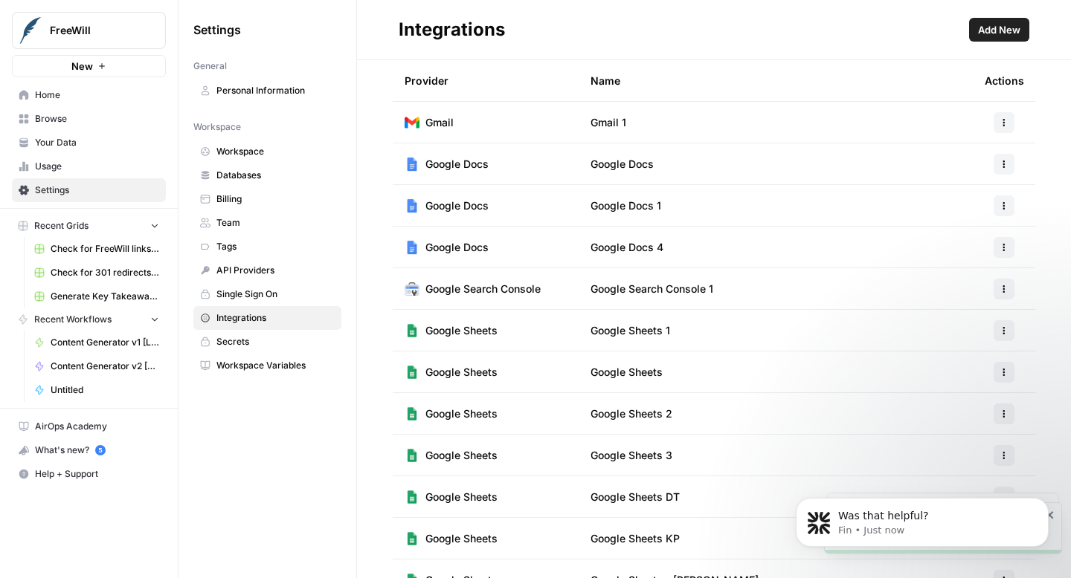
click at [999, 246] on icon "button" at bounding box center [1003, 247] width 9 height 9
click at [931, 335] on button "Delete" at bounding box center [967, 335] width 82 height 21
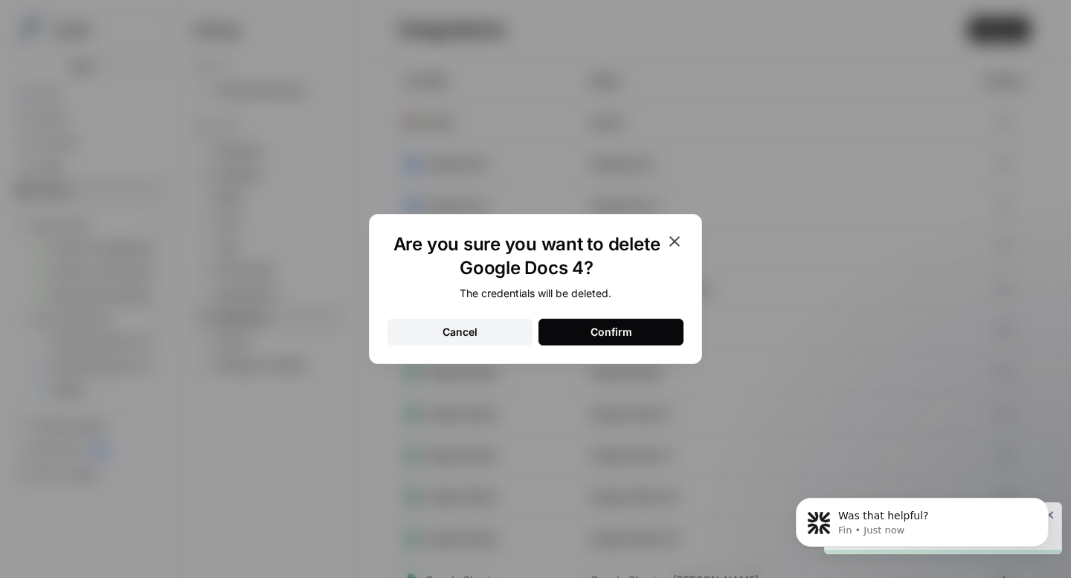
click at [644, 336] on button "Confirm" at bounding box center [610, 332] width 145 height 27
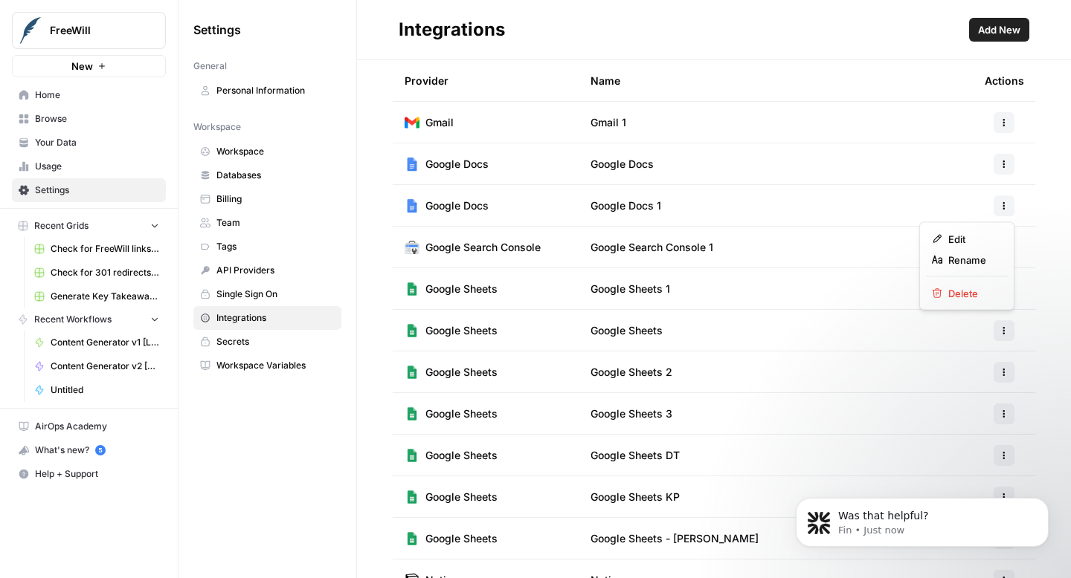
click at [1003, 206] on icon "button" at bounding box center [1004, 205] width 2 height 2
click at [932, 199] on td "Google Docs 1" at bounding box center [775, 205] width 394 height 41
click at [988, 33] on span "Add New" at bounding box center [999, 29] width 42 height 15
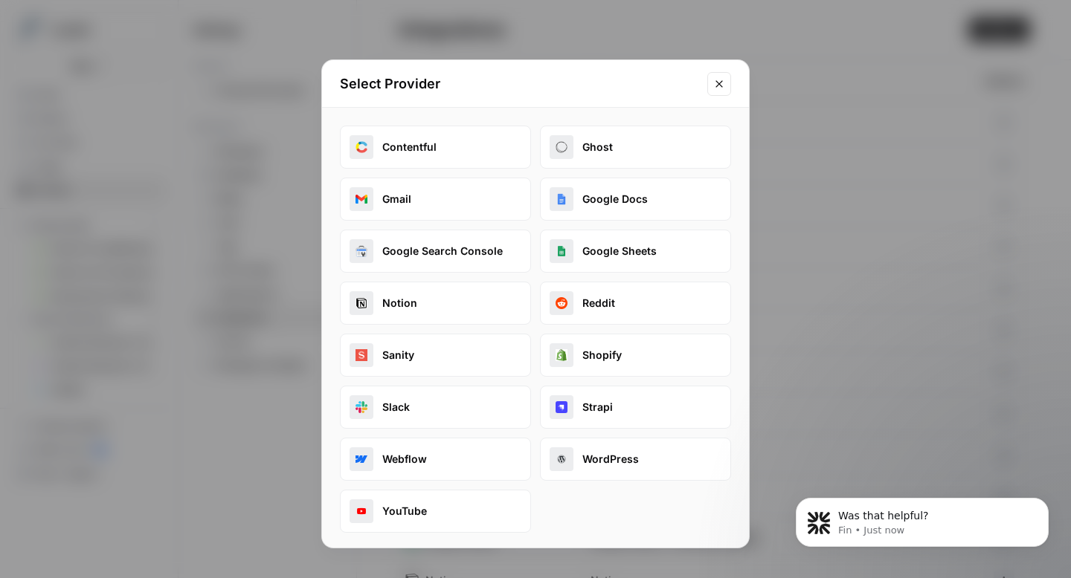
click at [645, 205] on button "Google Docs" at bounding box center [635, 199] width 191 height 43
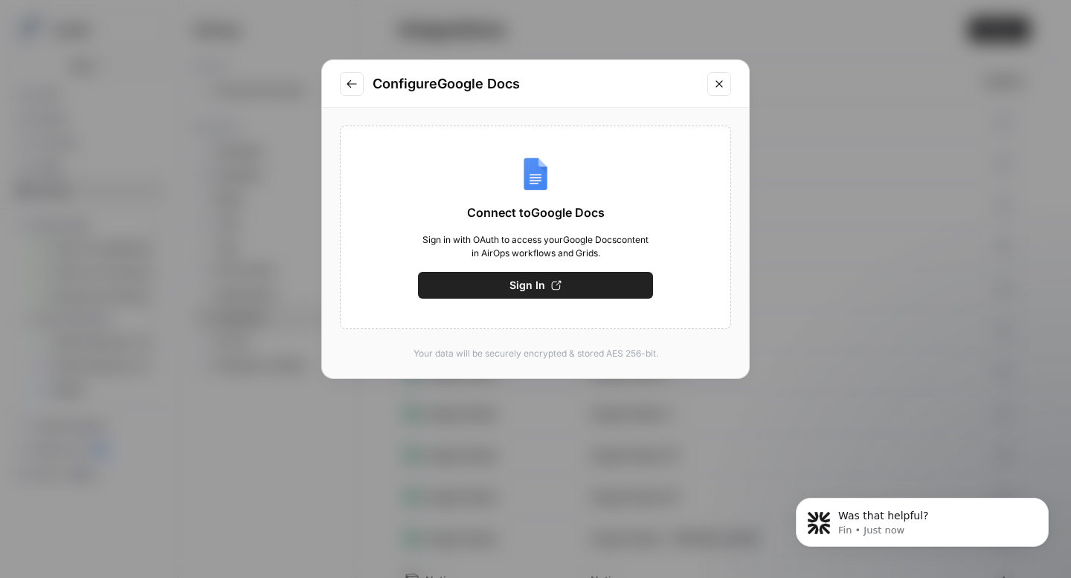
click at [556, 286] on icon "button" at bounding box center [556, 285] width 10 height 10
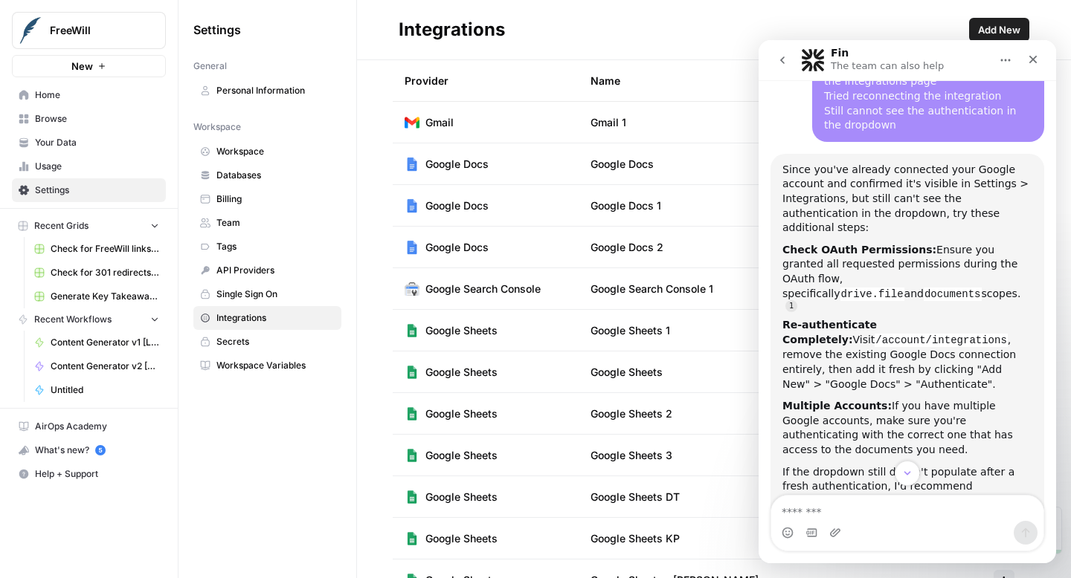
scroll to position [615, 0]
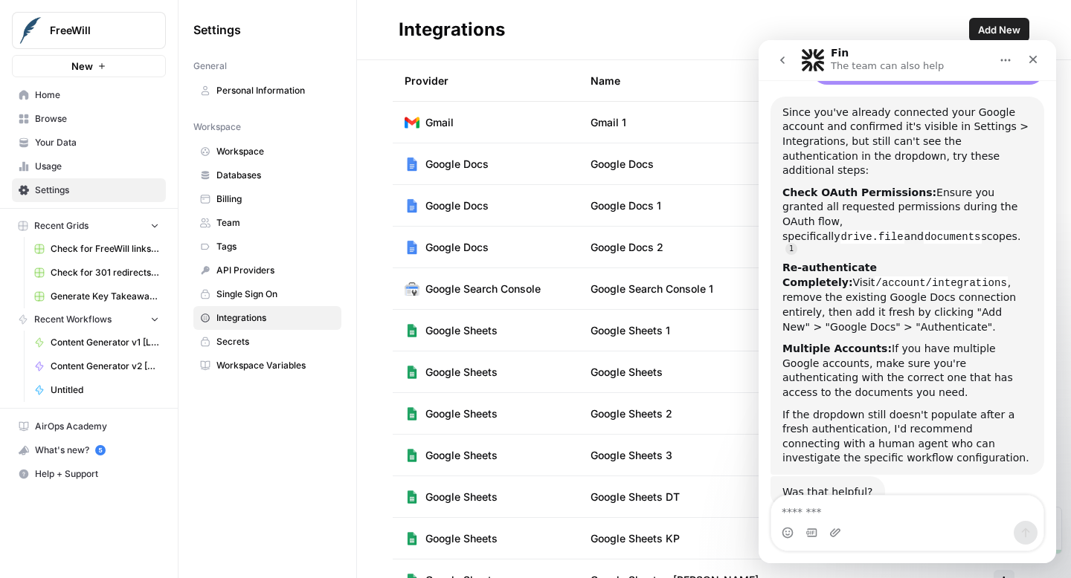
click at [717, 255] on td "Google Docs 2" at bounding box center [775, 247] width 394 height 41
click at [821, 514] on textarea "Message…" at bounding box center [907, 508] width 272 height 25
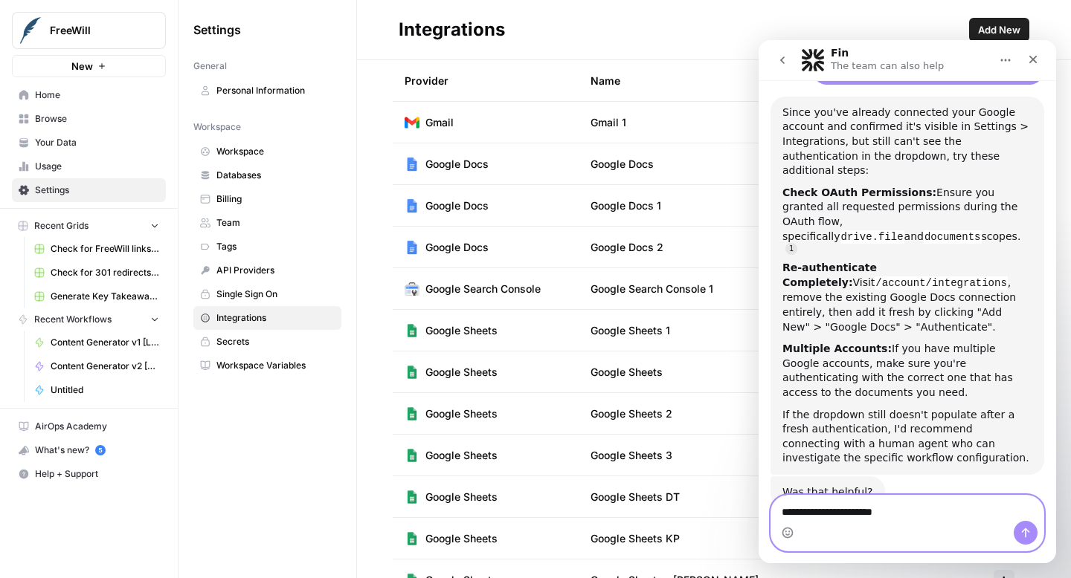
type textarea "**********"
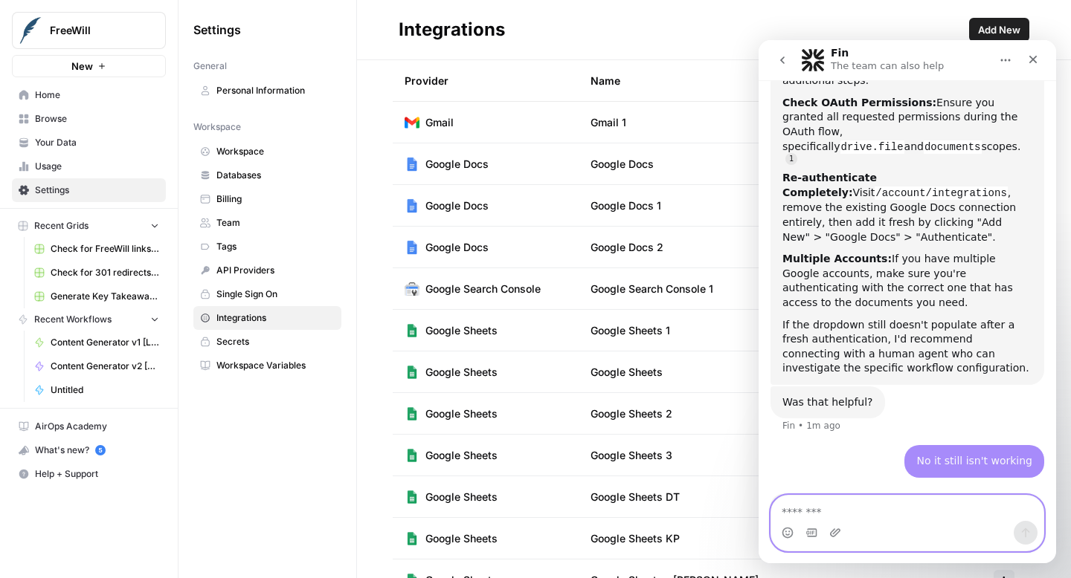
scroll to position [708, 0]
